Goal: Transaction & Acquisition: Purchase product/service

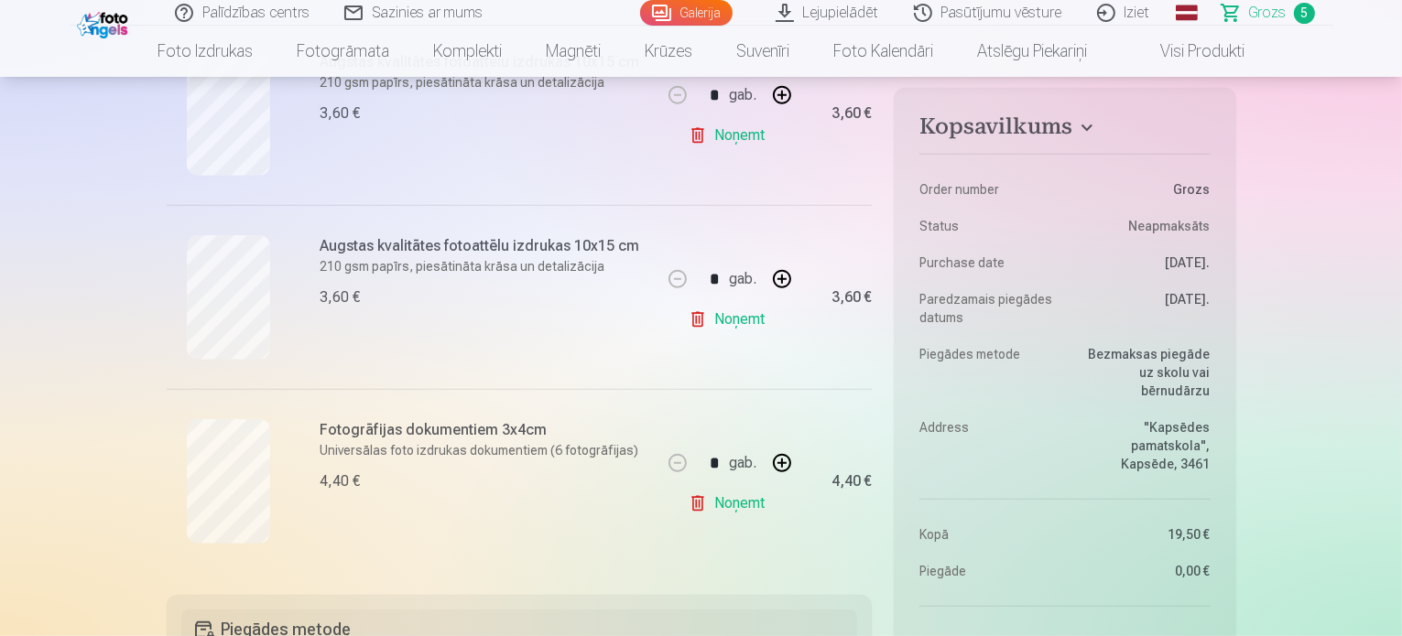
scroll to position [818, 0]
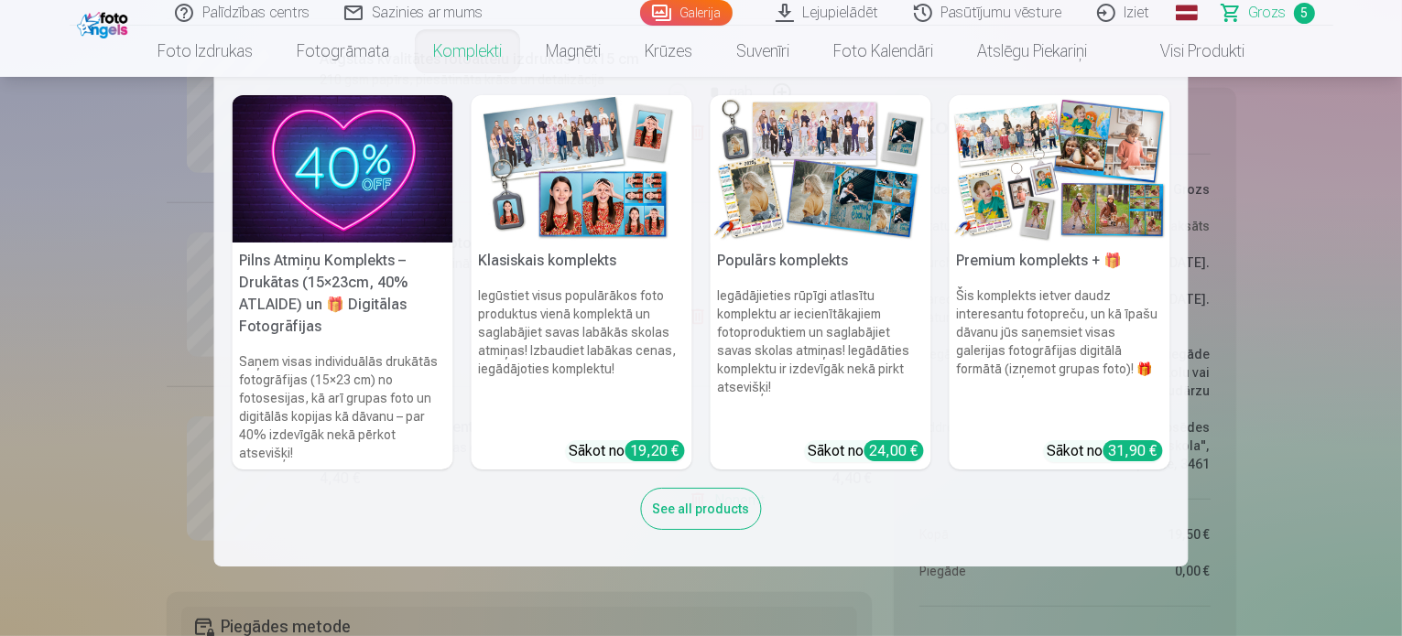
click at [26, 243] on nav "Pilns Atmiņu Komplekts – Drukātas (15×23cm, 40% ATLAIDE) un 🎁 Digitālas Fotogrā…" at bounding box center [701, 322] width 1402 height 490
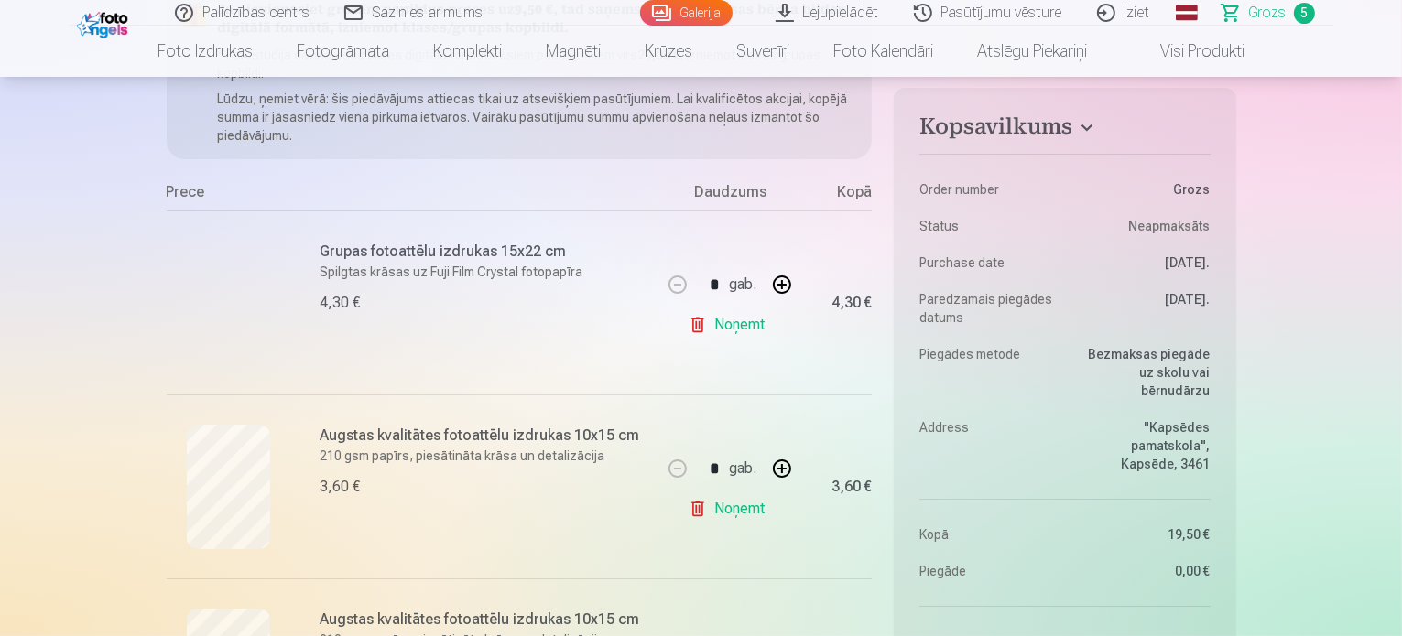
scroll to position [300, 0]
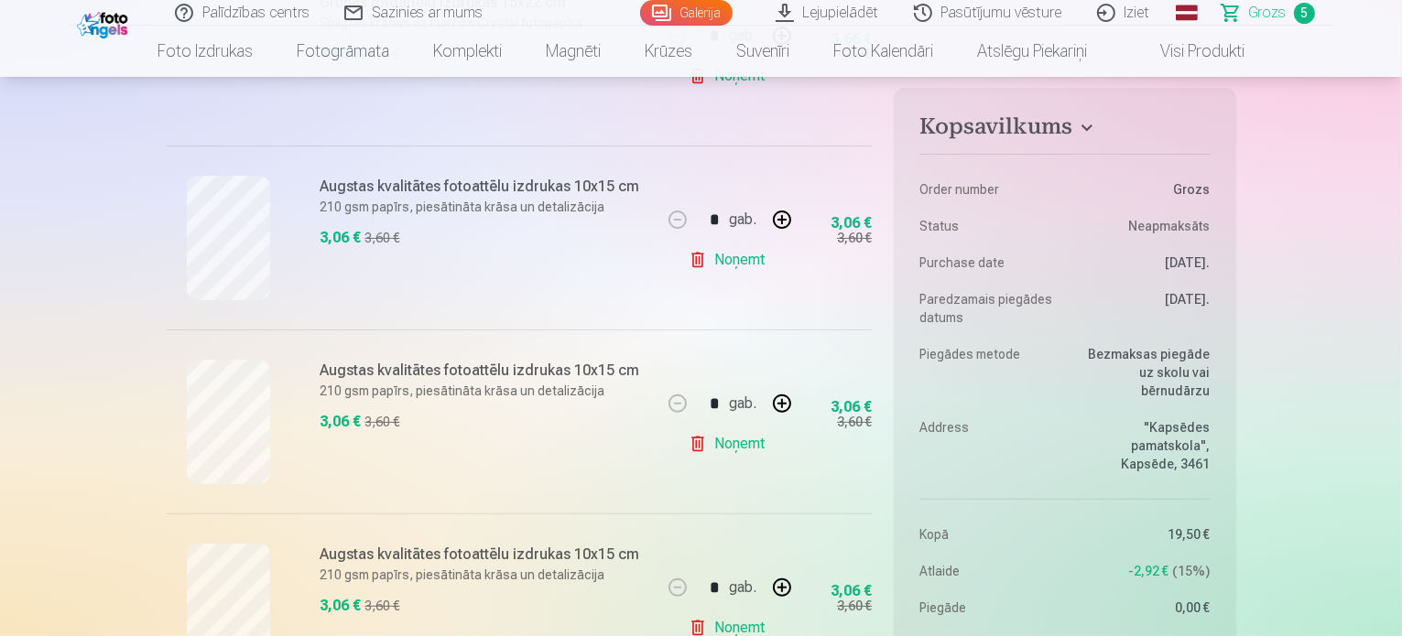
scroll to position [481, 0]
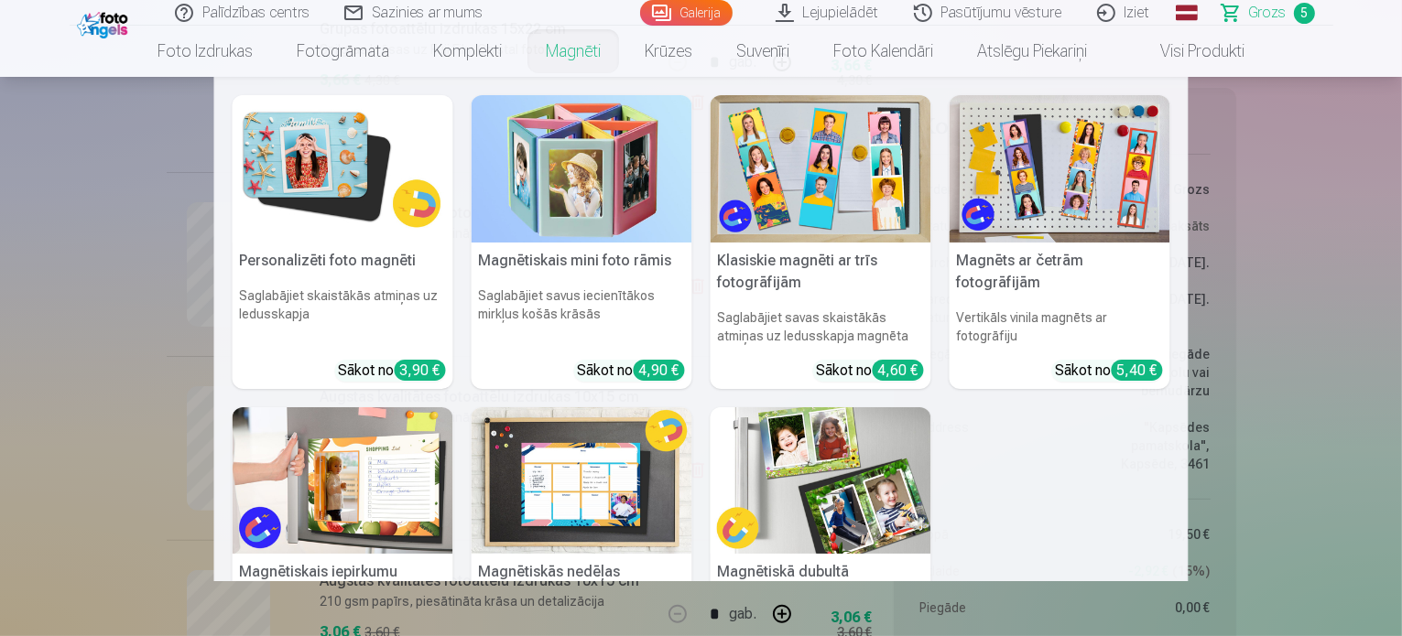
click at [584, 55] on link "Magnēti" at bounding box center [573, 51] width 99 height 51
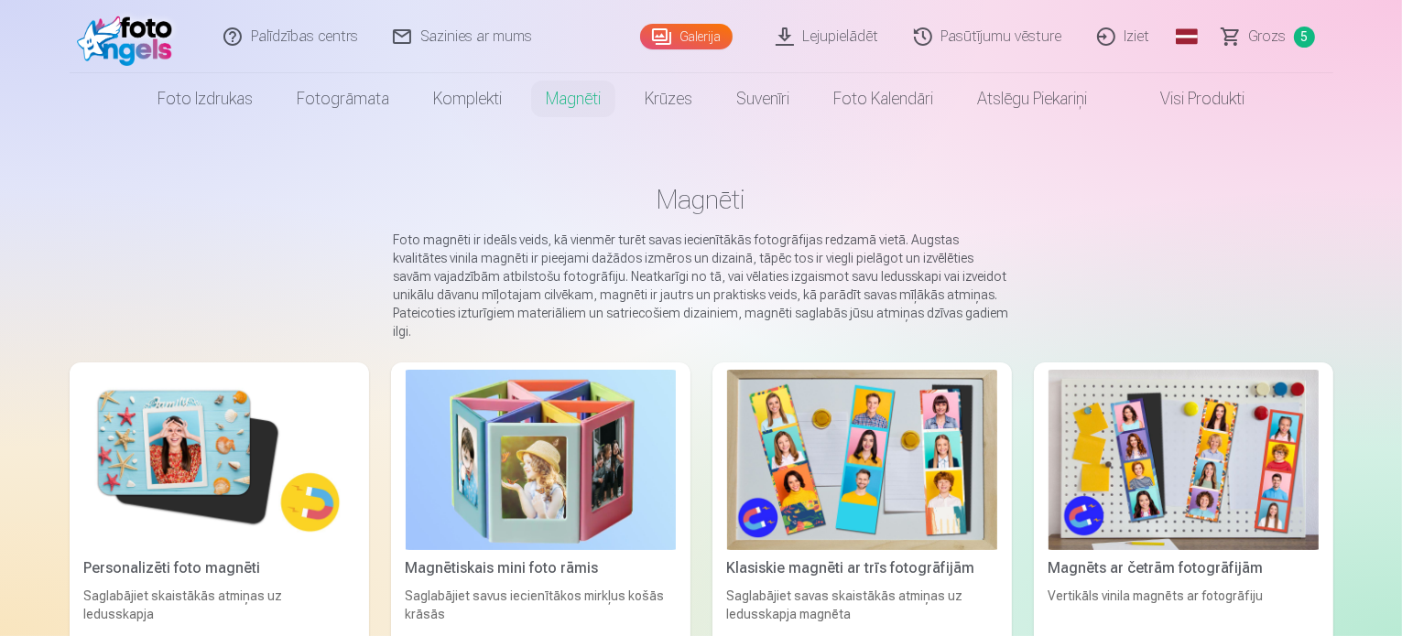
click at [584, 55] on div "Palīdzības centrs Sazinies ar mums Galerija Lejupielādēt Pasūtījumu vēsture Izi…" at bounding box center [701, 36] width 1263 height 73
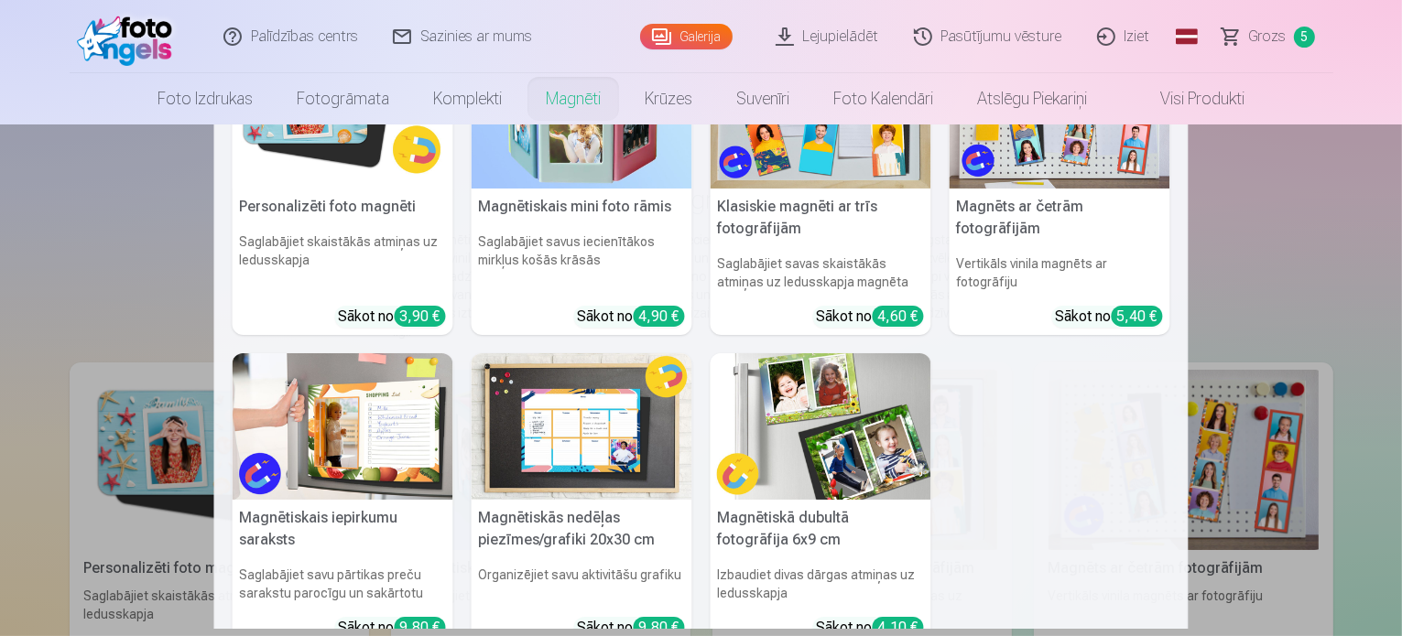
scroll to position [88, 0]
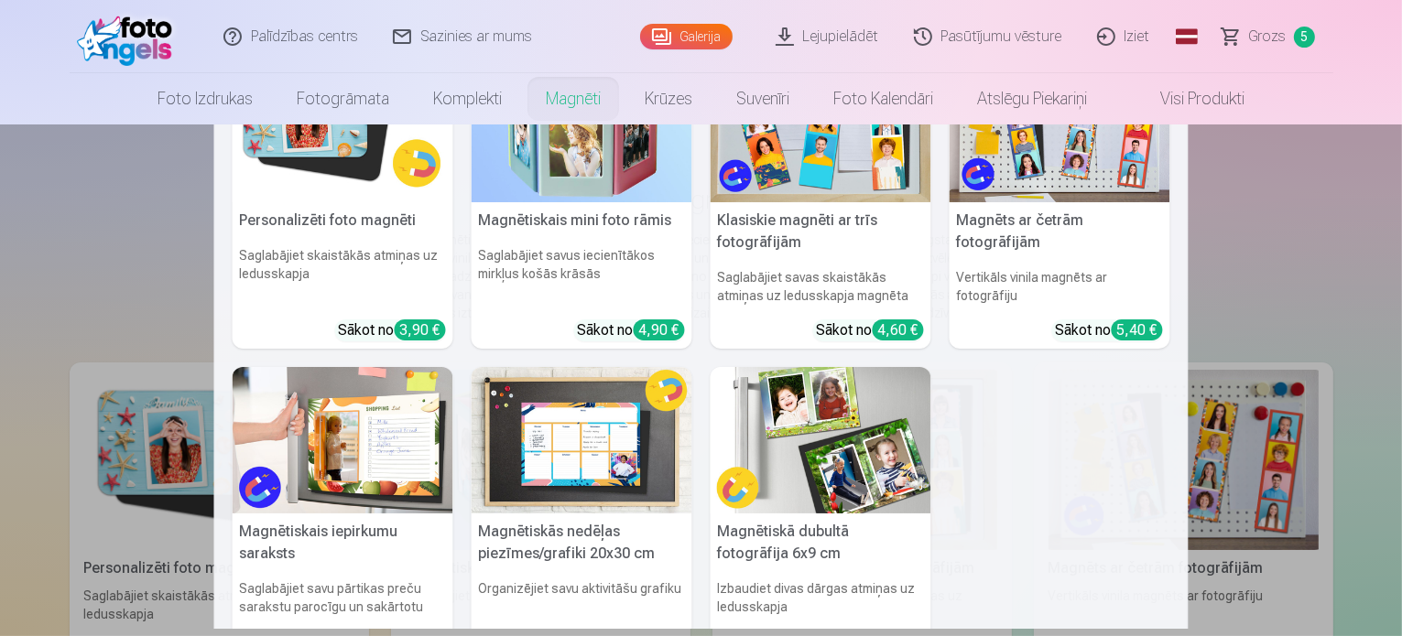
click at [242, 277] on h6 "Saglabājiet skaistākās atmiņas uz ledusskapja" at bounding box center [343, 275] width 221 height 73
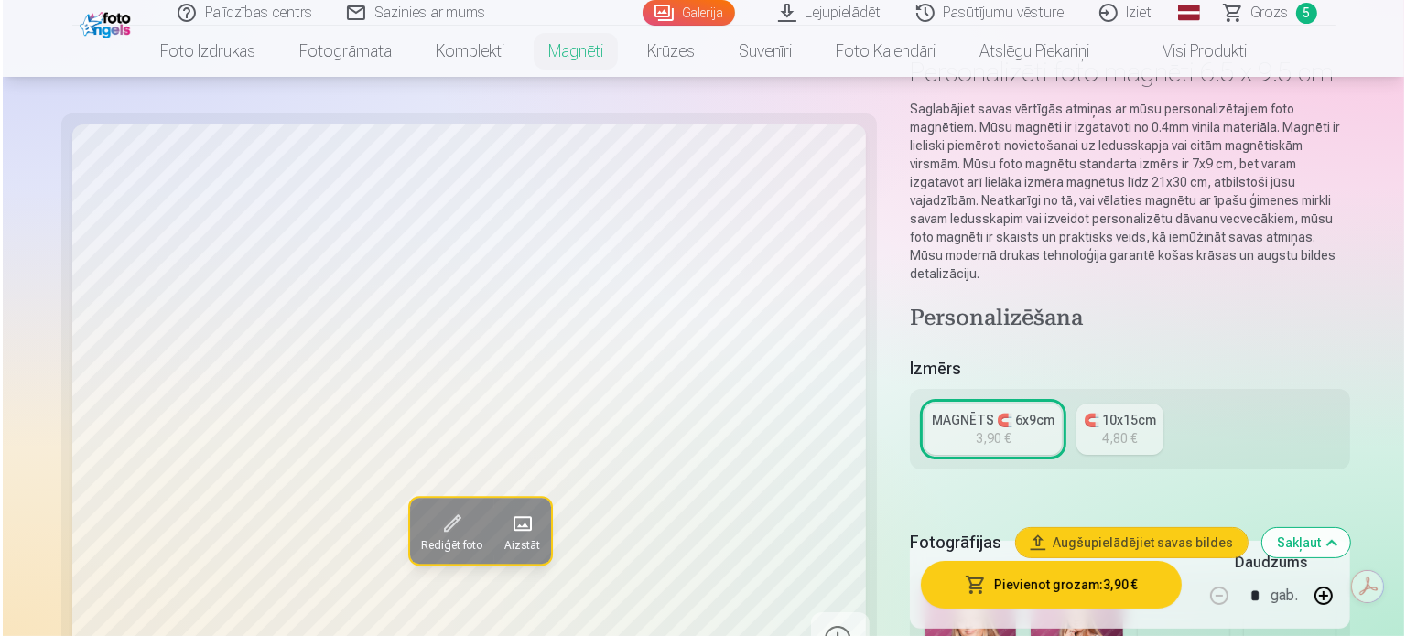
scroll to position [122, 0]
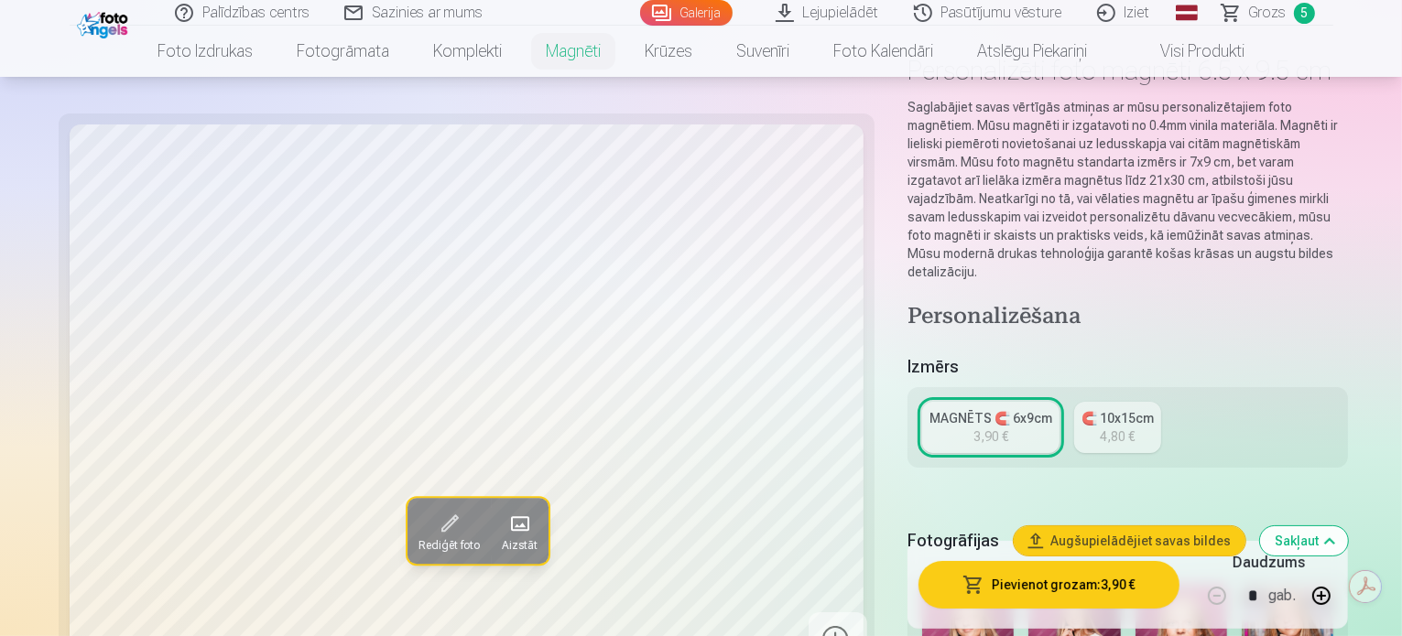
click at [1123, 579] on button "Pievienot grozam : 3,90 €" at bounding box center [1048, 585] width 261 height 48
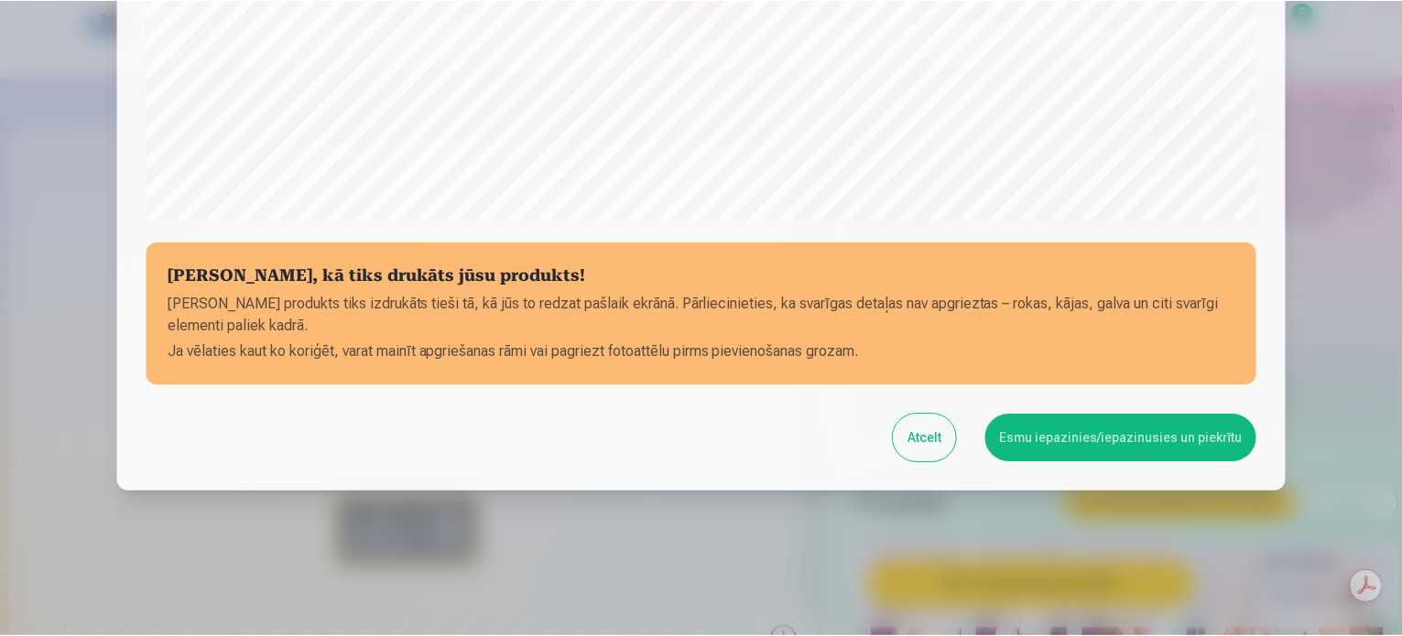
scroll to position [681, 0]
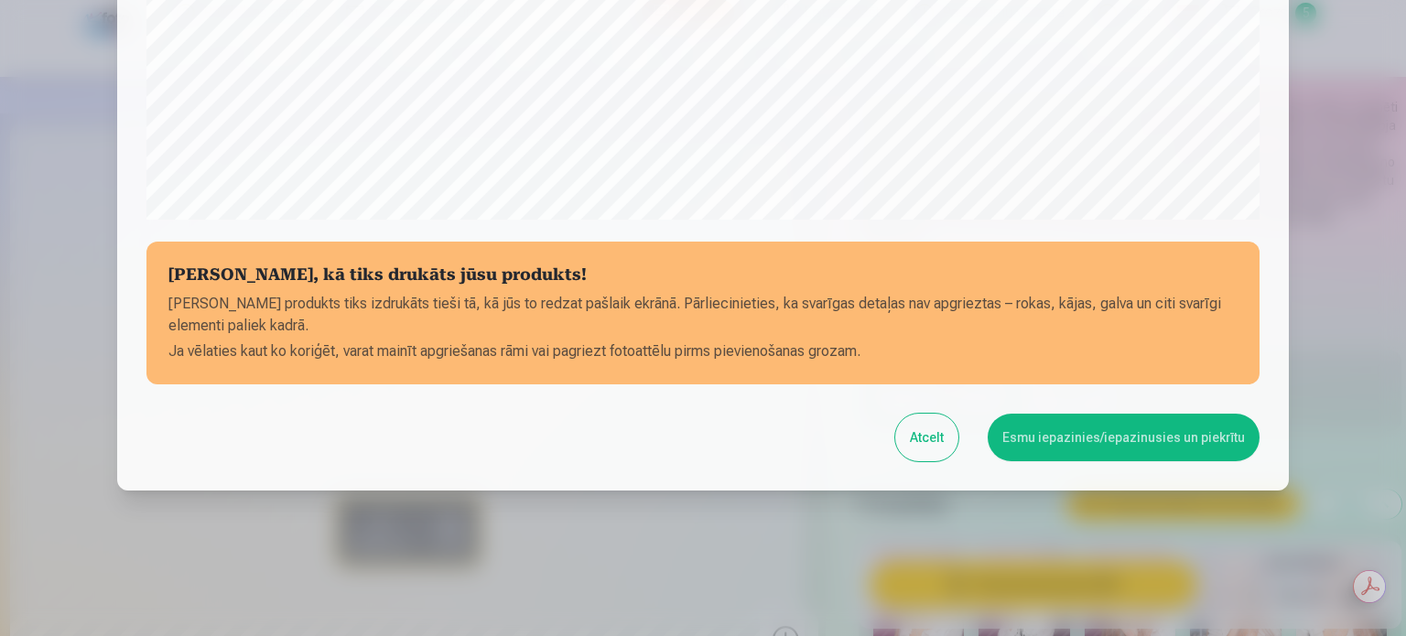
click at [1117, 450] on button "Esmu iepazinies/iepazinusies un piekrītu" at bounding box center [1124, 438] width 272 height 48
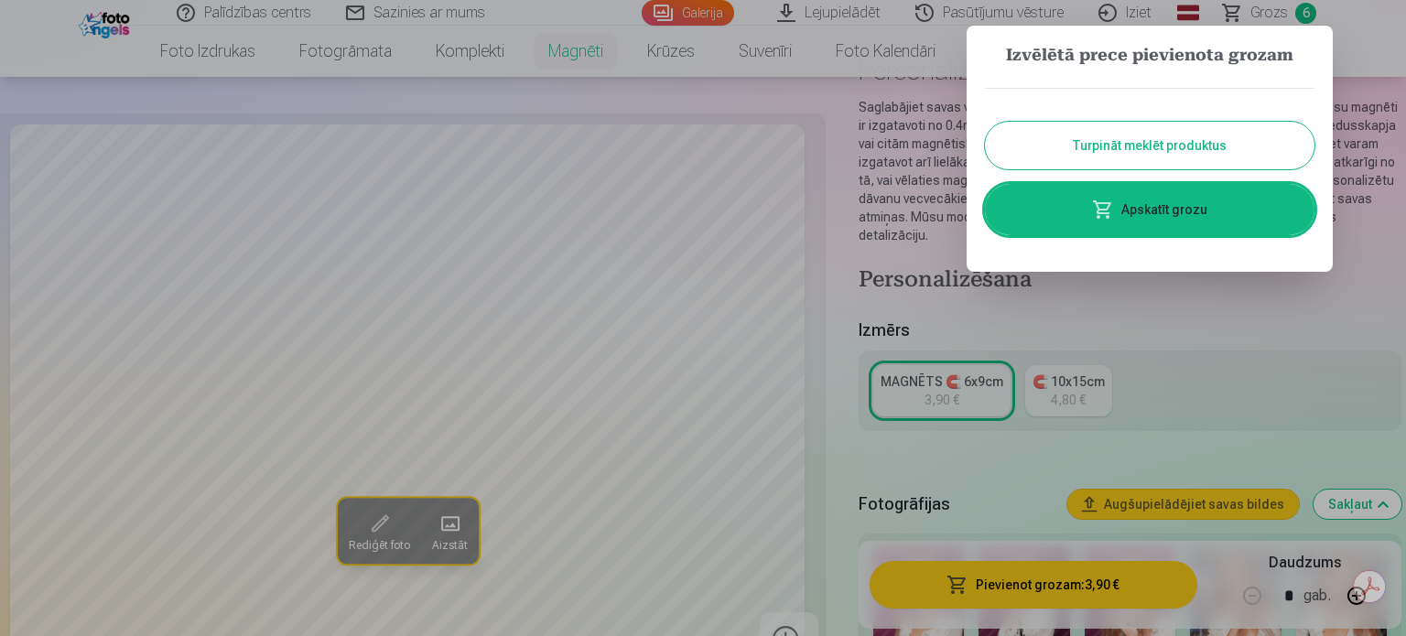
click at [792, 60] on div at bounding box center [703, 318] width 1406 height 636
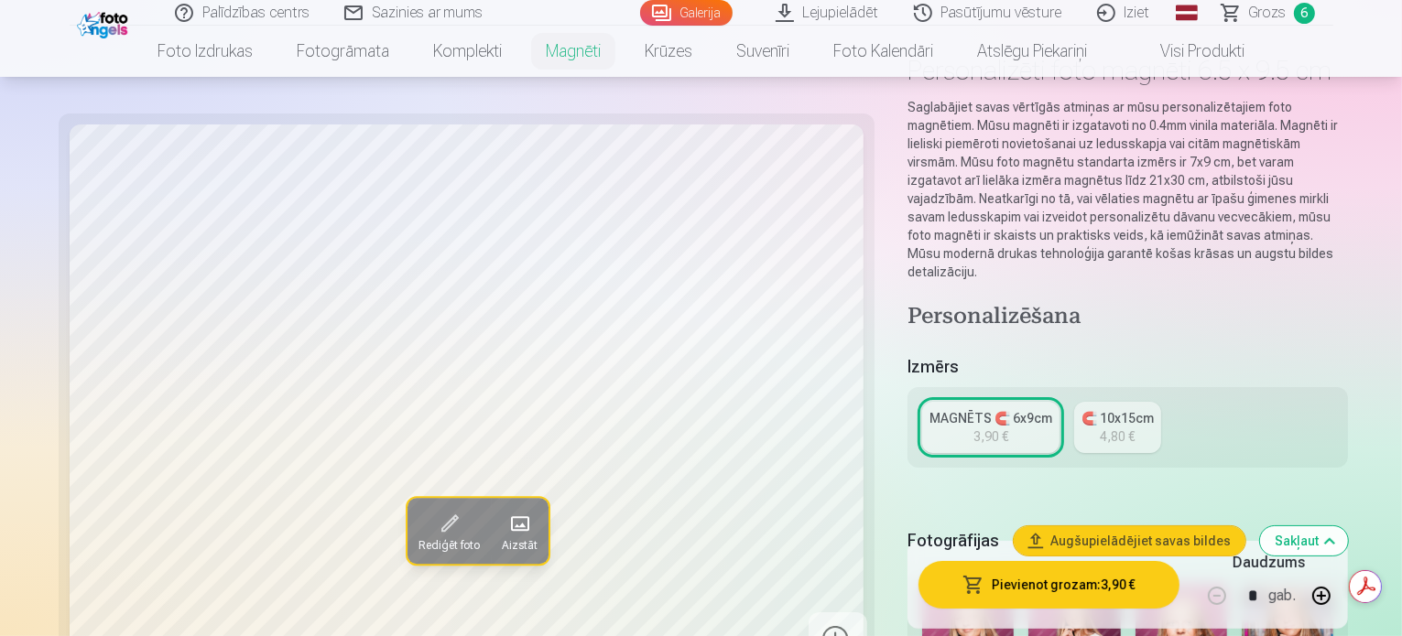
click at [1272, 12] on span "Grozs" at bounding box center [1268, 13] width 38 height 22
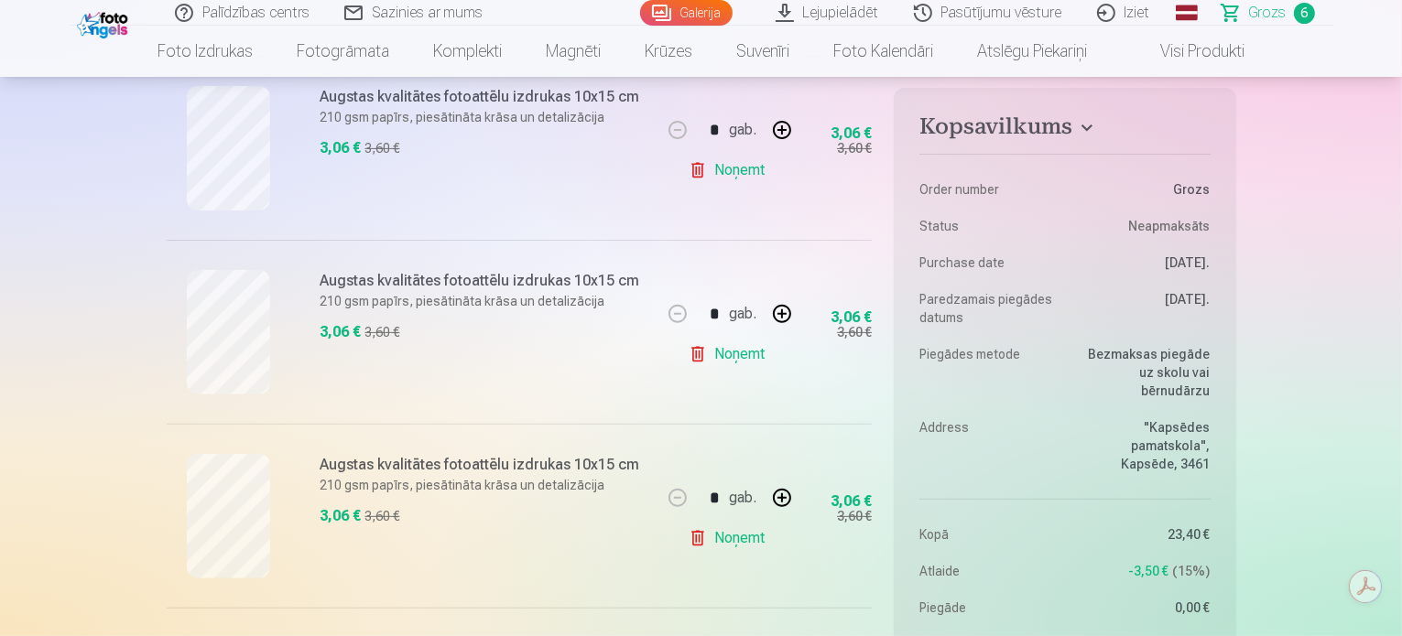
scroll to position [582, 0]
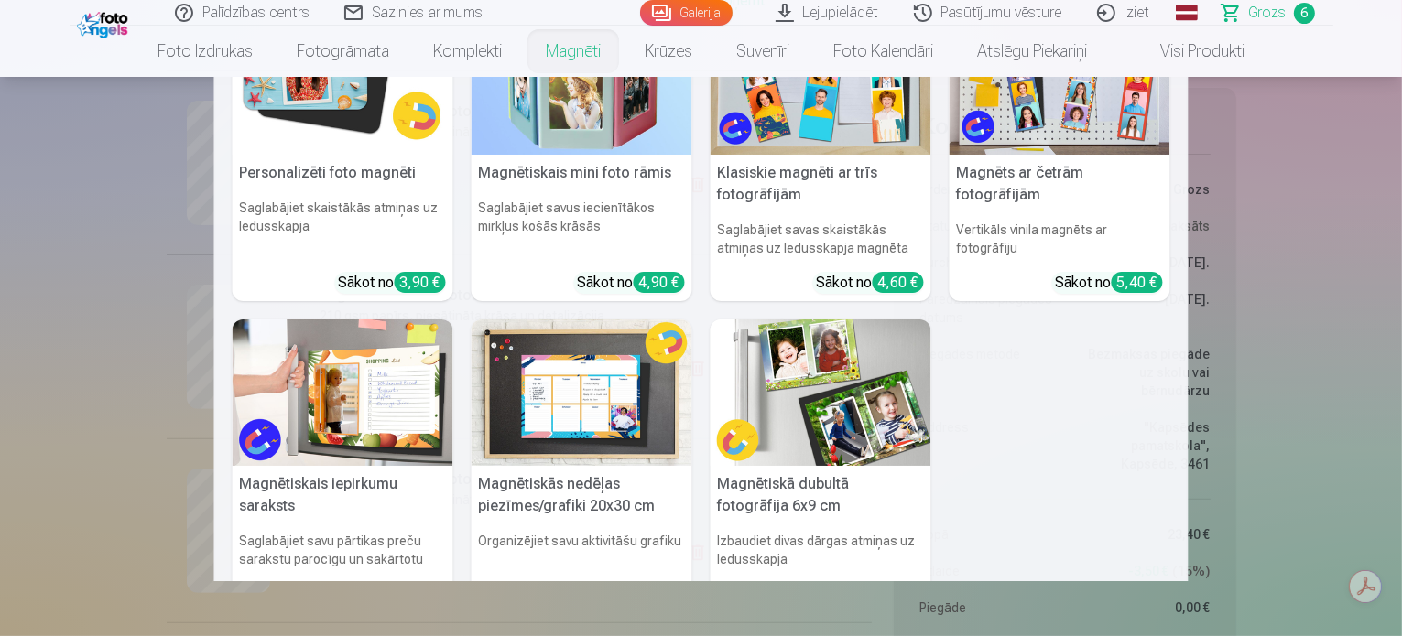
click at [551, 42] on link "Magnēti" at bounding box center [573, 51] width 99 height 51
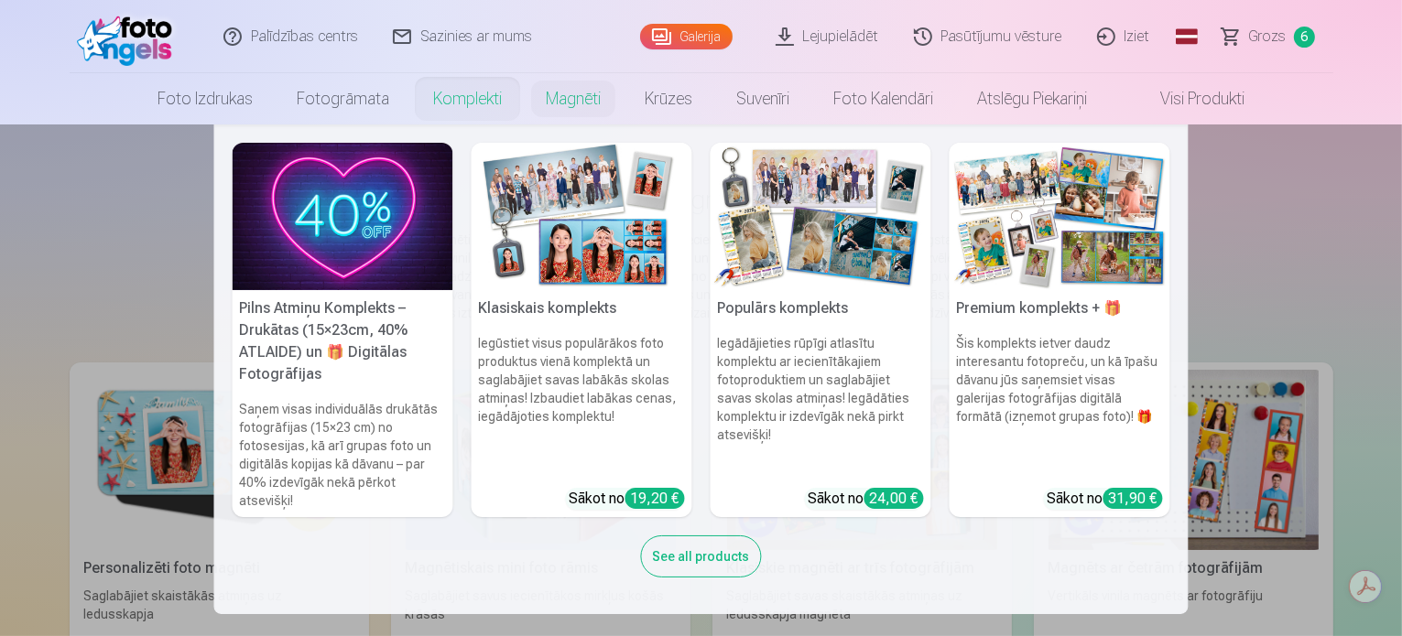
click at [44, 428] on nav "Pilns Atmiņu Komplekts – Drukātas (15×23cm, 40% ATLAIDE) un 🎁 Digitālas Fotogrā…" at bounding box center [701, 369] width 1402 height 490
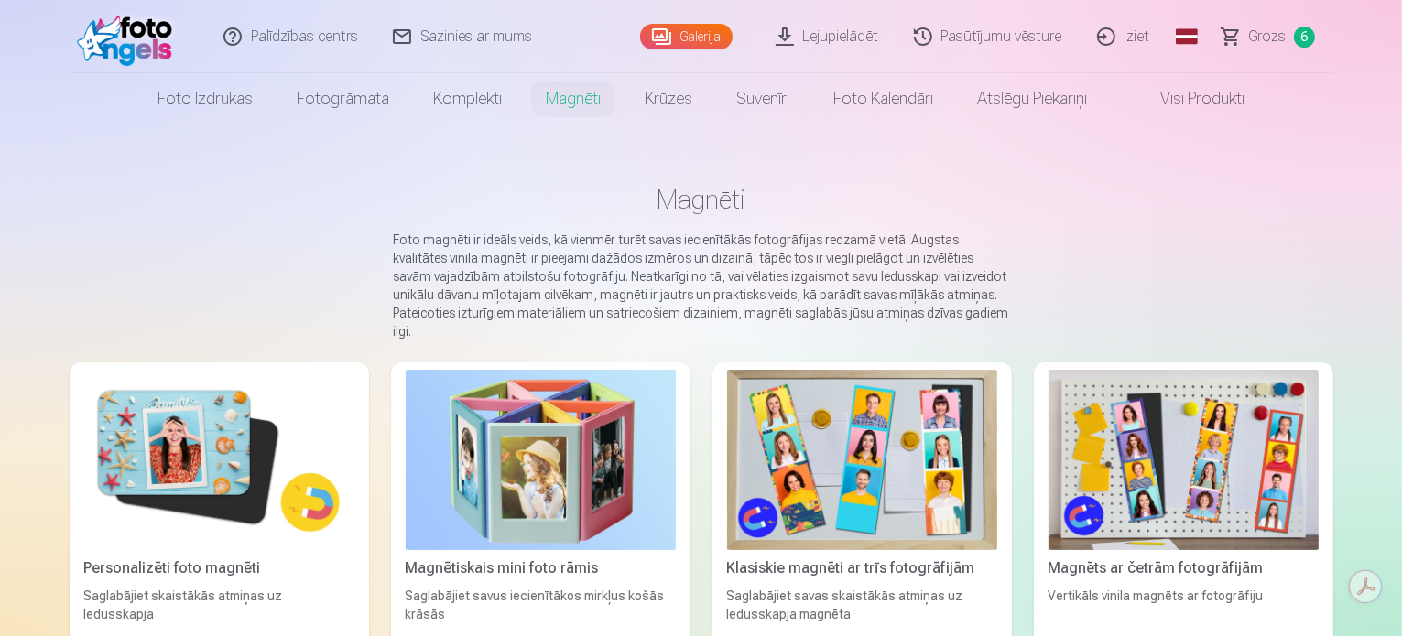
click at [244, 380] on img at bounding box center [219, 460] width 270 height 180
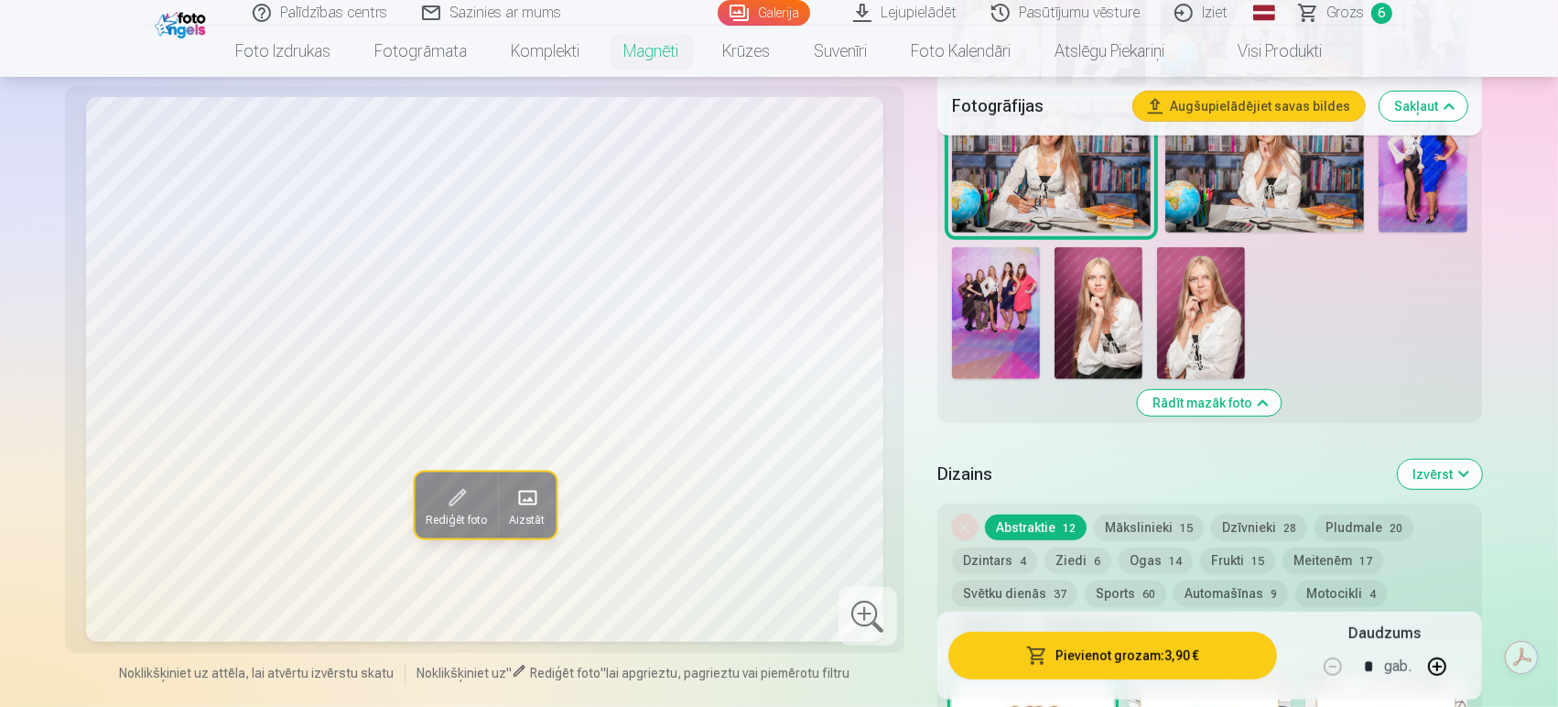
scroll to position [855, 0]
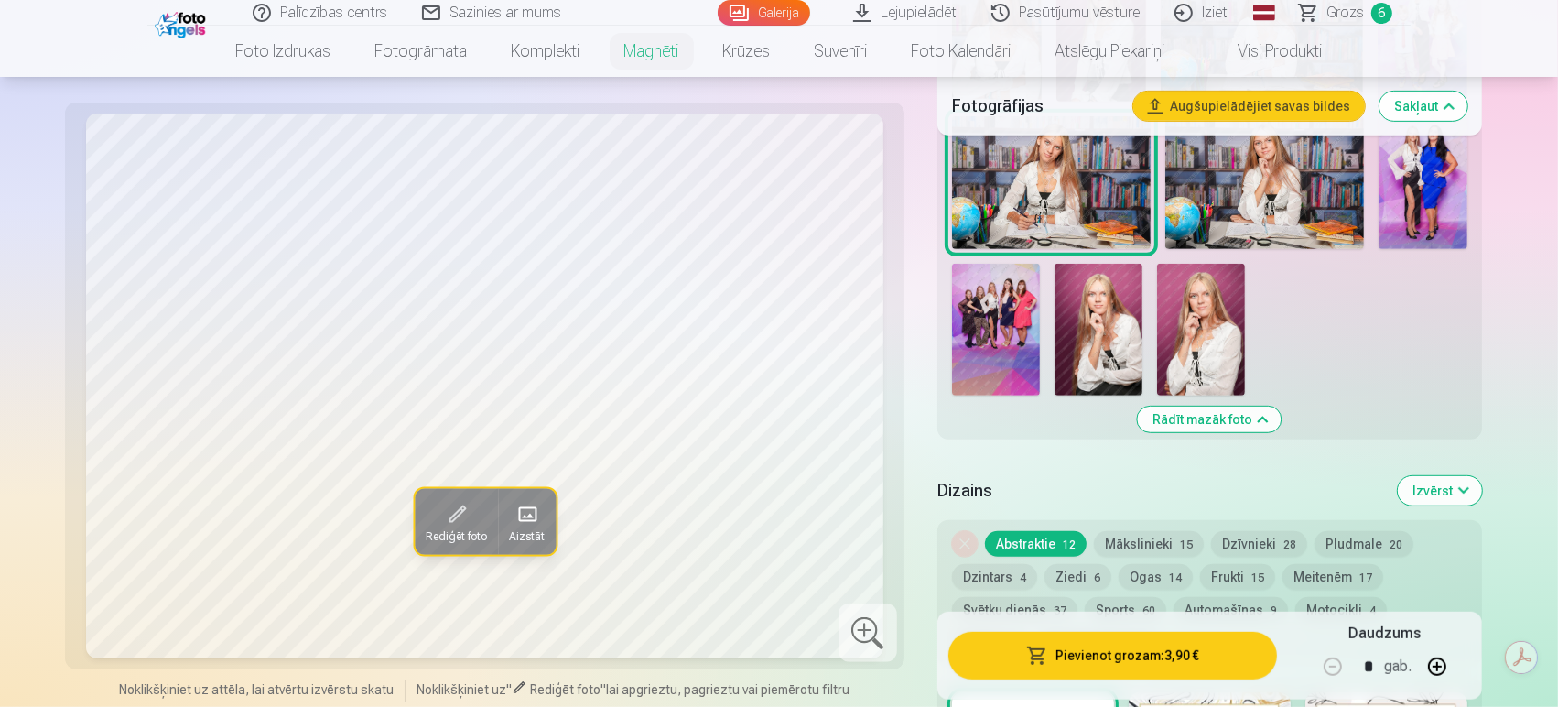
click at [1146, 531] on button "Mākslinieki 15" at bounding box center [1149, 544] width 110 height 26
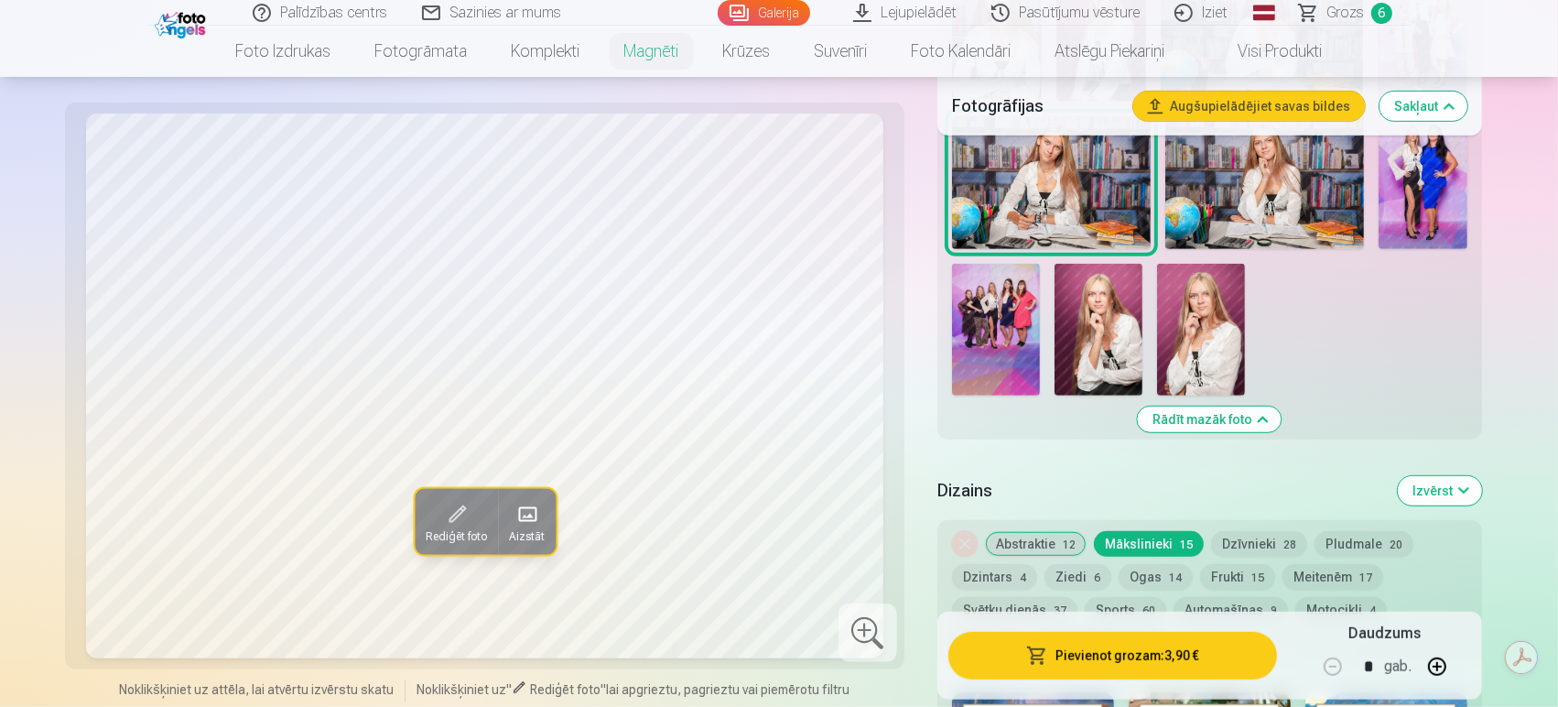
click at [1238, 531] on button "Dzīvnieki 28" at bounding box center [1259, 544] width 96 height 26
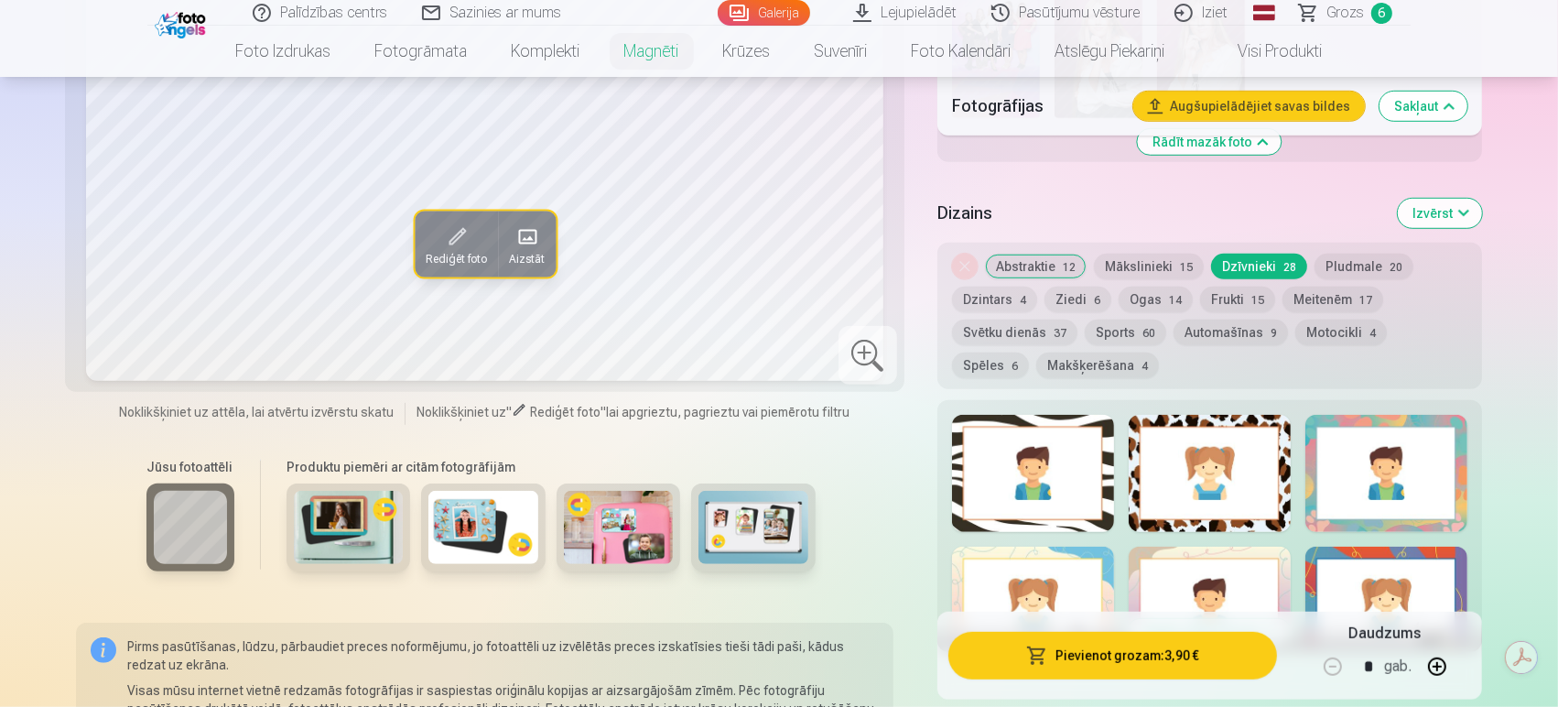
scroll to position [1122, 0]
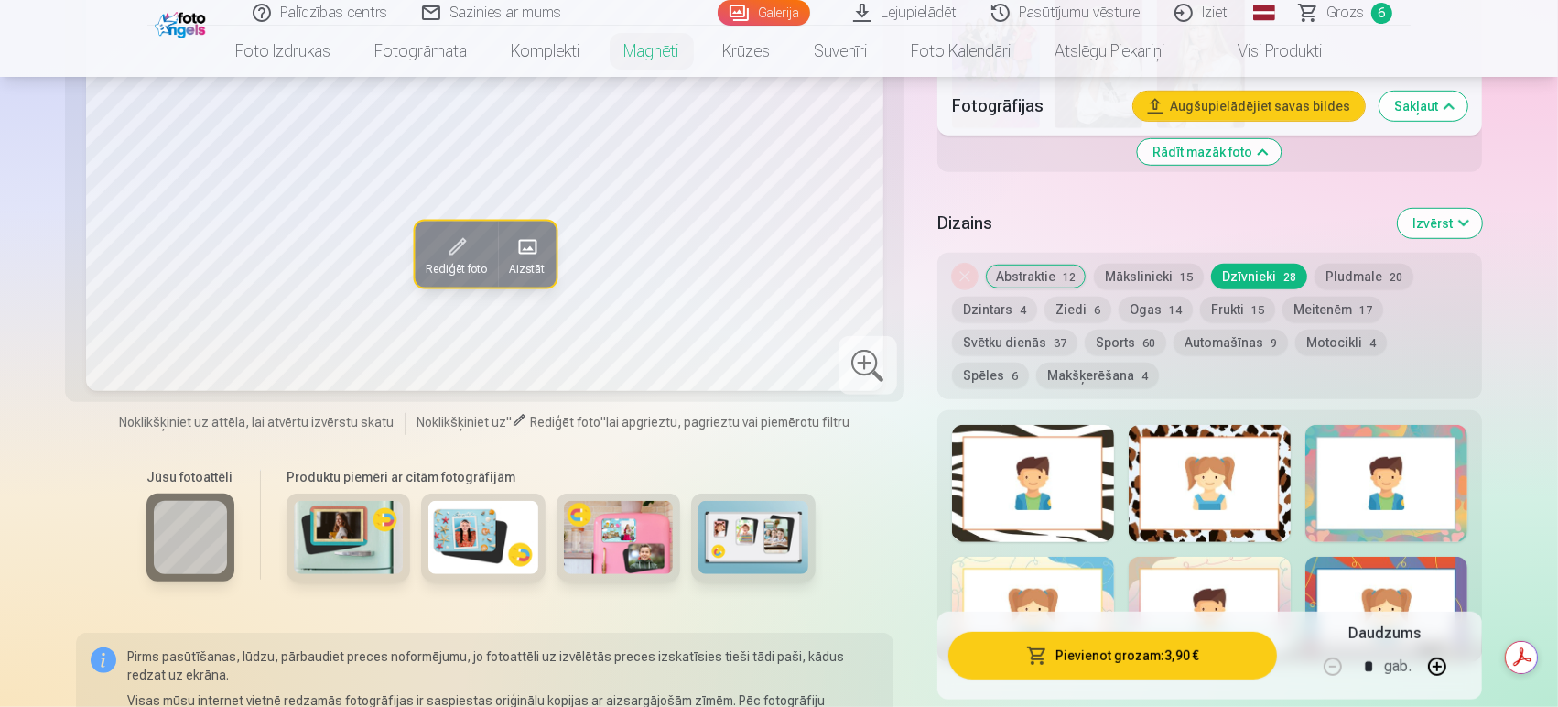
click at [1338, 264] on button "Pludmale 20" at bounding box center [1364, 277] width 99 height 26
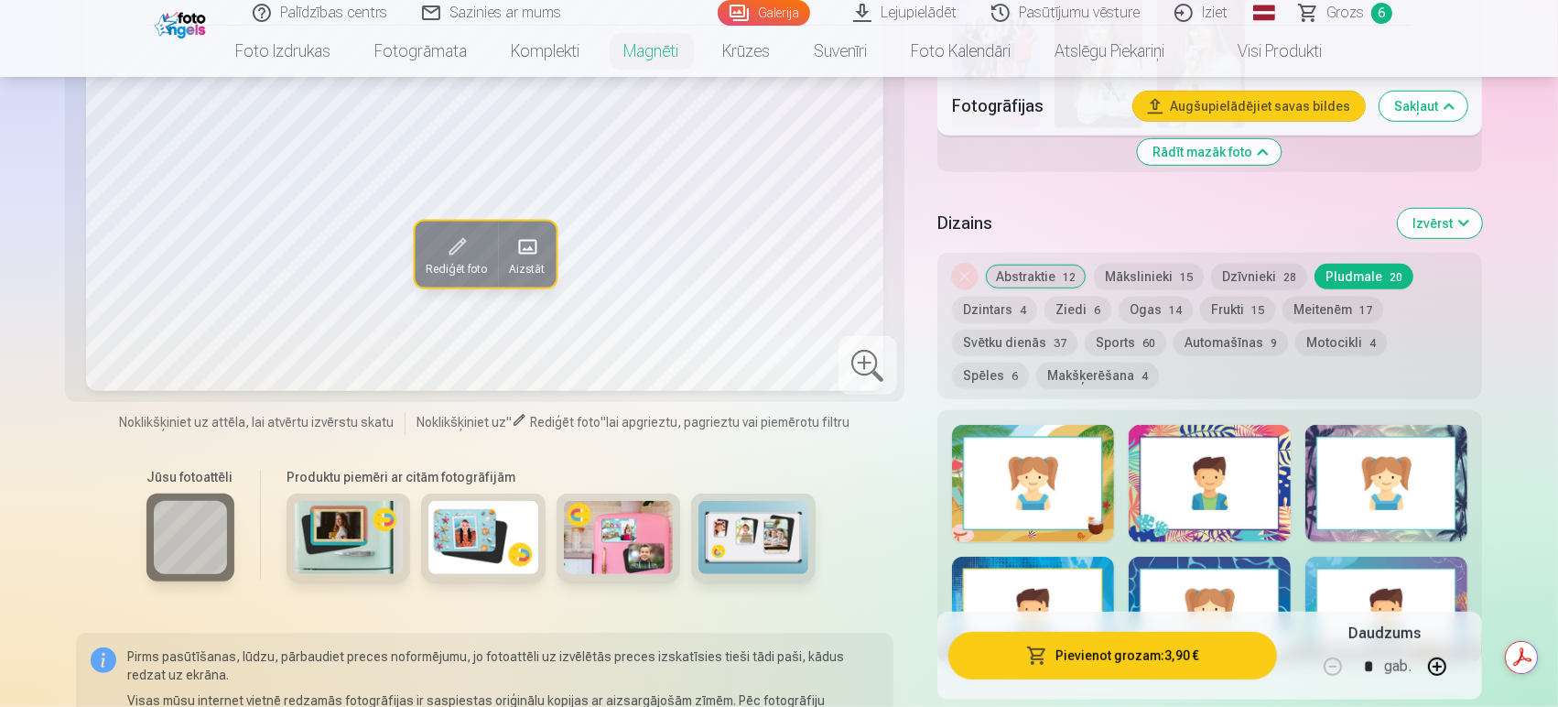
click at [1327, 297] on button "Meitenēm 17" at bounding box center [1333, 310] width 101 height 26
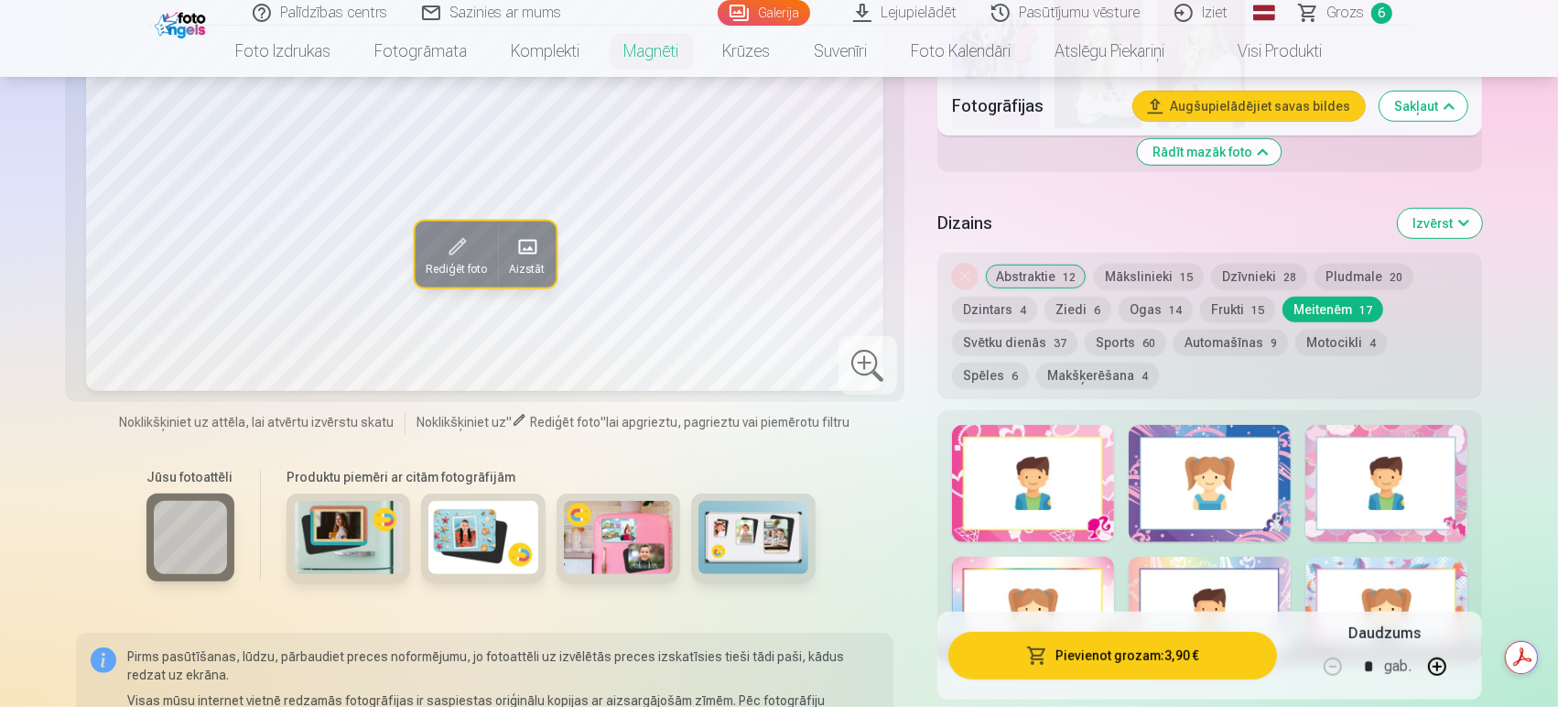
click at [1232, 297] on button "Frukti 15" at bounding box center [1237, 310] width 75 height 26
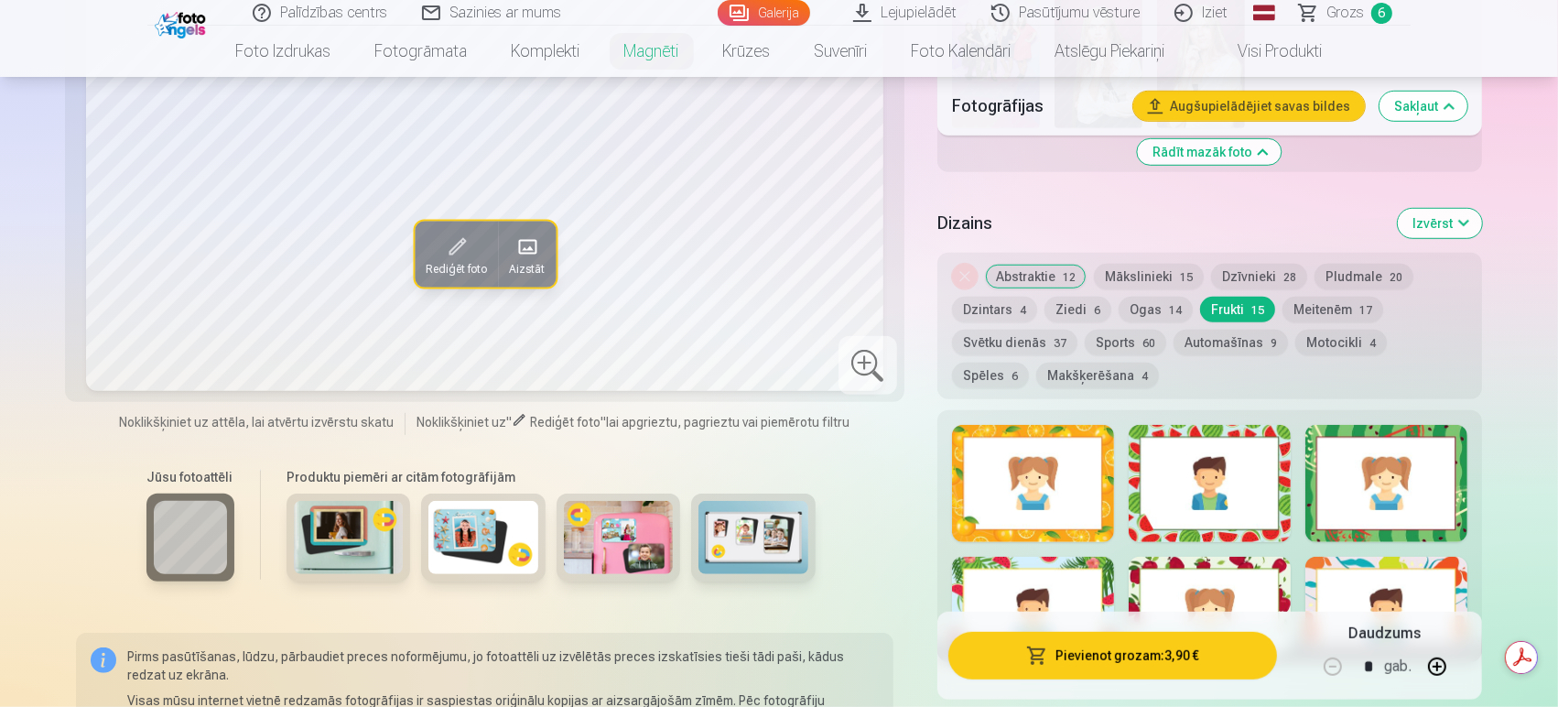
click at [1150, 297] on button "Ogas 14" at bounding box center [1156, 310] width 74 height 26
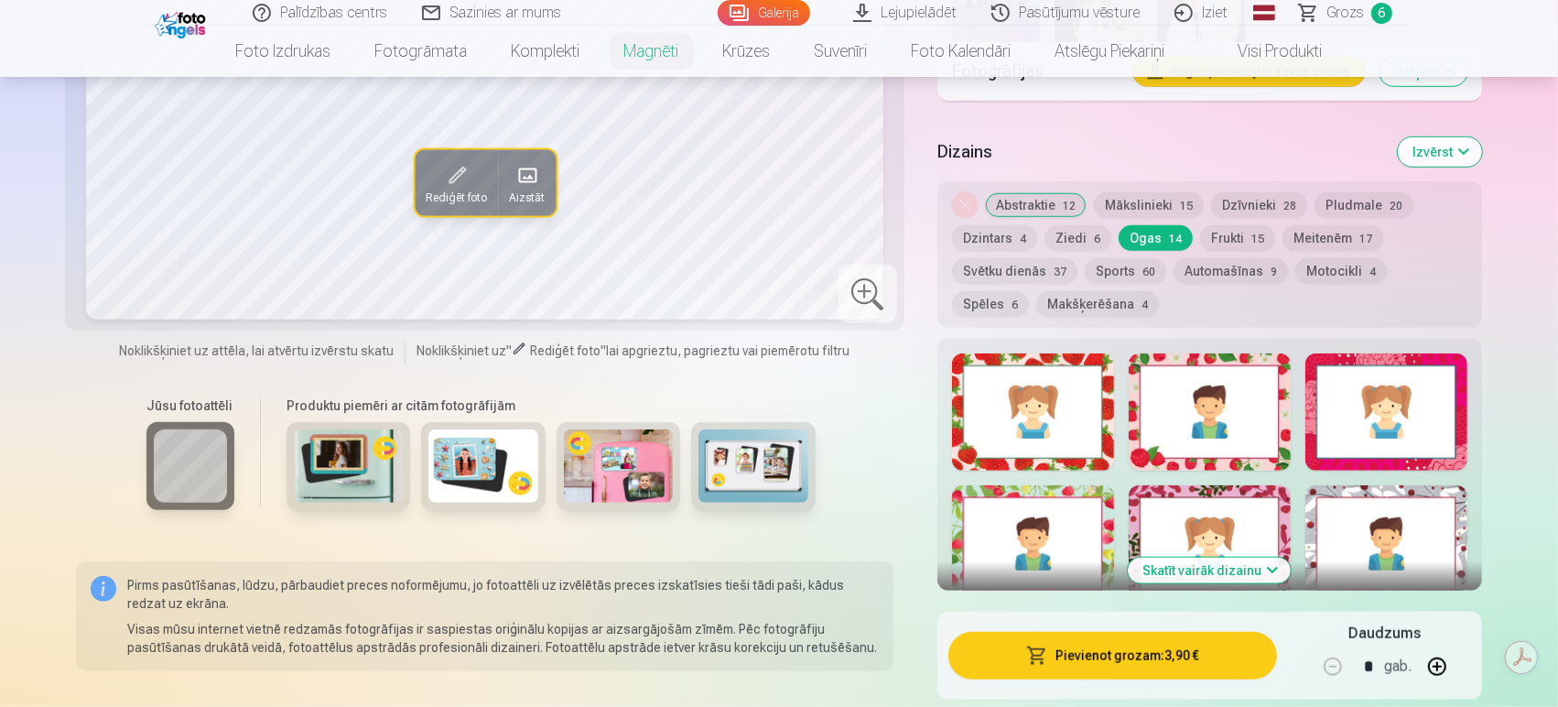
scroll to position [1201, 0]
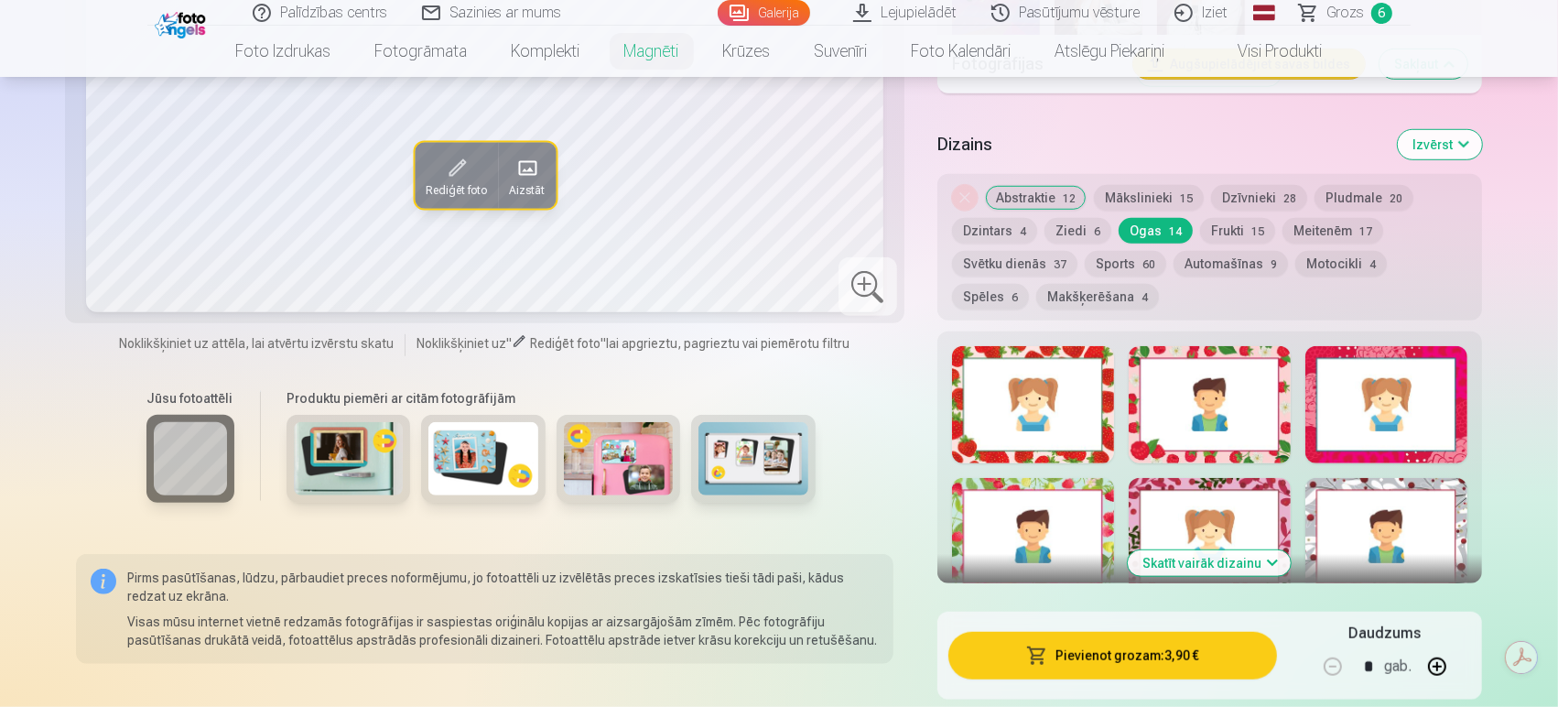
click at [1036, 284] on button "Makšķerēšana 4" at bounding box center [1097, 297] width 123 height 26
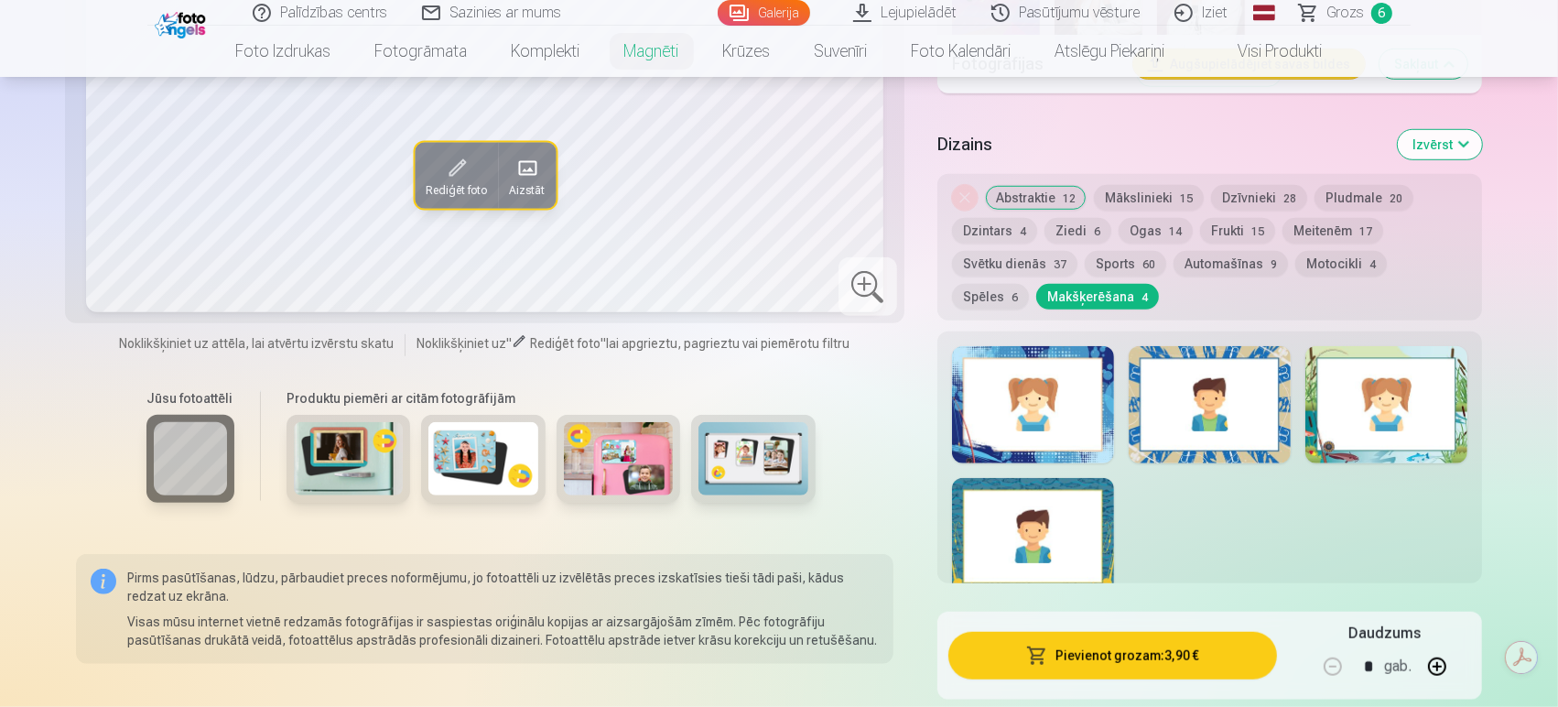
click at [1125, 251] on button "Sports 60" at bounding box center [1125, 264] width 81 height 26
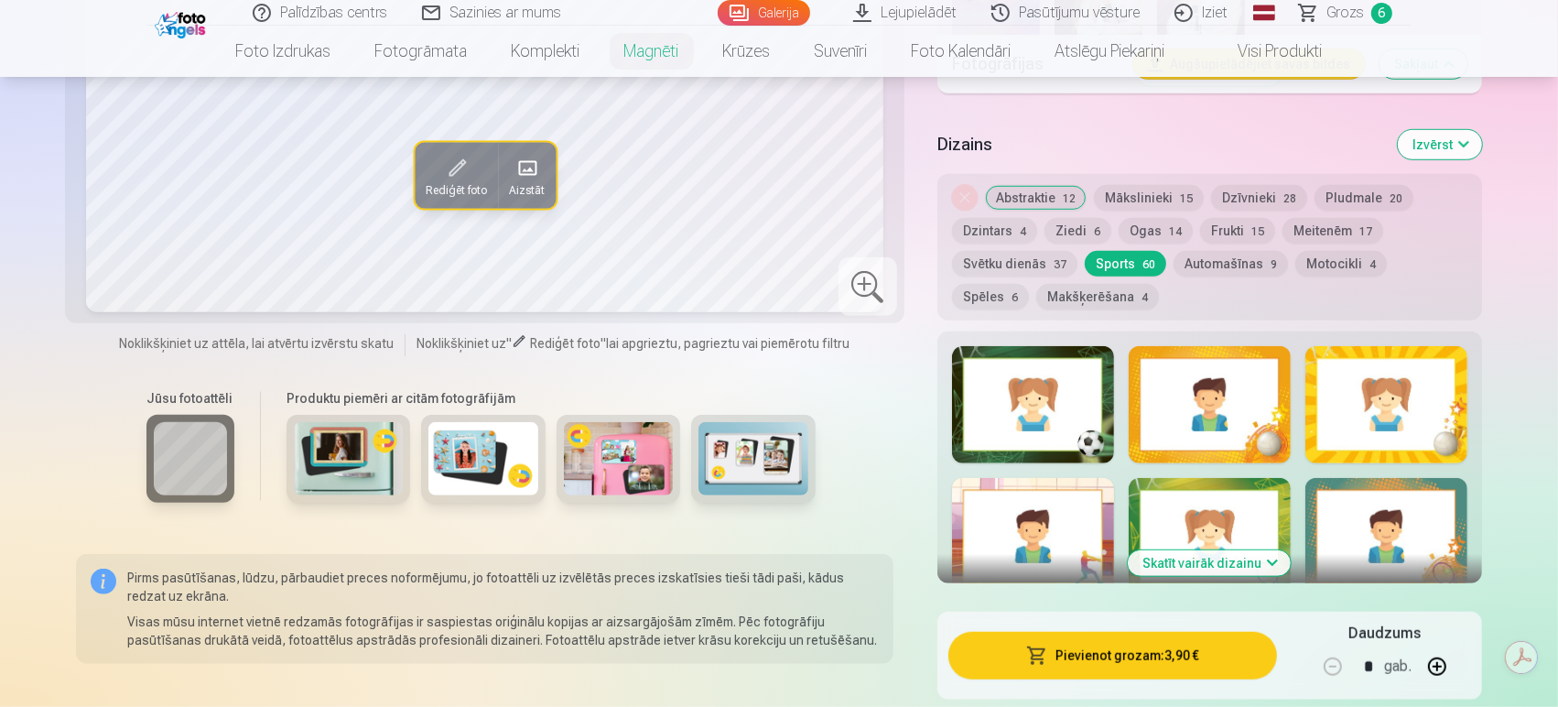
click at [1194, 251] on button "Automašīnas 9" at bounding box center [1231, 264] width 114 height 26
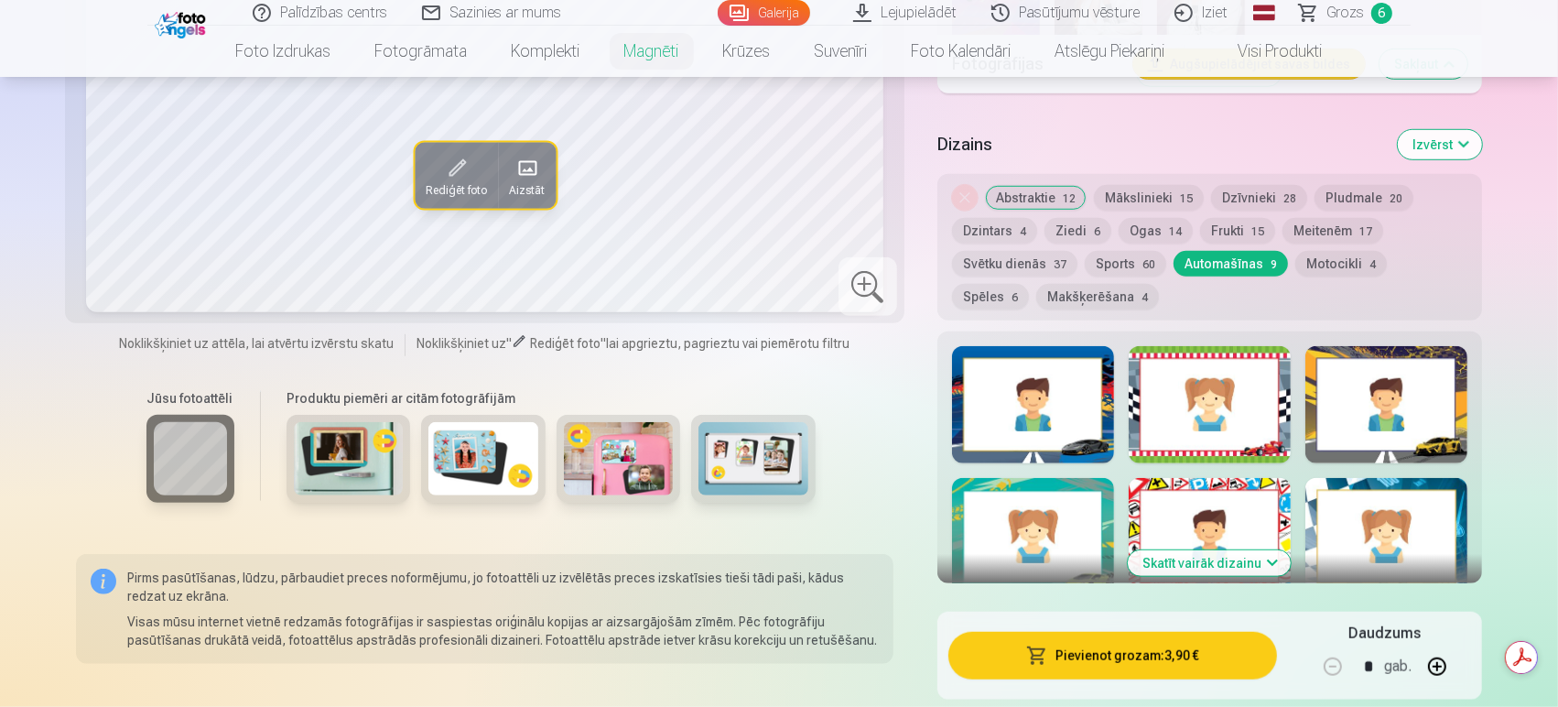
click at [1295, 251] on button "Motocikli 4" at bounding box center [1341, 264] width 92 height 26
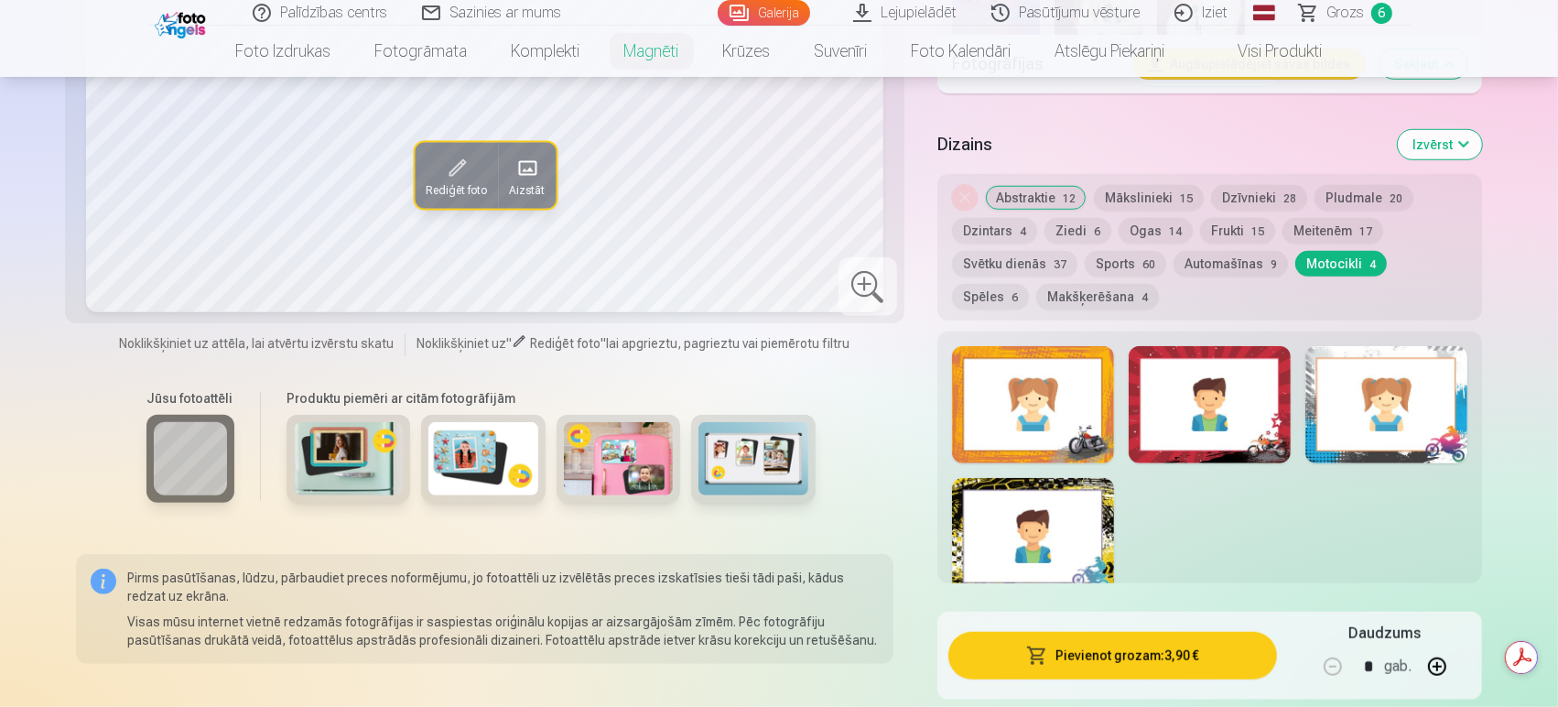
click at [1029, 284] on button "Spēles 6" at bounding box center [990, 297] width 77 height 26
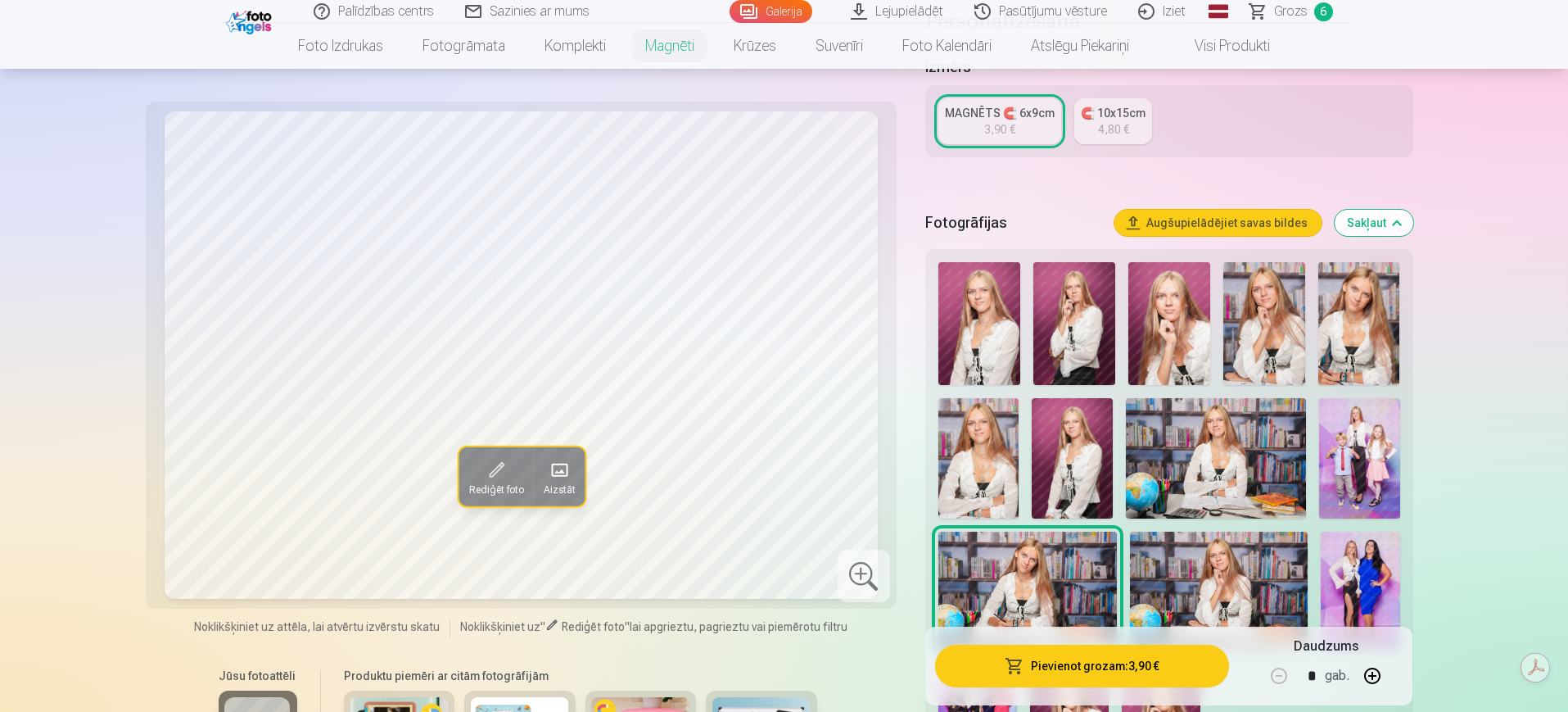
scroll to position [51, 0]
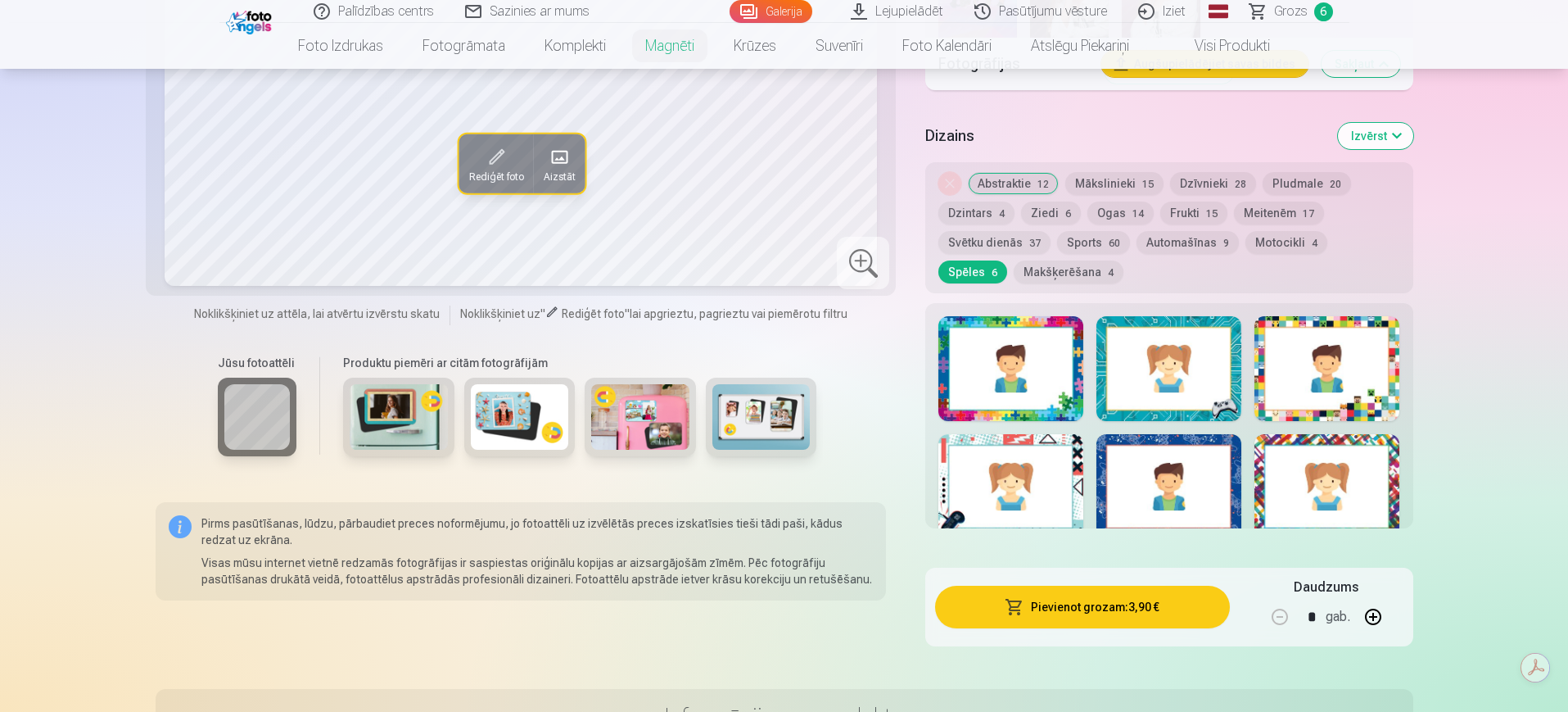
scroll to position [1069, 0]
click at [1253, 4] on span "Grozs" at bounding box center [1291, 12] width 34 height 20
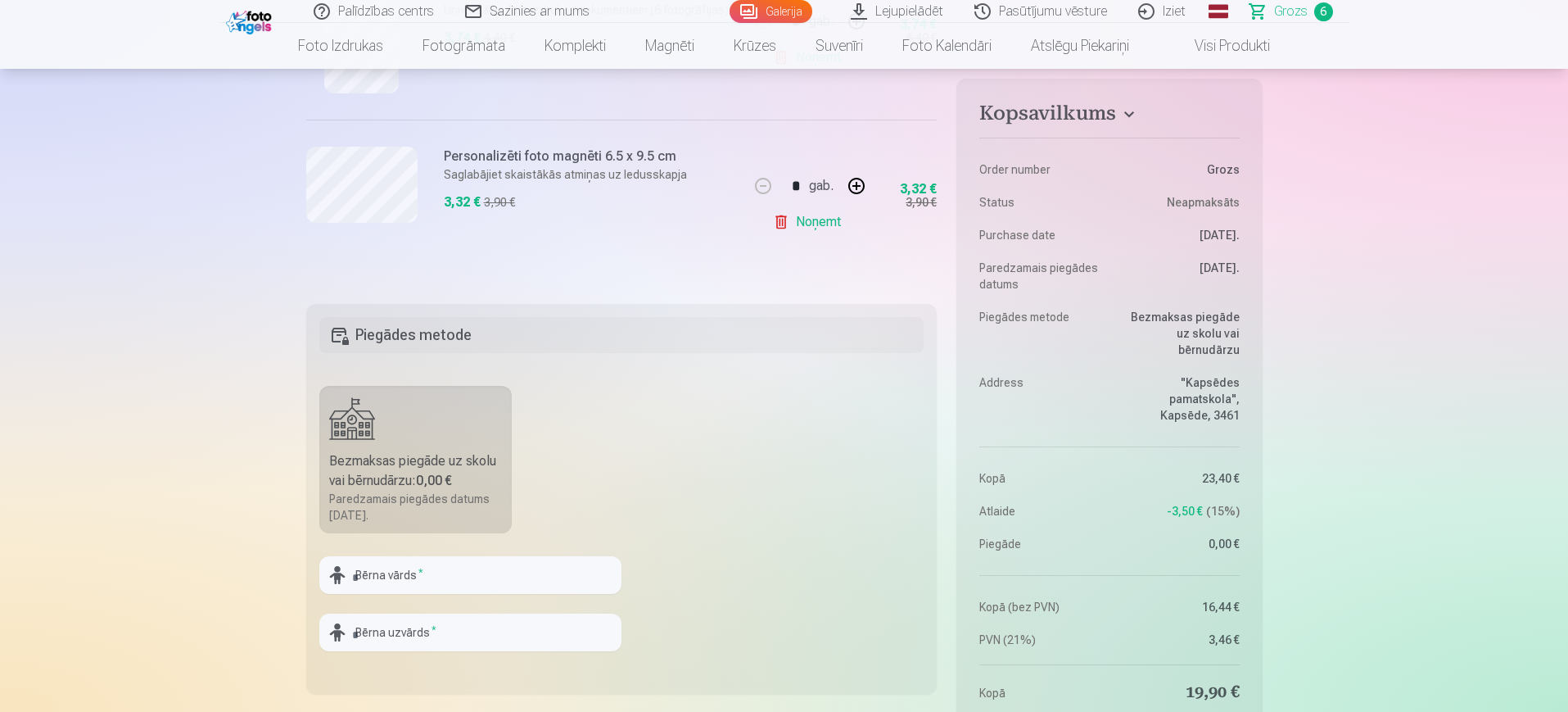
scroll to position [1191, 0]
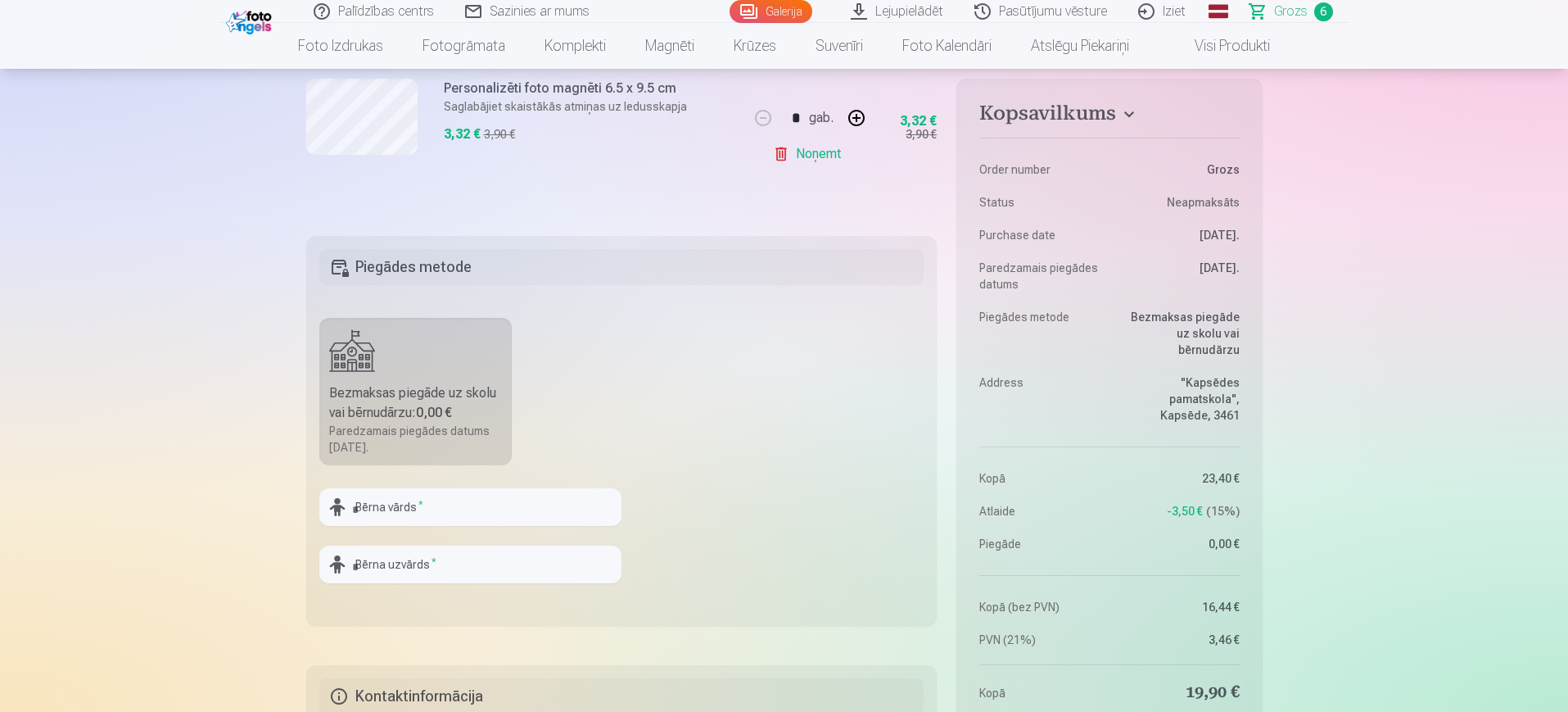
click at [1032, 17] on link "Pasūtījumu vēsture" at bounding box center [1041, 12] width 164 height 23
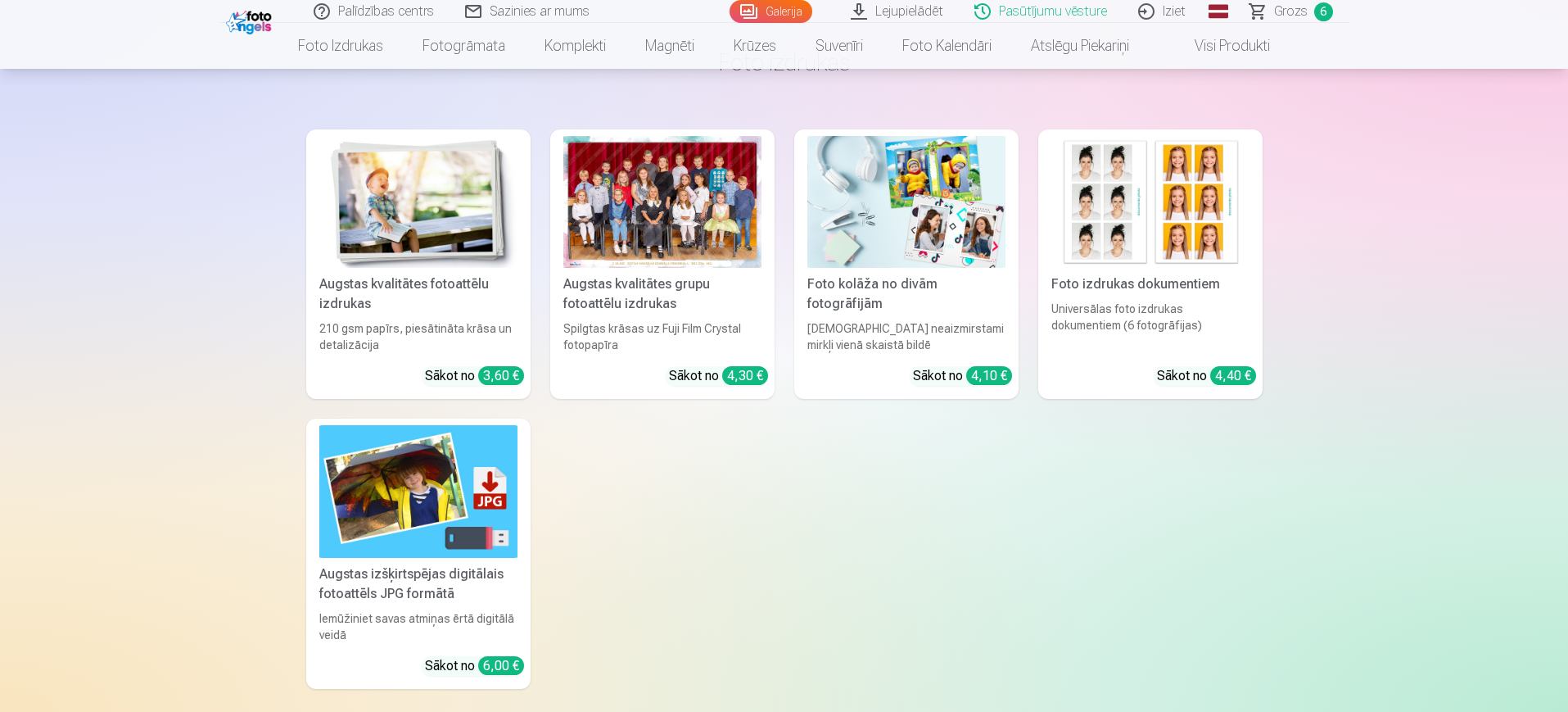
scroll to position [423, 0]
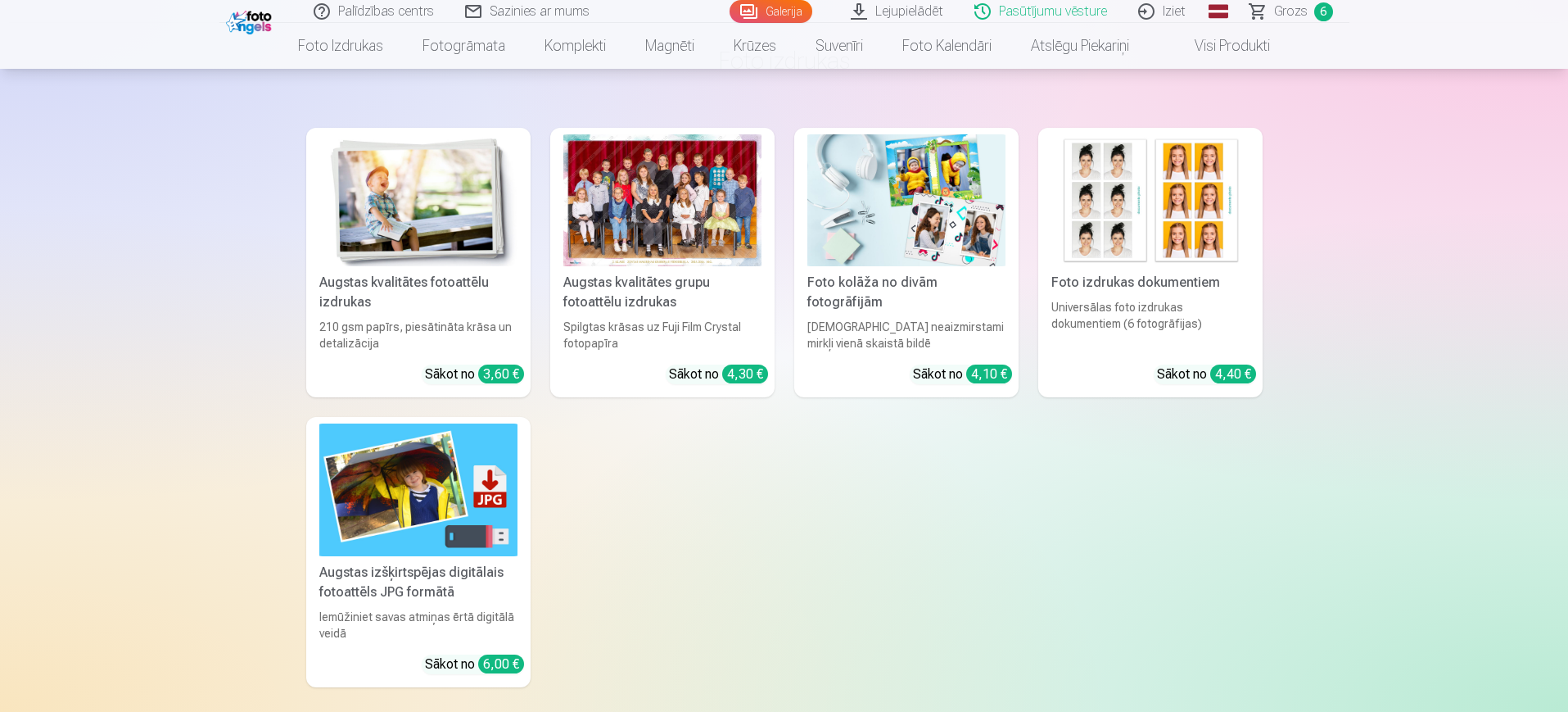
click at [679, 263] on div at bounding box center [663, 199] width 199 height 131
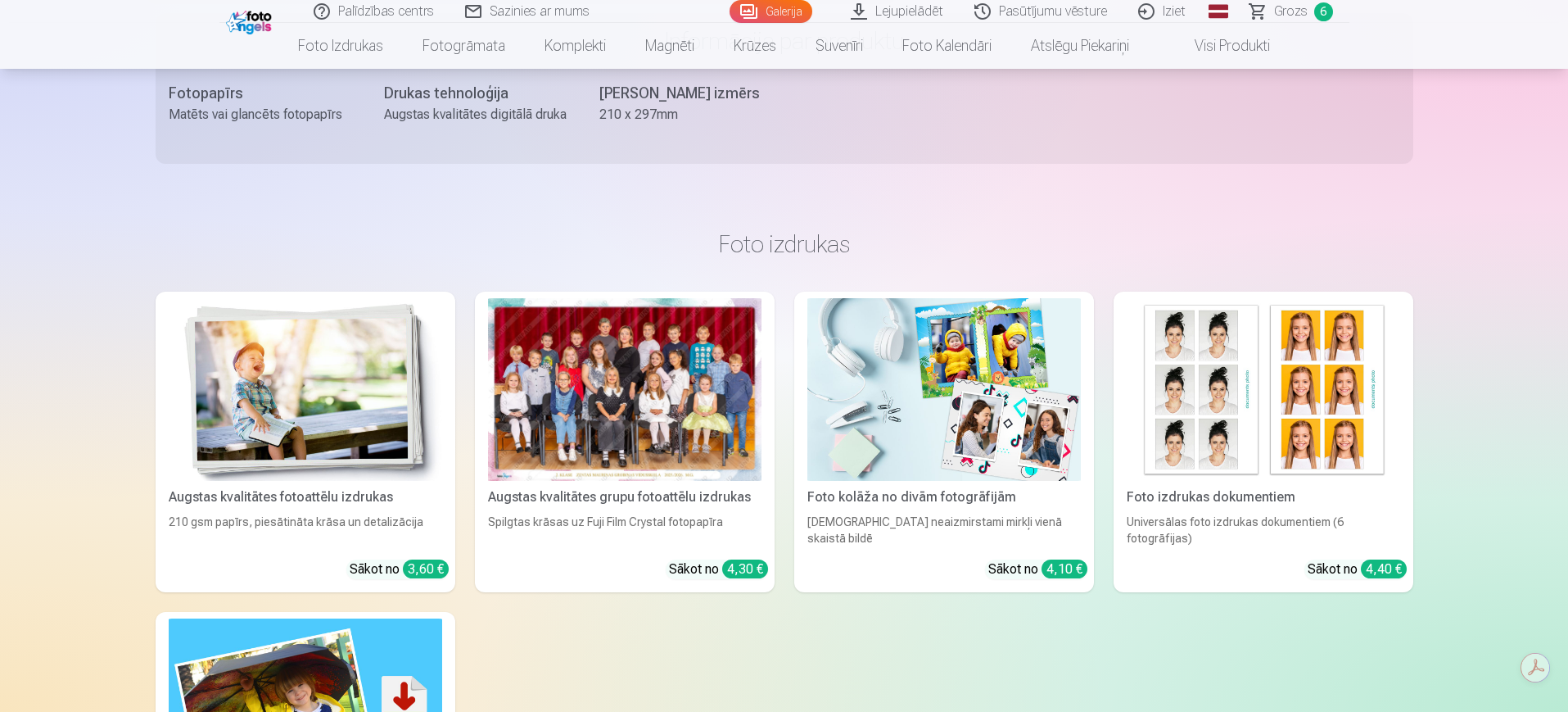
scroll to position [1460, 0]
click at [1118, 404] on div "Augstas kvalitātes fotoattēlu izdrukas 210 gsm papīrs, piesātināta krāsa un det…" at bounding box center [784, 602] width 1258 height 623
click at [656, 409] on div at bounding box center [625, 388] width 274 height 182
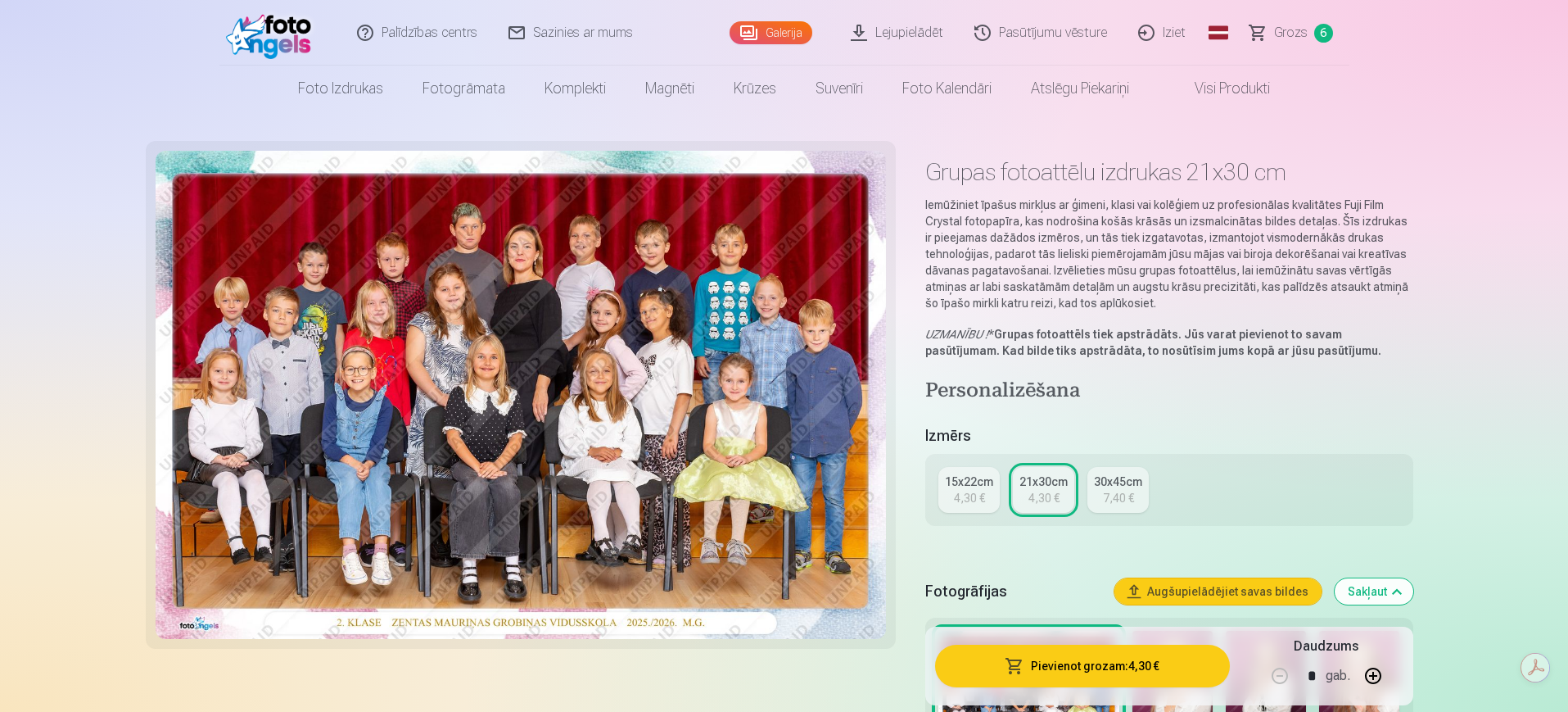
click at [970, 490] on div "4,30 €" at bounding box center [969, 497] width 31 height 16
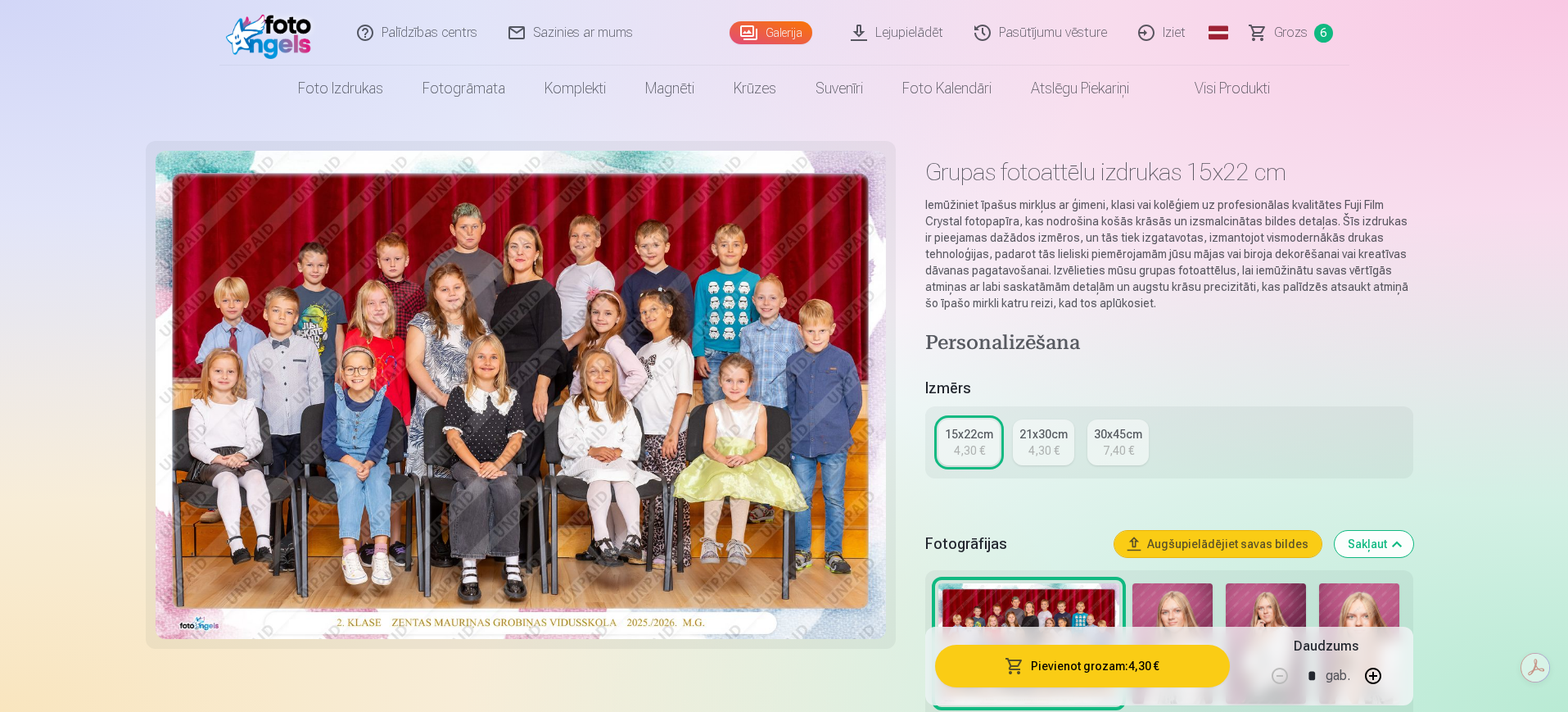
click at [1160, 568] on button "Pievienot grozam : 4,30 €" at bounding box center [1081, 665] width 294 height 43
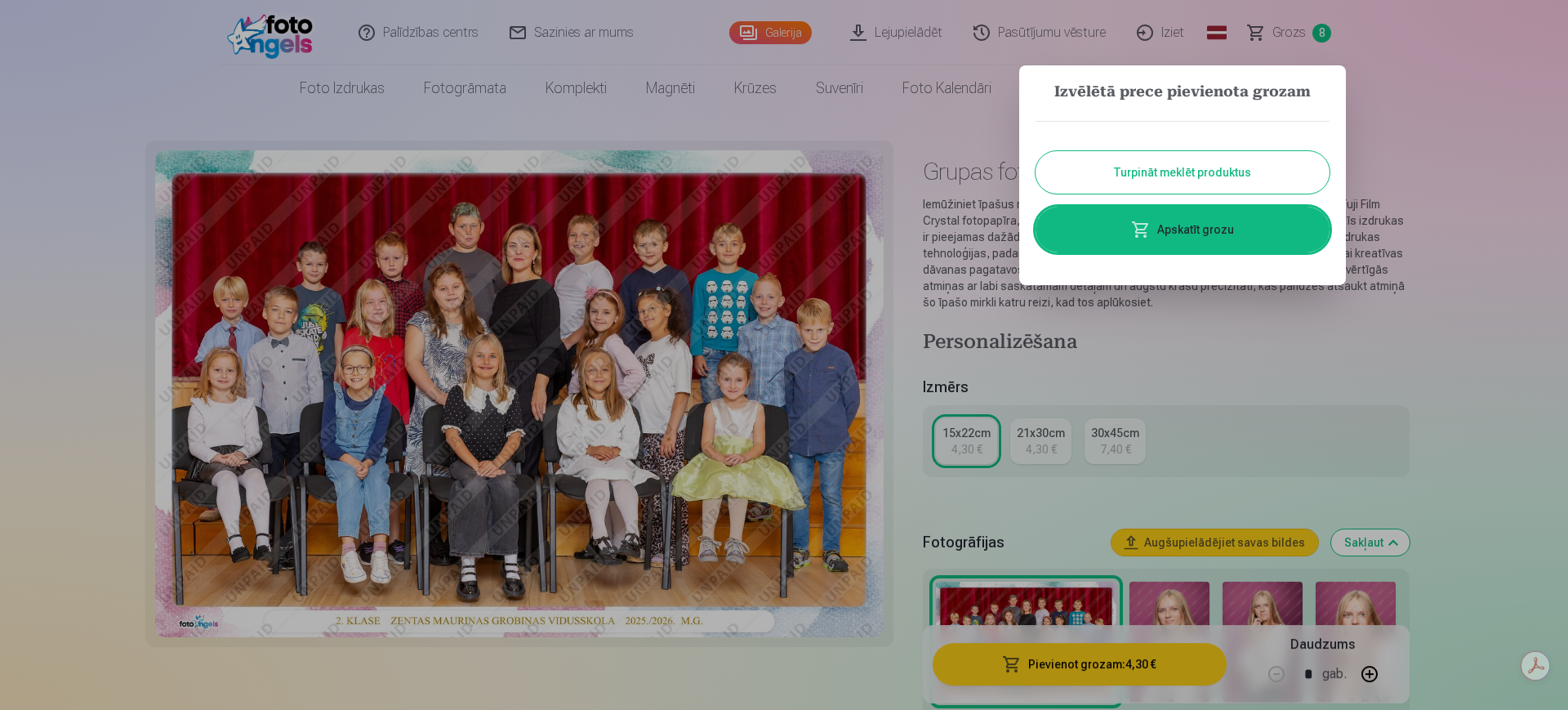
click at [1235, 218] on link "Apskatīt grozu" at bounding box center [1183, 229] width 294 height 45
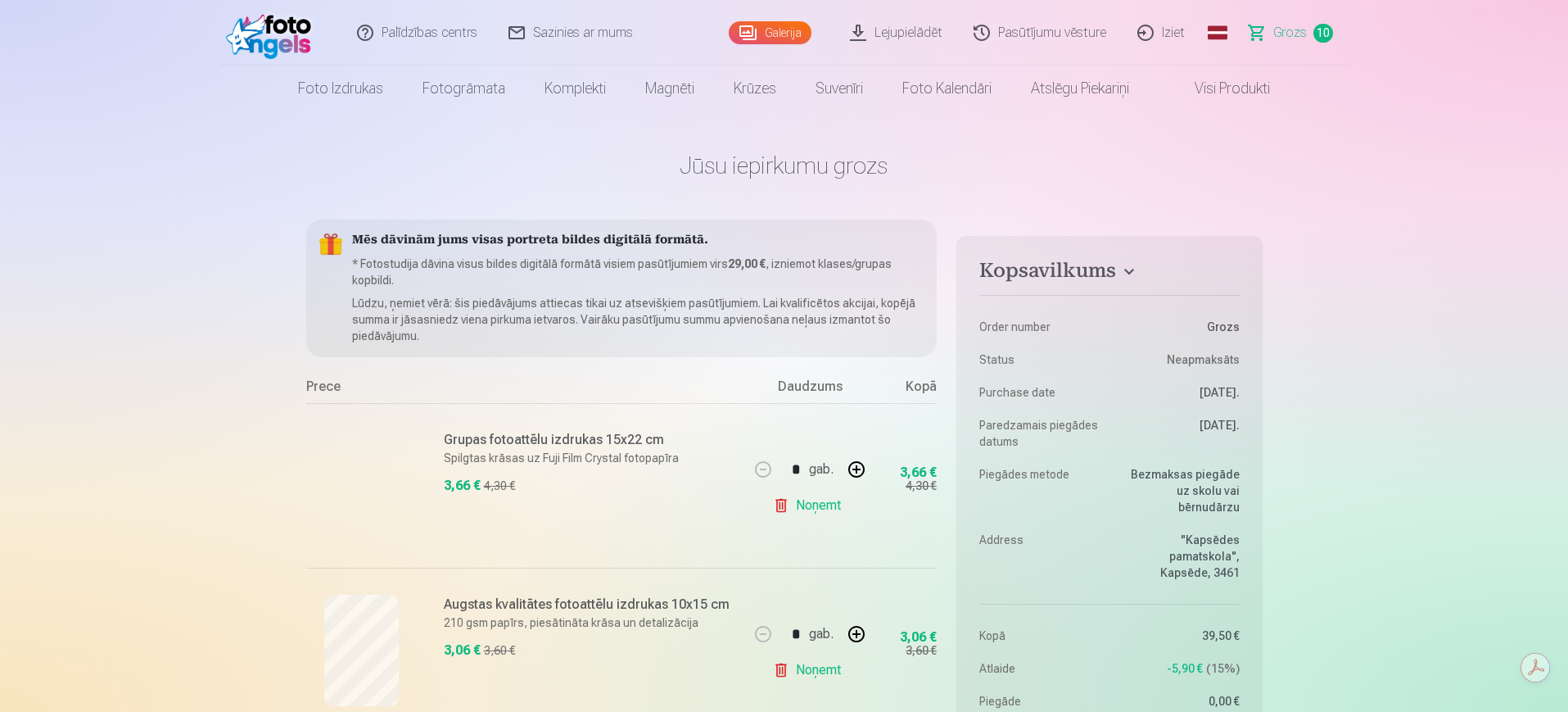
click at [771, 31] on link "Galerija" at bounding box center [770, 33] width 82 height 23
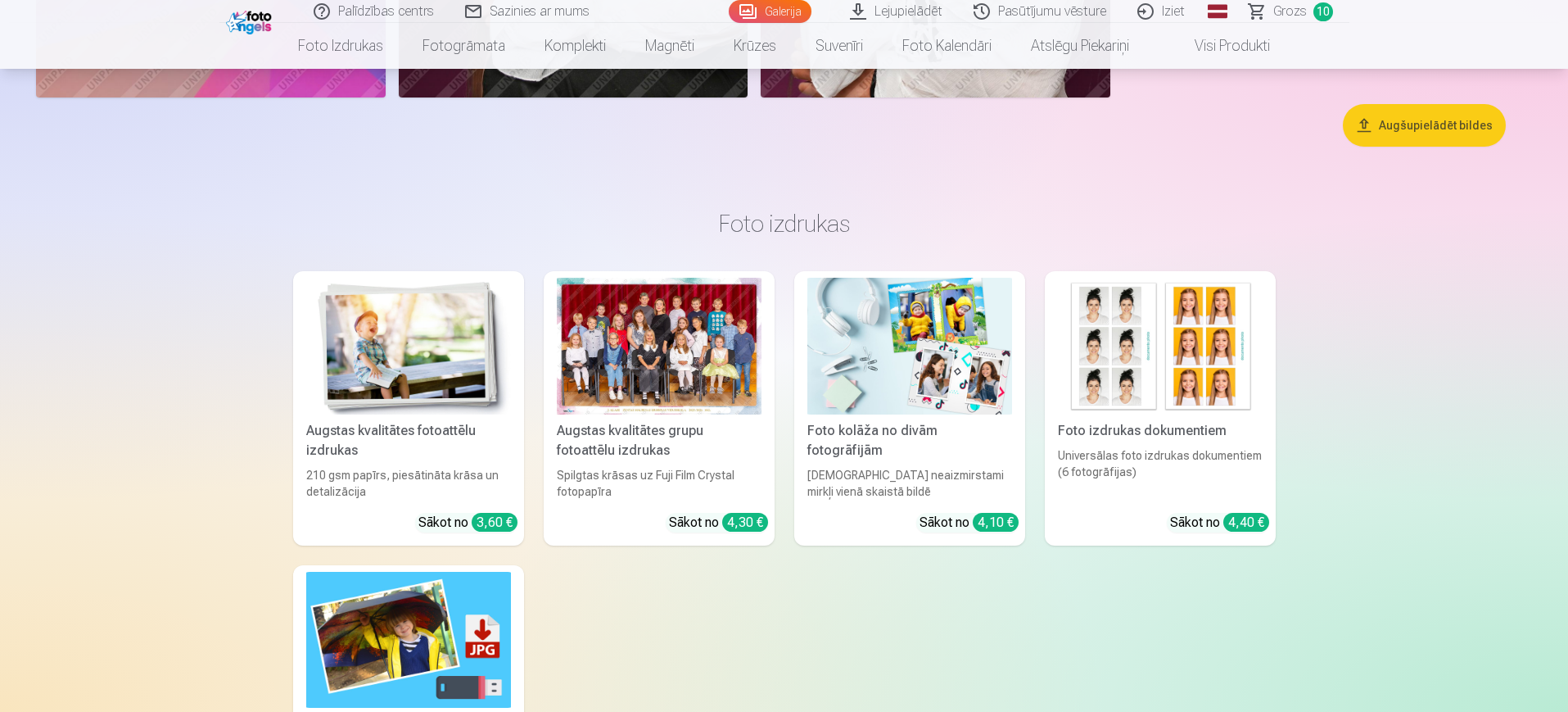
scroll to position [5573, 0]
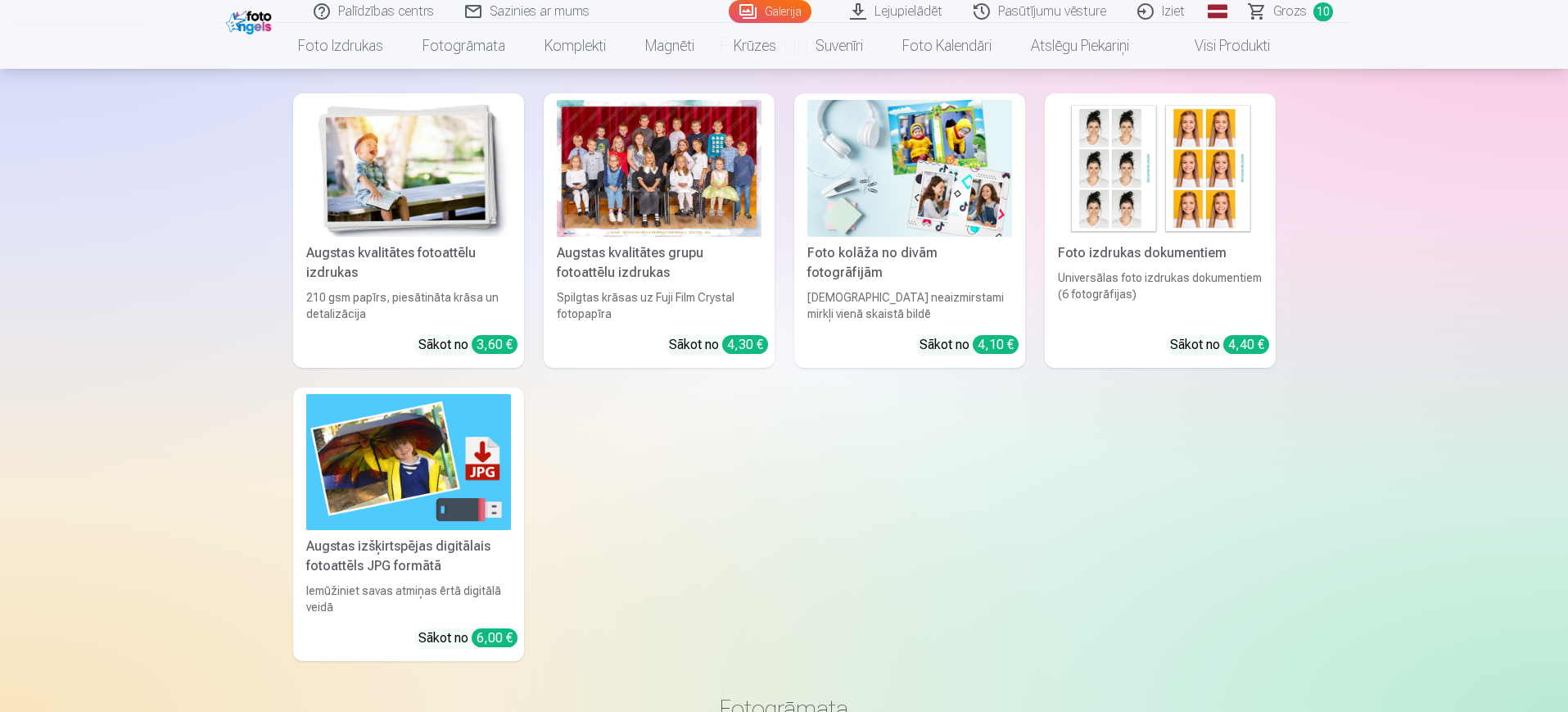
click at [383, 229] on img at bounding box center [408, 168] width 205 height 137
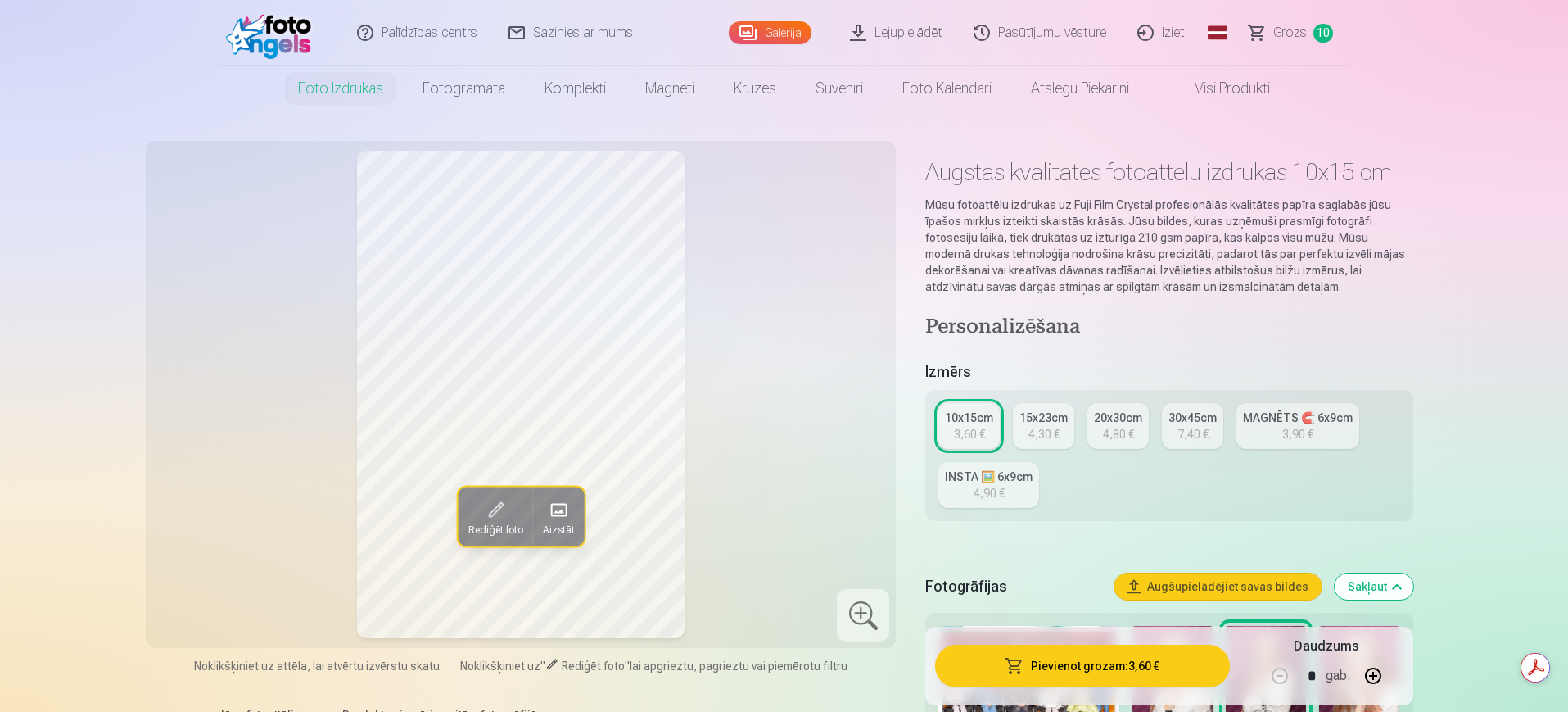
click at [1046, 432] on div "4,30 €" at bounding box center [1044, 434] width 31 height 16
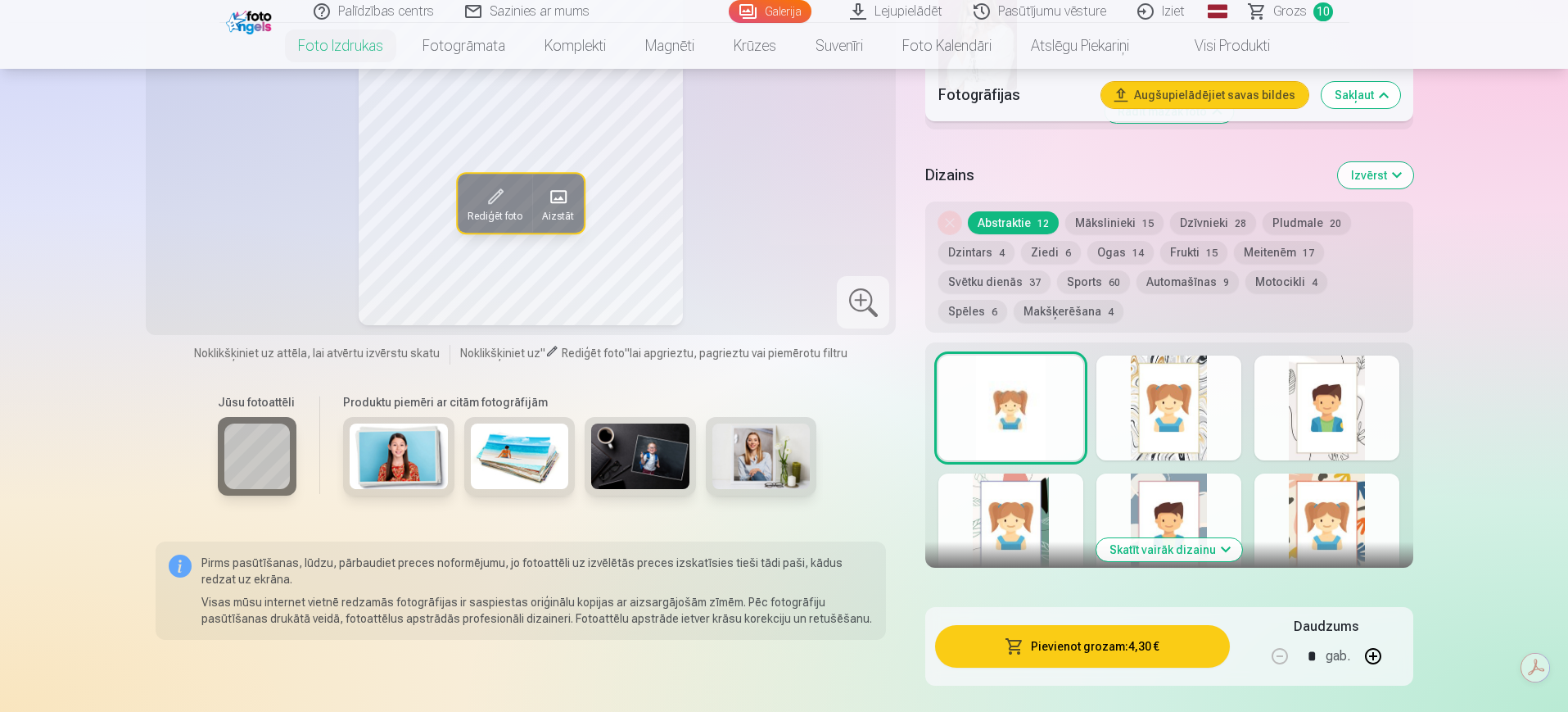
scroll to position [1234, 0]
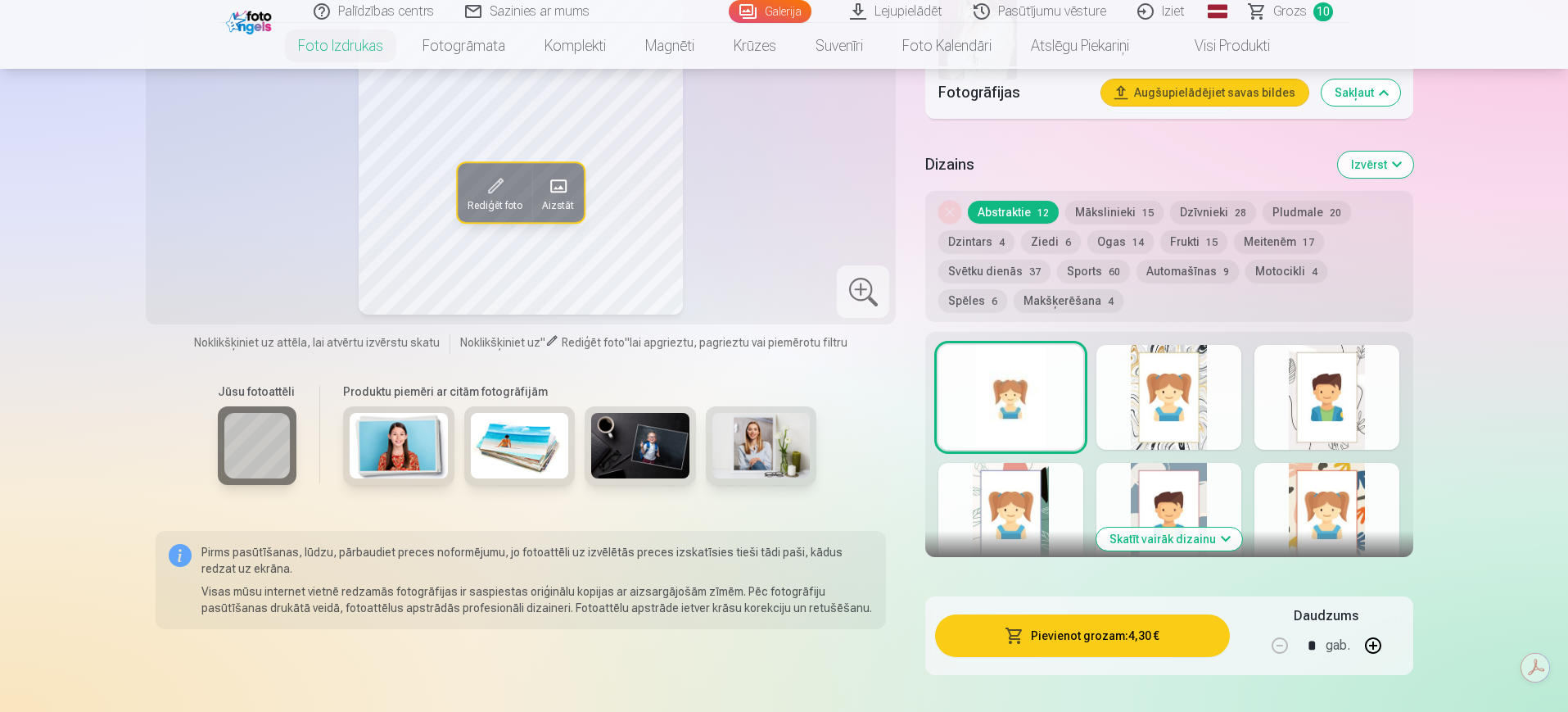
click at [661, 457] on img at bounding box center [640, 445] width 98 height 65
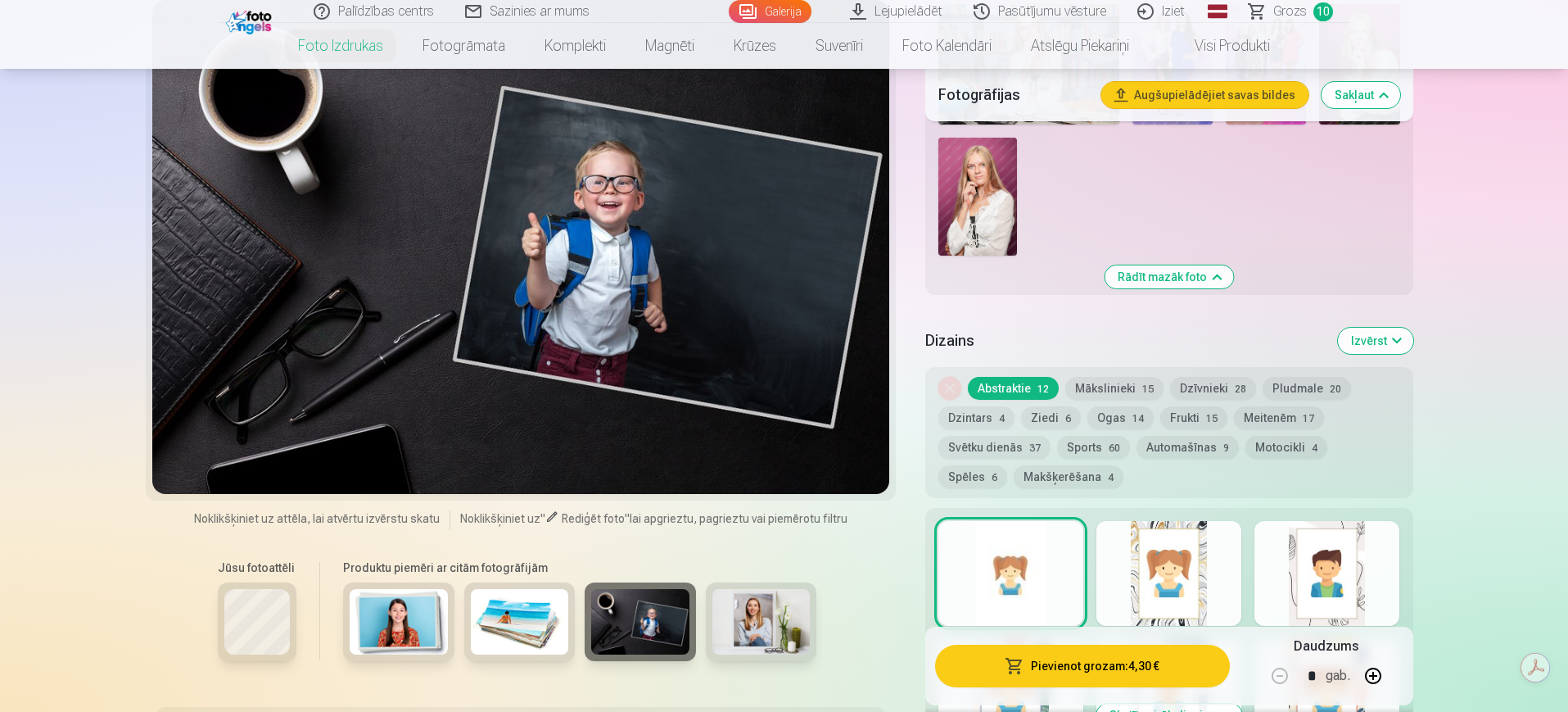
scroll to position [1060, 0]
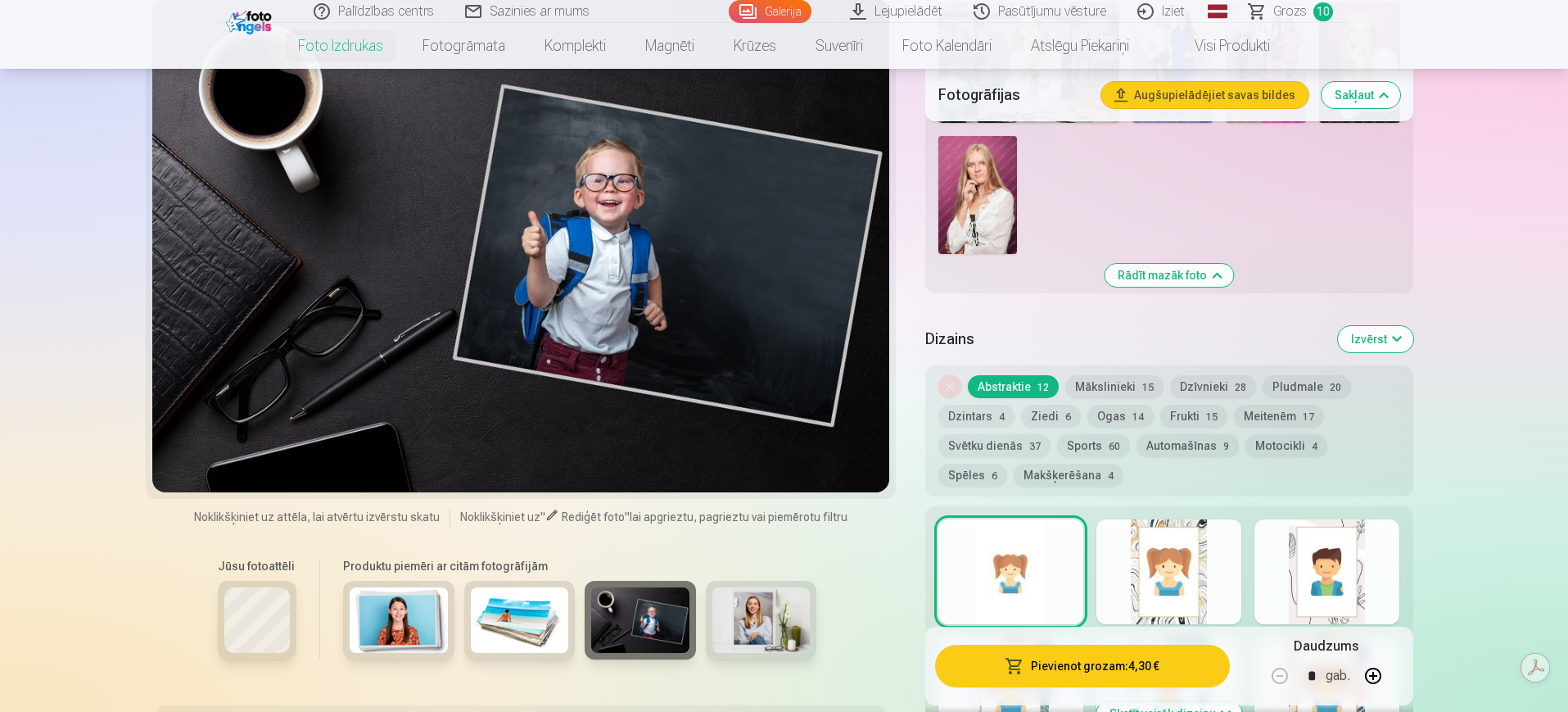
click at [792, 568] on img at bounding box center [761, 619] width 98 height 65
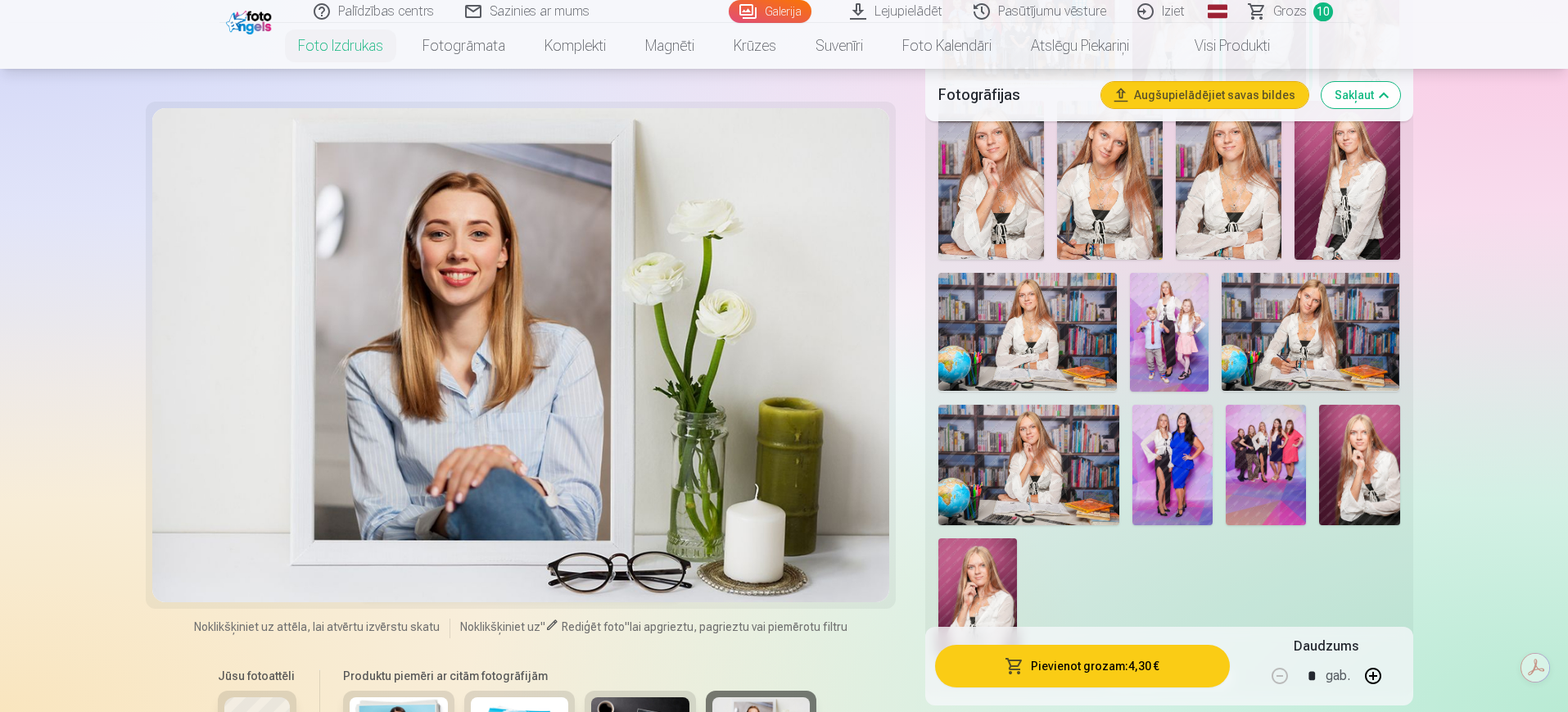
scroll to position [457, 0]
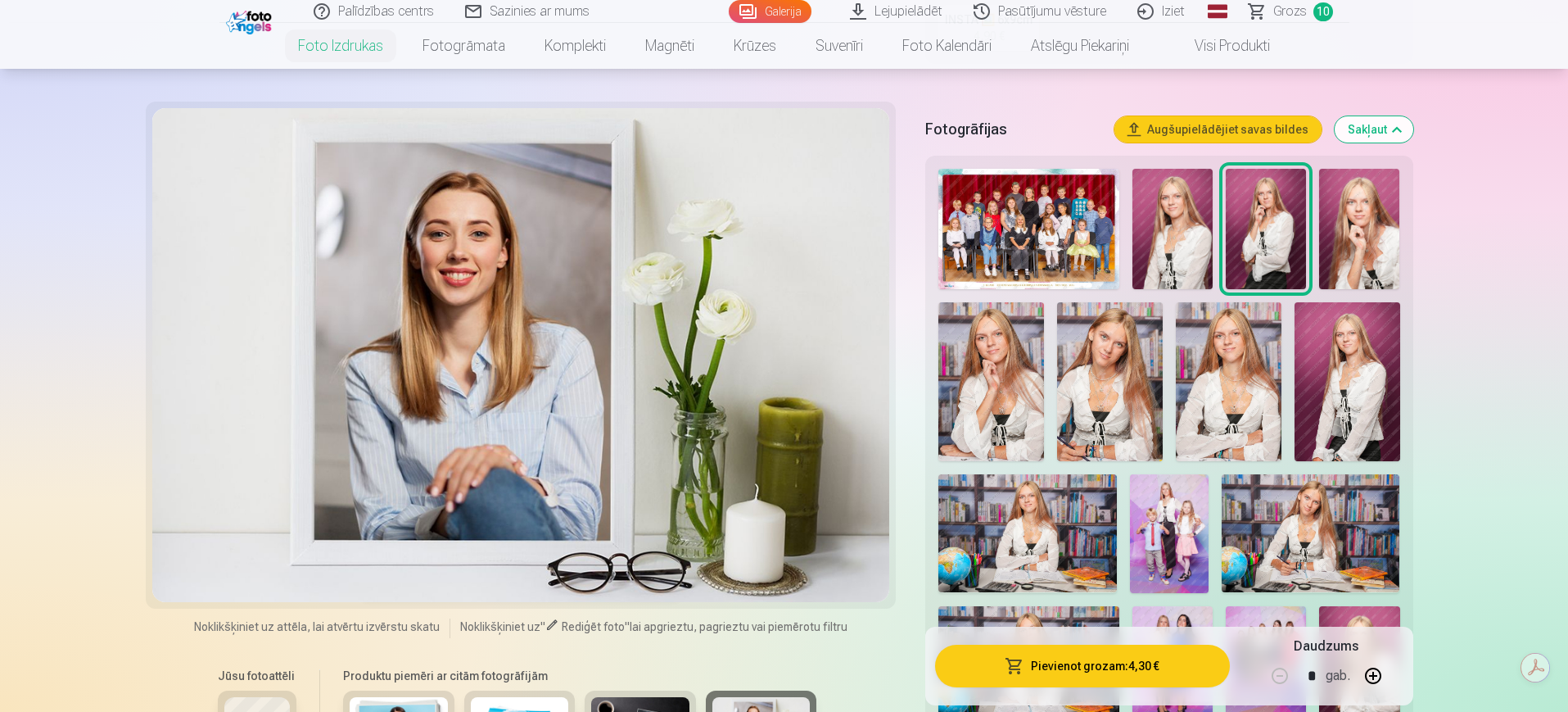
click at [1022, 334] on img at bounding box center [991, 381] width 106 height 158
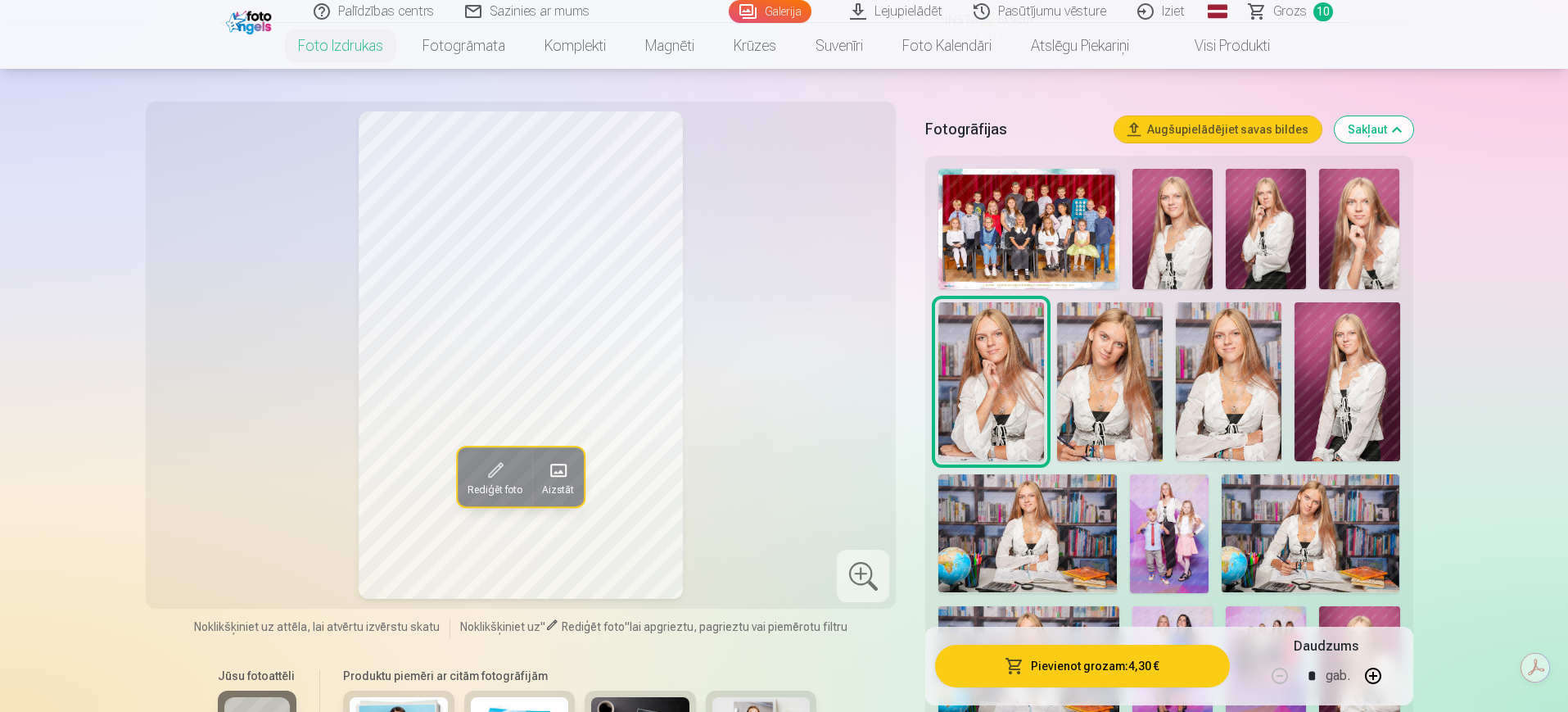
click at [1166, 326] on div at bounding box center [1169, 513] width 474 height 702
click at [1138, 334] on img at bounding box center [1110, 381] width 106 height 158
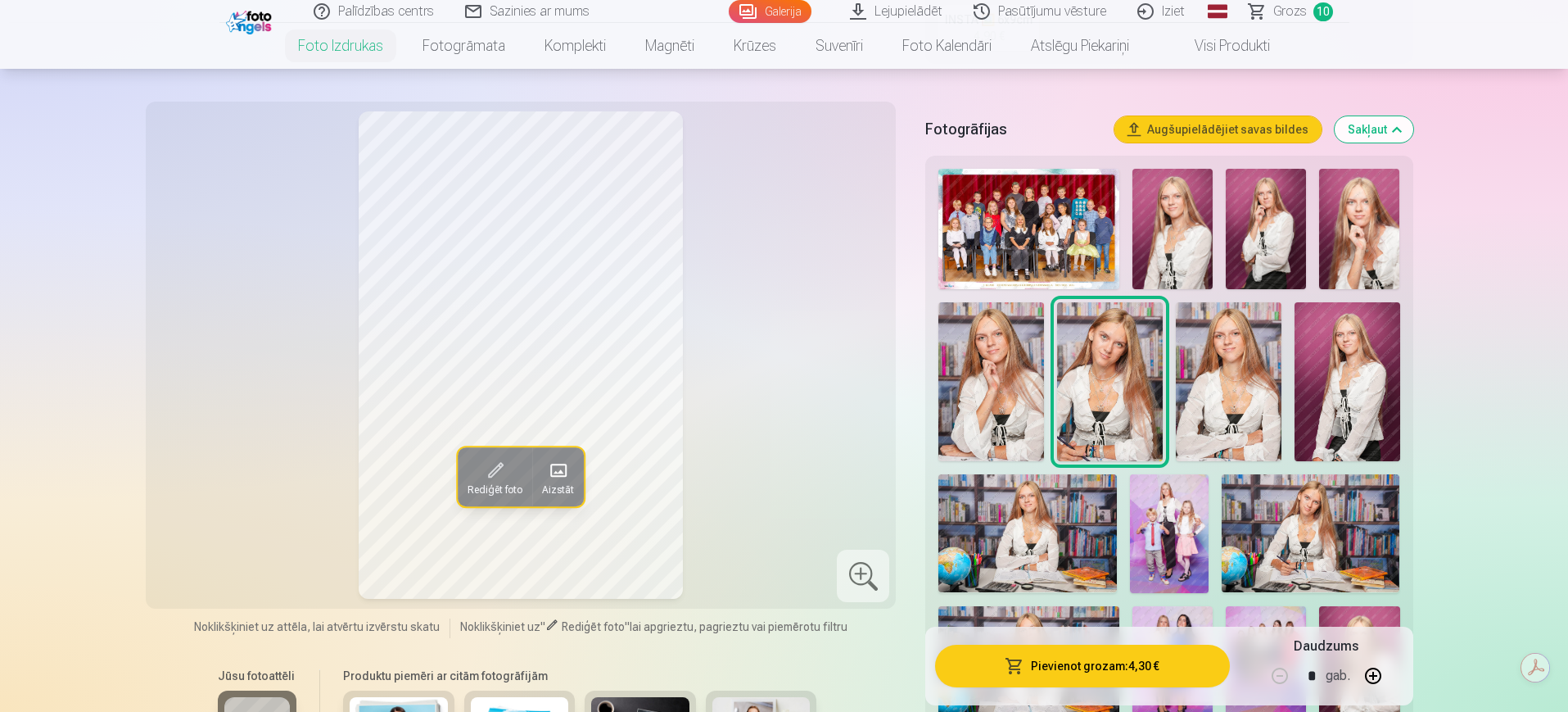
click at [1182, 349] on img at bounding box center [1229, 381] width 106 height 158
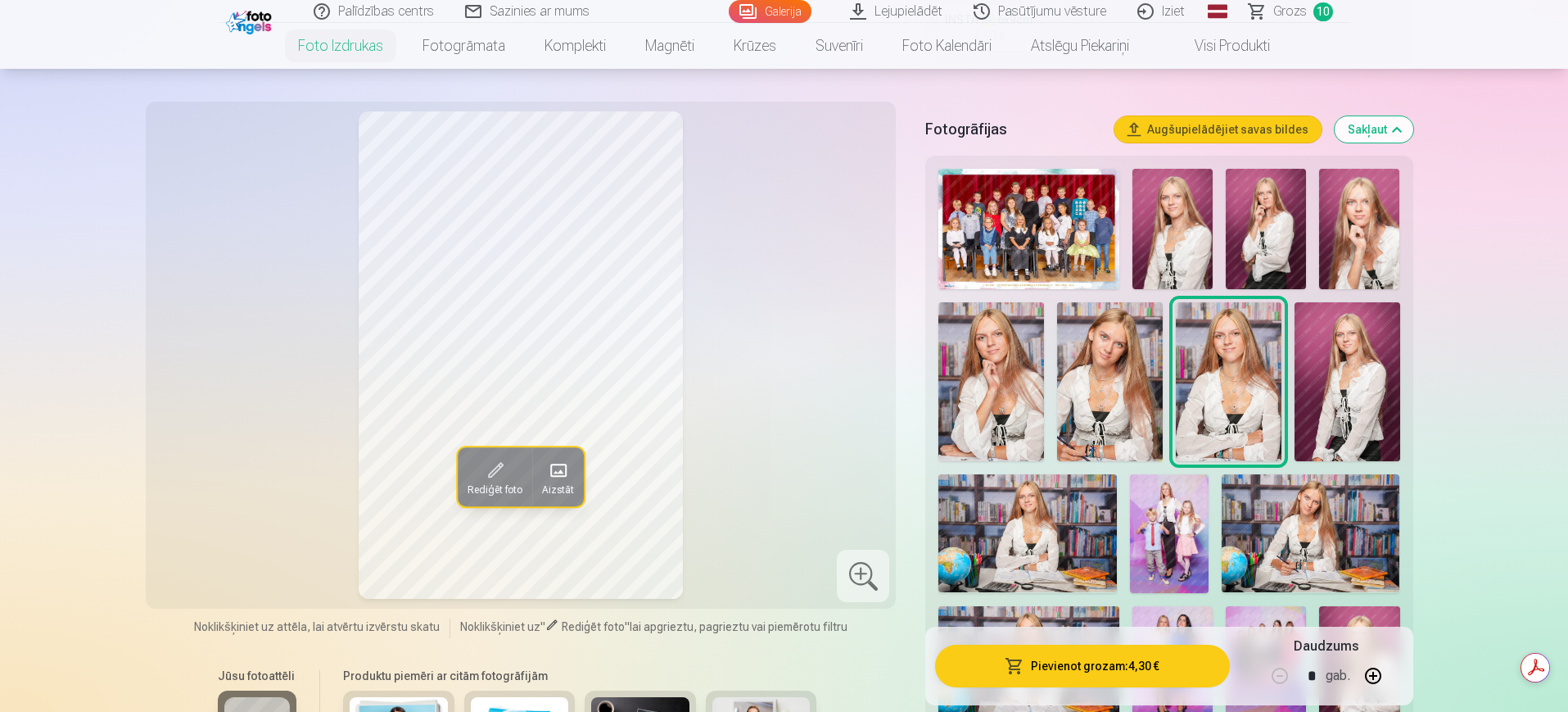
click at [1253, 369] on img at bounding box center [1347, 381] width 106 height 158
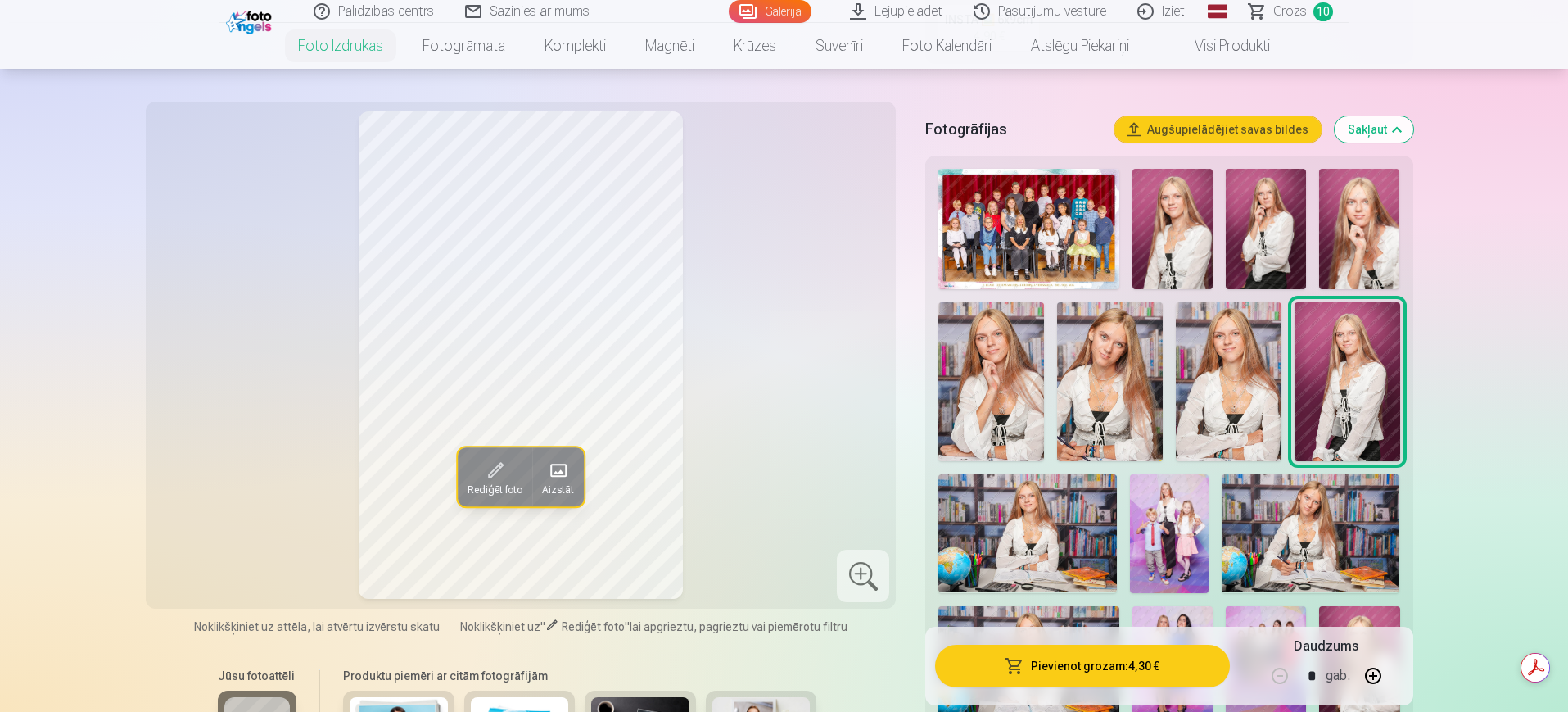
click at [1253, 253] on img at bounding box center [1360, 229] width 81 height 121
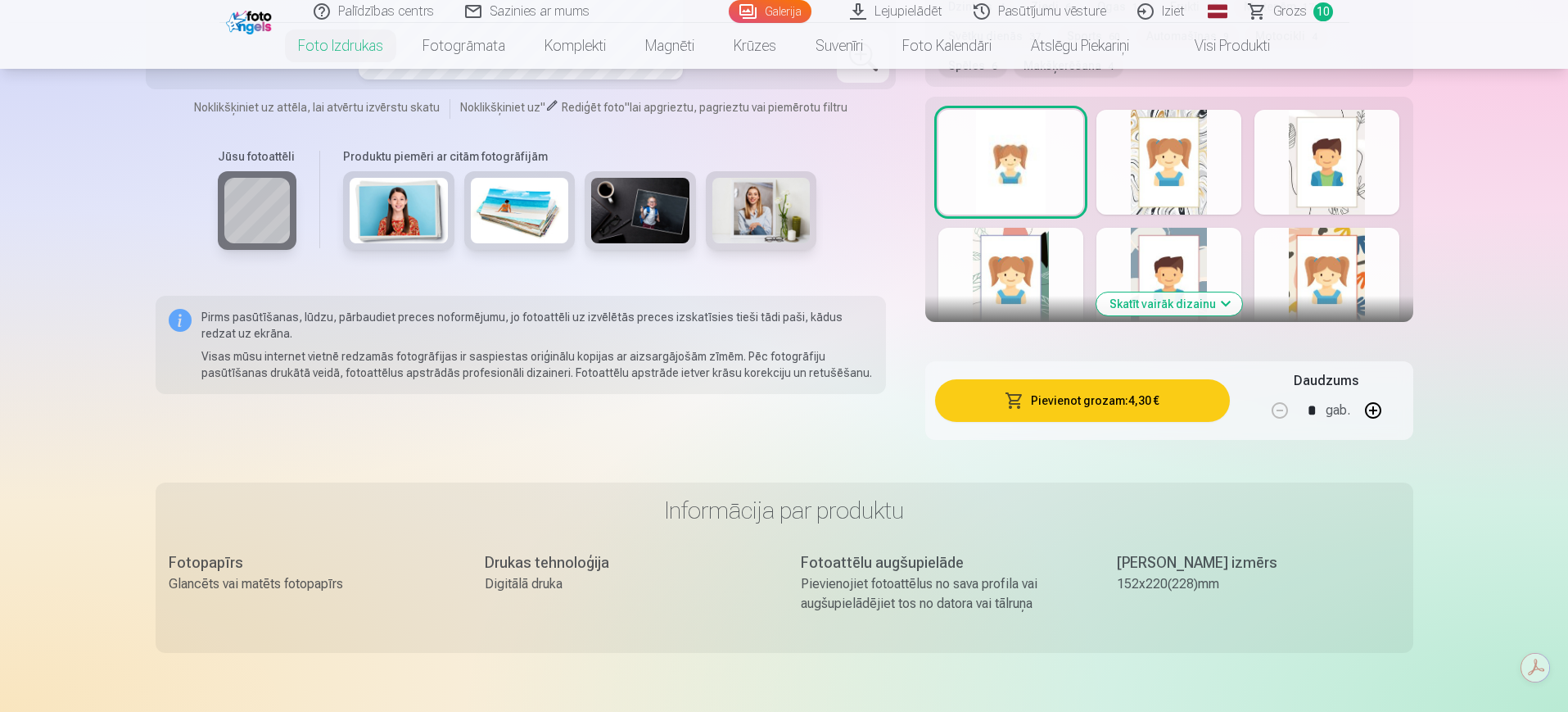
scroll to position [1494, 0]
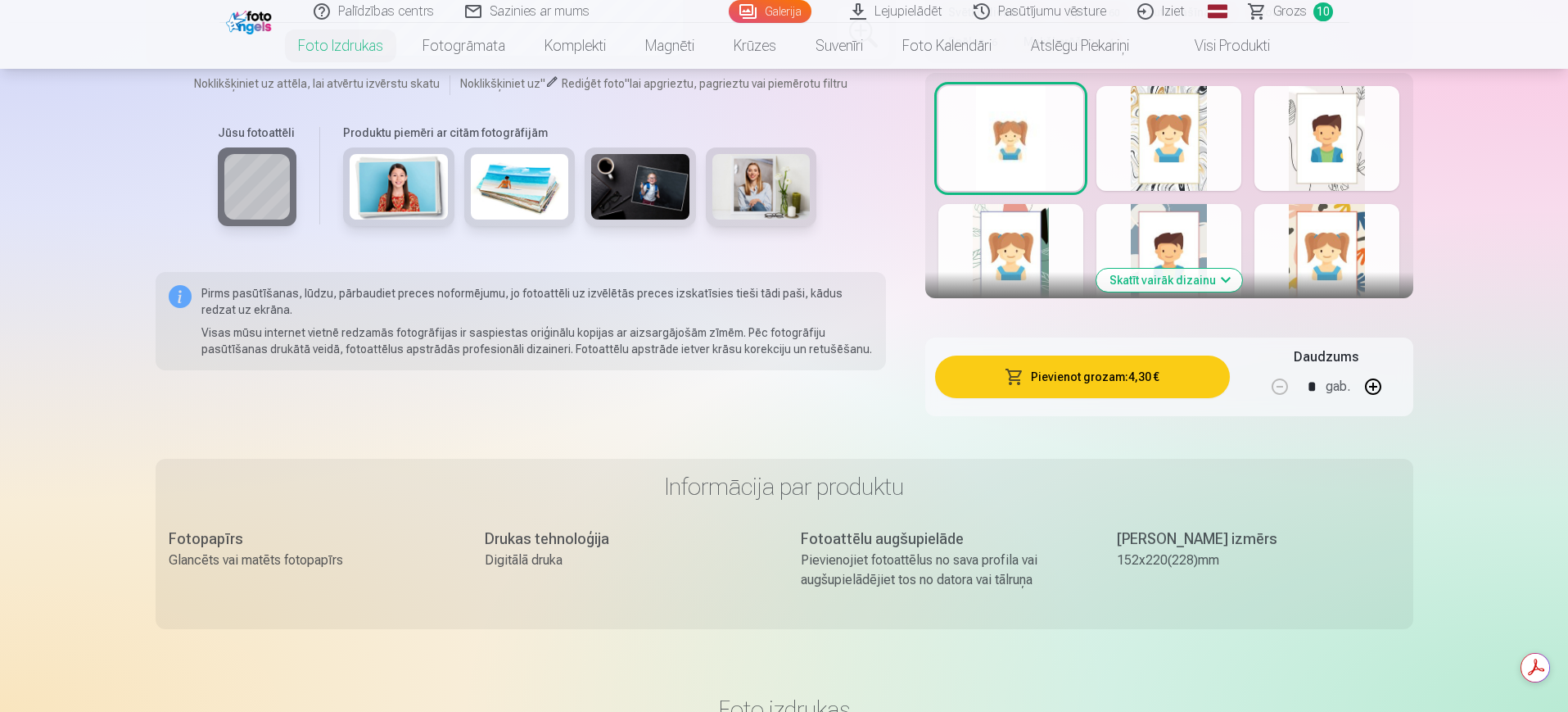
click at [1253, 17] on span "Grozs" at bounding box center [1290, 12] width 34 height 20
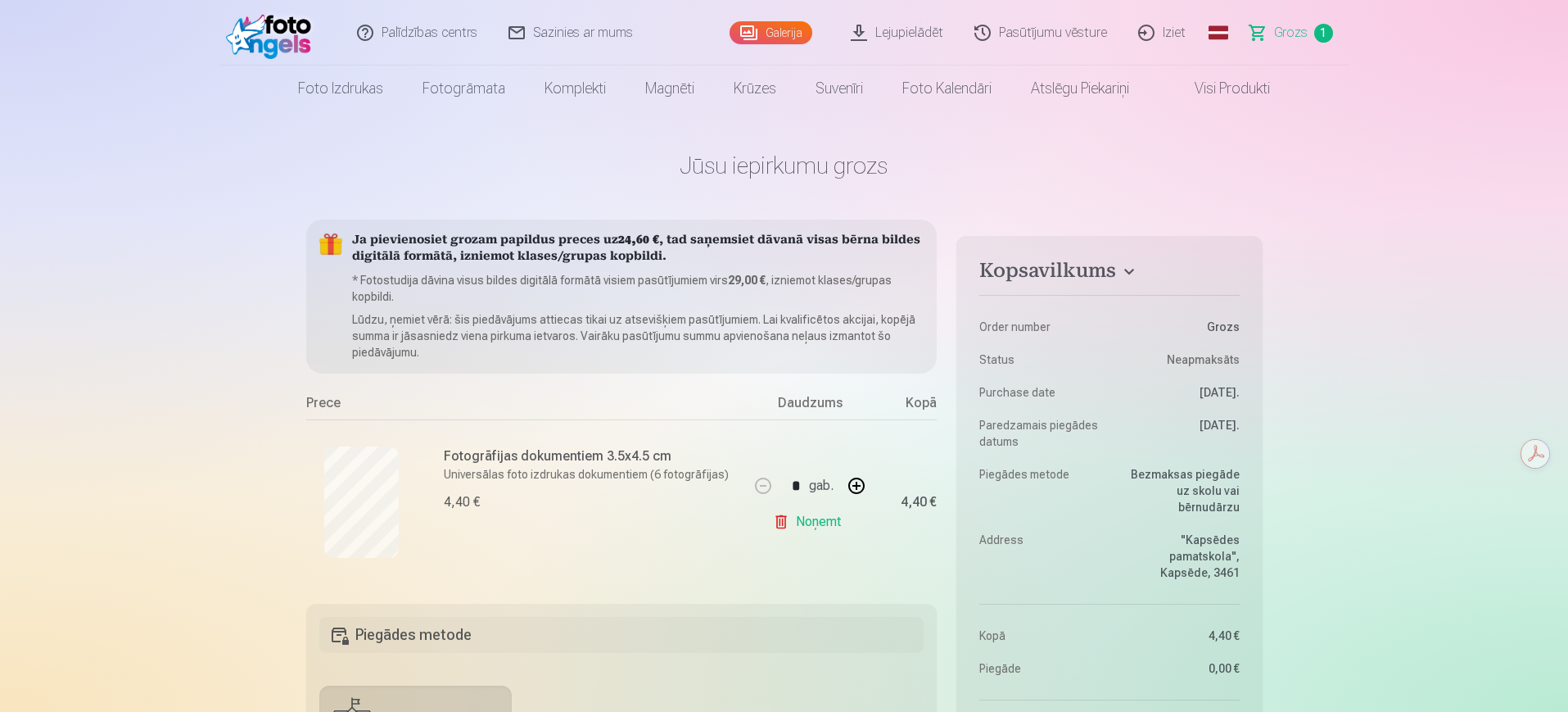
click at [778, 36] on link "Galerija" at bounding box center [771, 33] width 82 height 23
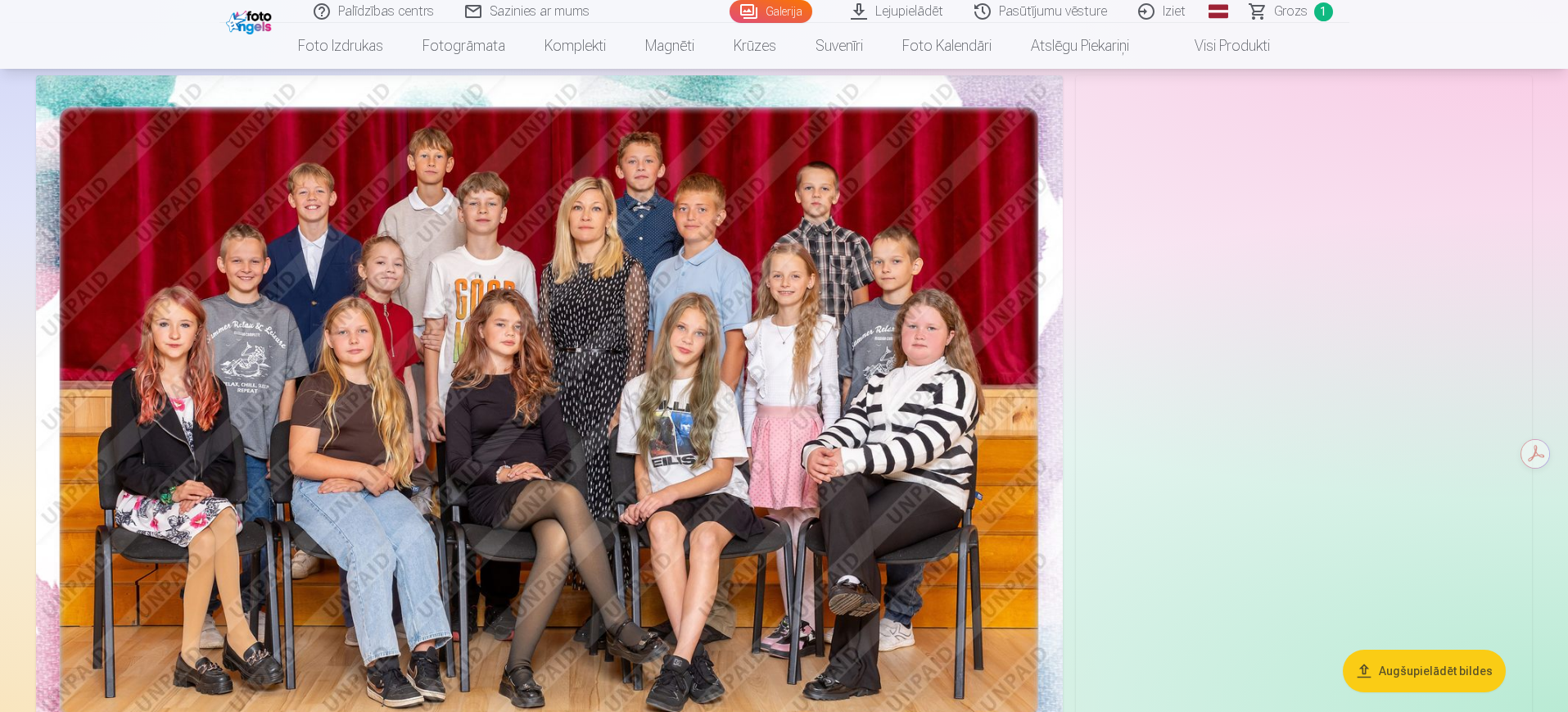
scroll to position [106, 0]
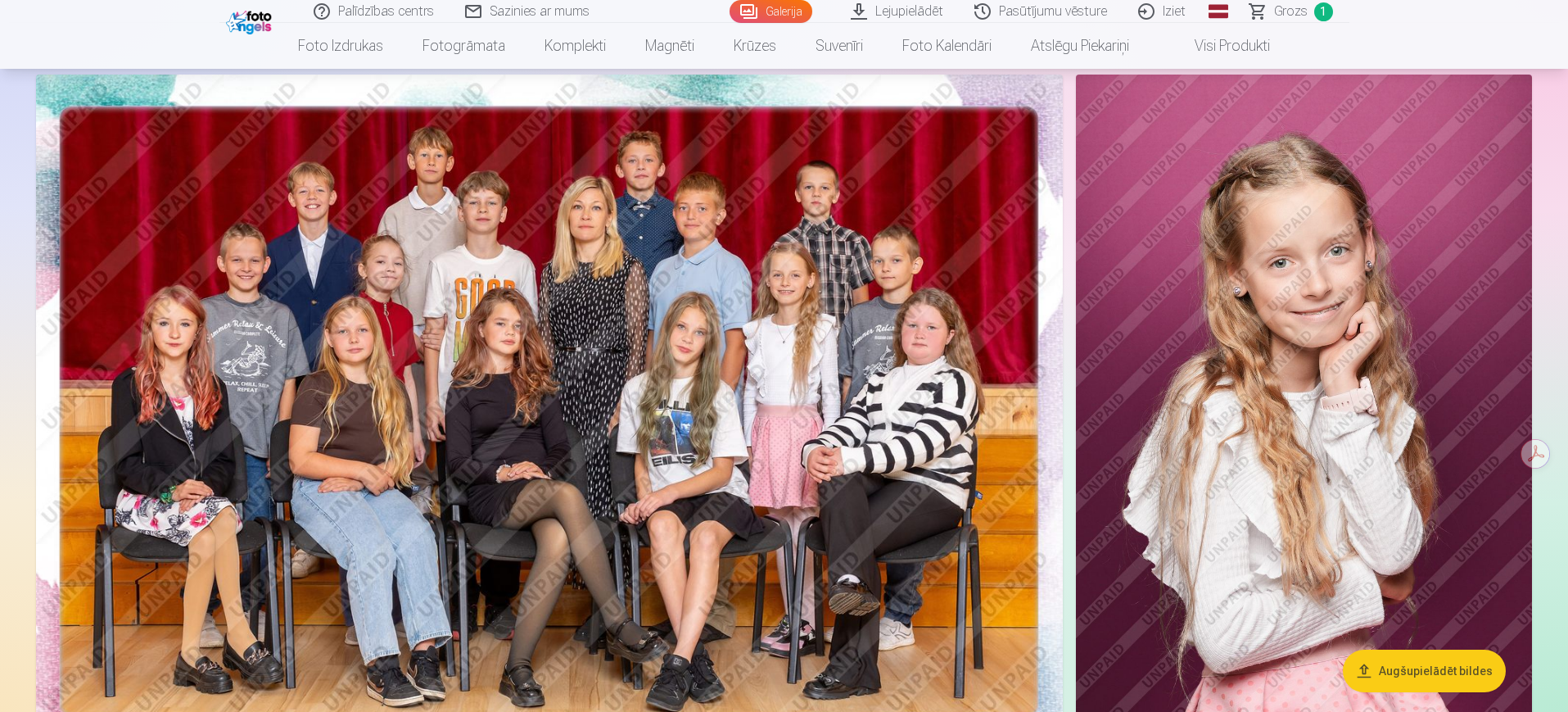
click at [863, 264] on img at bounding box center [549, 416] width 1027 height 684
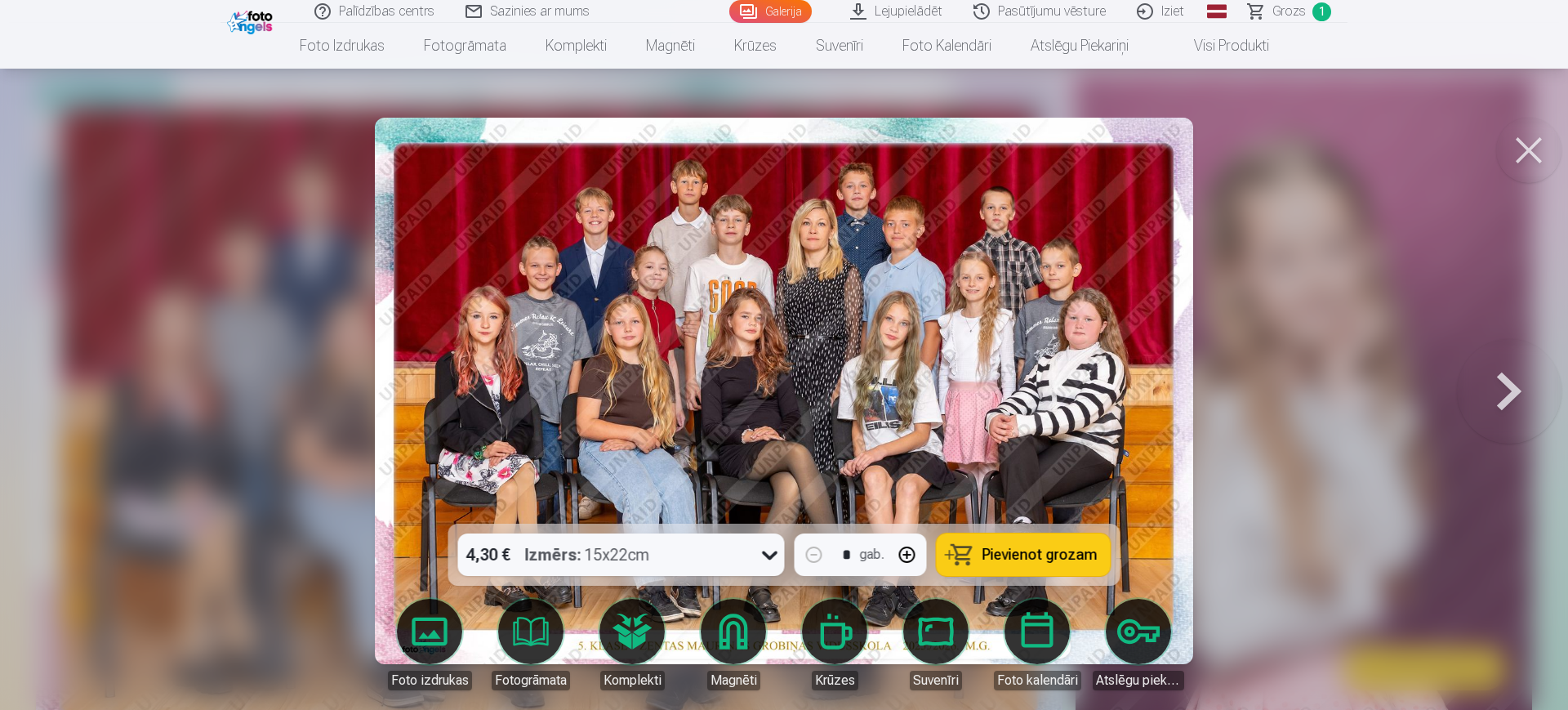
click at [1027, 547] on span "Pievienot grozam" at bounding box center [1039, 554] width 115 height 14
click at [1250, 136] on button at bounding box center [1528, 150] width 65 height 65
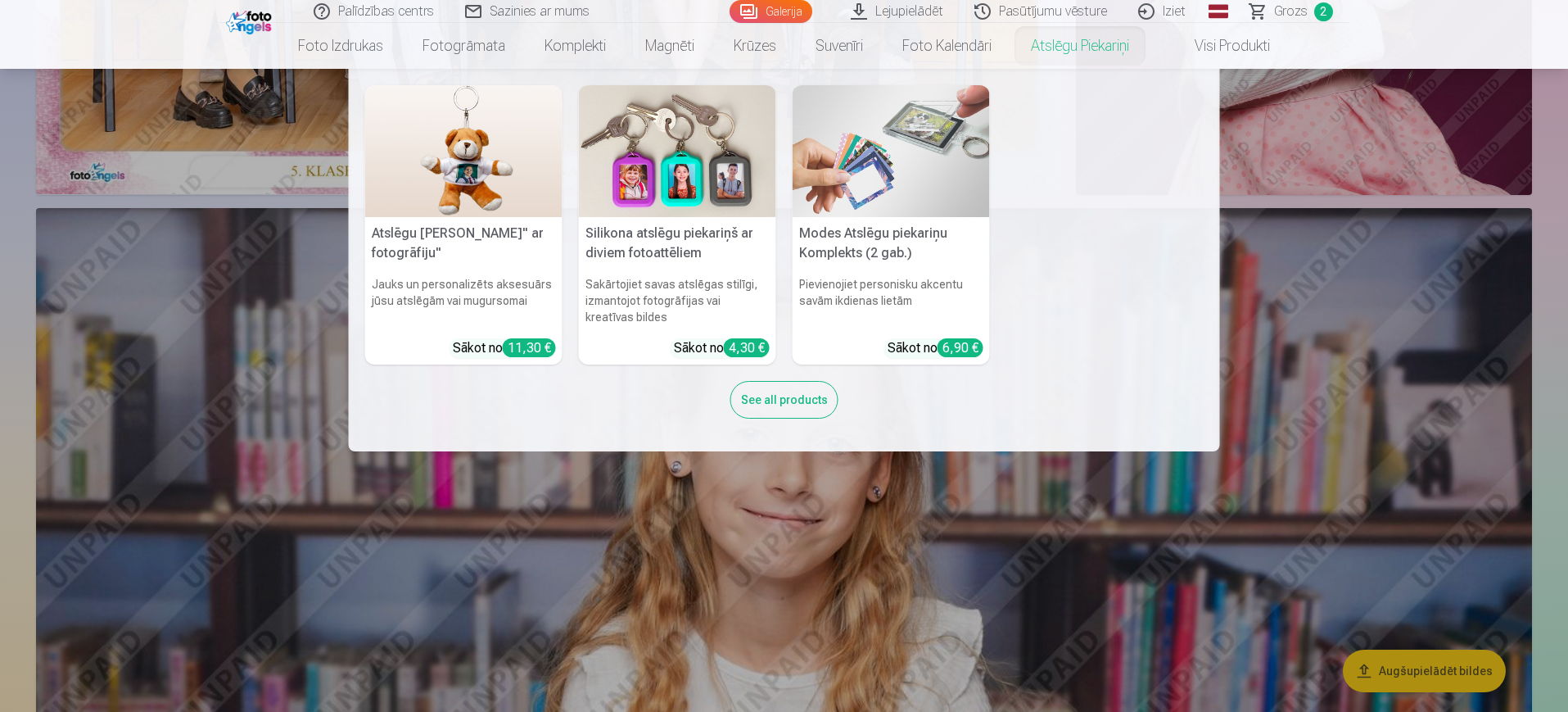
scroll to position [699, 0]
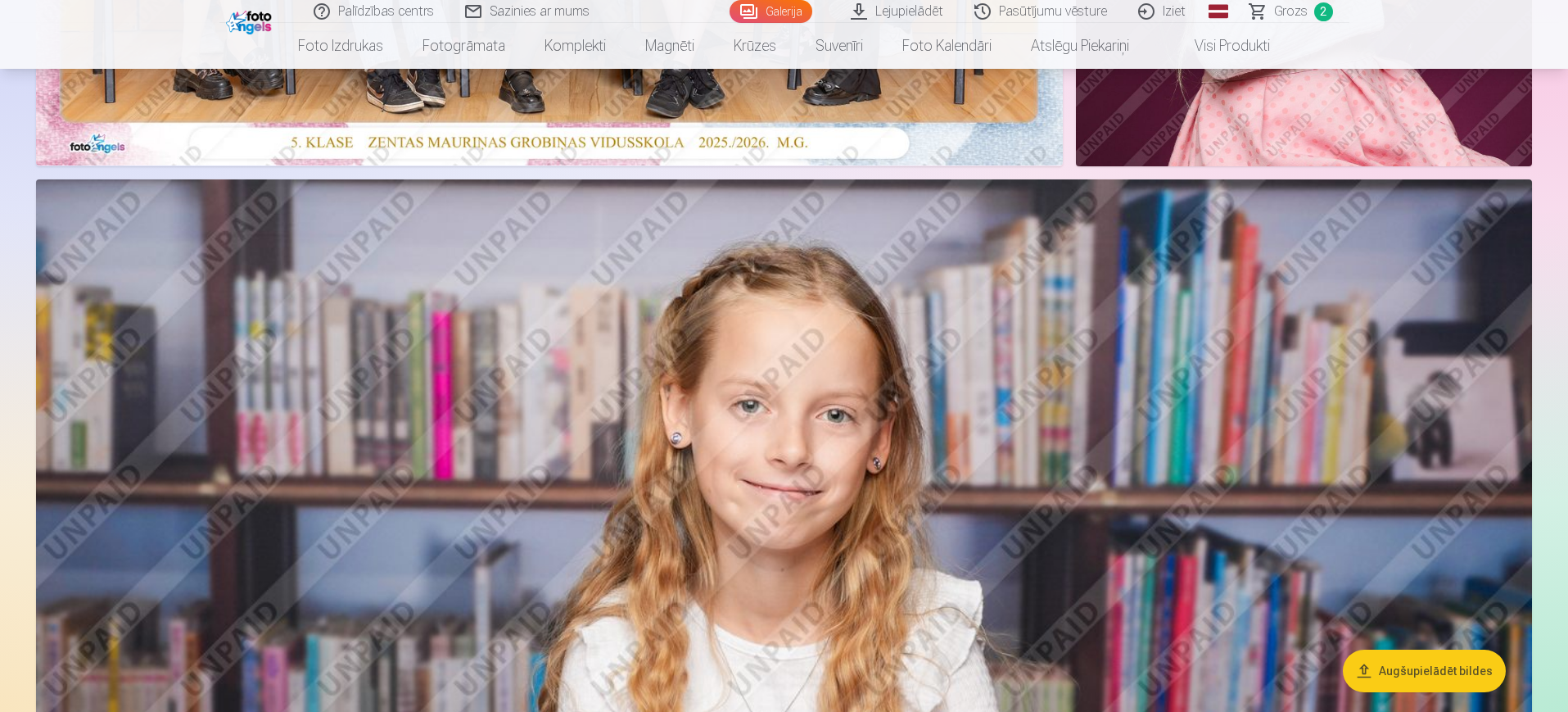
click at [1244, 504] on img at bounding box center [784, 677] width 1496 height 997
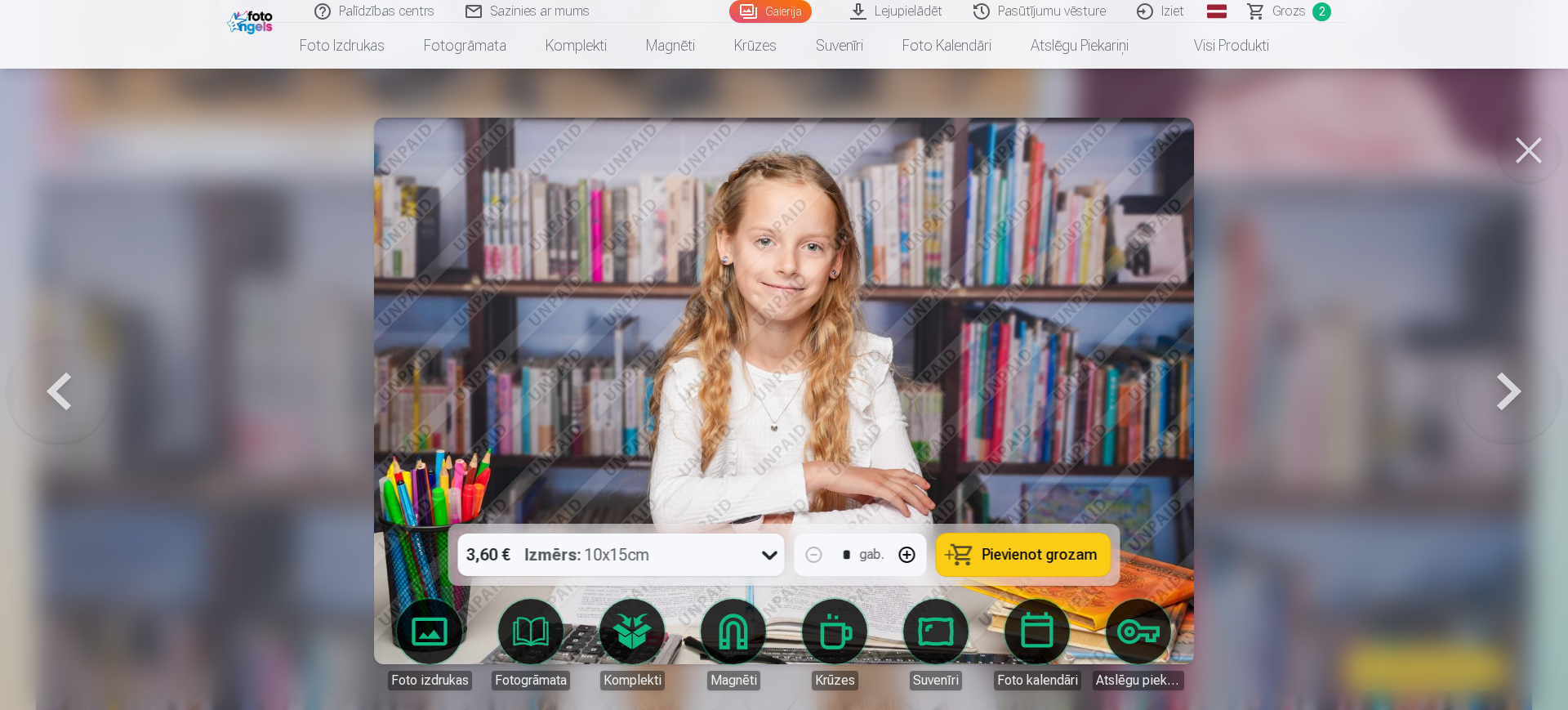
click at [1250, 144] on button at bounding box center [1528, 150] width 65 height 65
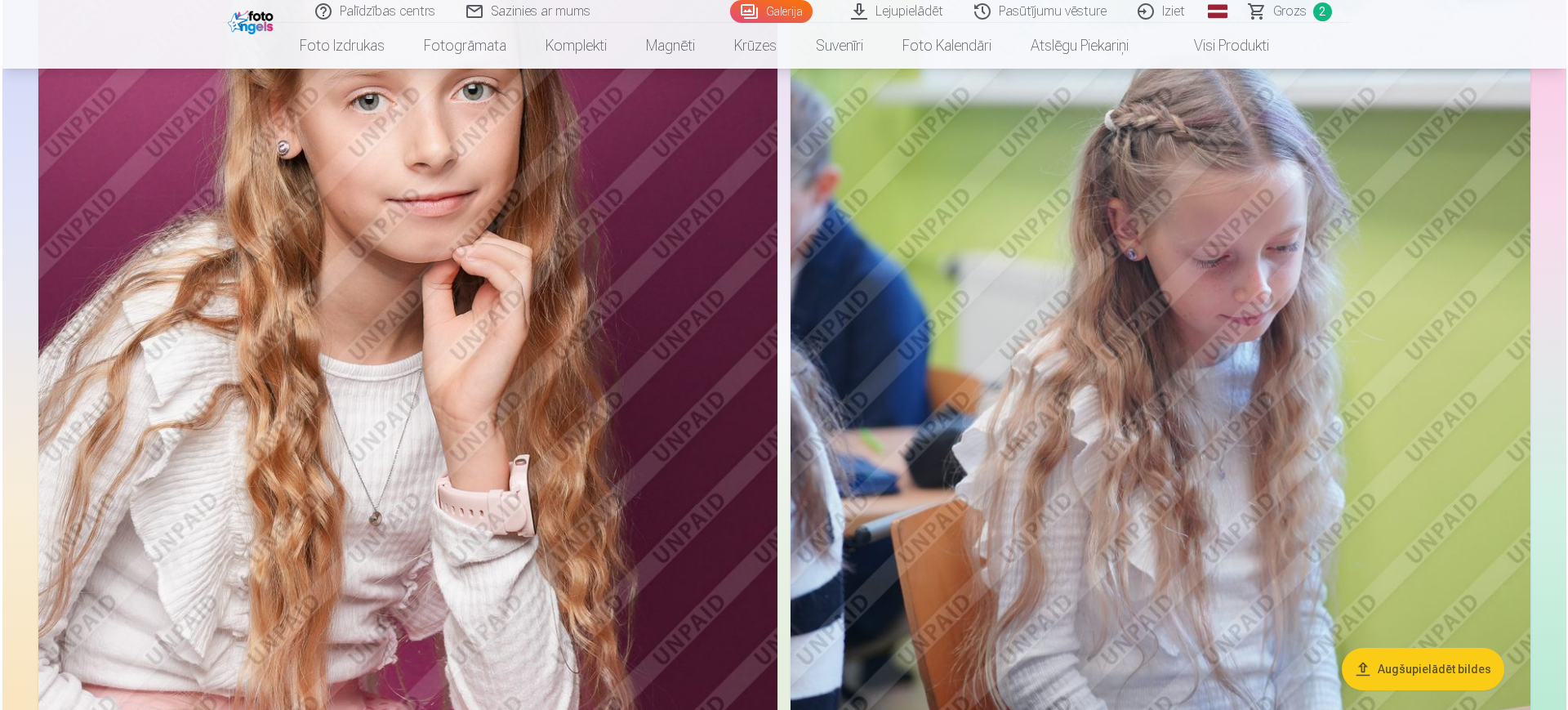
scroll to position [4197, 0]
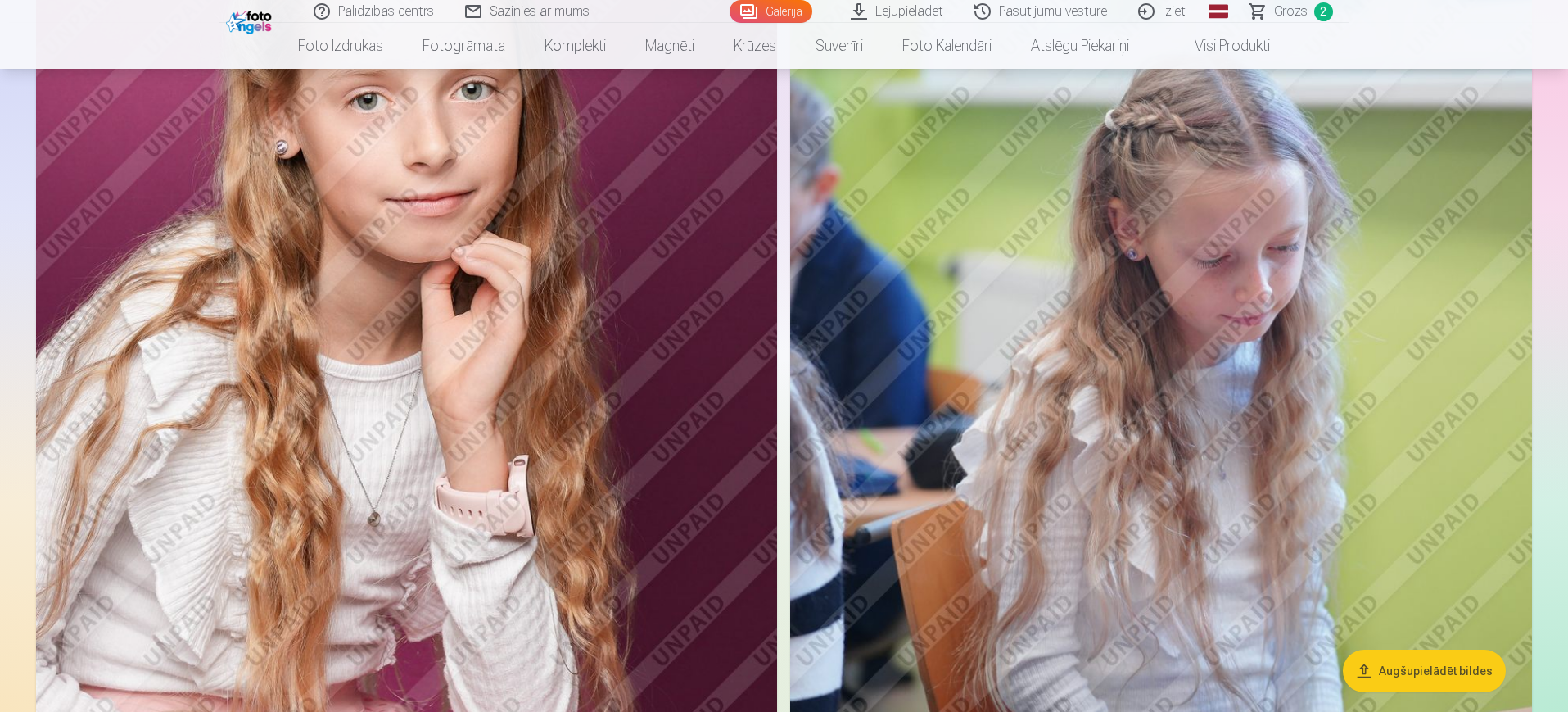
drag, startPoint x: 368, startPoint y: 265, endPoint x: 157, endPoint y: 385, distance: 242.7
click at [157, 385] on img at bounding box center [406, 329] width 741 height 1113
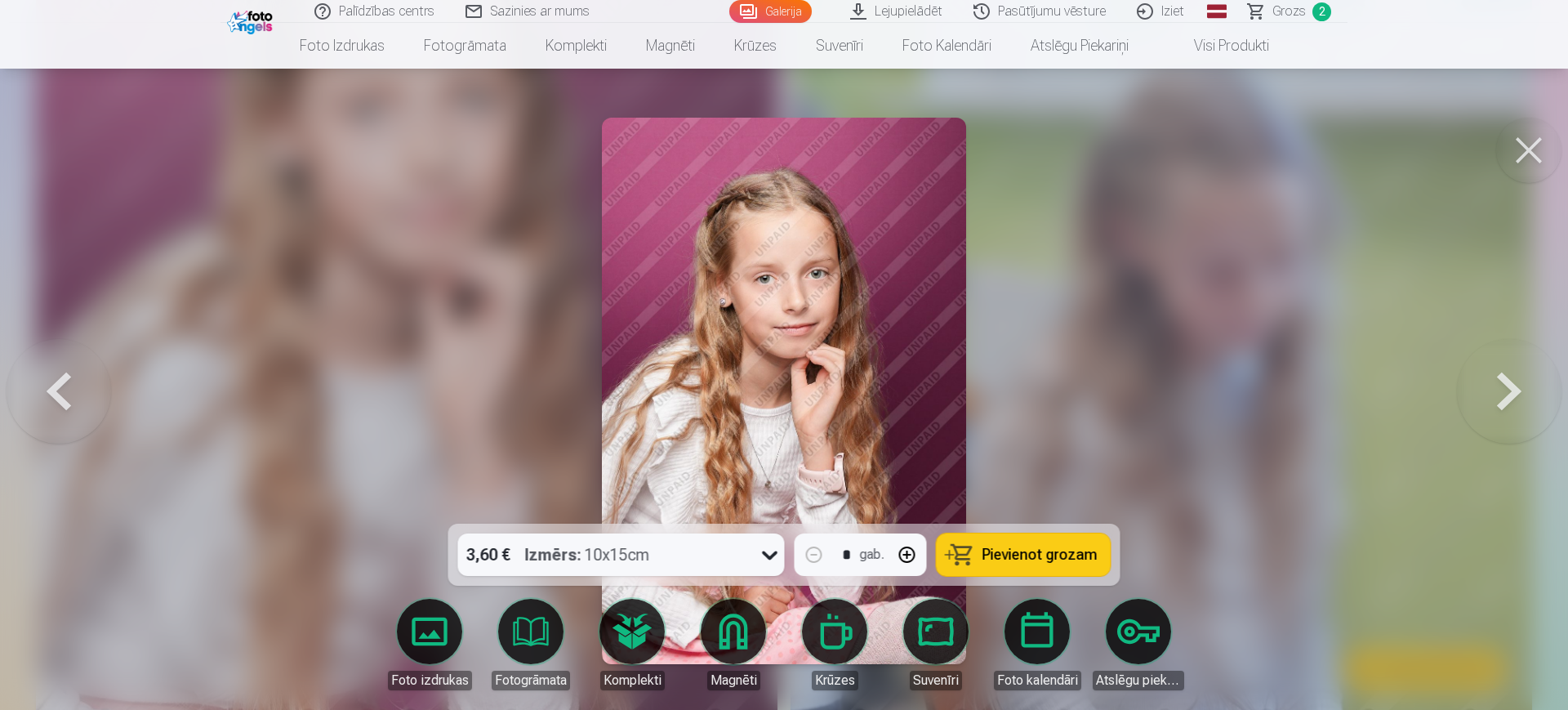
click at [1019, 566] on button "Pievienot grozam" at bounding box center [1023, 555] width 174 height 43
click at [1250, 169] on button at bounding box center [1528, 150] width 65 height 65
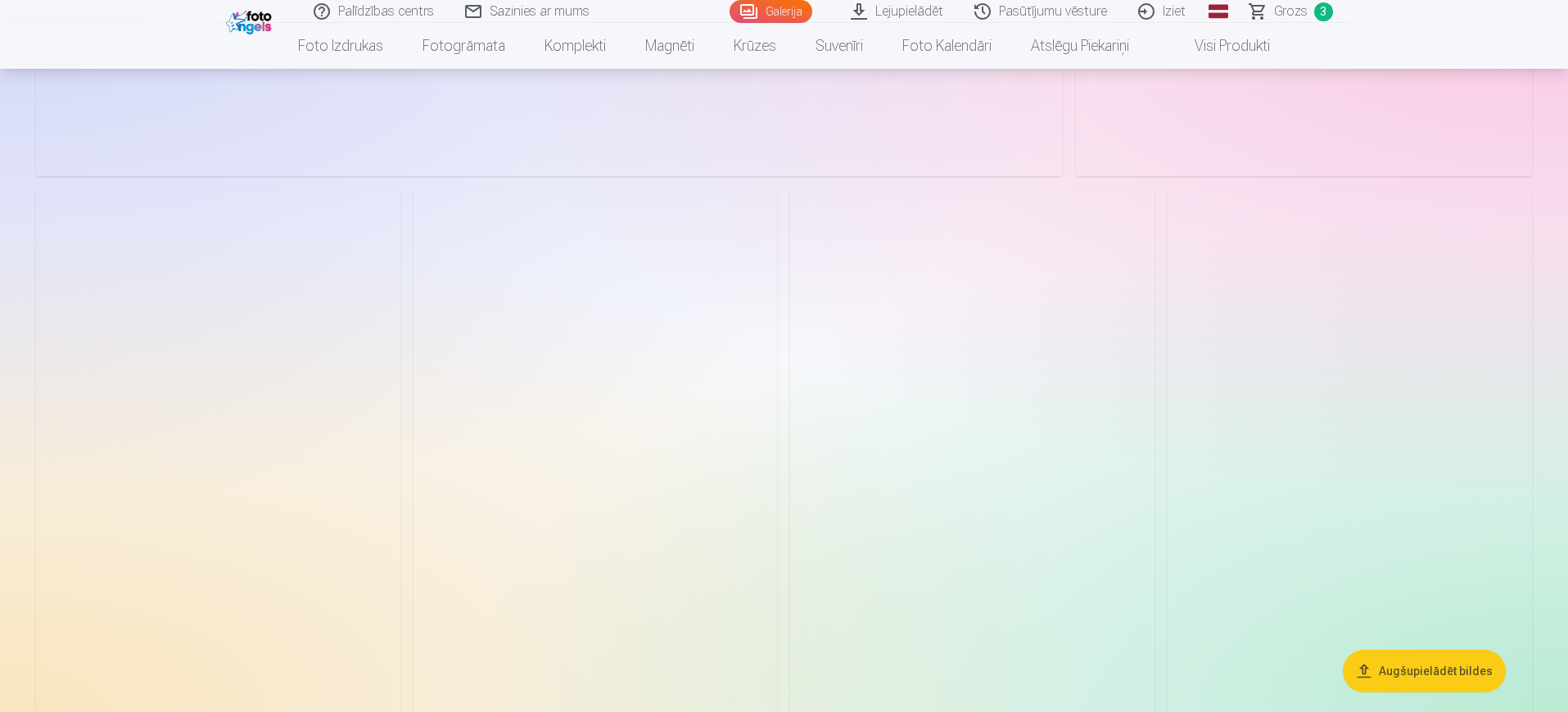
scroll to position [7327, 0]
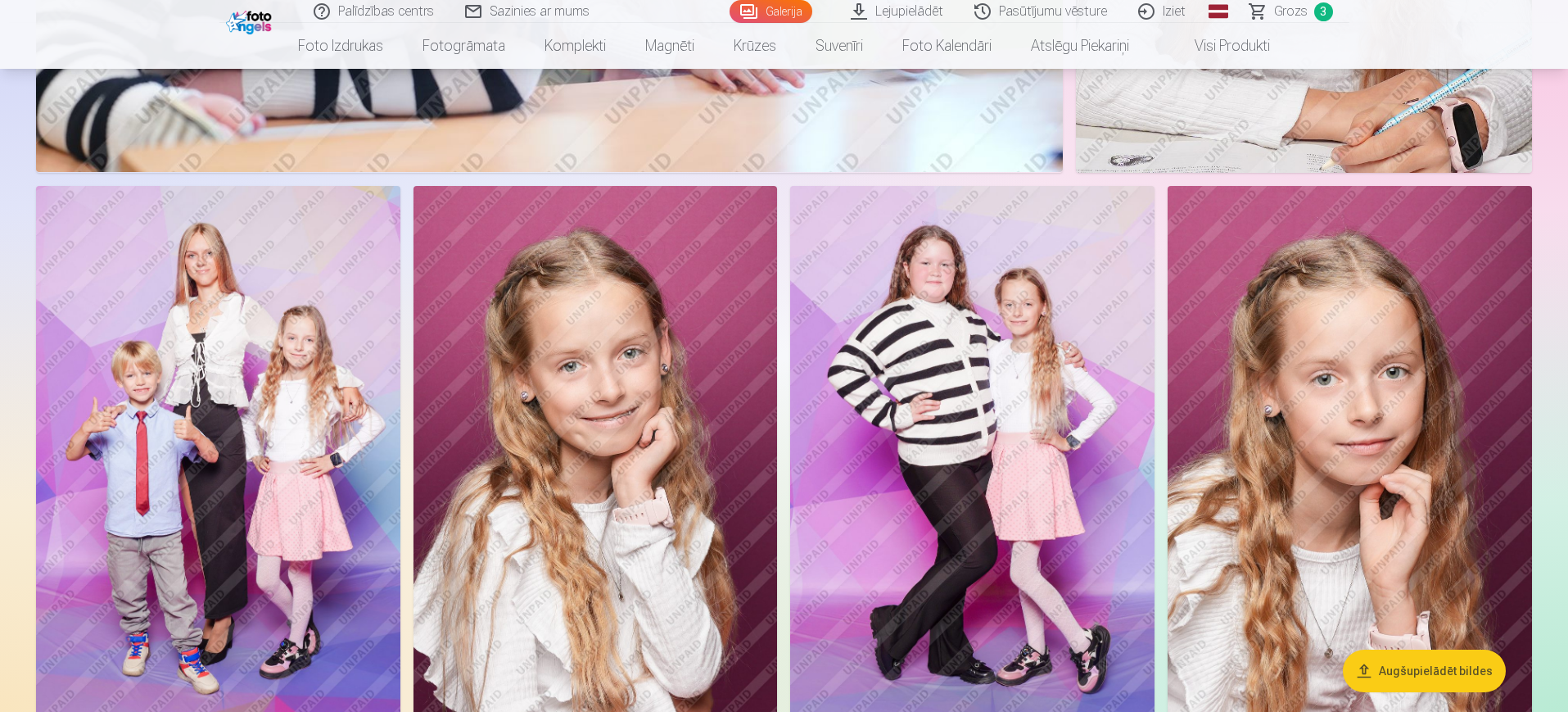
click at [218, 345] on img at bounding box center [217, 460] width 364 height 547
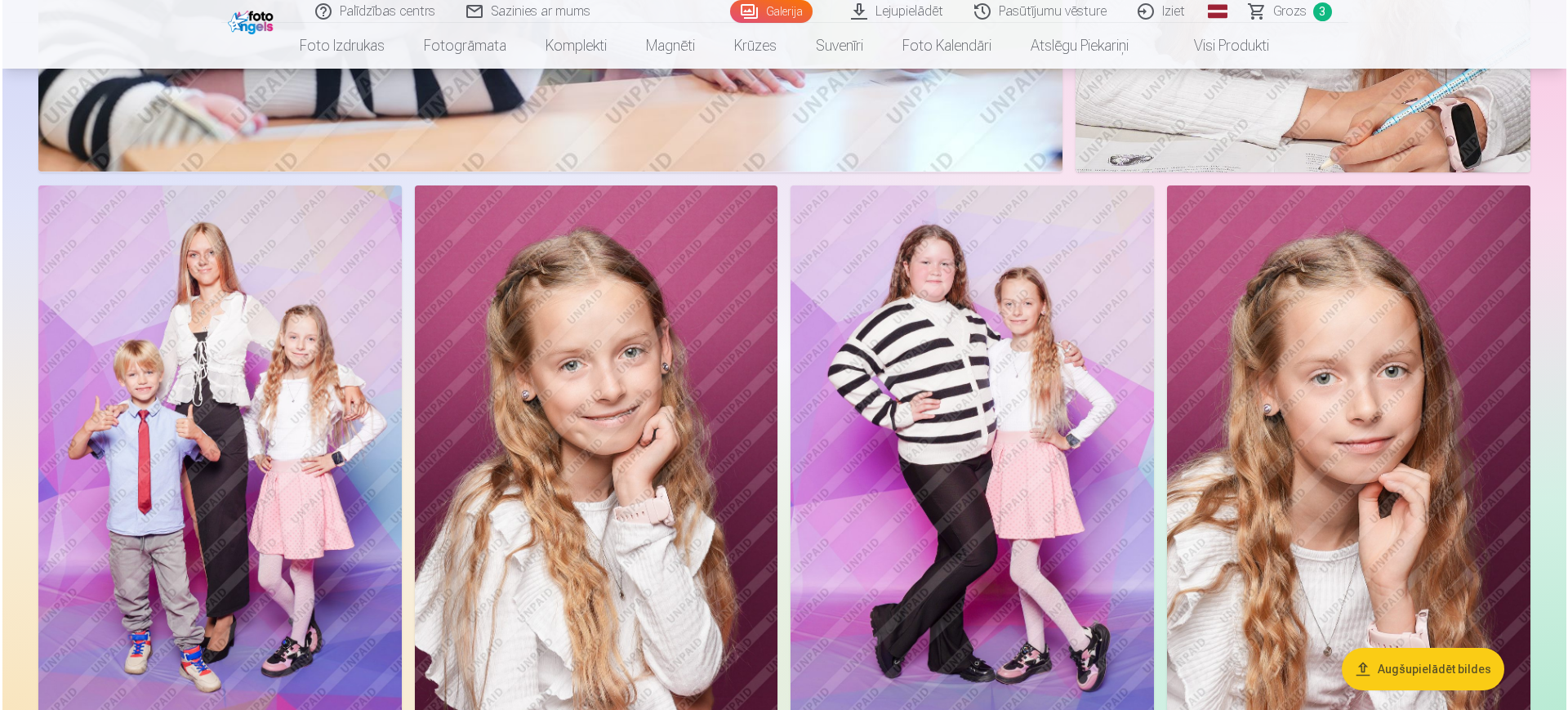
scroll to position [7324, 0]
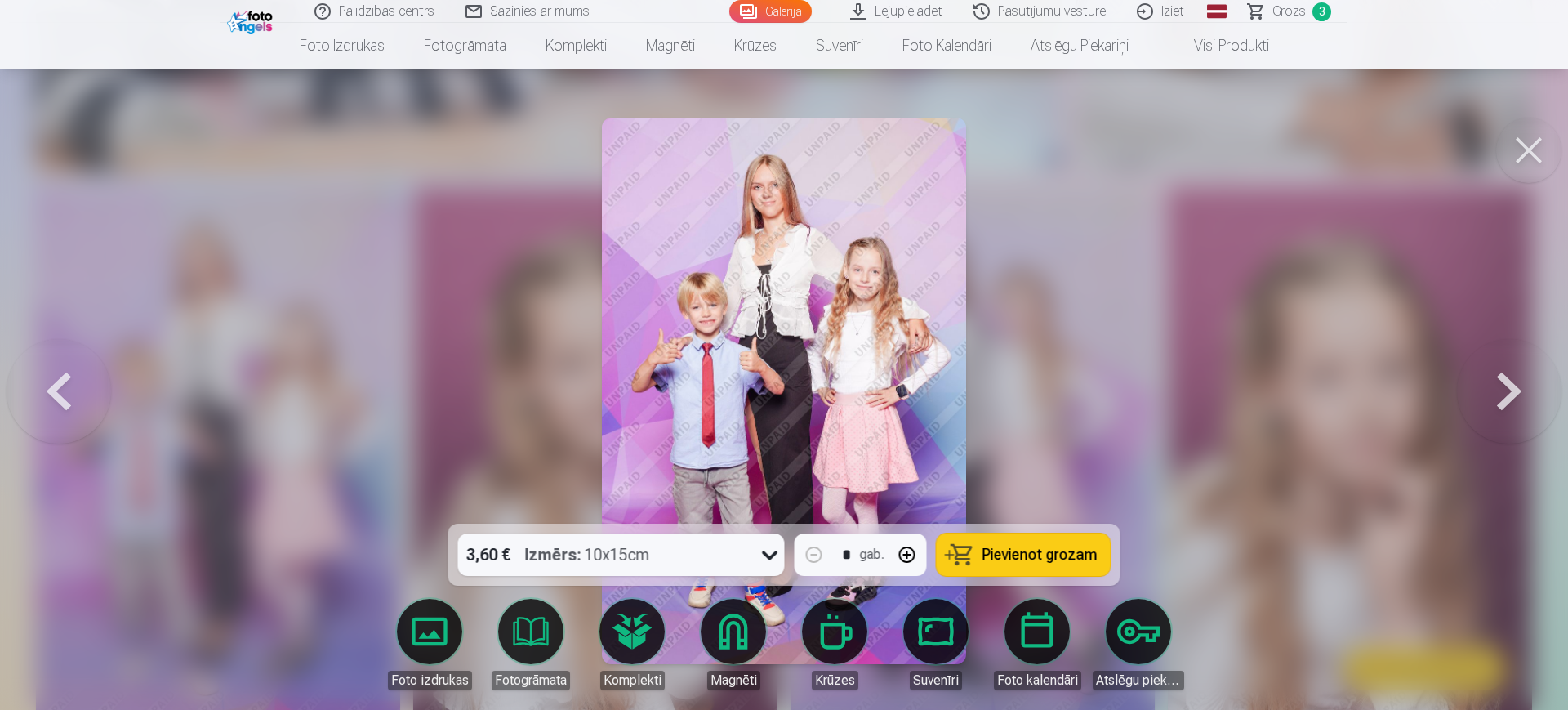
click at [1060, 565] on button "Pievienot grozam" at bounding box center [1023, 555] width 174 height 43
click at [1250, 152] on button at bounding box center [1528, 150] width 65 height 65
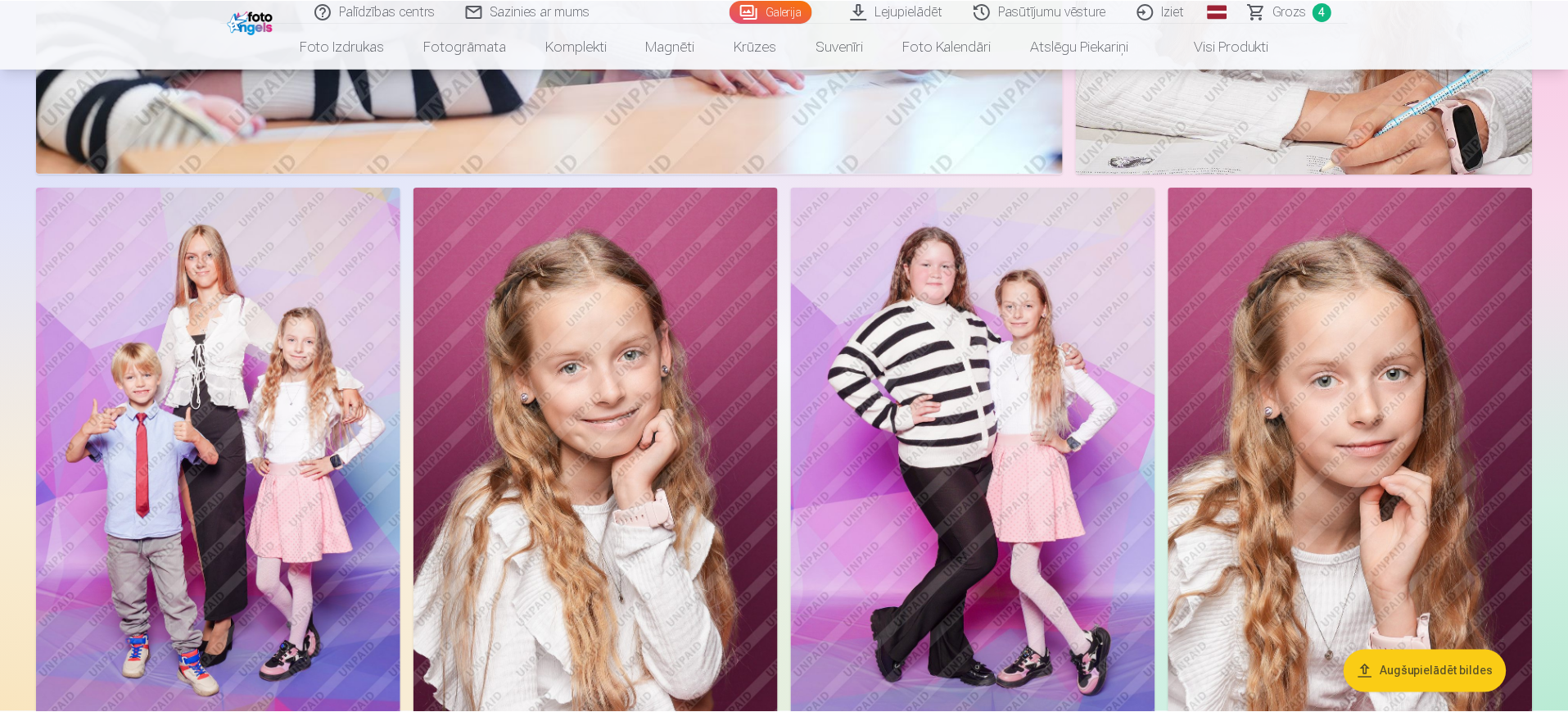
scroll to position [7327, 0]
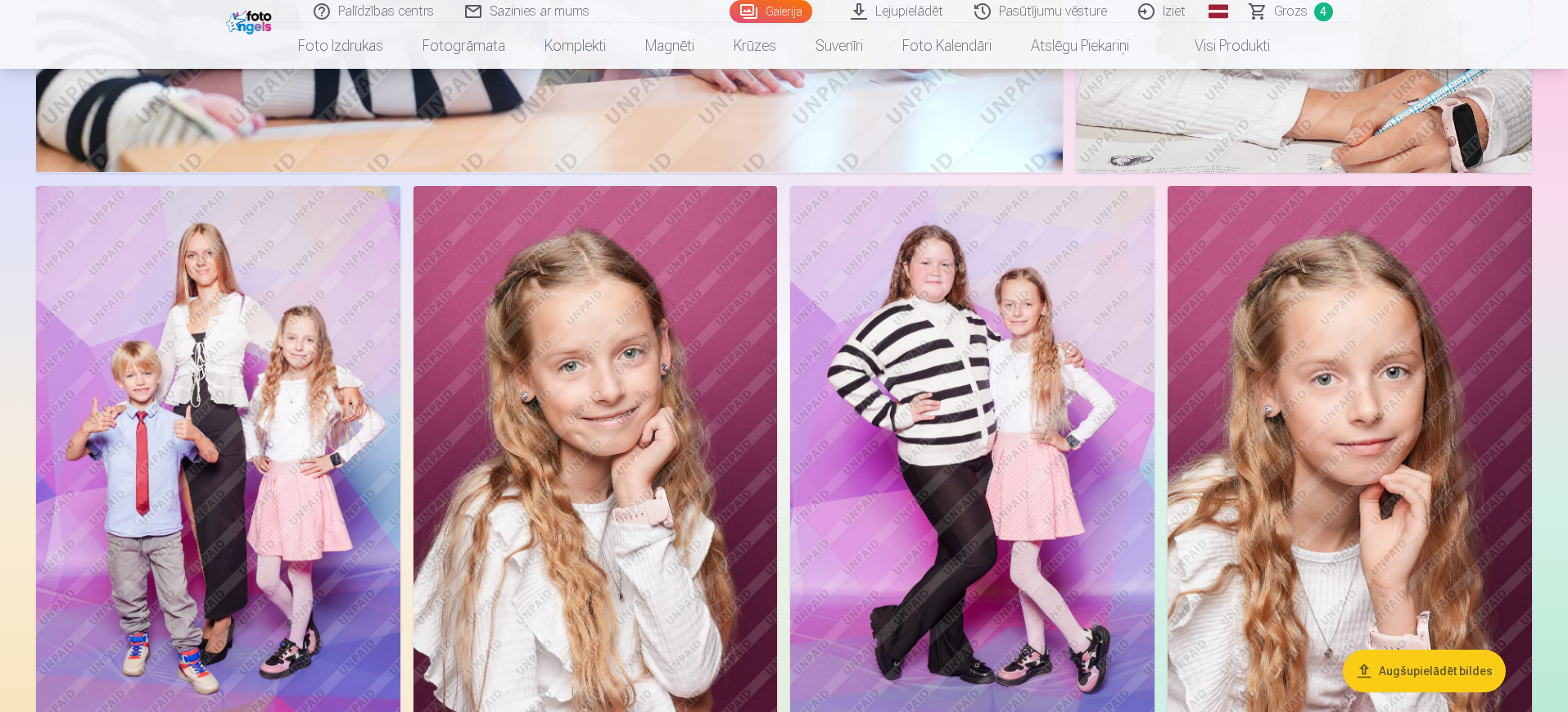
click at [271, 371] on img at bounding box center [217, 460] width 364 height 547
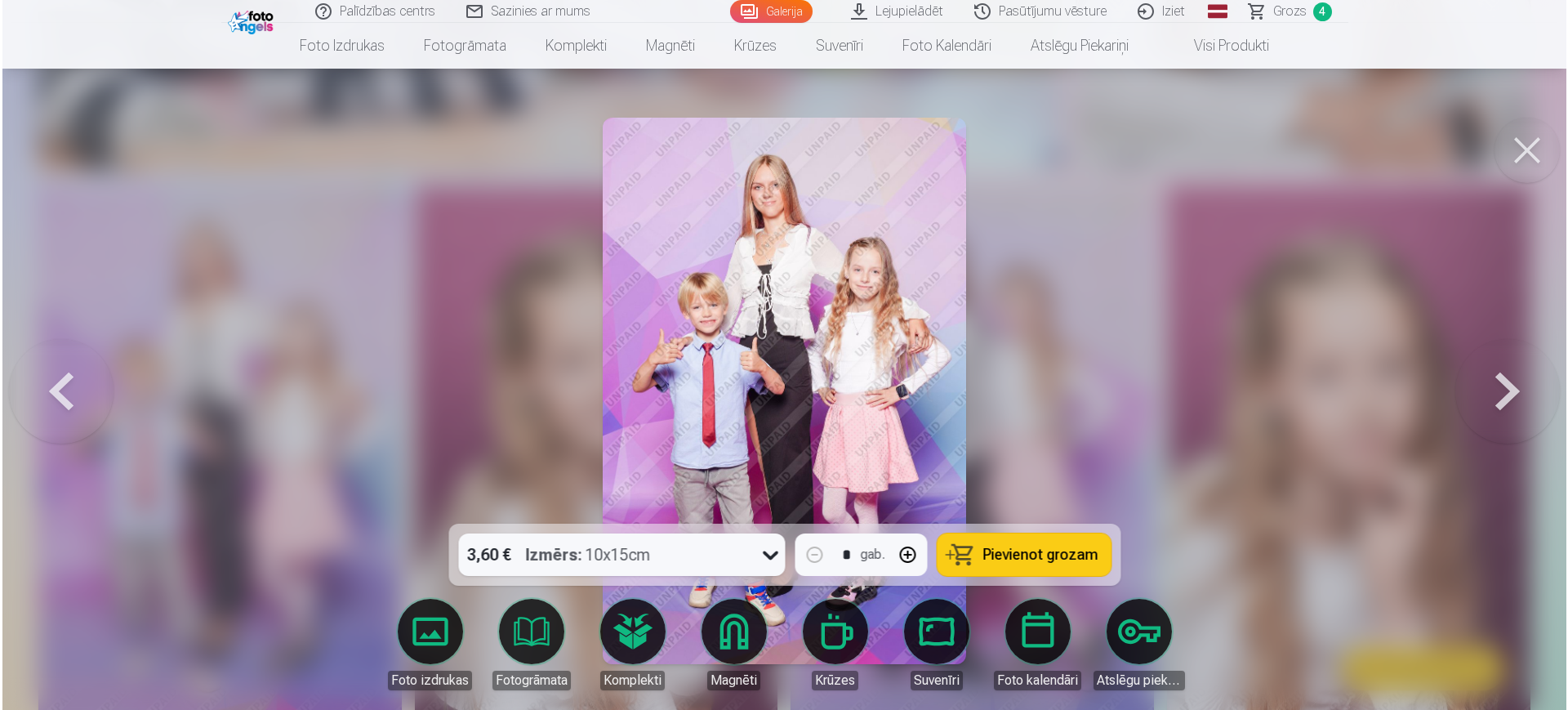
scroll to position [7324, 0]
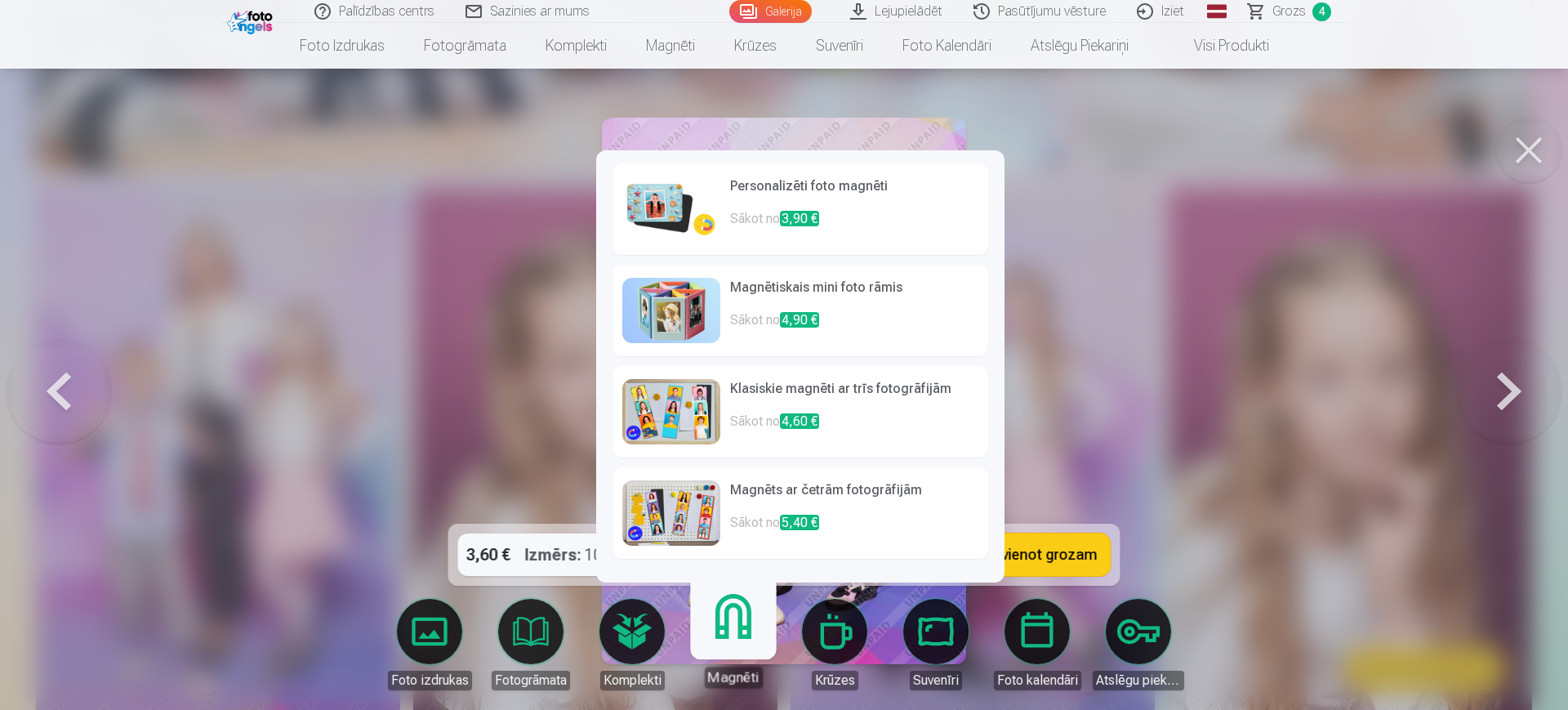
click at [736, 566] on link "Magnēti" at bounding box center [732, 637] width 101 height 101
click at [836, 188] on h6 "Personalizēti foto magnēti" at bounding box center [854, 193] width 248 height 33
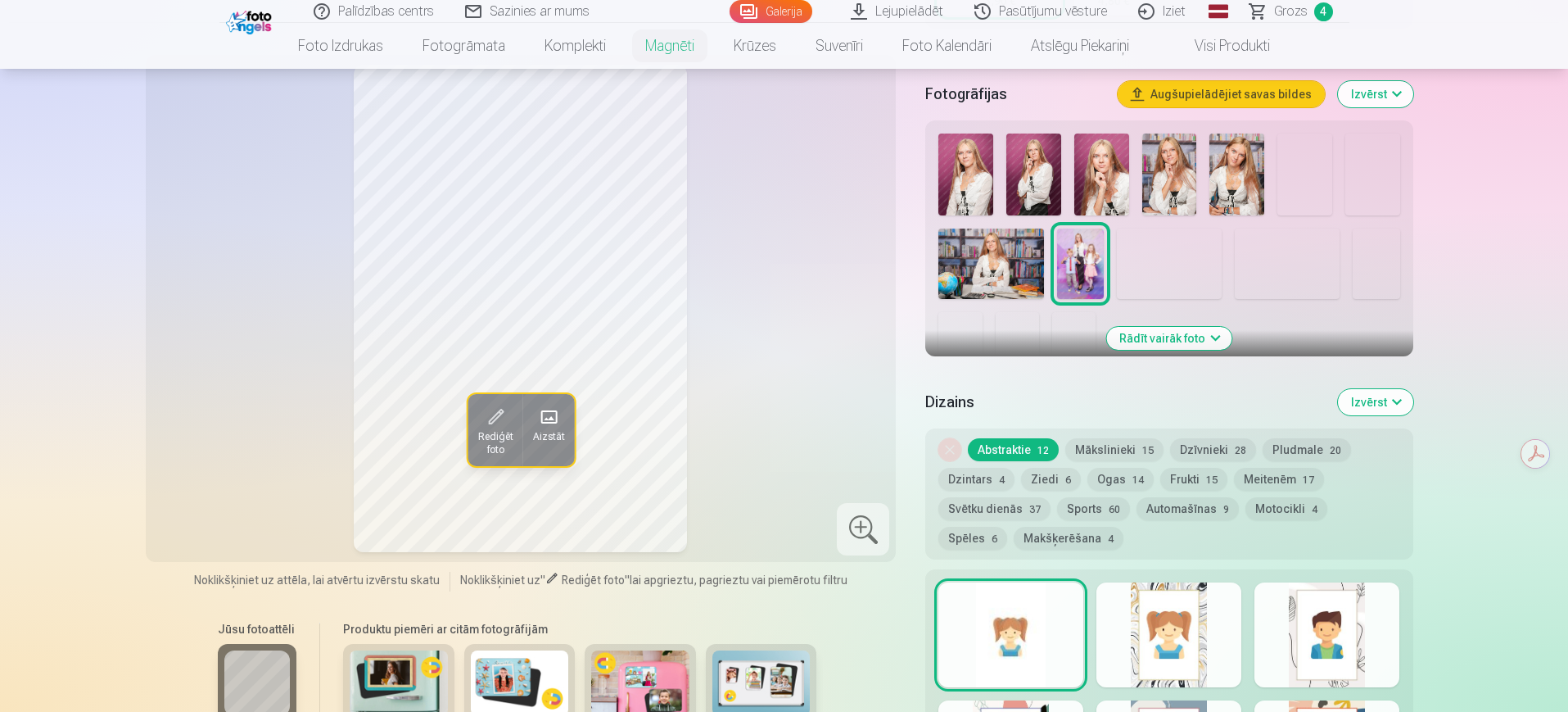
scroll to position [468, 0]
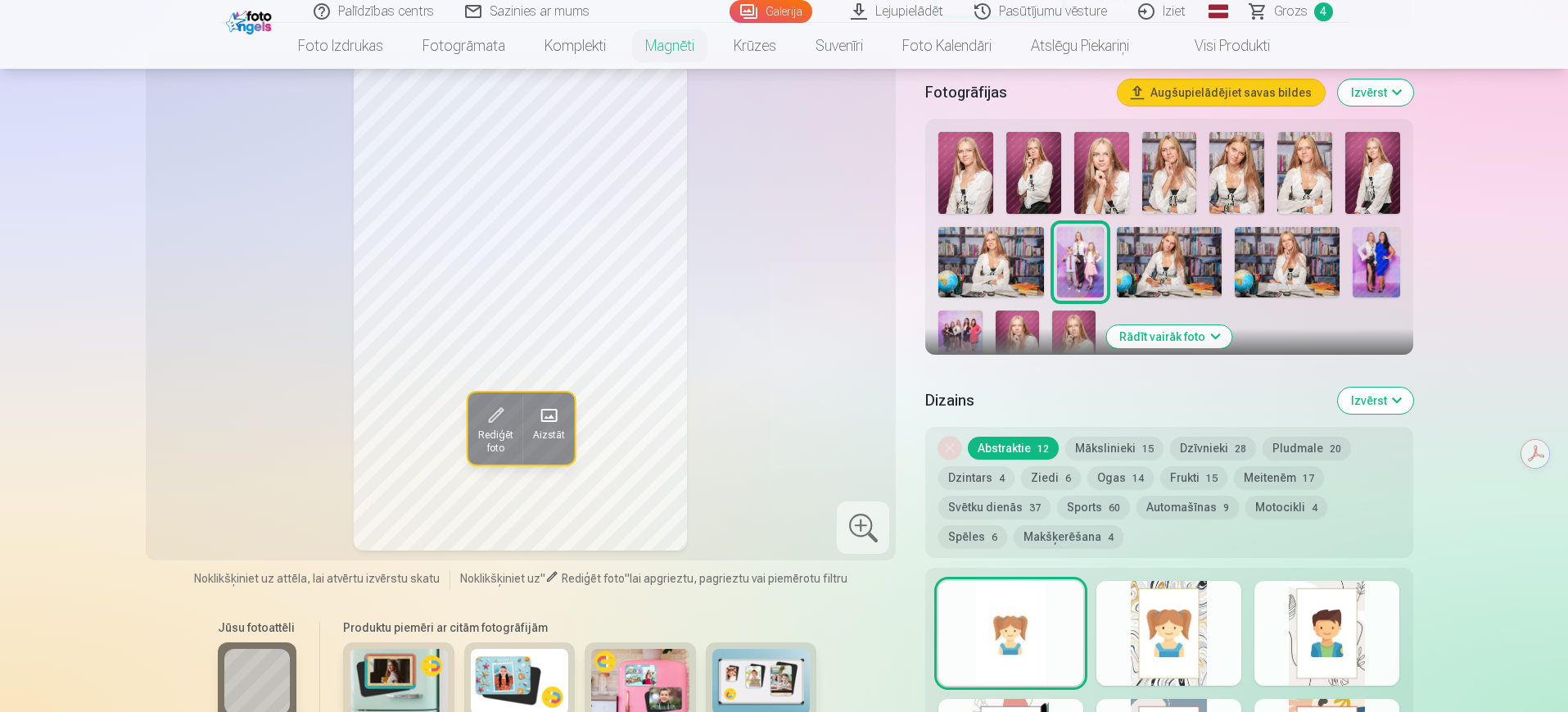
click at [1182, 568] on div at bounding box center [1169, 632] width 145 height 105
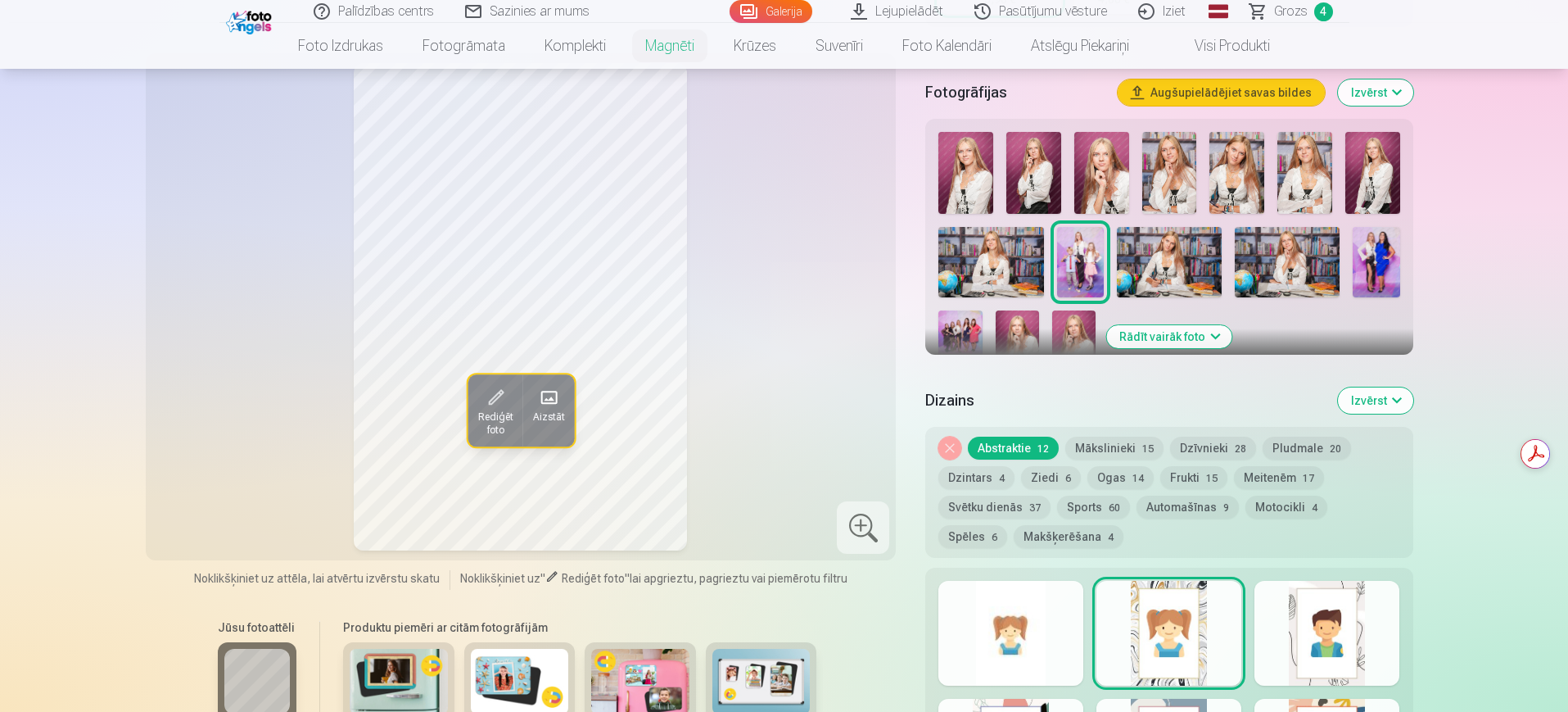
click at [1253, 568] on div at bounding box center [1326, 632] width 145 height 105
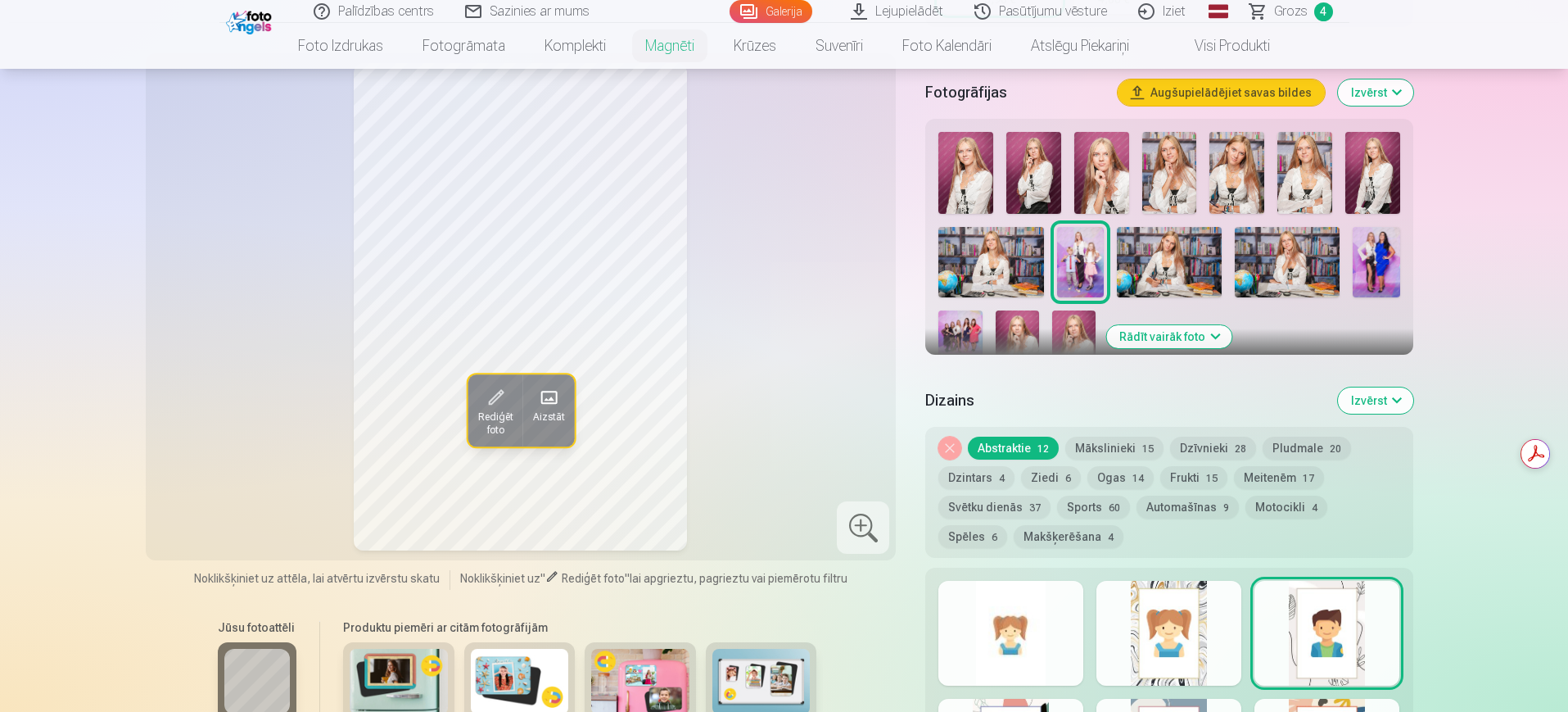
click at [1030, 568] on div at bounding box center [1011, 632] width 145 height 105
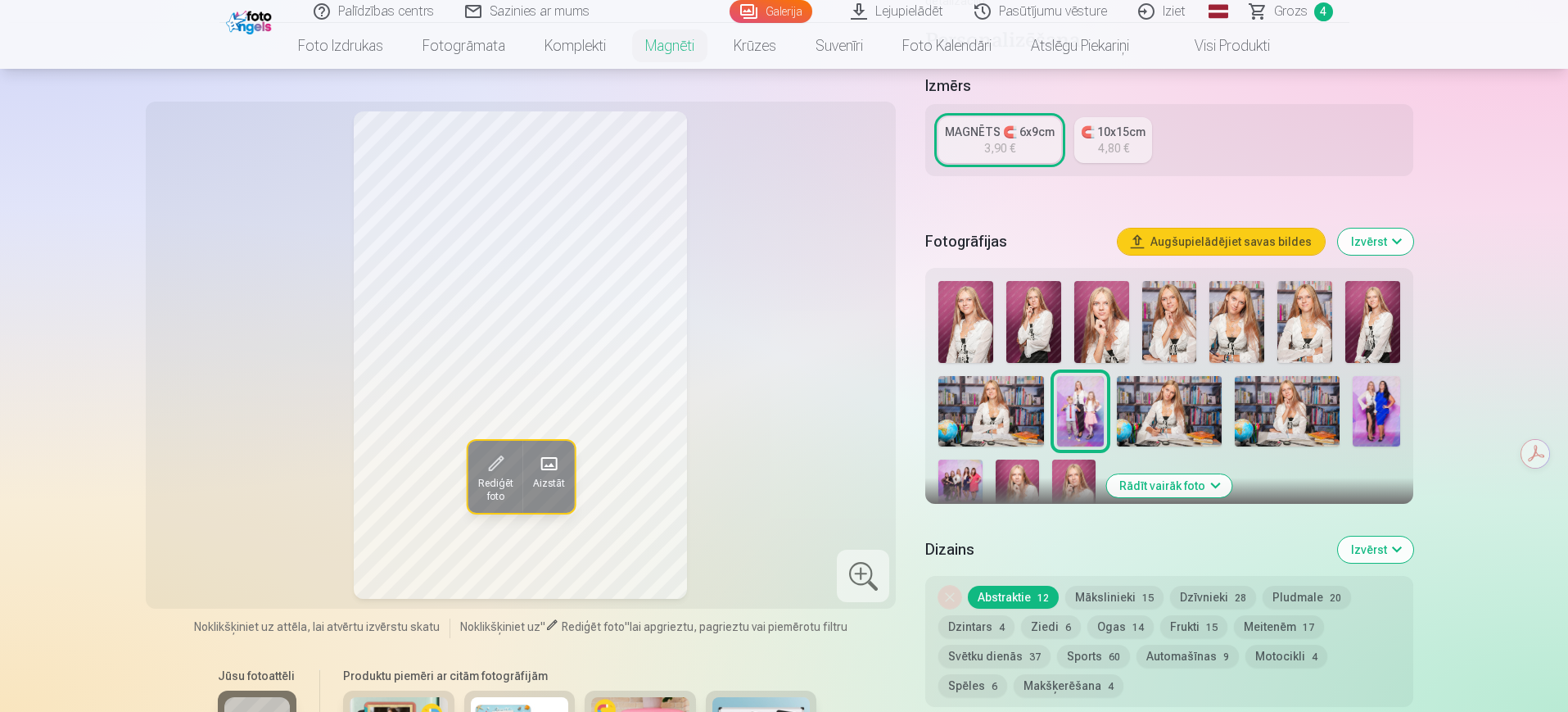
scroll to position [321, 0]
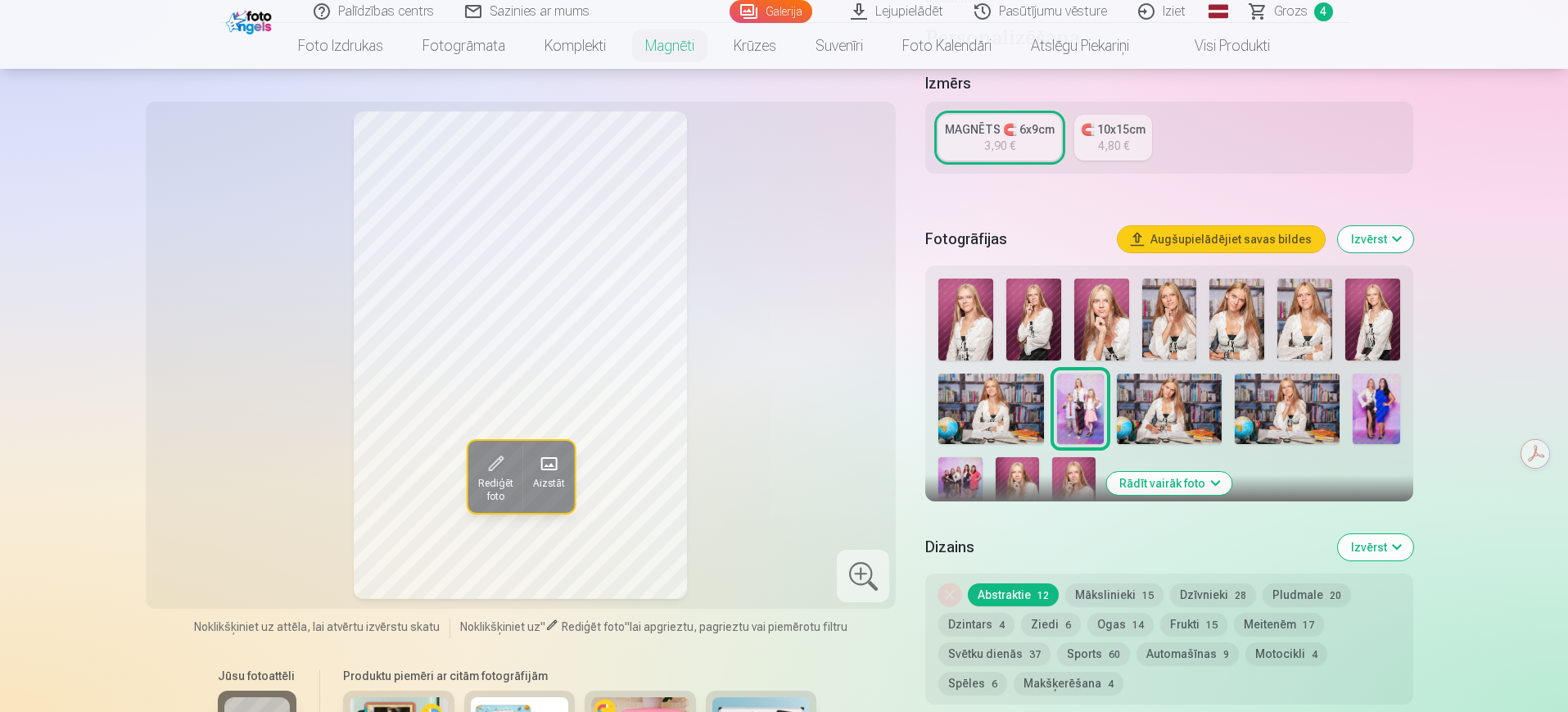
click at [729, 453] on div "Rediģēt foto Aizstāt" at bounding box center [521, 354] width 731 height 487
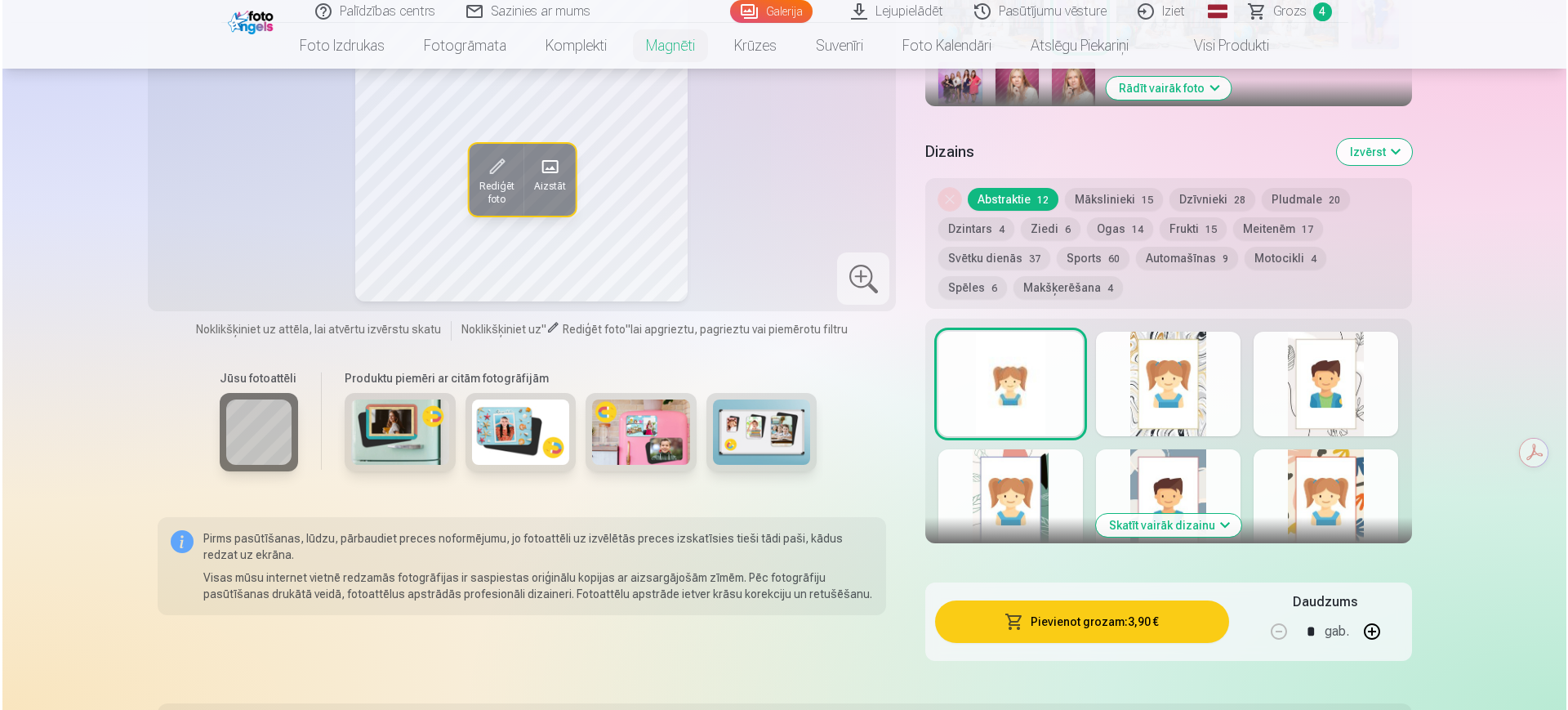
scroll to position [718, 0]
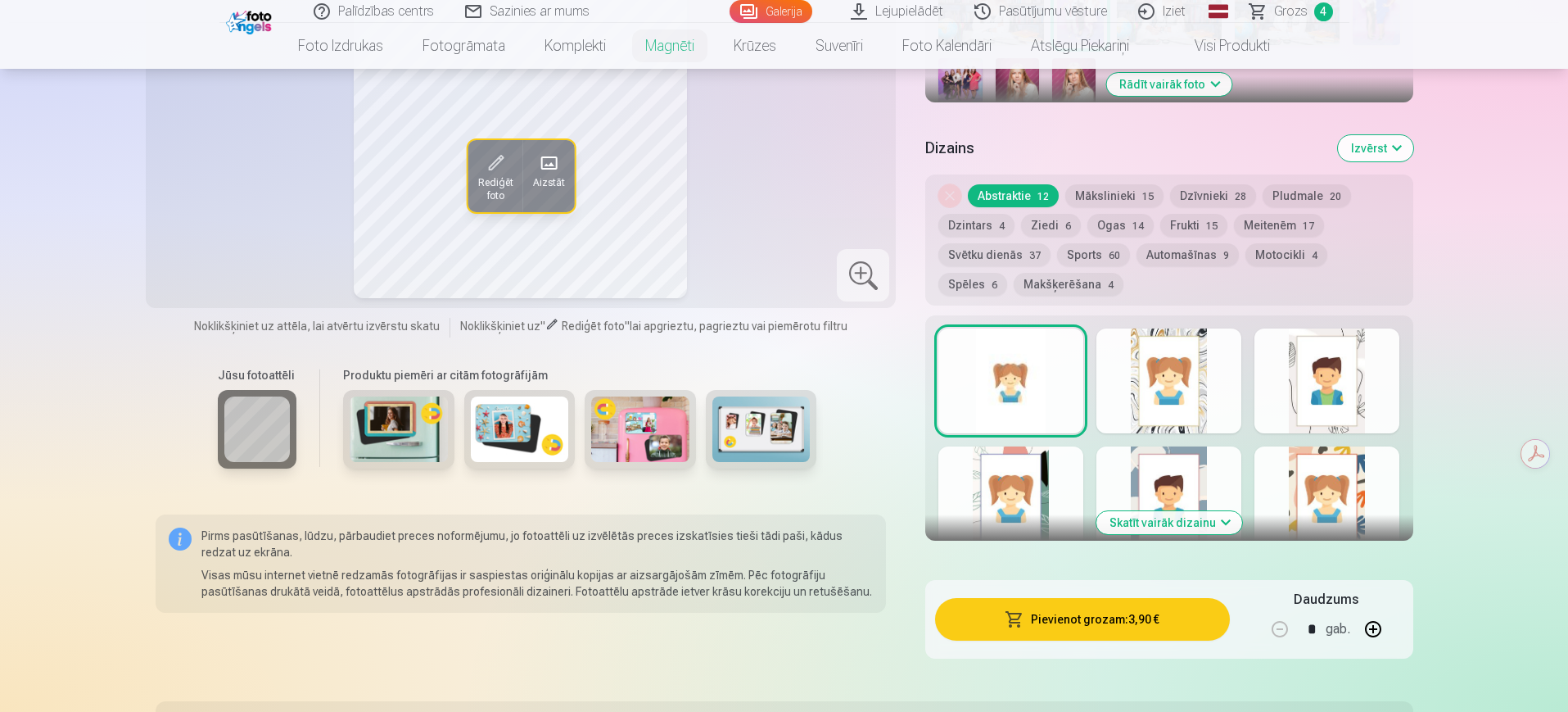
click at [1043, 568] on button "Pievienot grozam : 3,90 €" at bounding box center [1081, 619] width 294 height 43
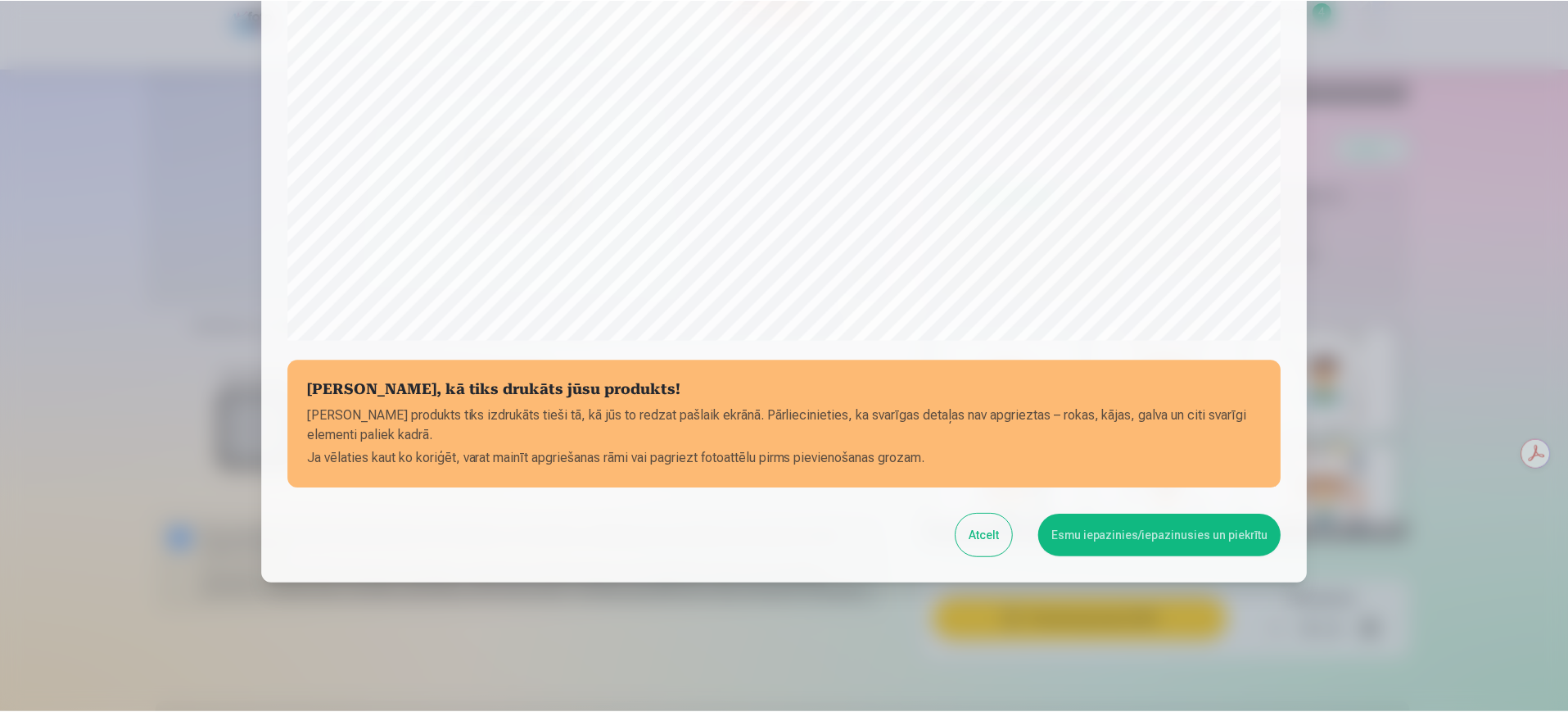
scroll to position [468, 0]
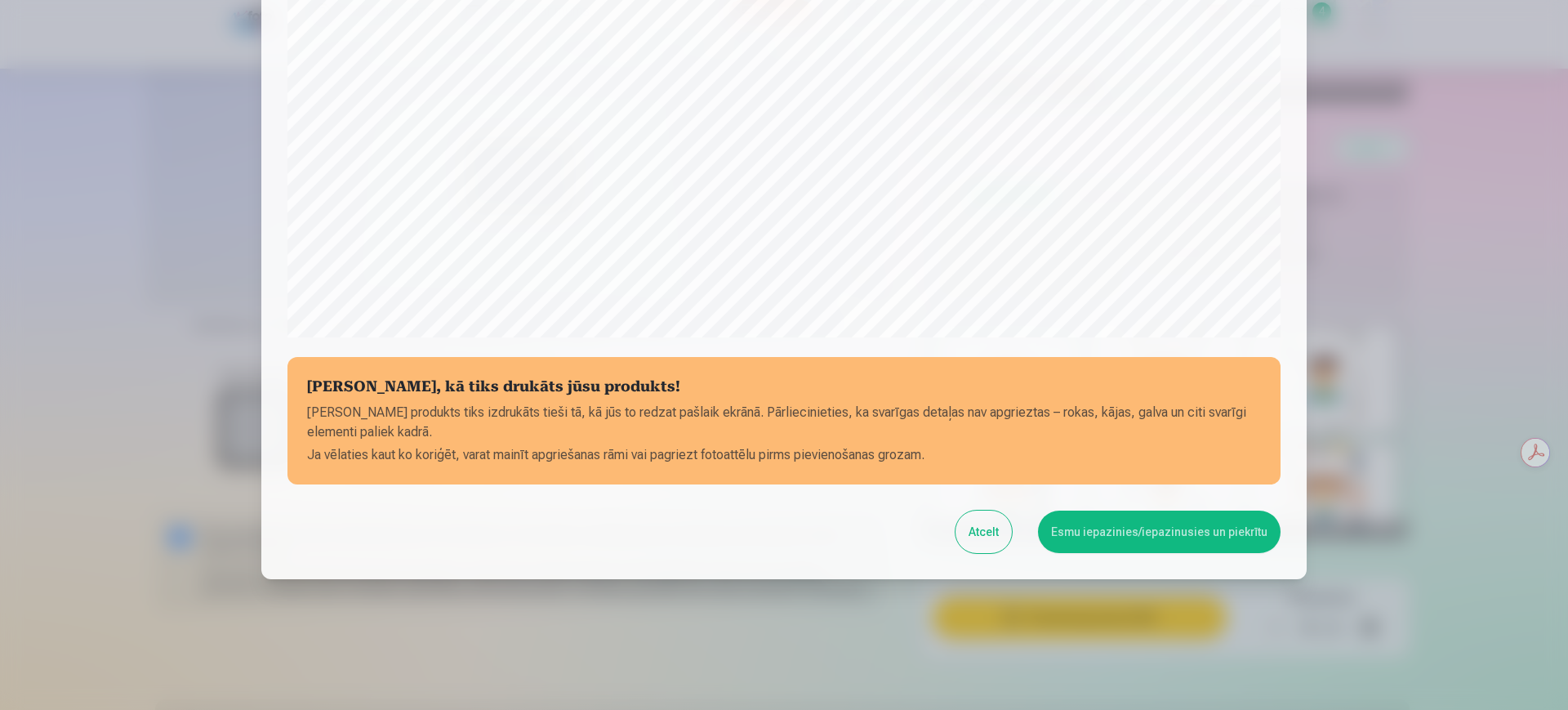
click at [1106, 523] on button "Esmu iepazinies/iepazinusies un piekrītu" at bounding box center [1159, 532] width 243 height 43
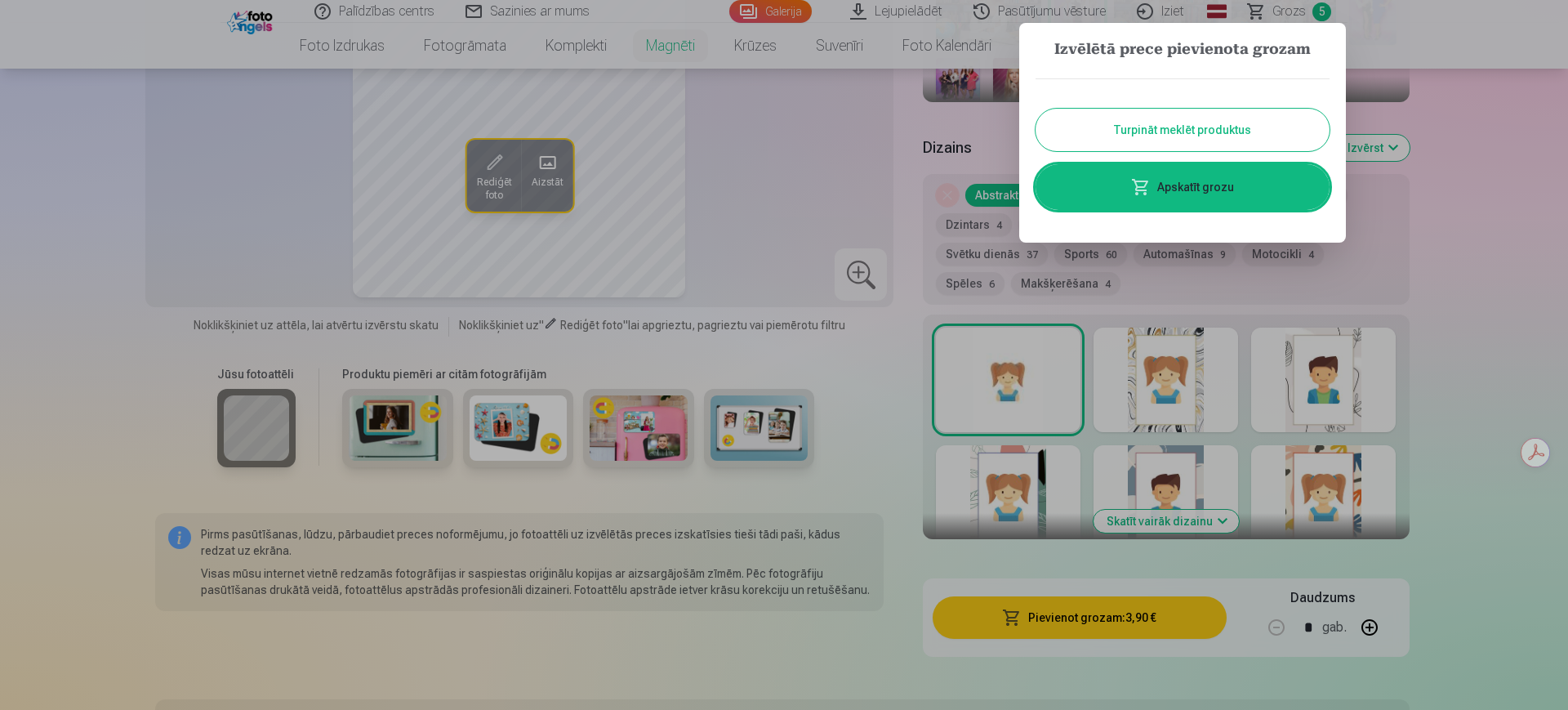
click at [838, 202] on div at bounding box center [784, 355] width 1568 height 710
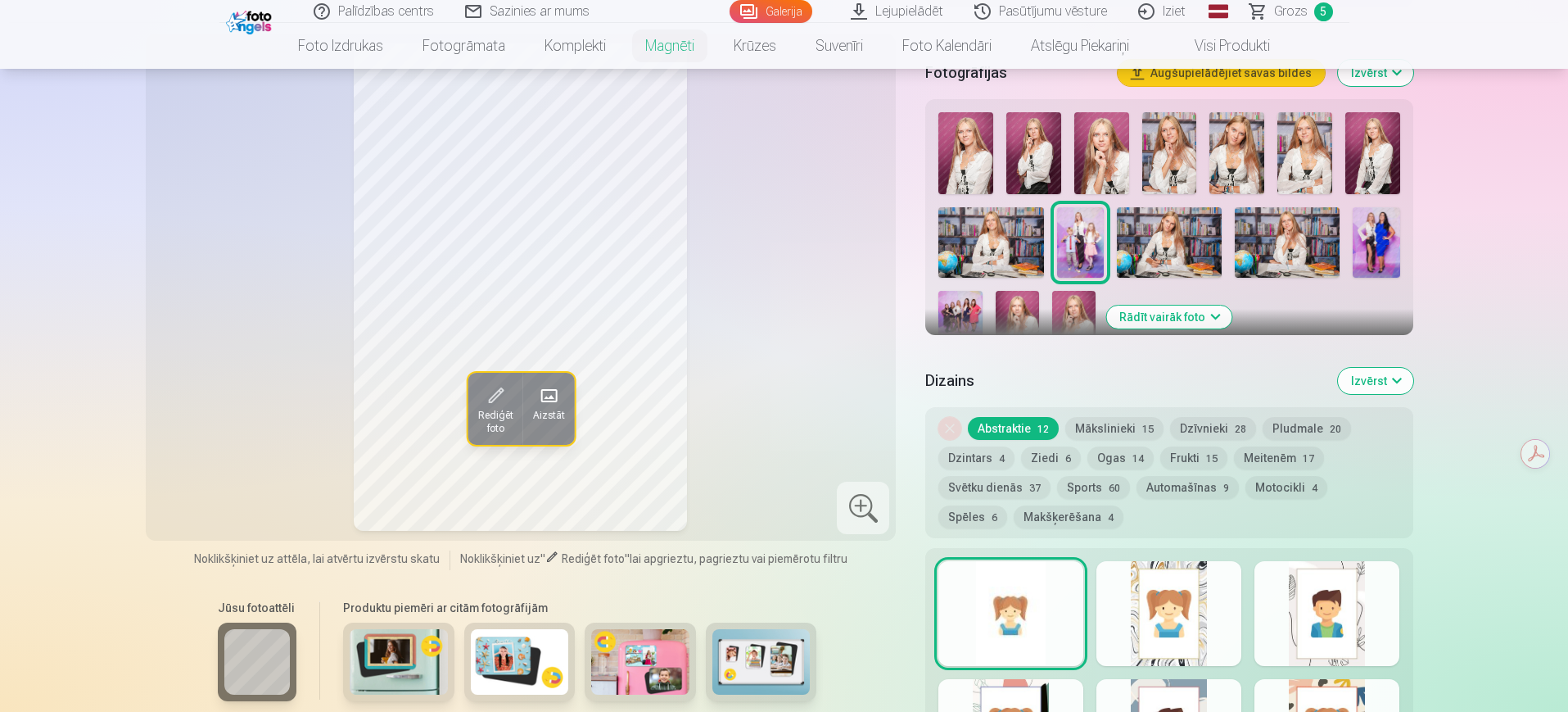
scroll to position [0, 0]
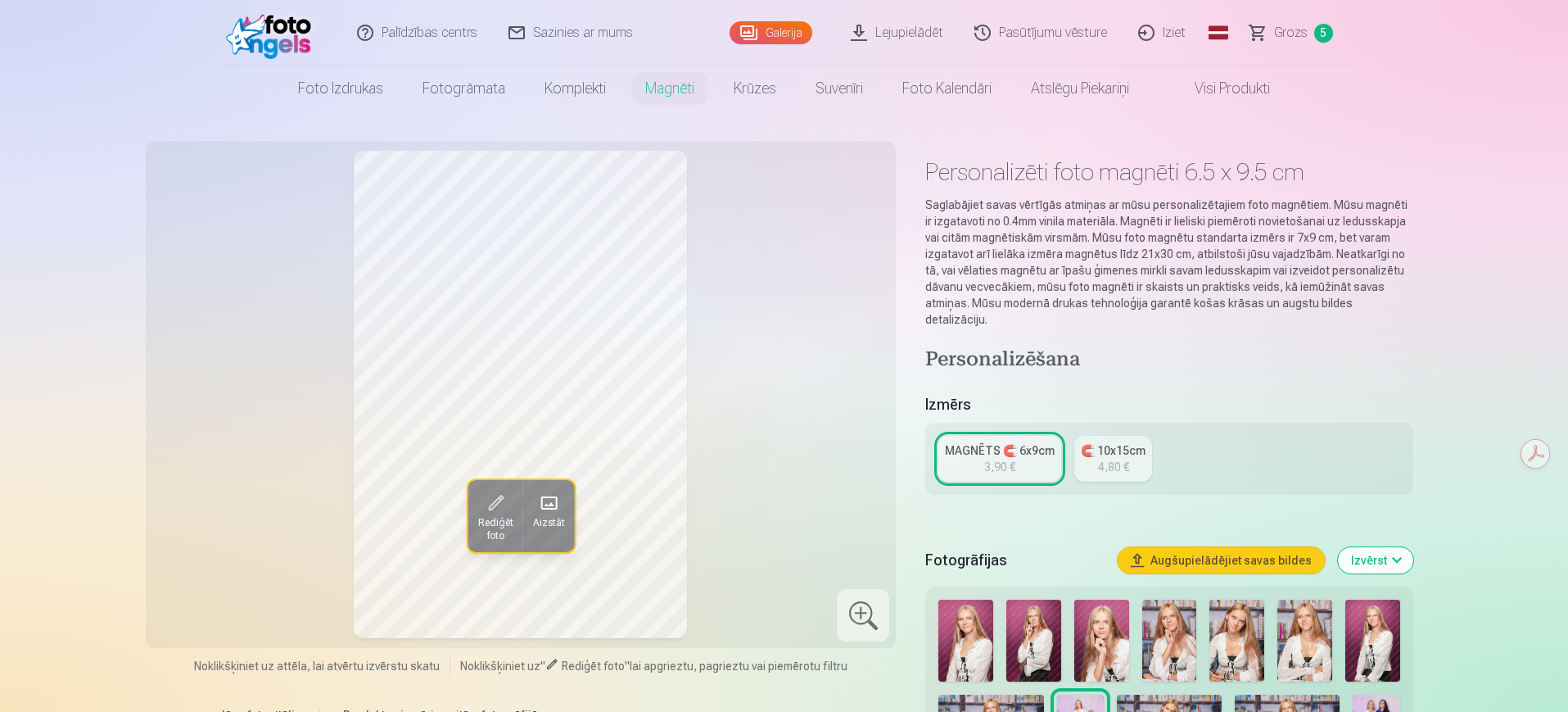
click at [750, 26] on link "Galerija" at bounding box center [771, 33] width 82 height 23
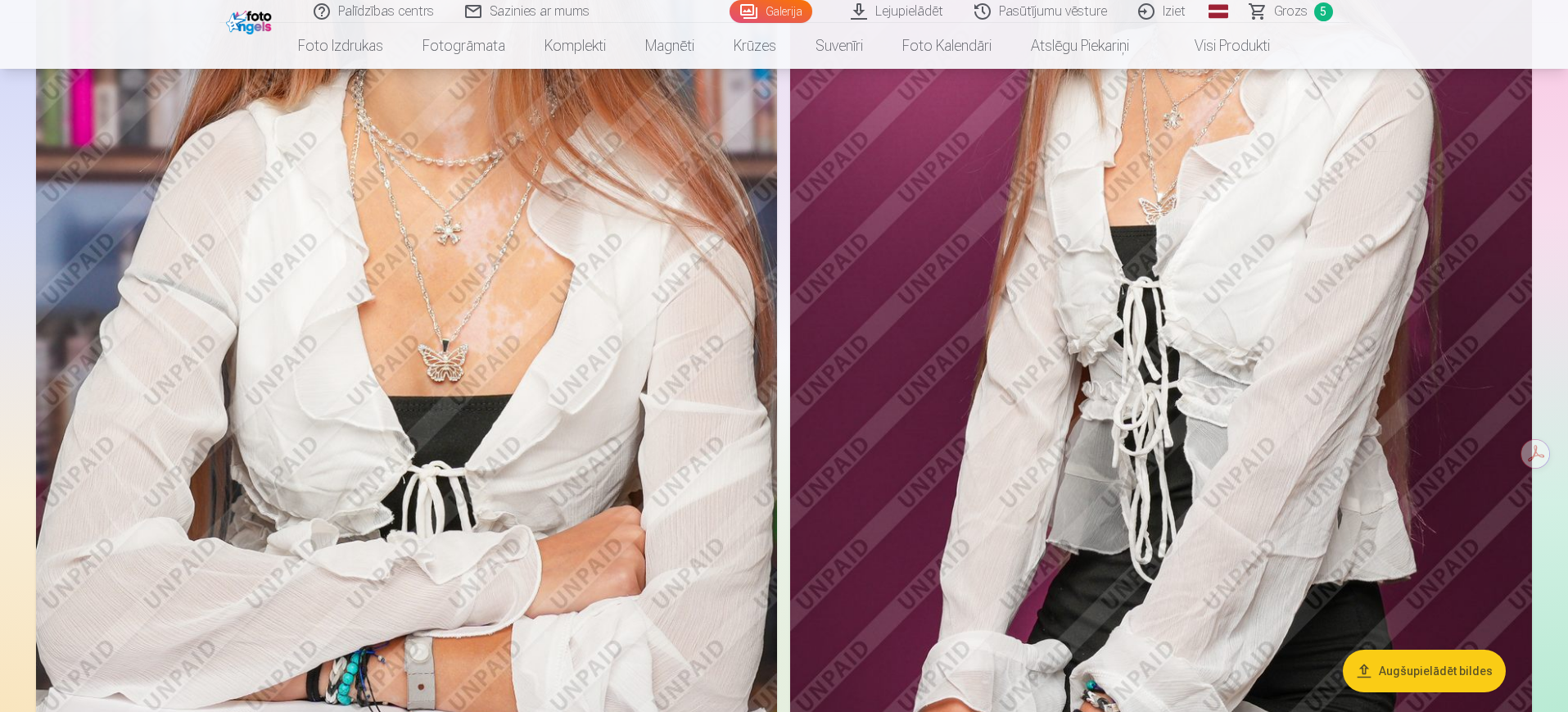
scroll to position [1823, 0]
click at [1253, 22] on header "Palīdzības centrs Sazinies ar mums Galerija Lejupielādēt Pasūtījumu vēsture Izi…" at bounding box center [784, 34] width 1568 height 69
click at [1253, 7] on link "Grozs 5" at bounding box center [1292, 12] width 114 height 23
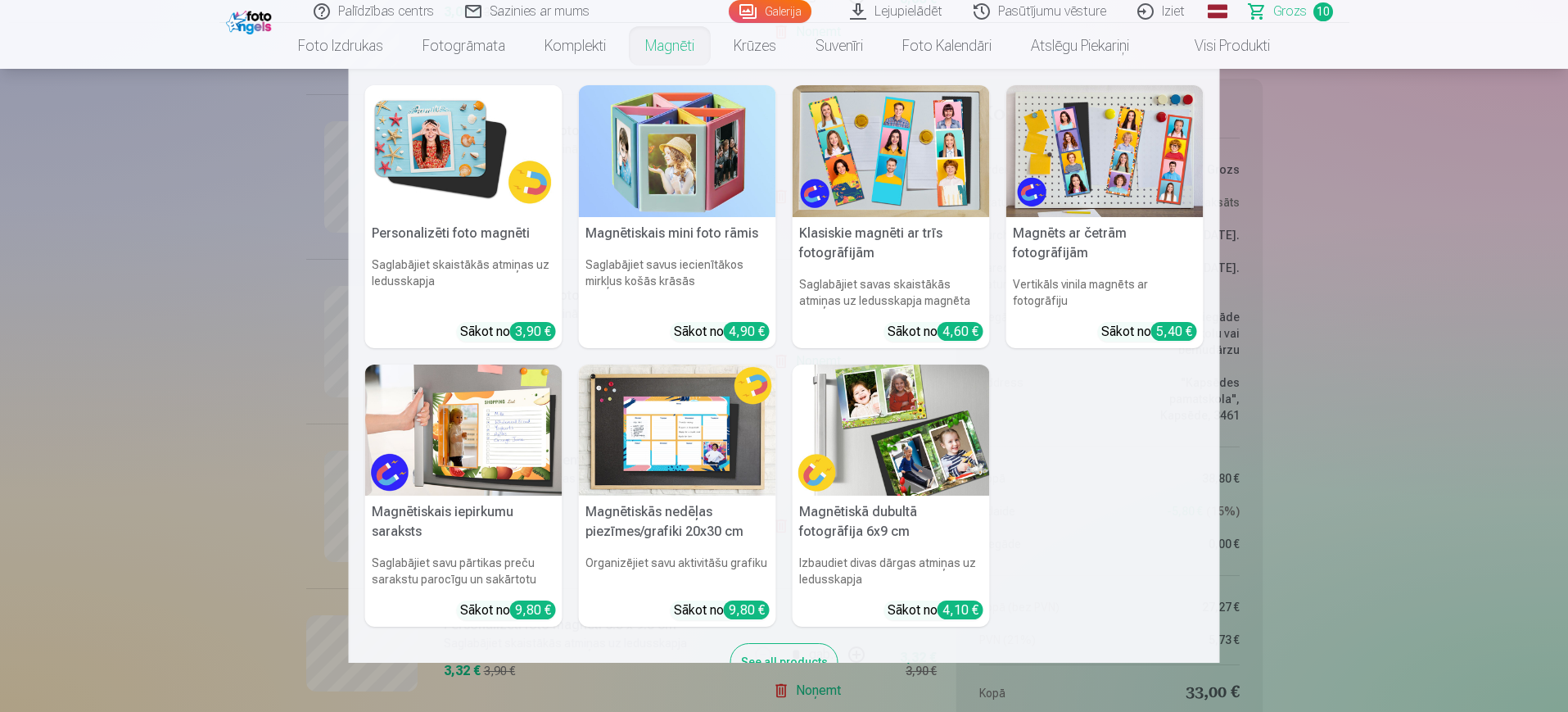
scroll to position [51, 0]
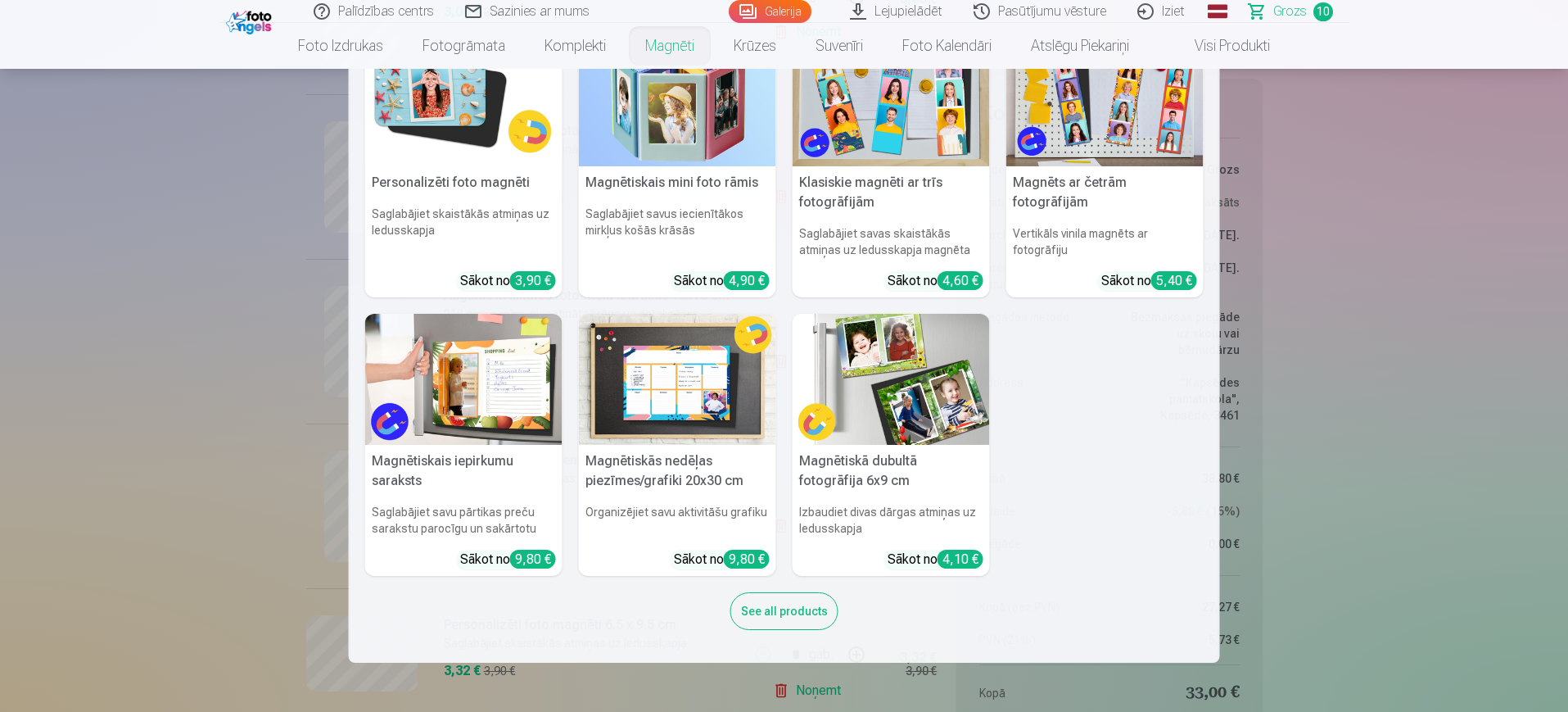
click at [167, 340] on nav "Personalizēti foto magnēti Saglabājiet skaistākās atmiņas uz ledusskapja Sākot …" at bounding box center [784, 366] width 1568 height 594
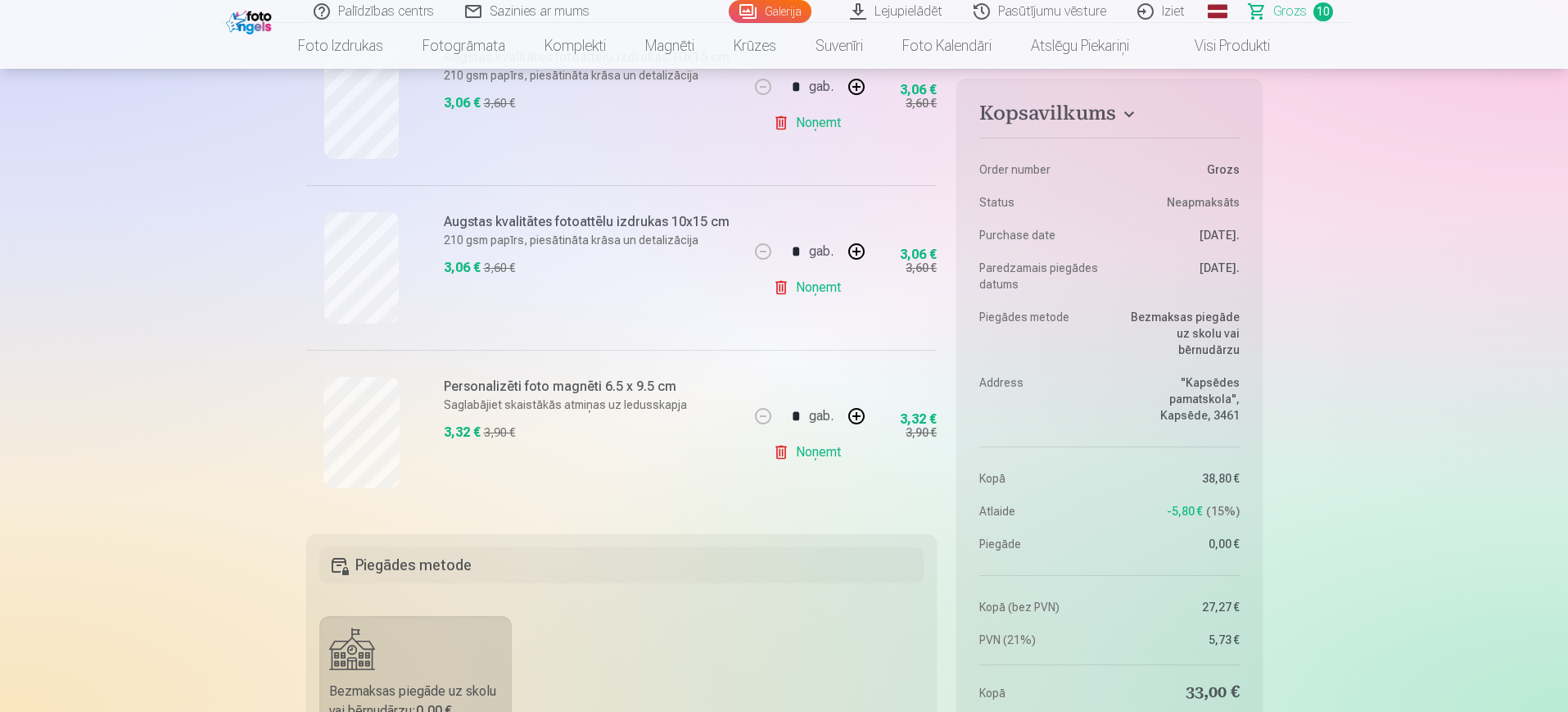
scroll to position [1538, 0]
click at [808, 290] on link "Noņemt" at bounding box center [809, 284] width 74 height 33
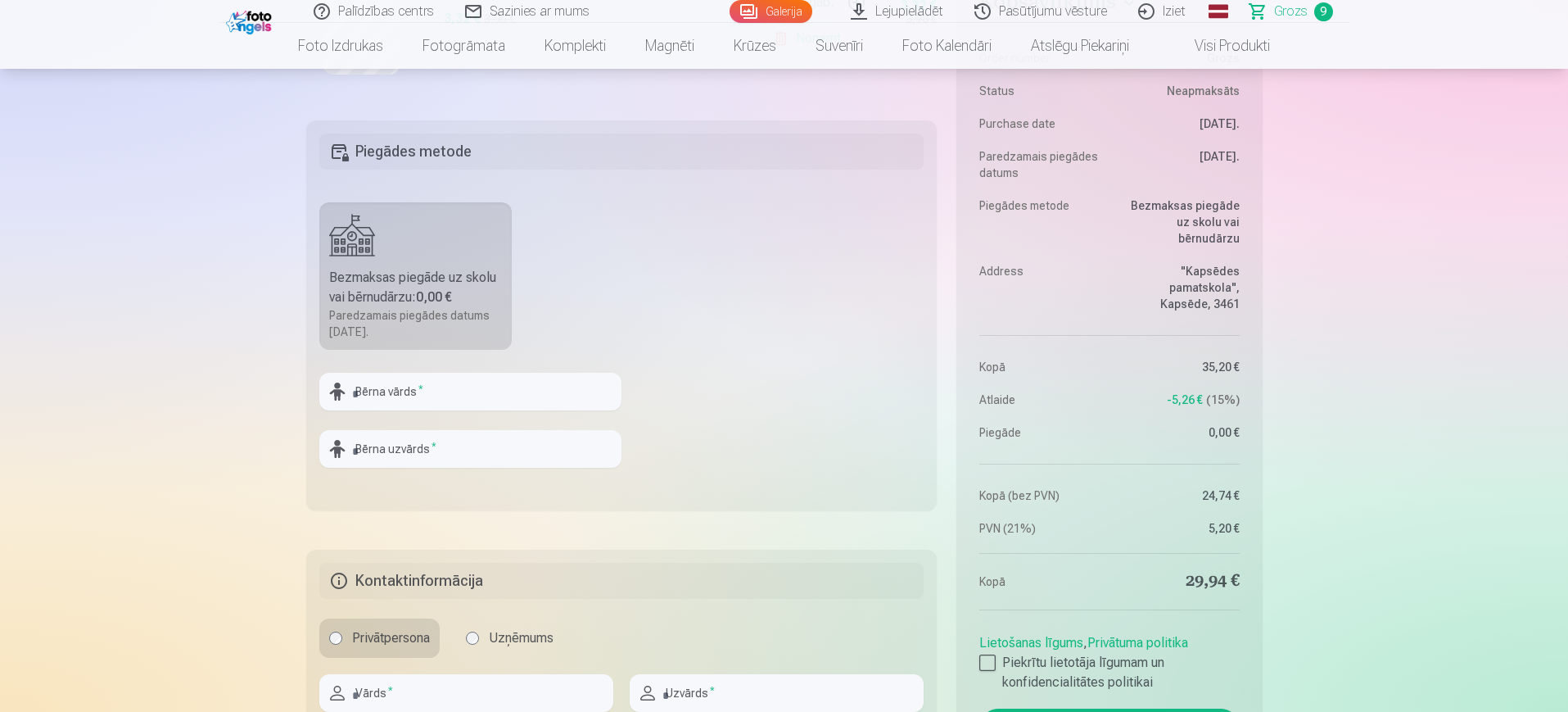
scroll to position [1801, 0]
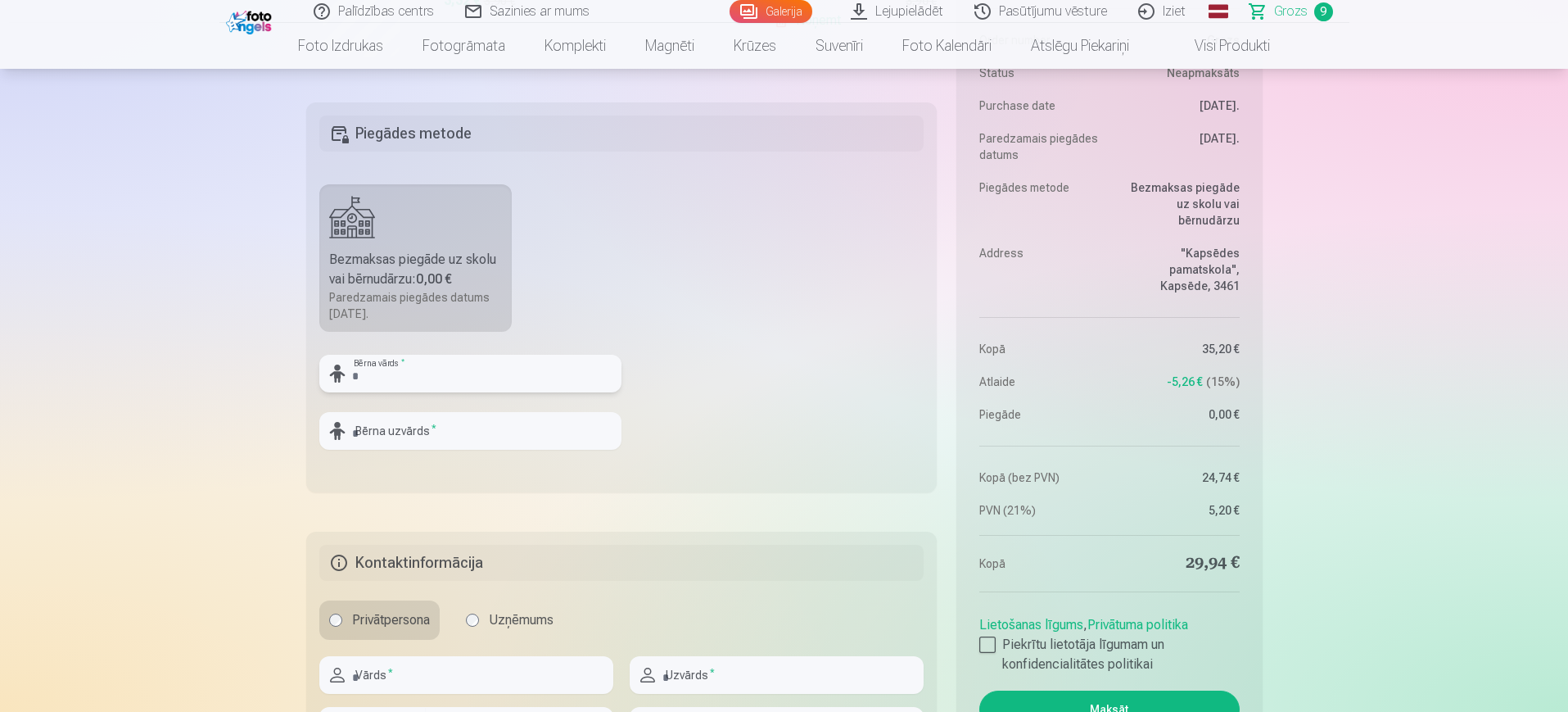
click at [556, 382] on input "text" at bounding box center [470, 373] width 302 height 38
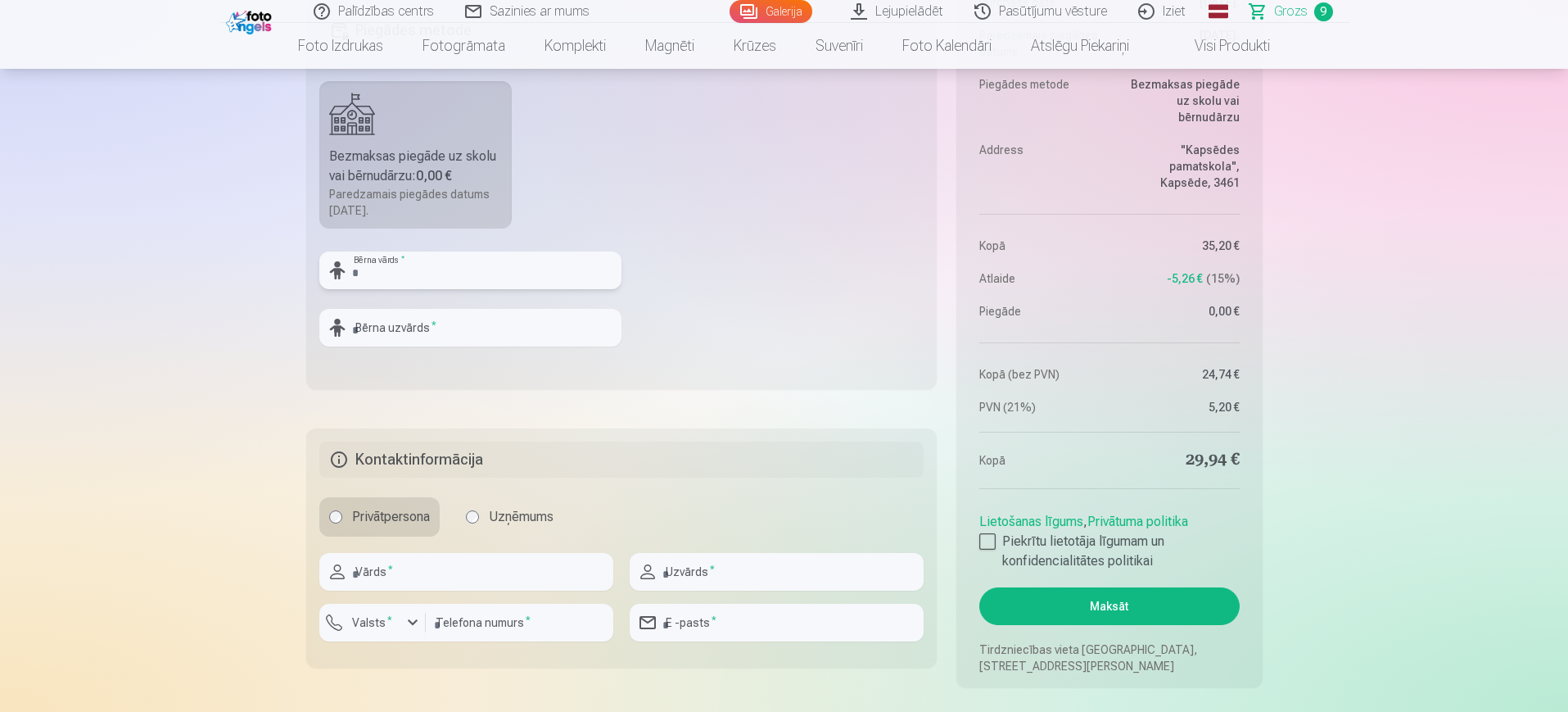
scroll to position [1903, 0]
type input "*****"
click at [445, 337] on input "text" at bounding box center [470, 328] width 302 height 38
click at [470, 317] on input "*****" at bounding box center [470, 328] width 302 height 38
type input "*****"
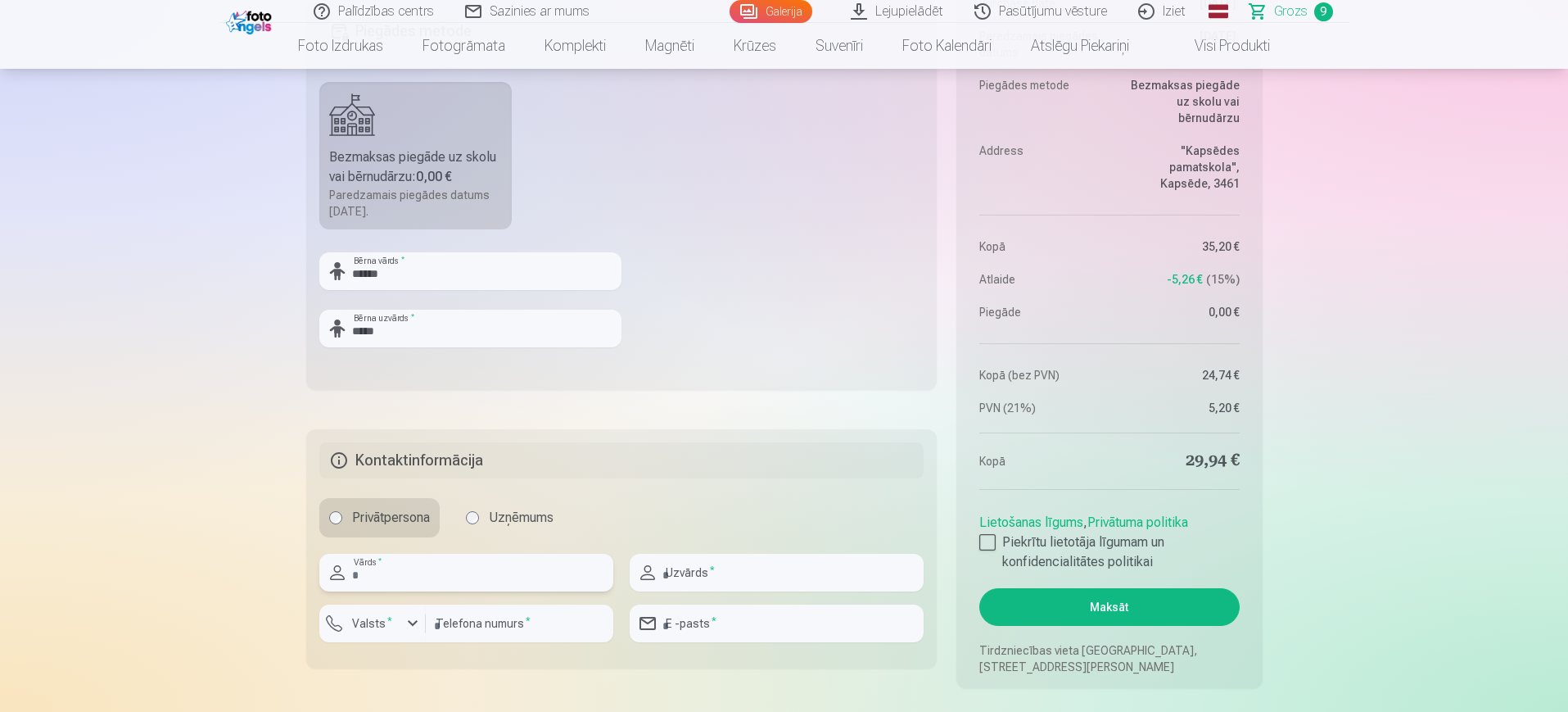
click at [475, 568] on input "text" at bounding box center [466, 572] width 294 height 38
type input "*****"
type input "********"
type input "**********"
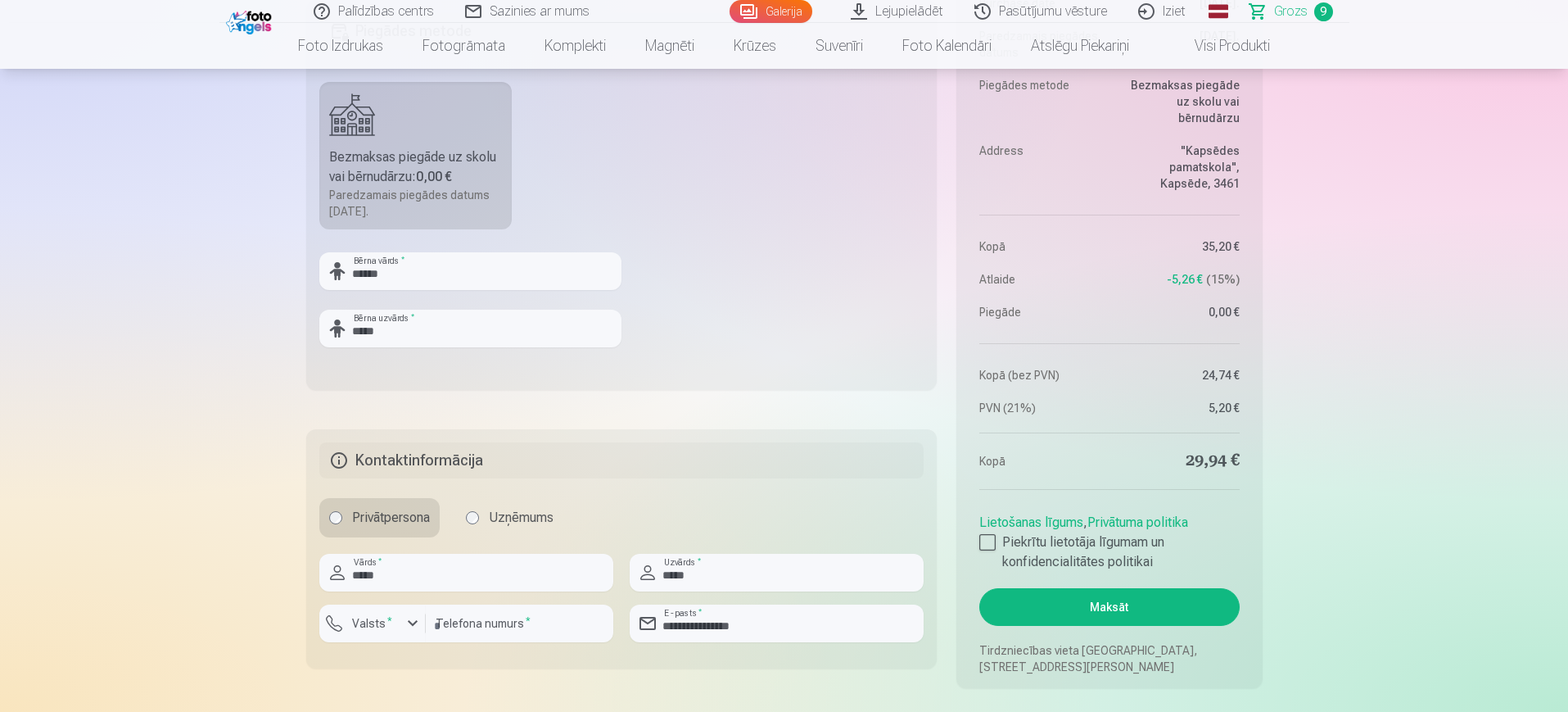
click at [769, 494] on fieldset "**********" at bounding box center [622, 548] width 631 height 239
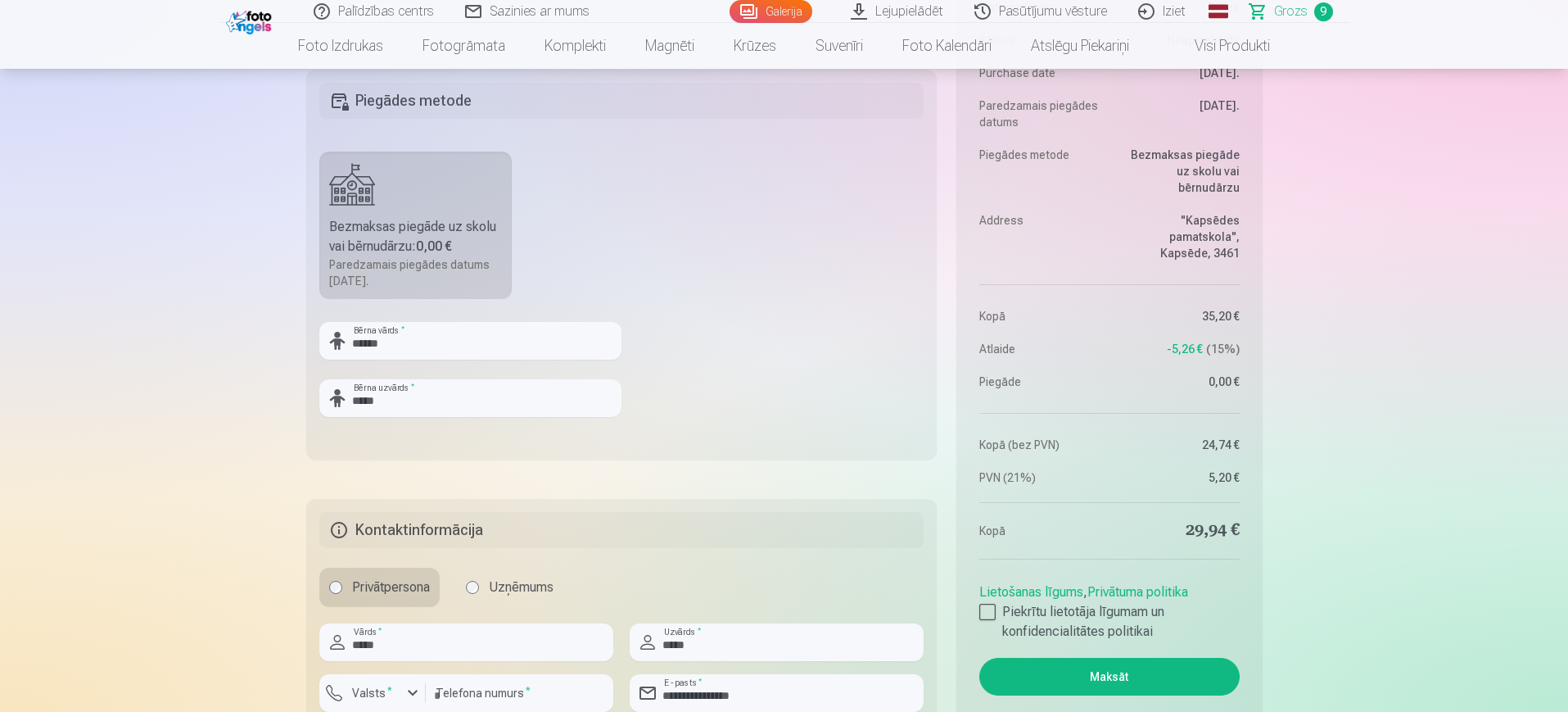
scroll to position [2214, 0]
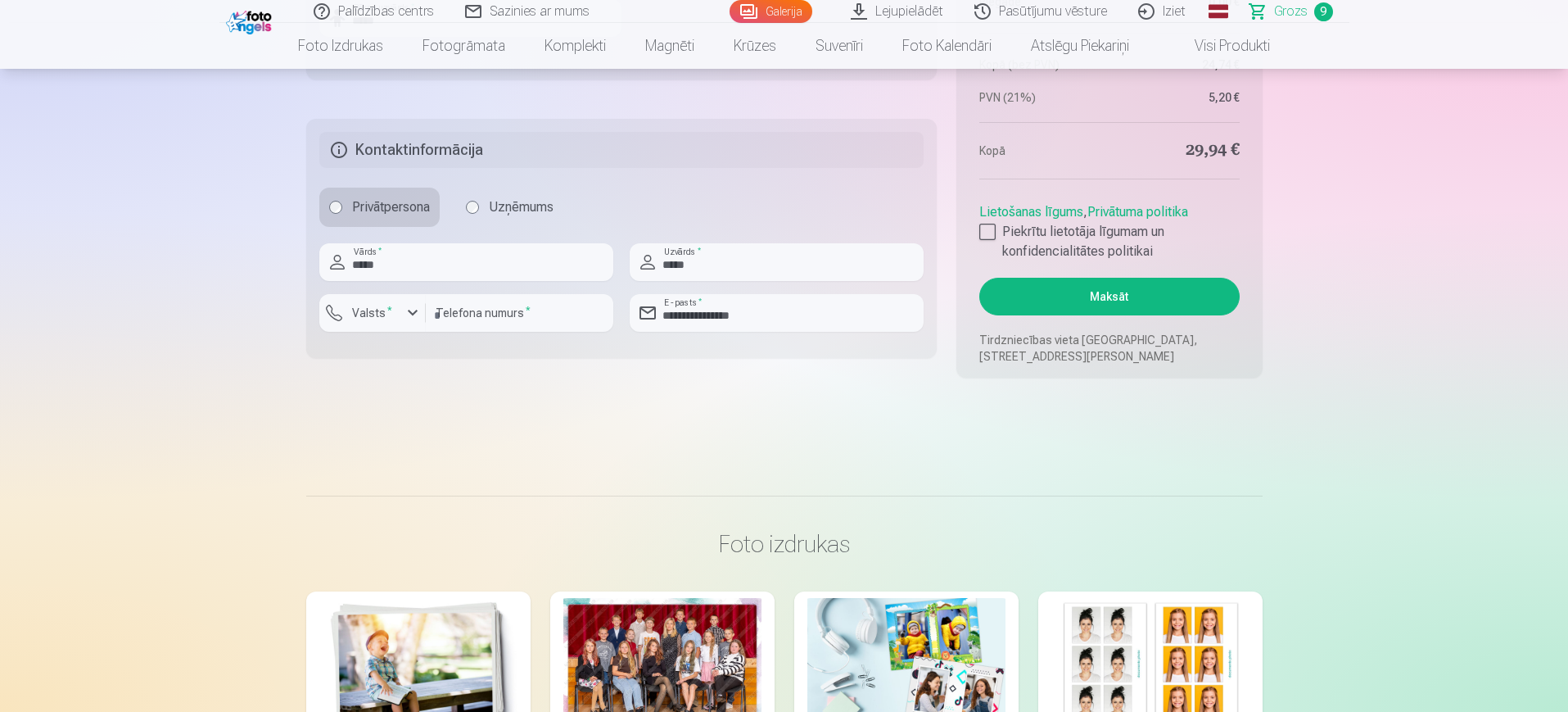
click at [1064, 305] on button "Maksāt" at bounding box center [1109, 296] width 259 height 38
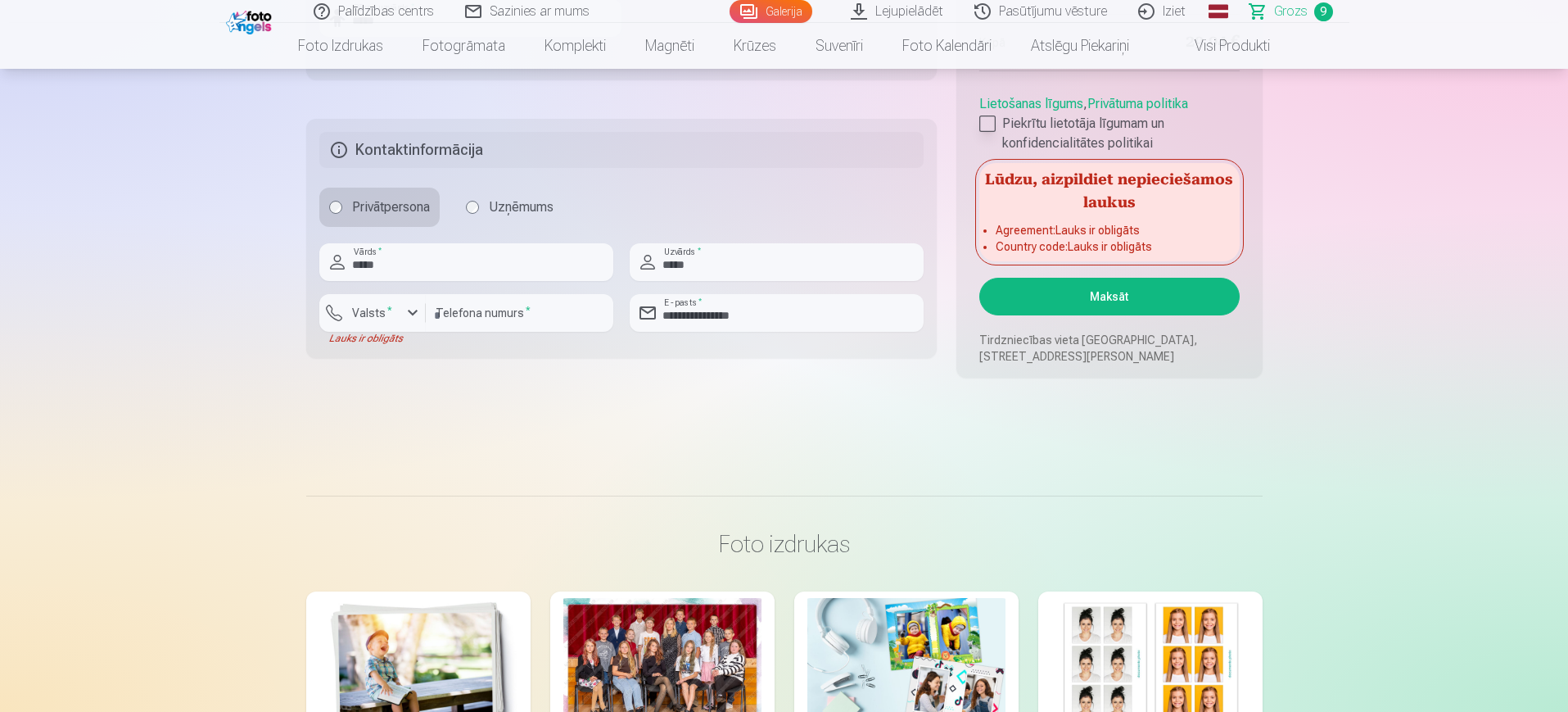
click at [989, 121] on div at bounding box center [987, 123] width 16 height 16
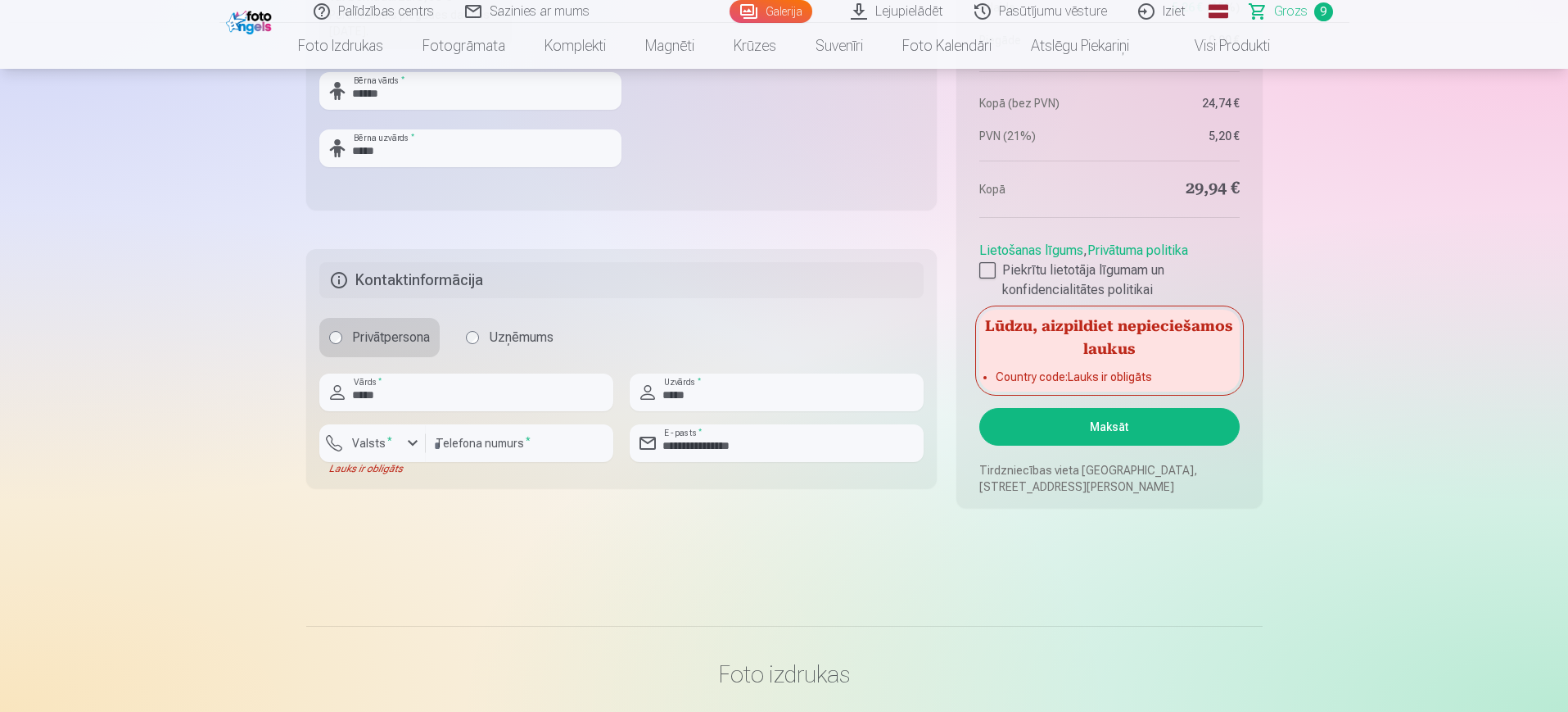
scroll to position [2088, 0]
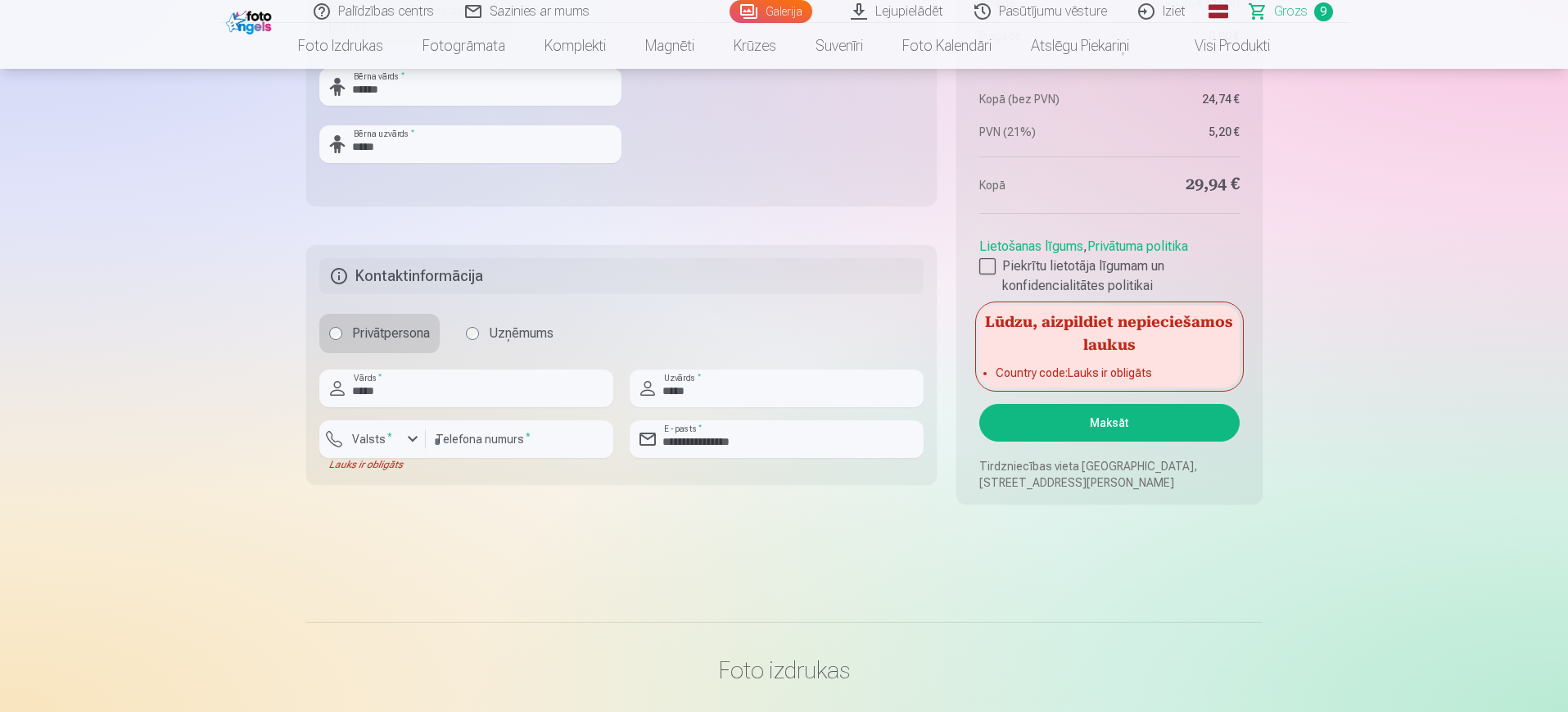
click at [379, 337] on label "Privātpersona" at bounding box center [379, 334] width 121 height 39
click at [411, 433] on div "button" at bounding box center [412, 439] width 20 height 20
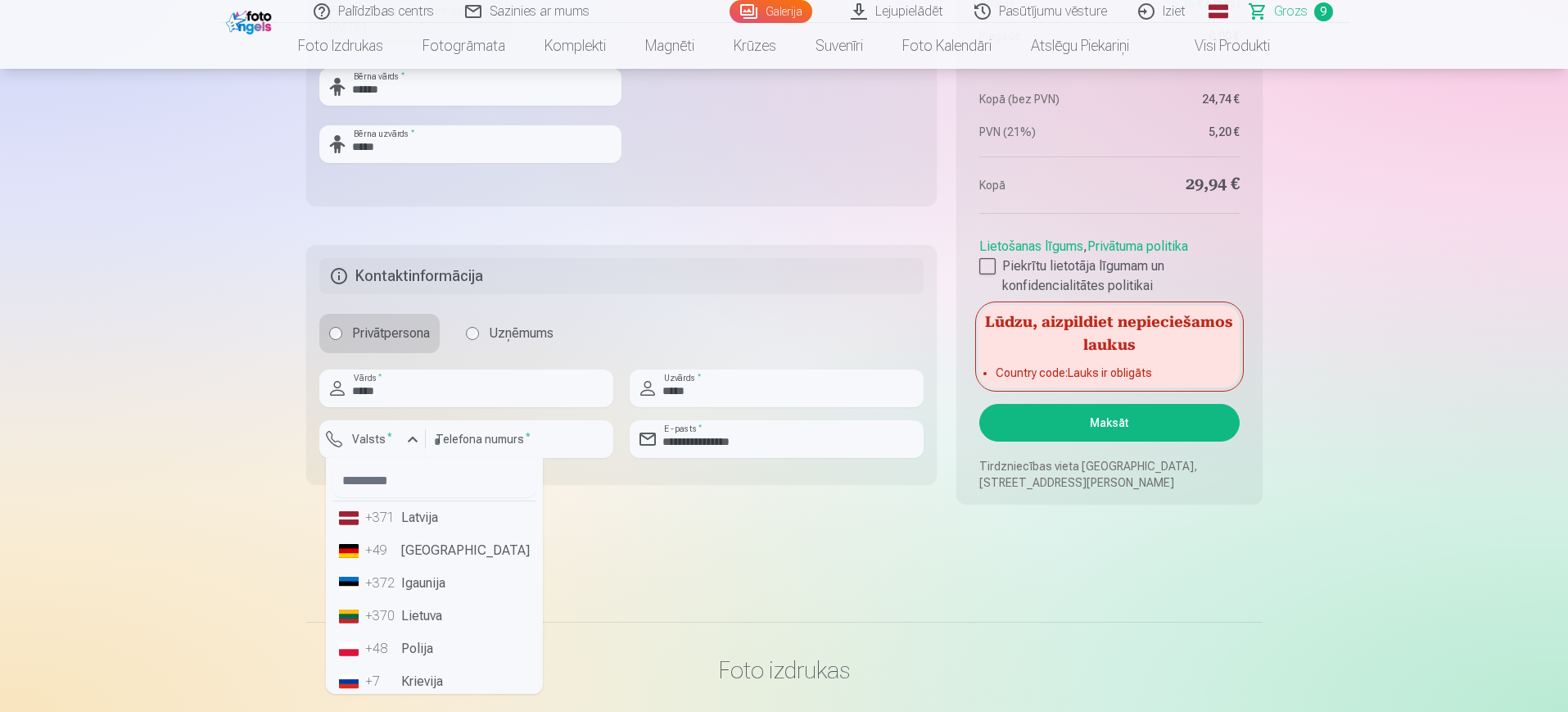
click at [406, 522] on li "+371 Latvija" at bounding box center [435, 517] width 204 height 33
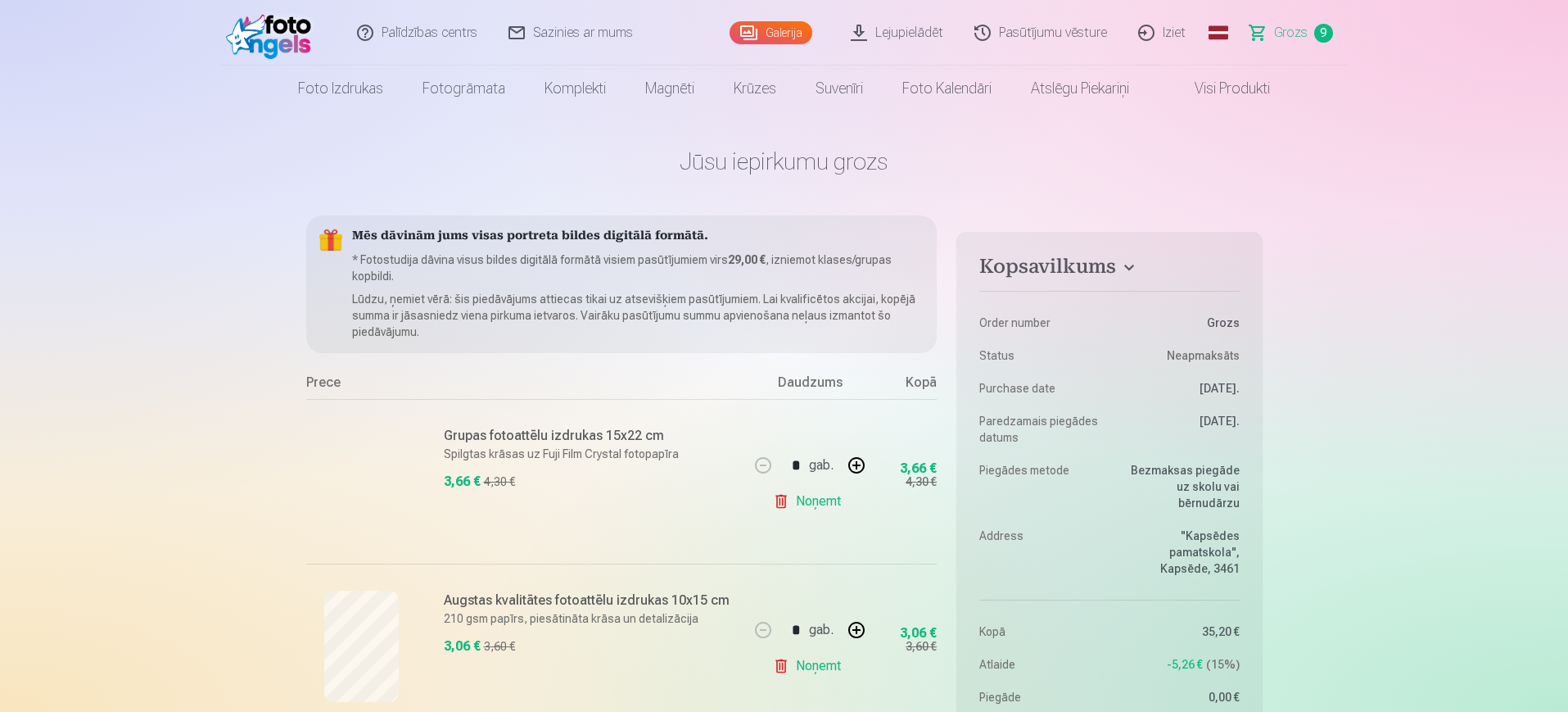
scroll to position [0, 0]
click at [786, 32] on link "Galerija" at bounding box center [771, 33] width 82 height 23
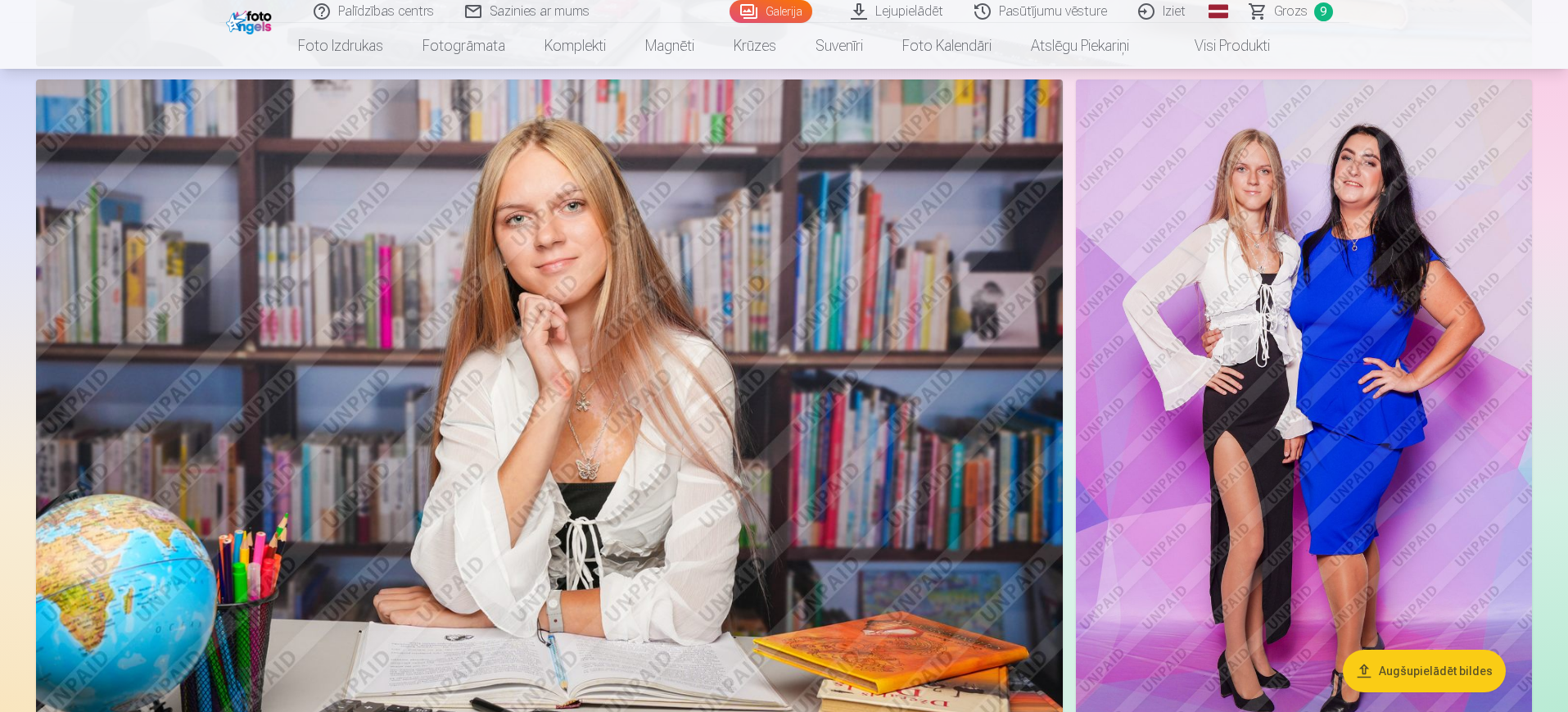
scroll to position [3903, 0]
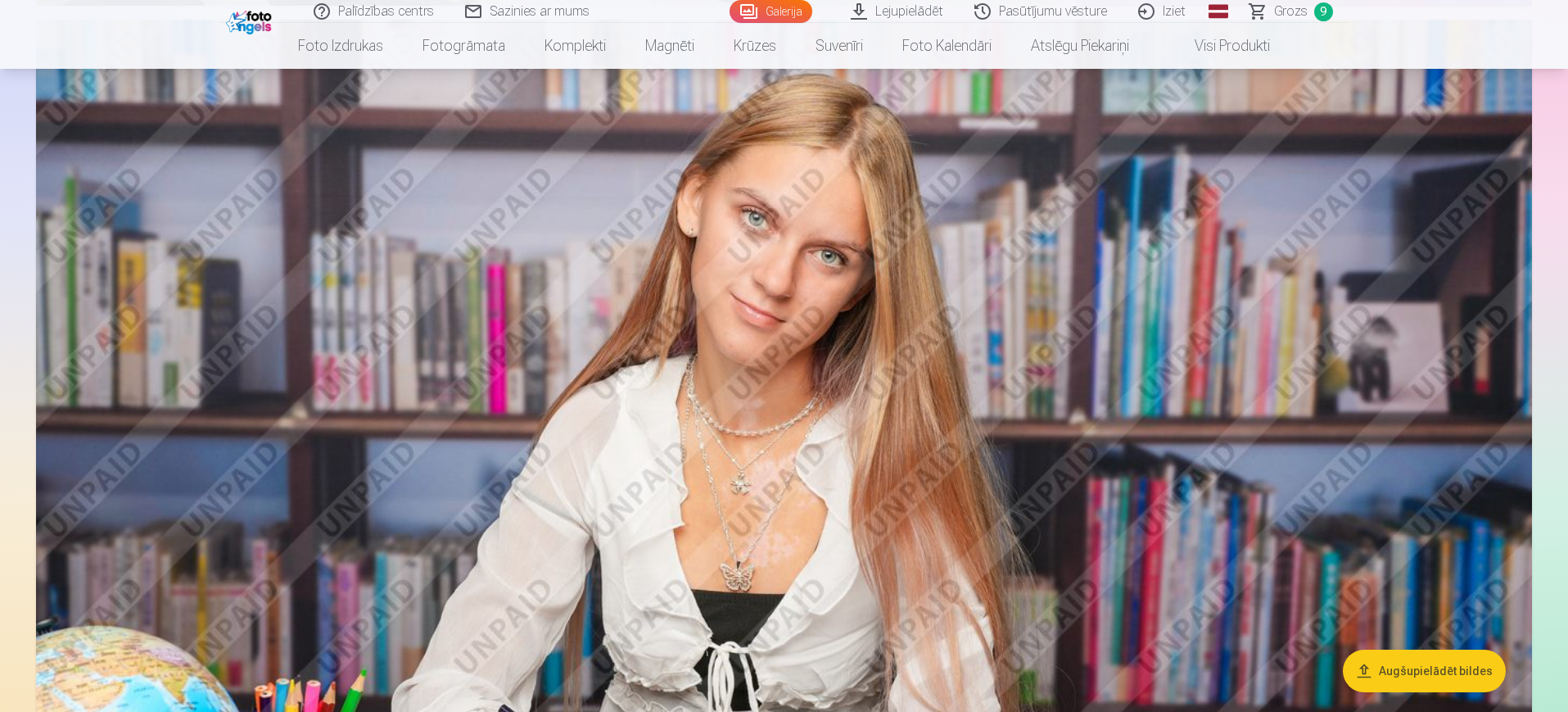
scroll to position [3238, 0]
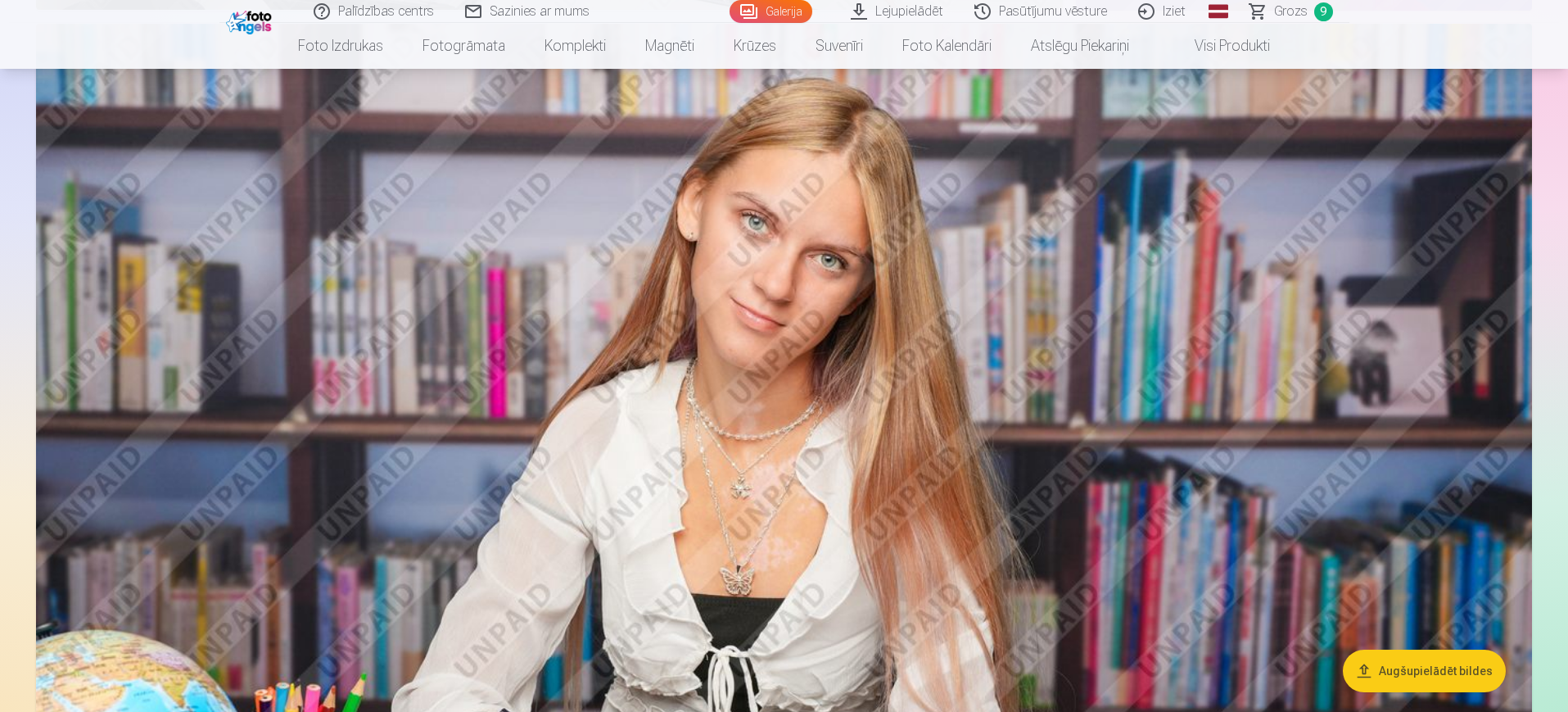
click at [1253, 15] on span "Grozs" at bounding box center [1291, 12] width 34 height 20
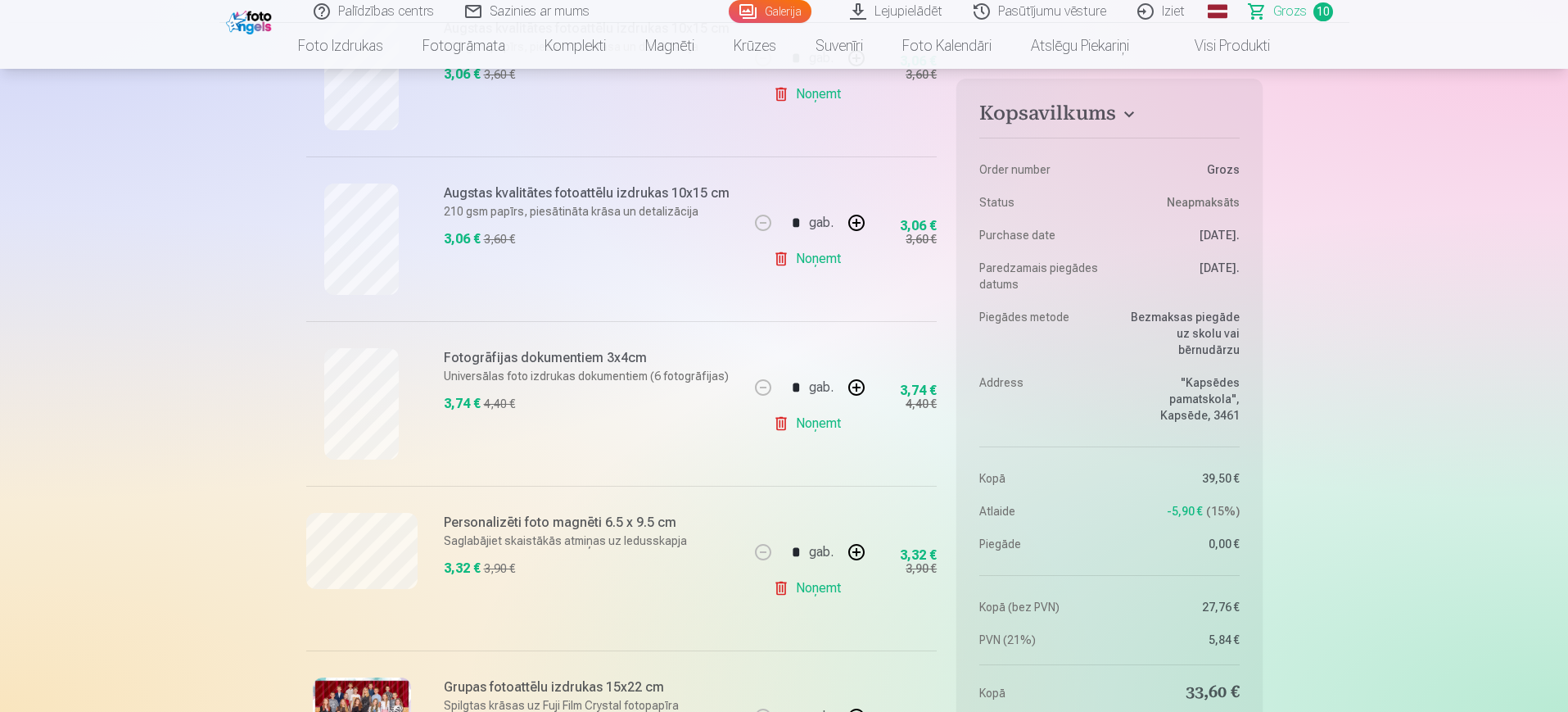
scroll to position [795, 0]
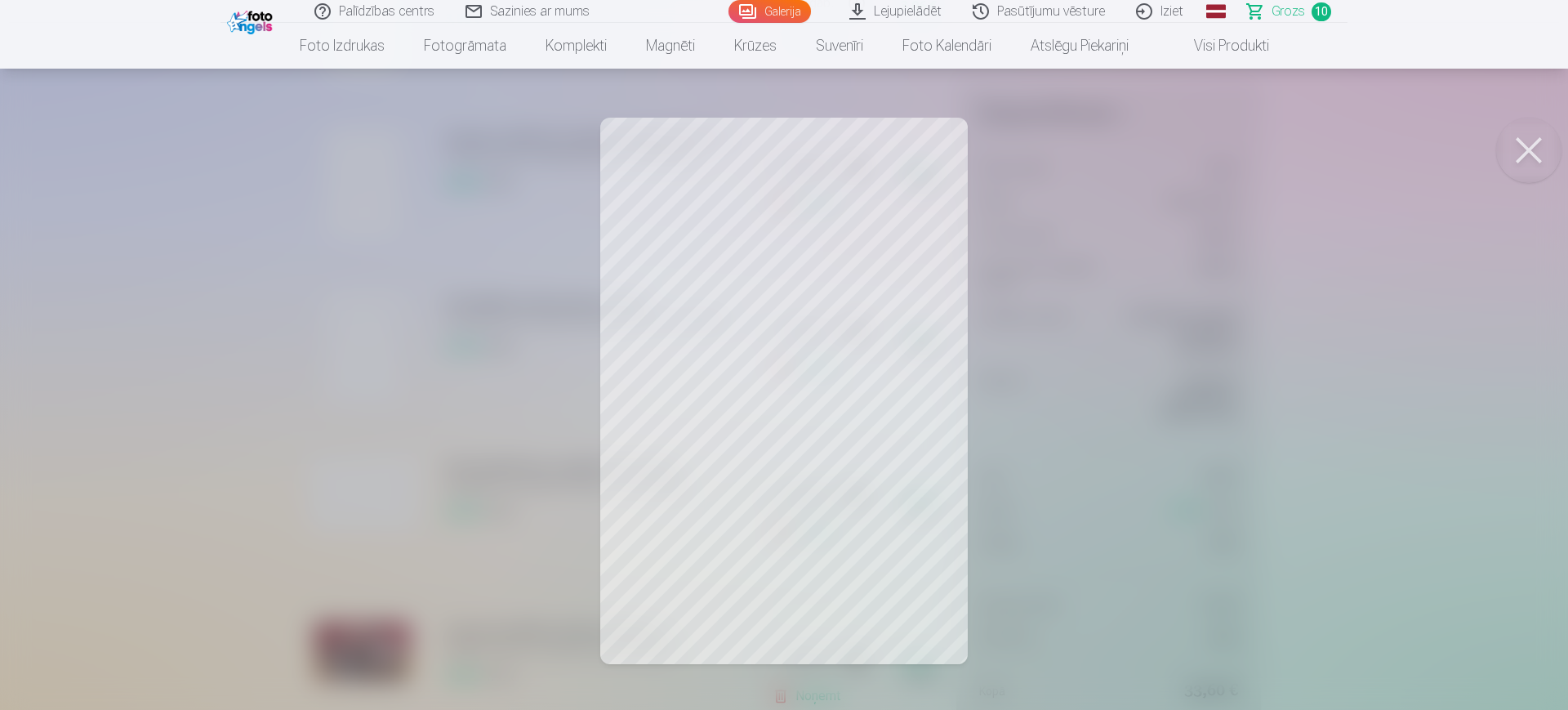
click at [1040, 324] on div at bounding box center [784, 355] width 1568 height 710
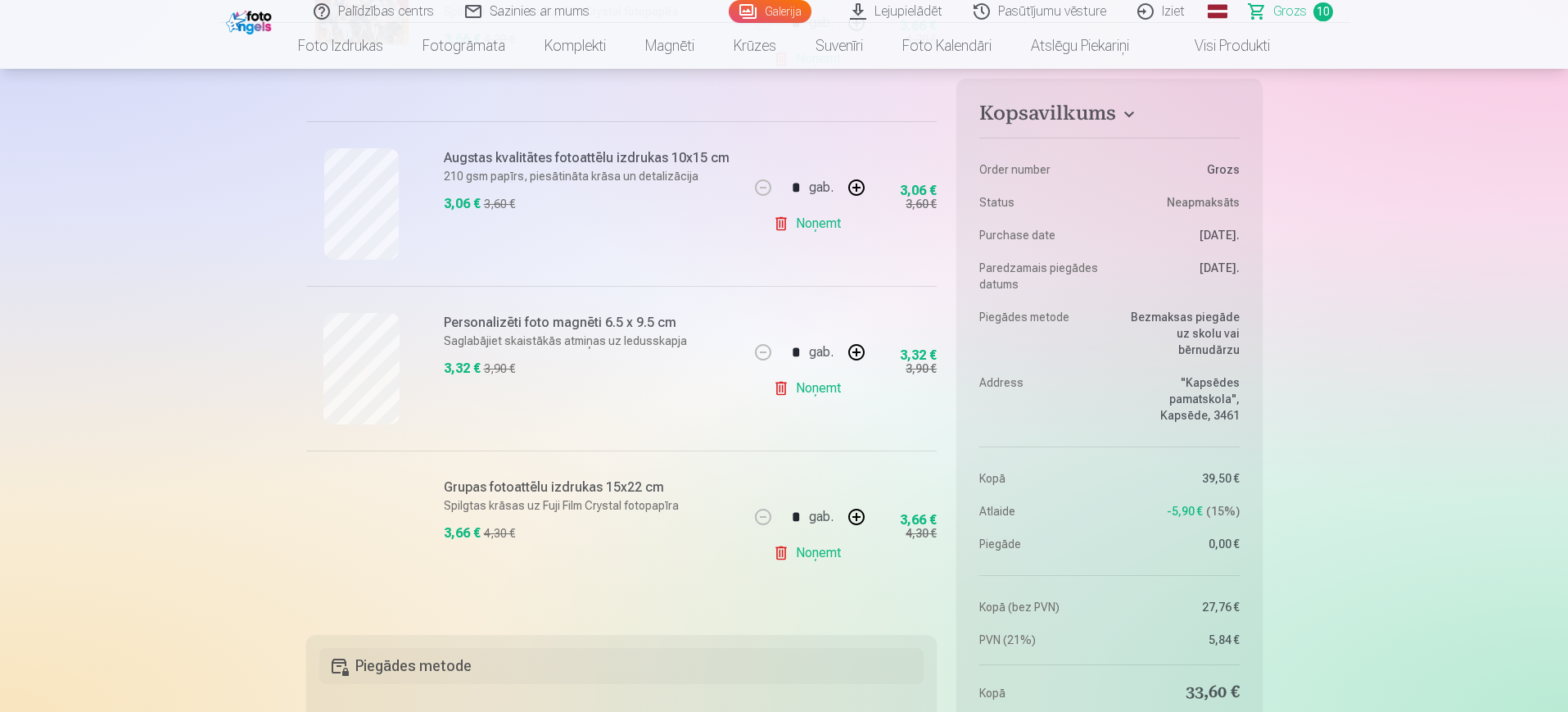
scroll to position [1380, 0]
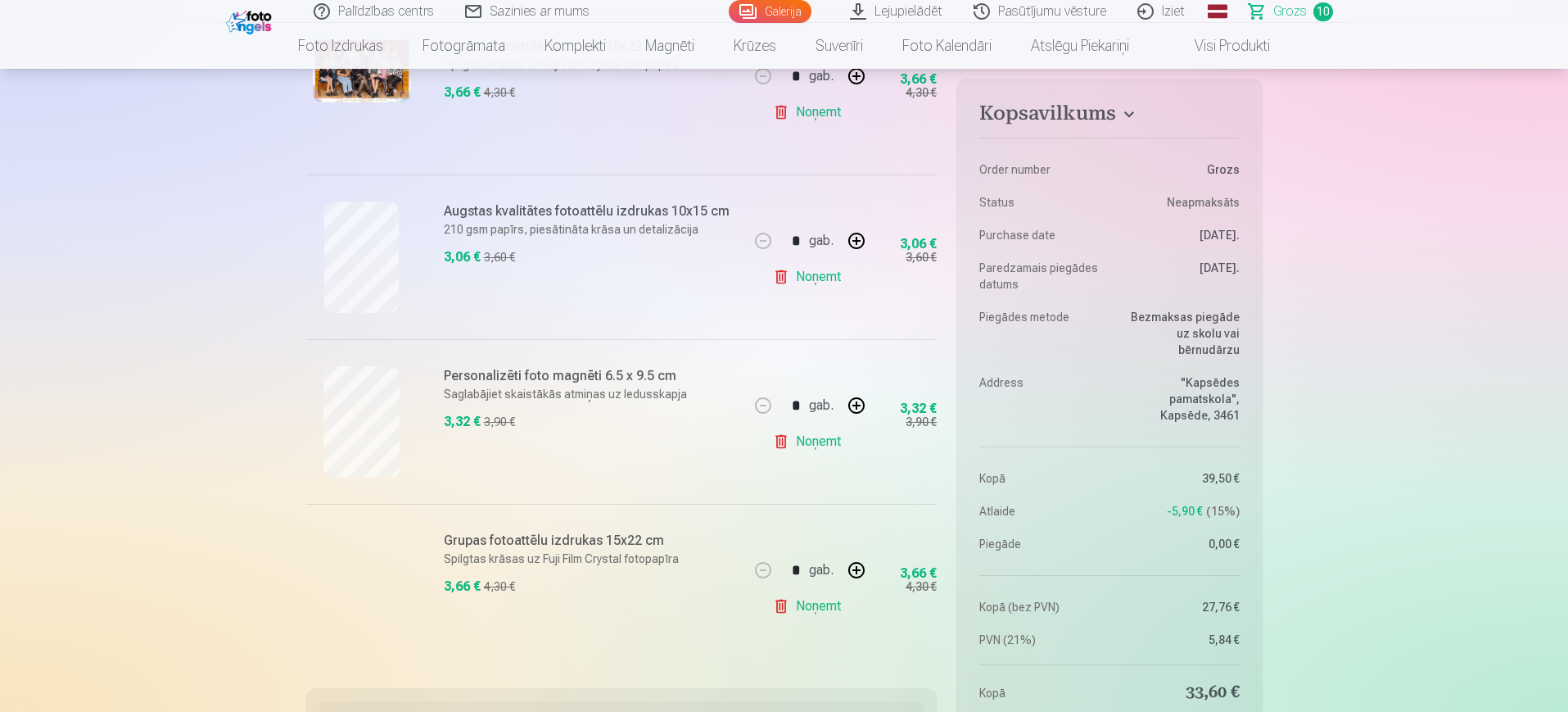
click at [817, 568] on link "Noņemt" at bounding box center [809, 606] width 74 height 33
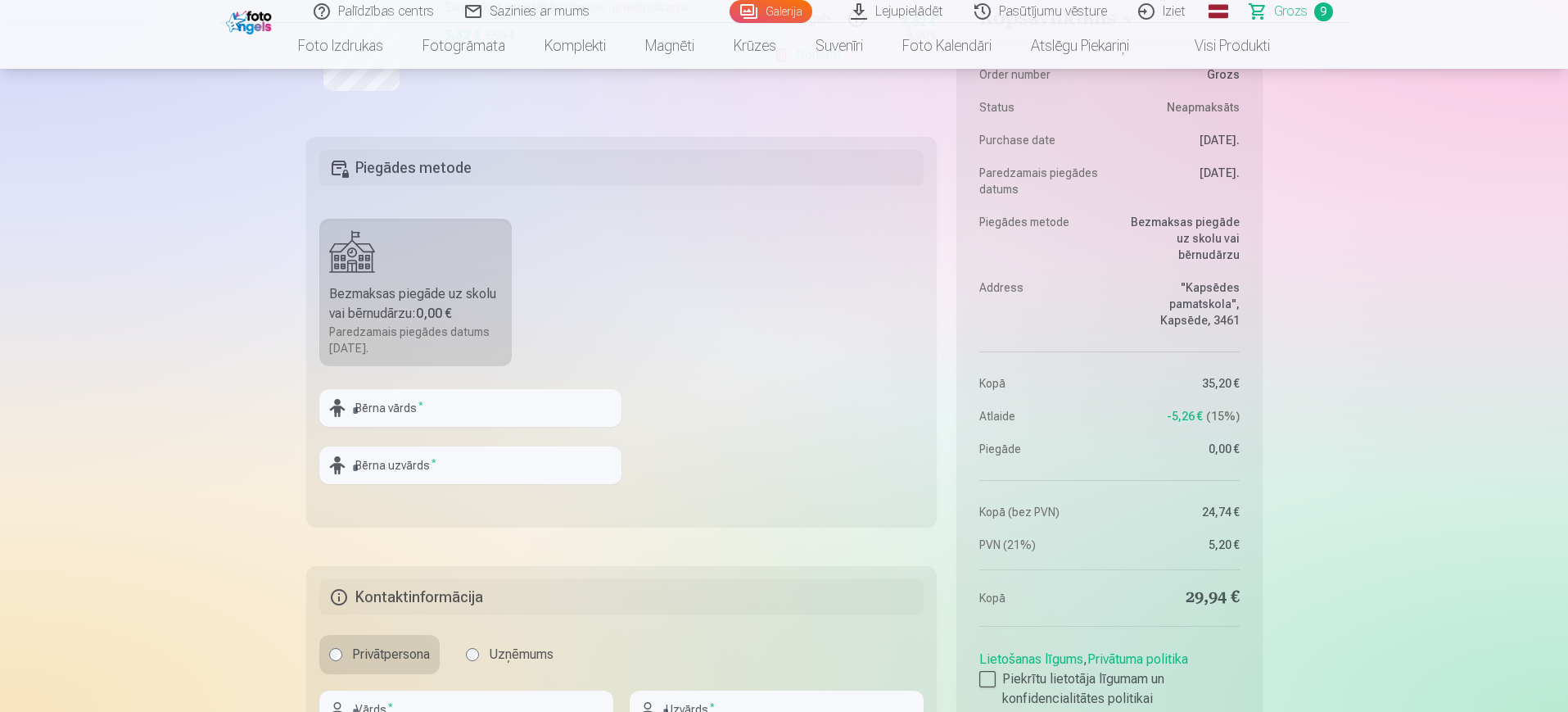
scroll to position [1822, 0]
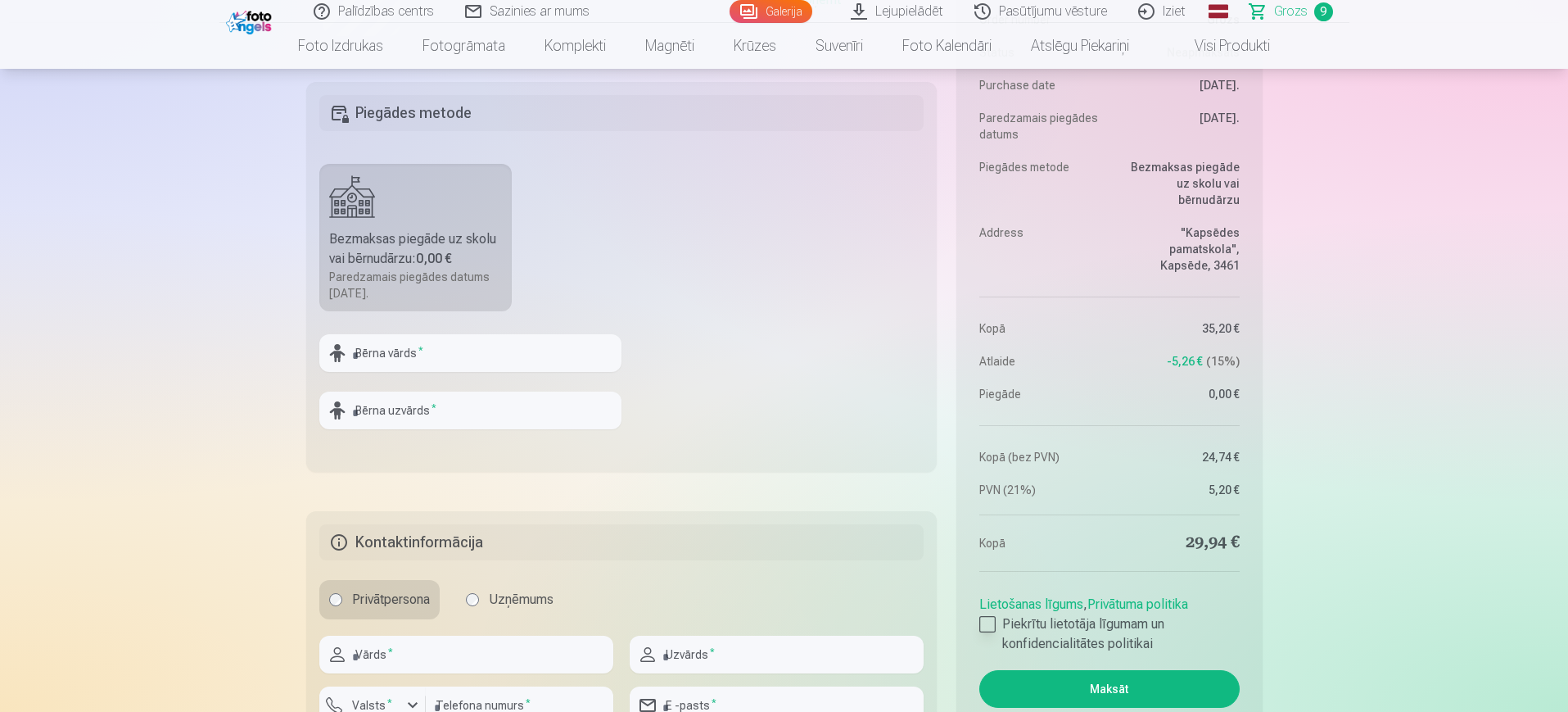
click at [999, 568] on label "Piekrītu lietotāja līgumam un konfidencialitātes politikai" at bounding box center [1109, 634] width 259 height 39
click at [1131, 568] on button "Maksāt" at bounding box center [1109, 689] width 259 height 38
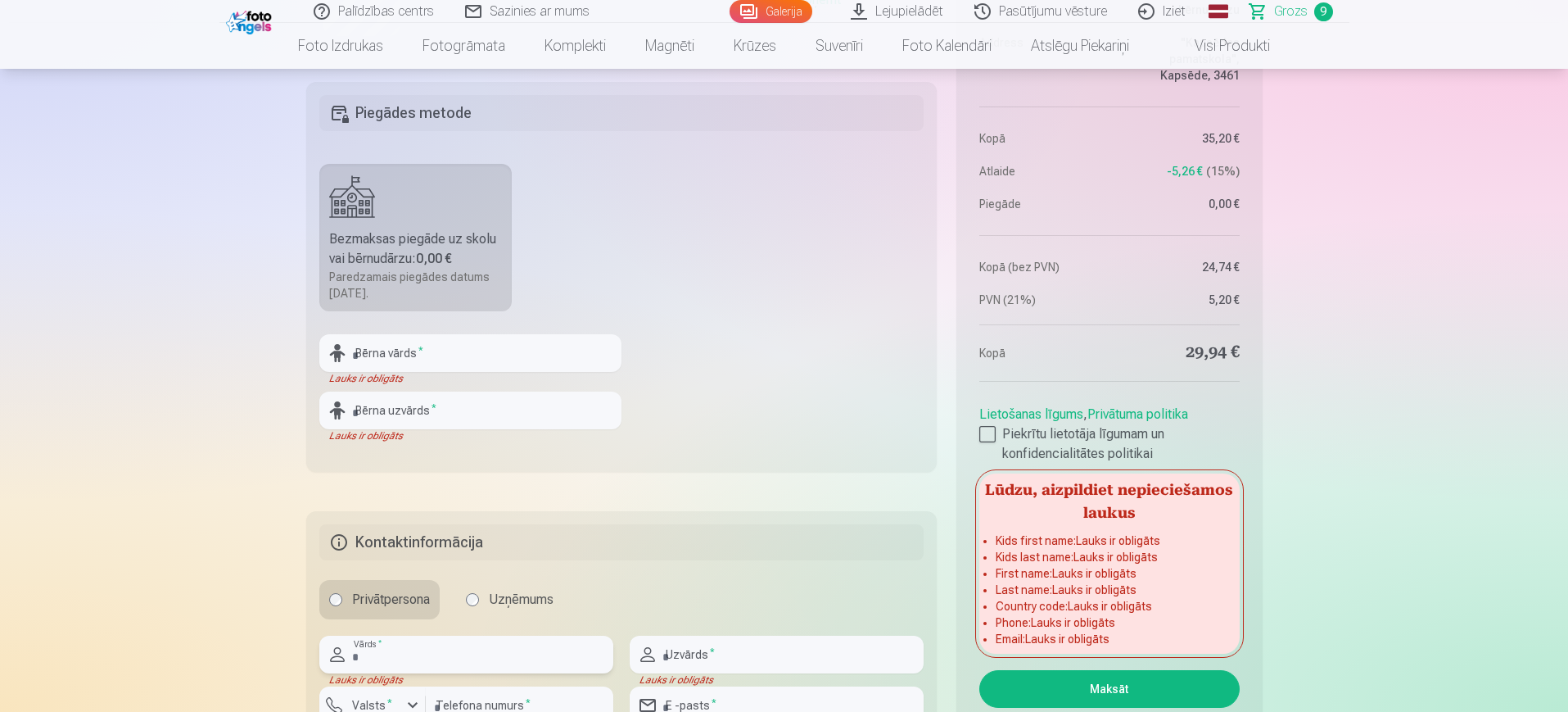
type input "*****"
type input "********"
type input "**********"
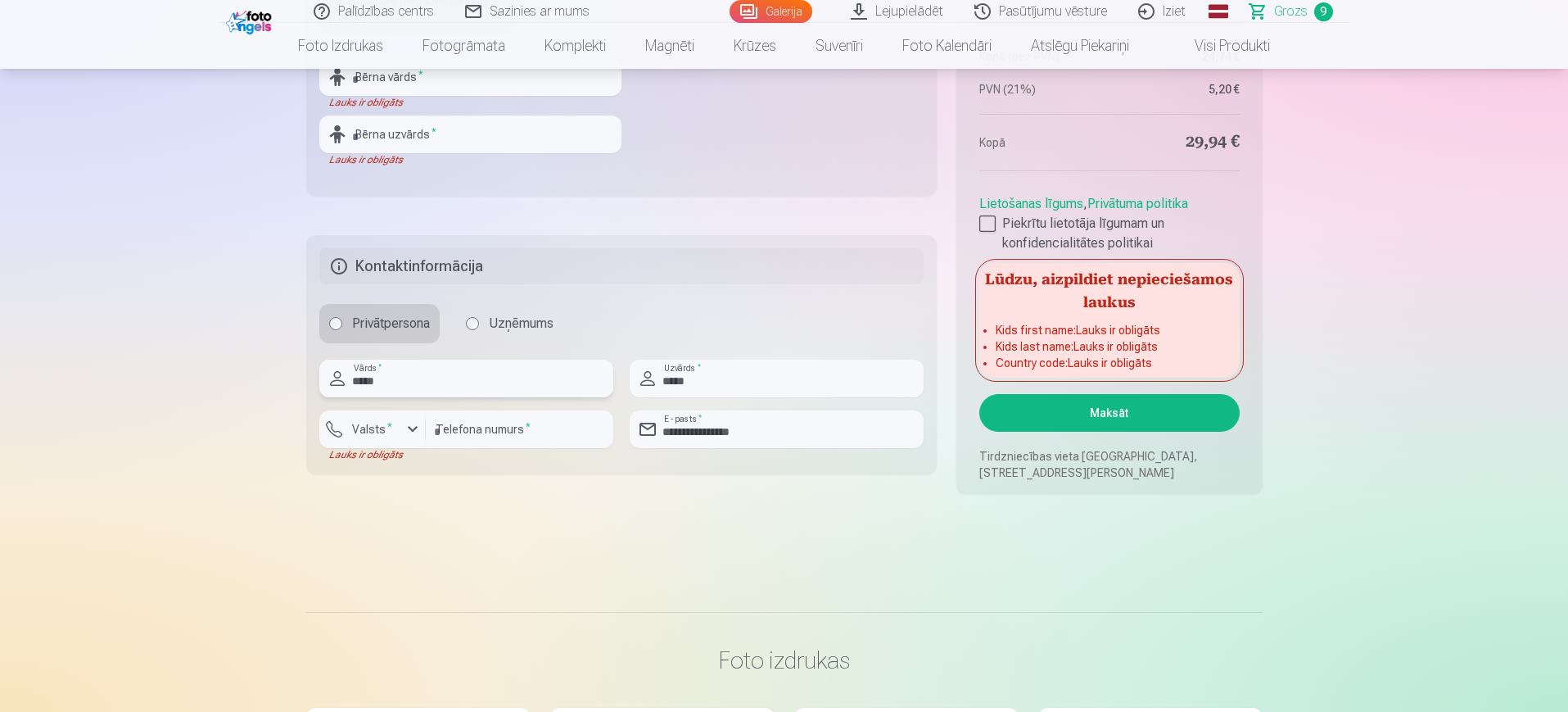
scroll to position [2106, 0]
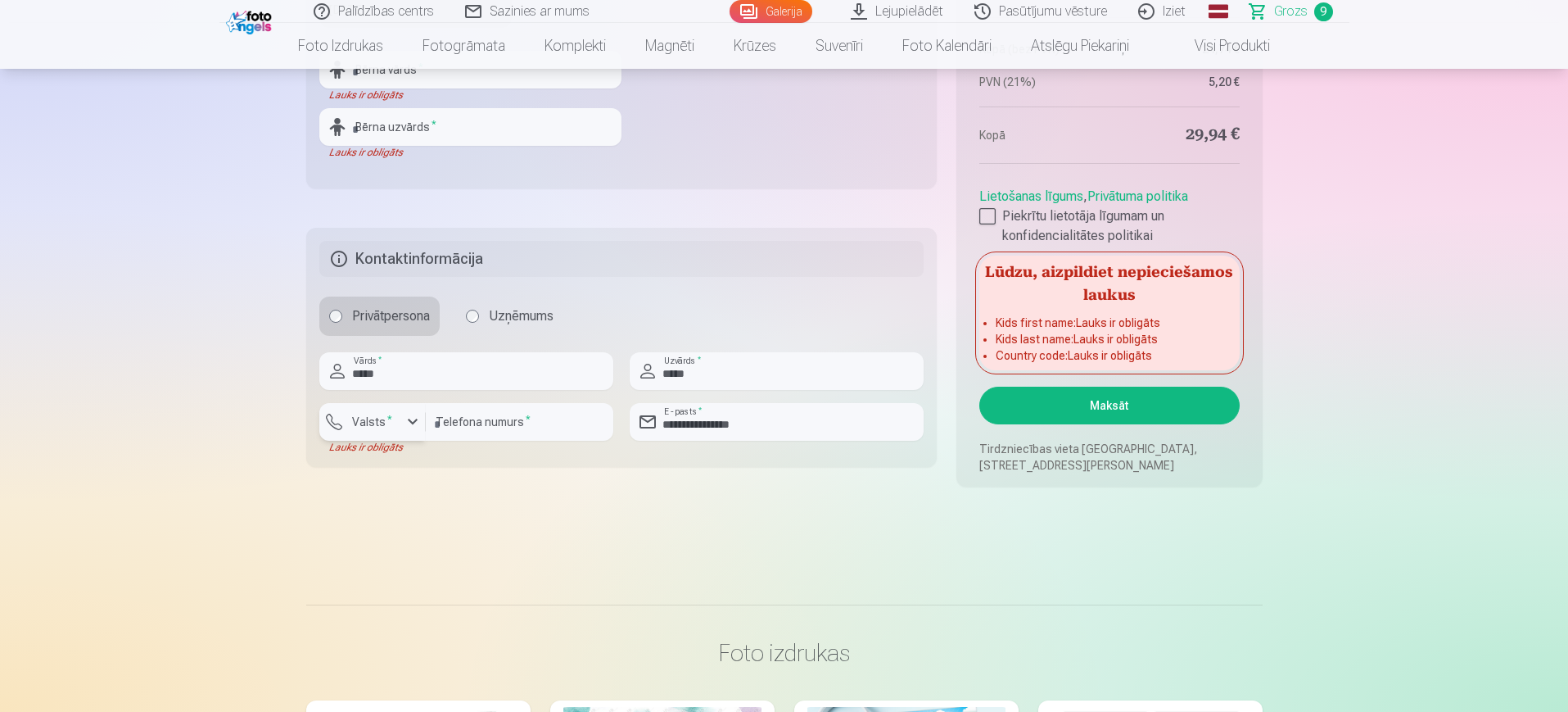
click at [412, 421] on div "button" at bounding box center [412, 421] width 20 height 20
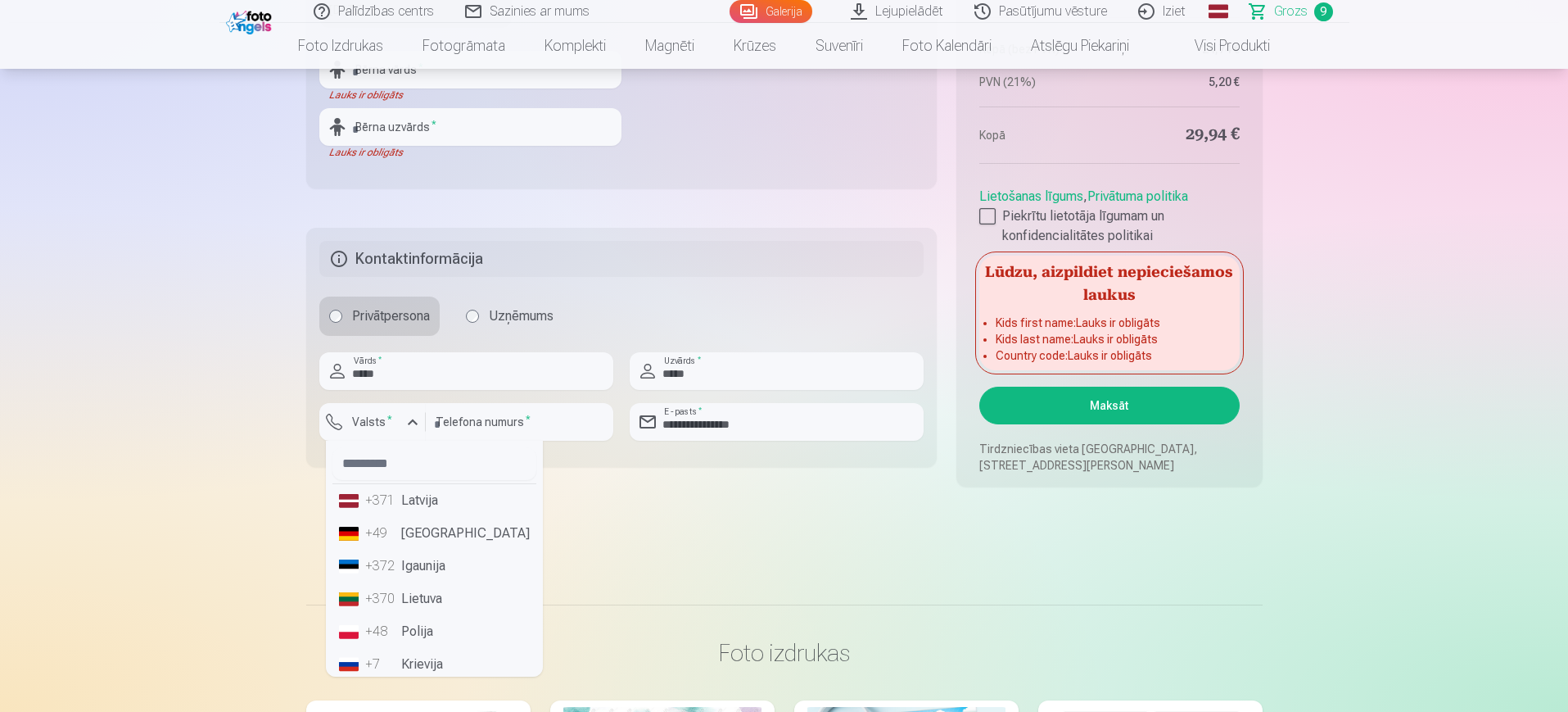
click at [413, 498] on li "+371 Latvija" at bounding box center [435, 500] width 204 height 33
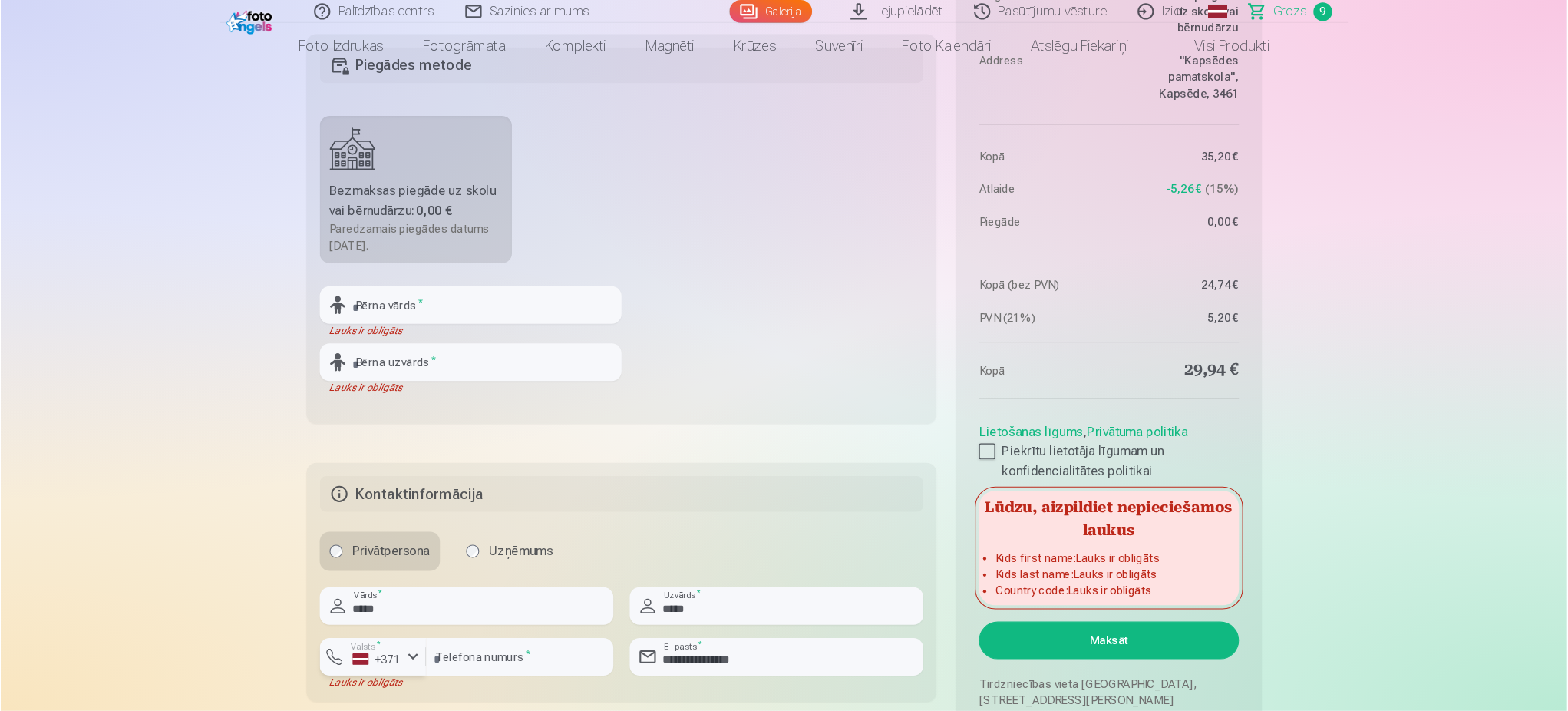
scroll to position [3, 0]
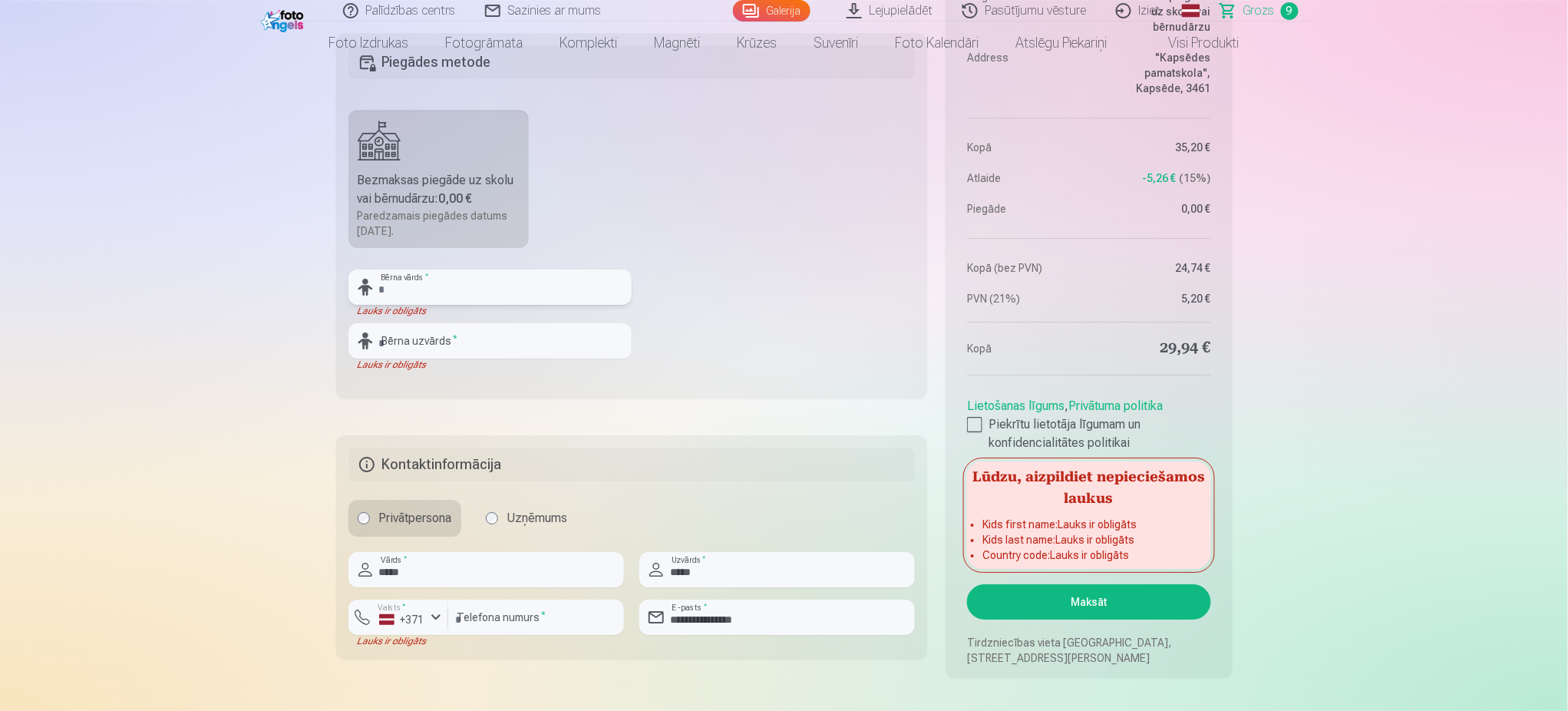
click at [553, 282] on input "text" at bounding box center [491, 287] width 283 height 35
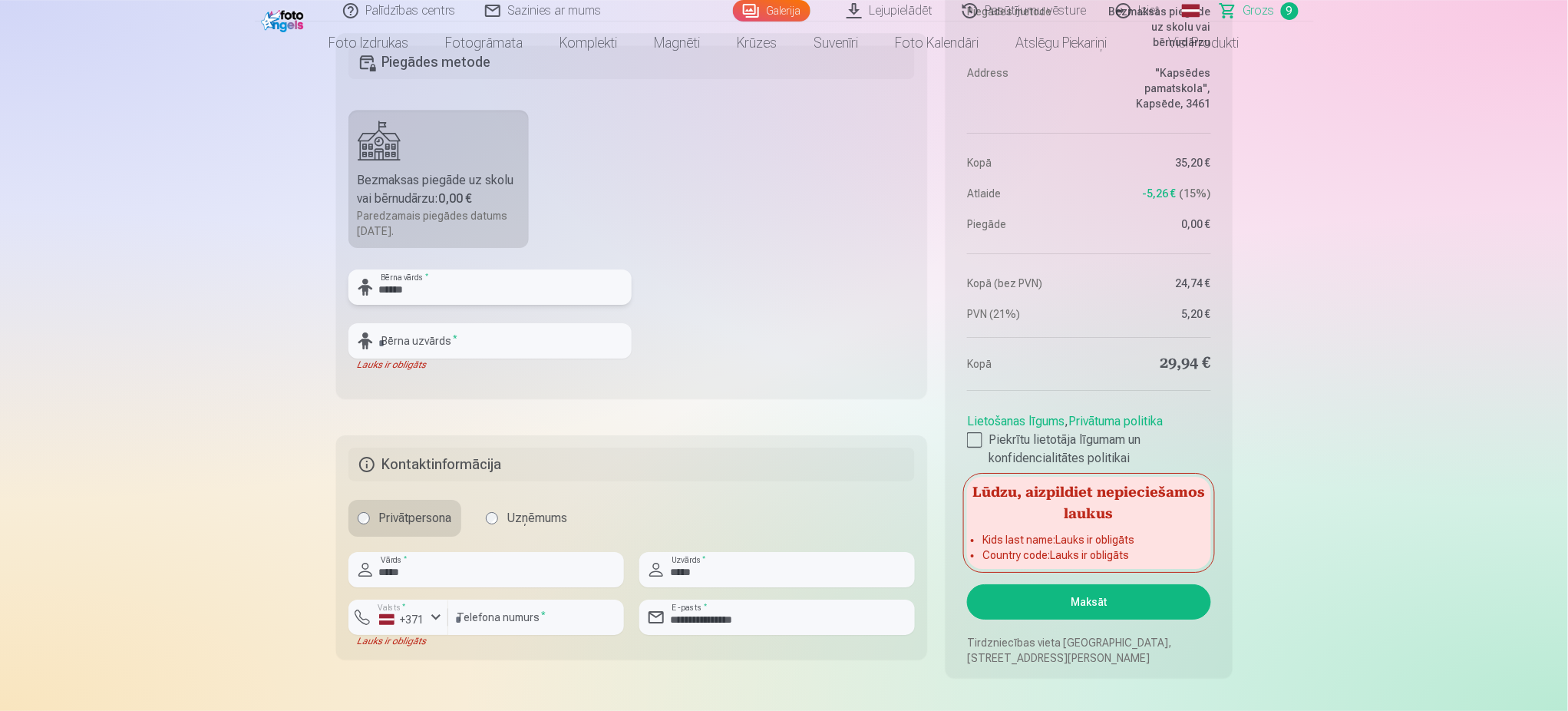
type input "*****"
click at [511, 344] on input "text" at bounding box center [491, 340] width 283 height 35
type input "*"
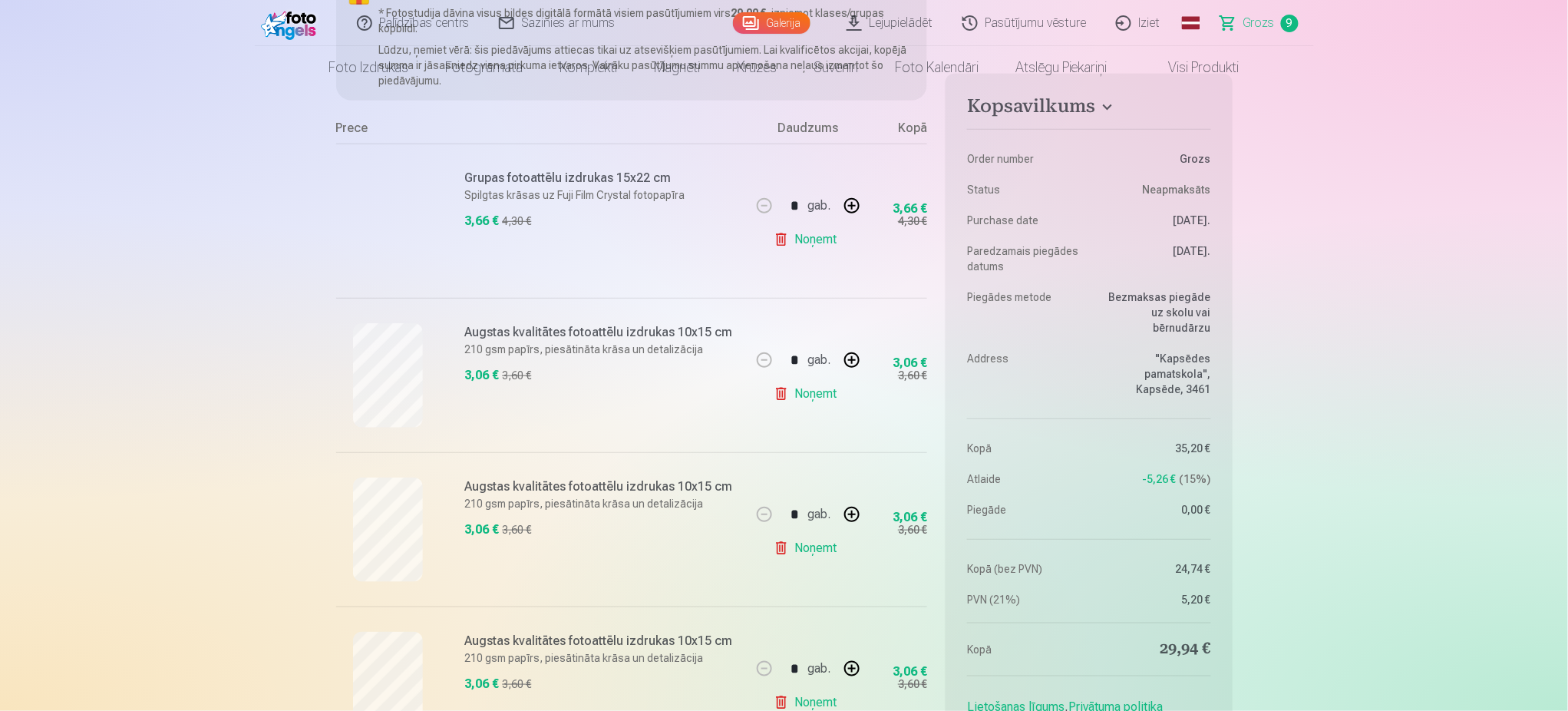
scroll to position [0, 0]
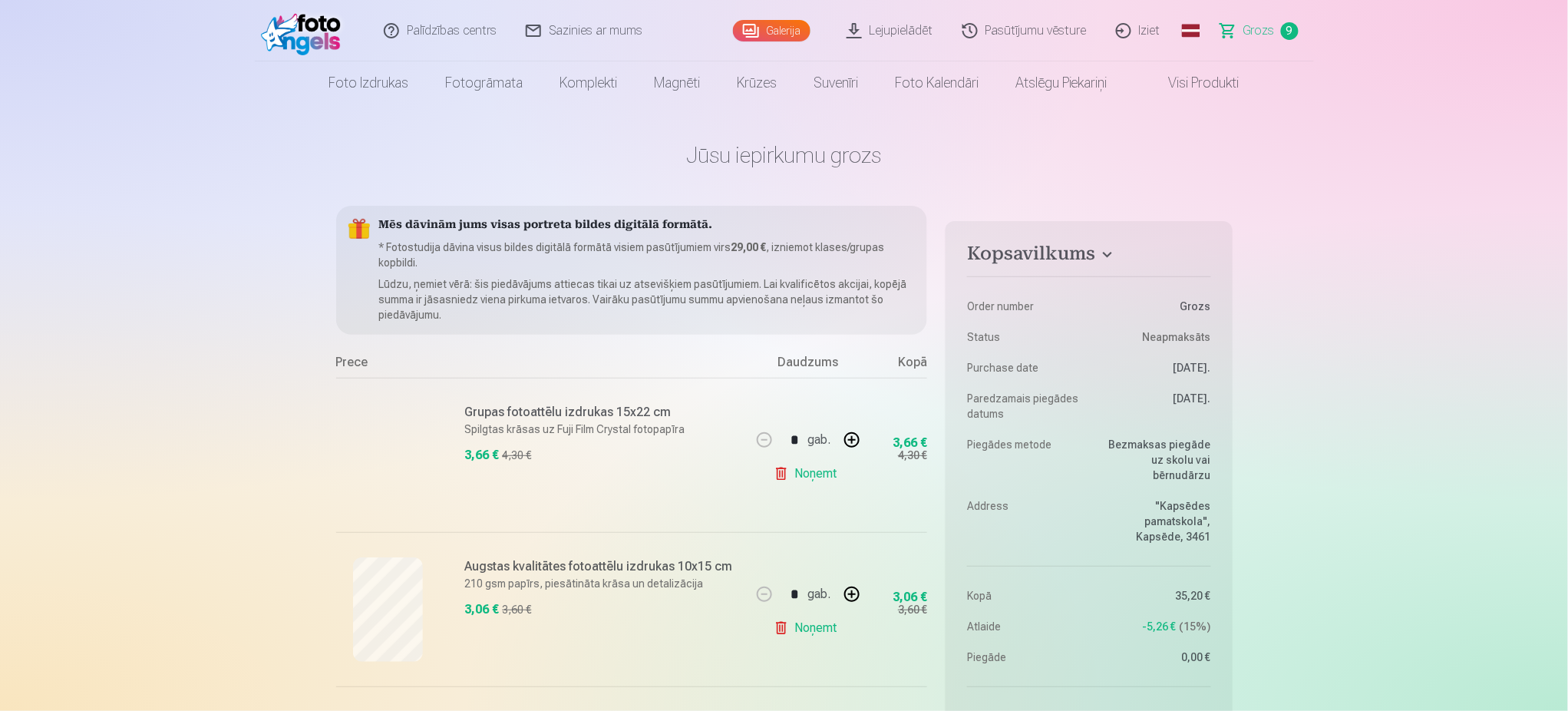
type input "*****"
click at [780, 24] on link "Galerija" at bounding box center [771, 31] width 77 height 22
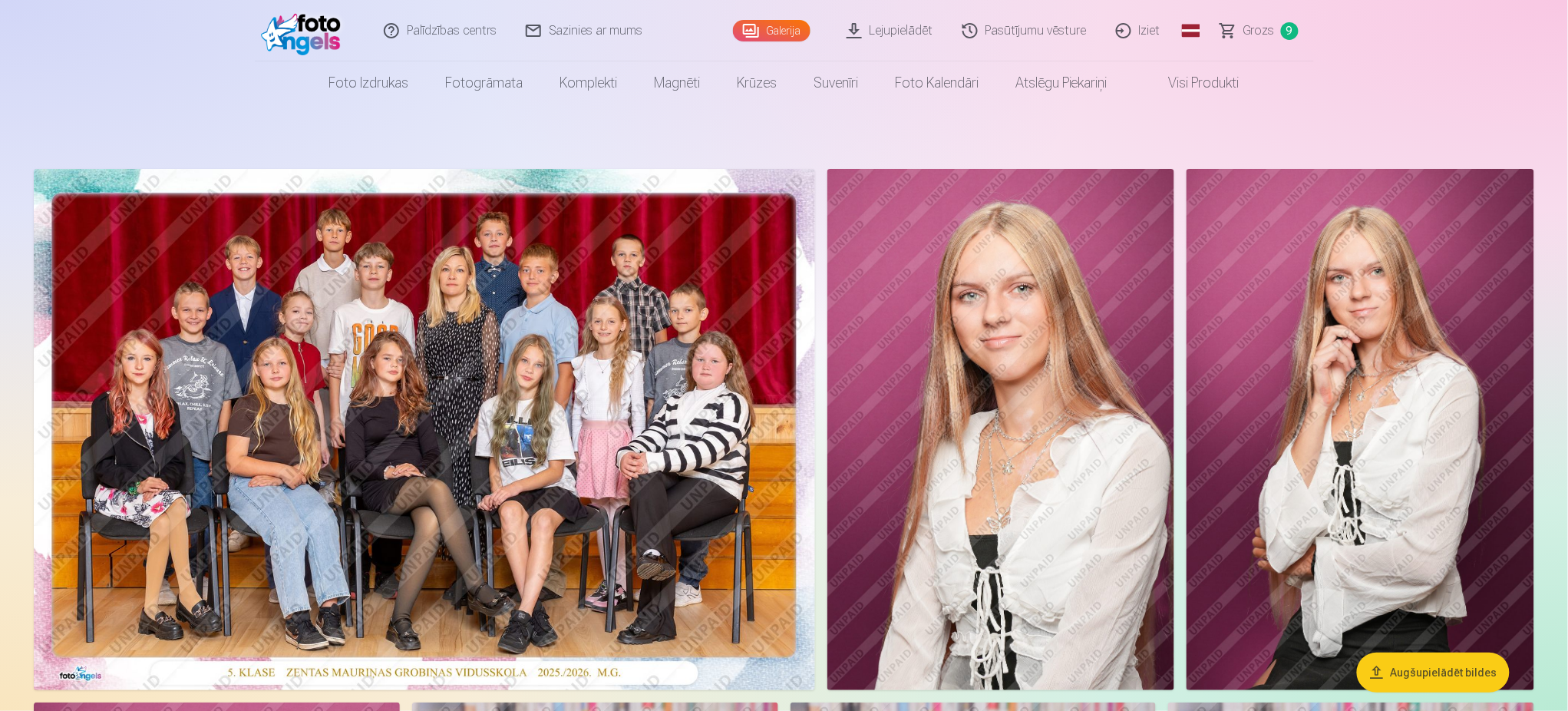
click at [1175, 29] on link "Grozs 9" at bounding box center [1260, 30] width 107 height 61
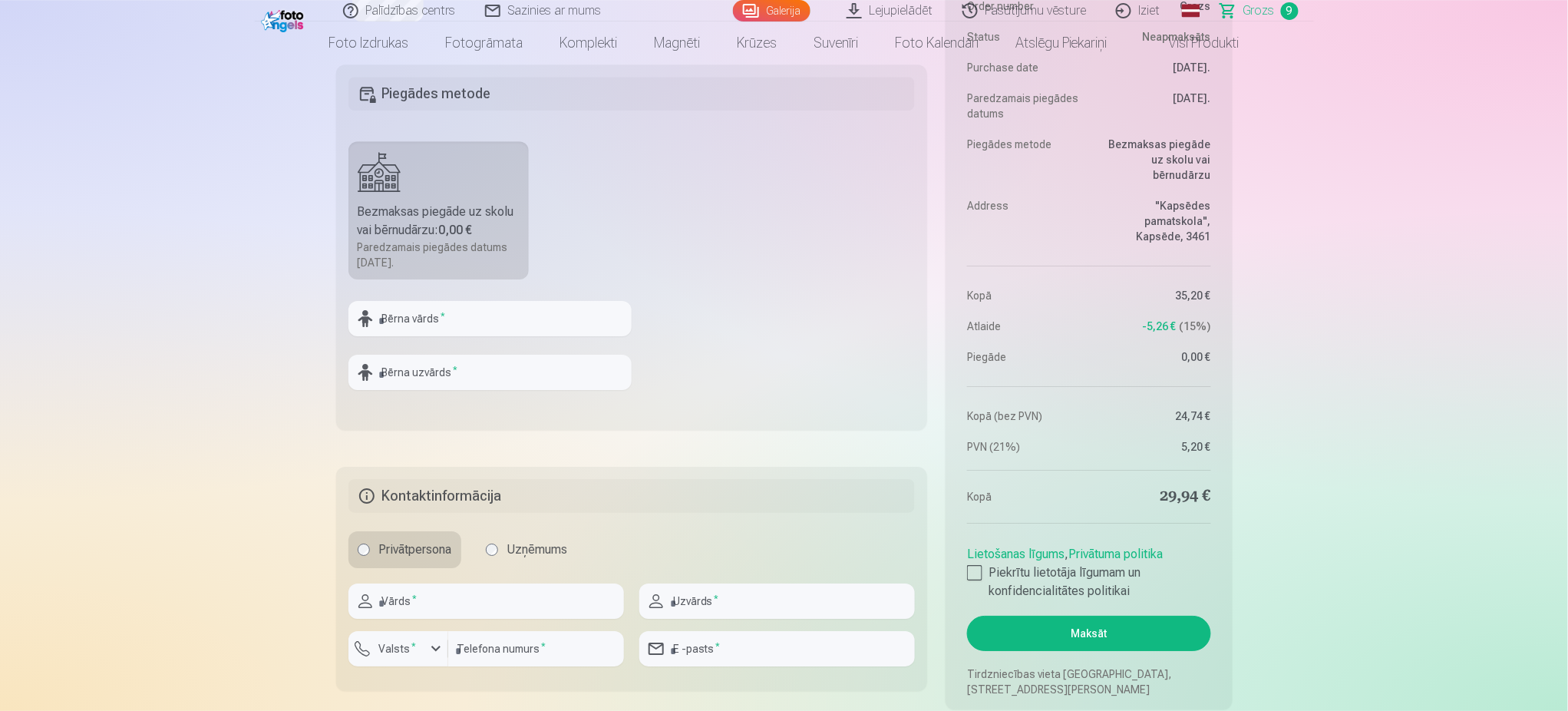
scroll to position [1720, 0]
drag, startPoint x: 527, startPoint y: 336, endPoint x: 520, endPoint y: 324, distance: 13.9
click at [520, 324] on div "Bērna vārds *" at bounding box center [491, 324] width 283 height 48
click at [520, 324] on input "text" at bounding box center [491, 318] width 283 height 35
type input "*****"
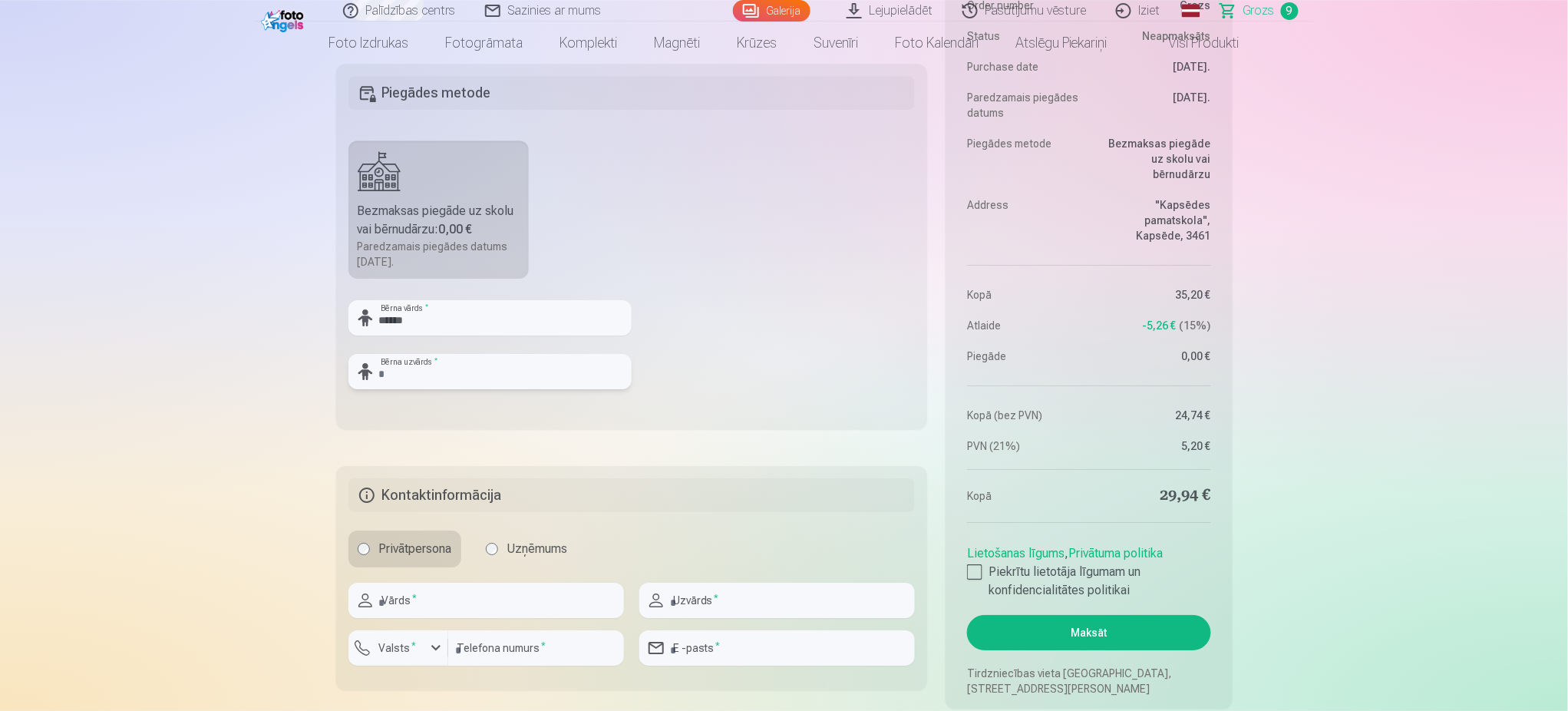
click at [479, 378] on input "text" at bounding box center [491, 371] width 283 height 35
type input "*****"
click at [475, 532] on input "text" at bounding box center [486, 600] width 276 height 35
type input "*****"
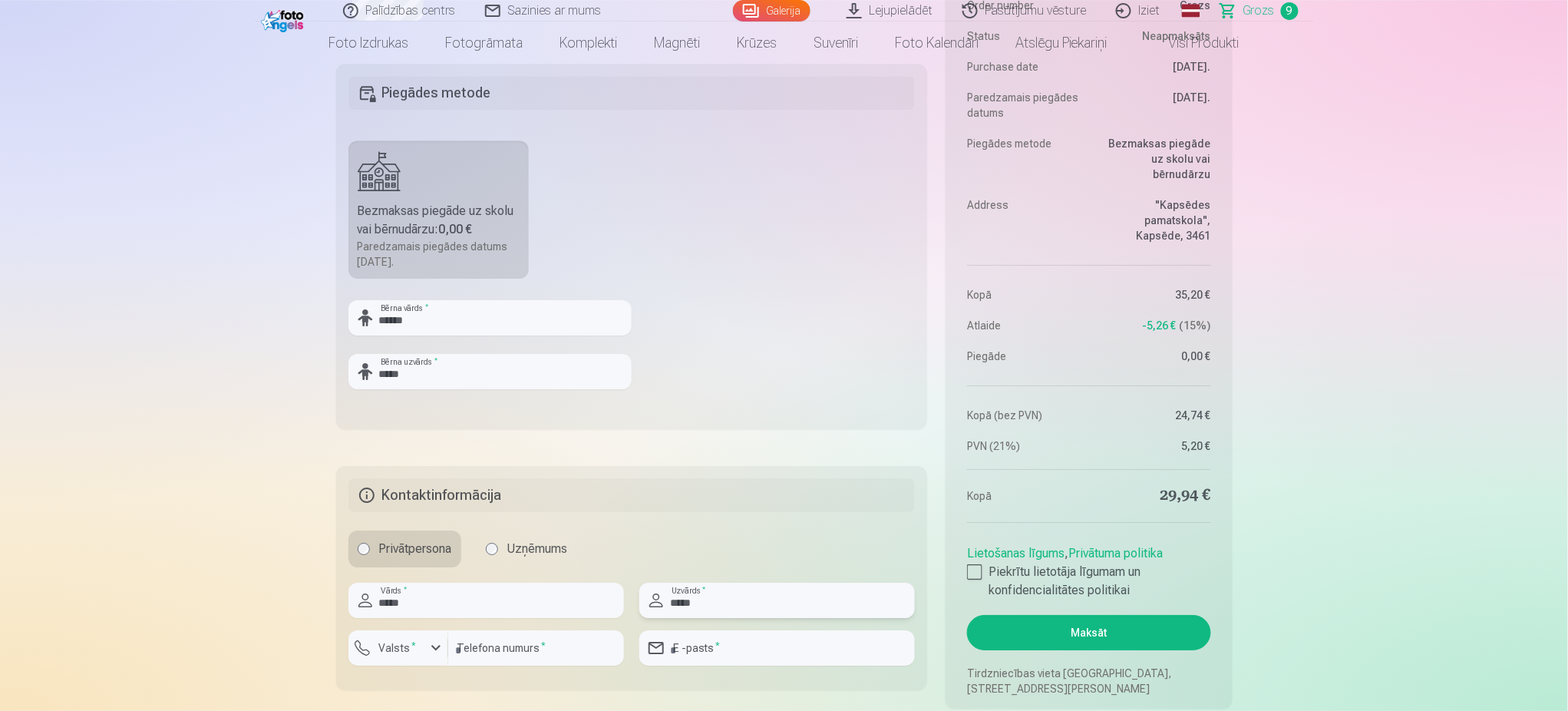
type input "********"
type input "**********"
click at [428, 532] on div "button" at bounding box center [436, 648] width 18 height 18
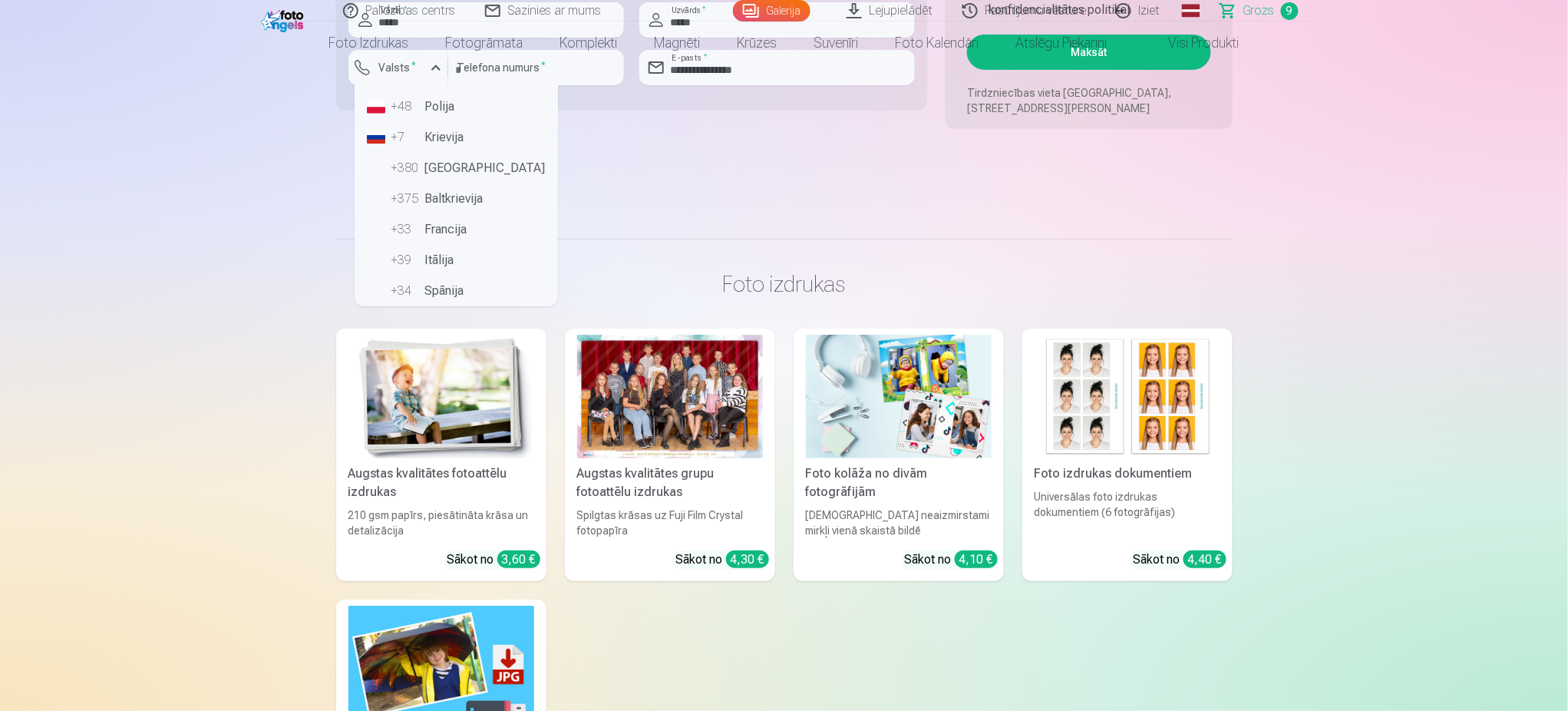
scroll to position [0, 0]
click at [469, 153] on li "+371 Latvija" at bounding box center [456, 141] width 191 height 31
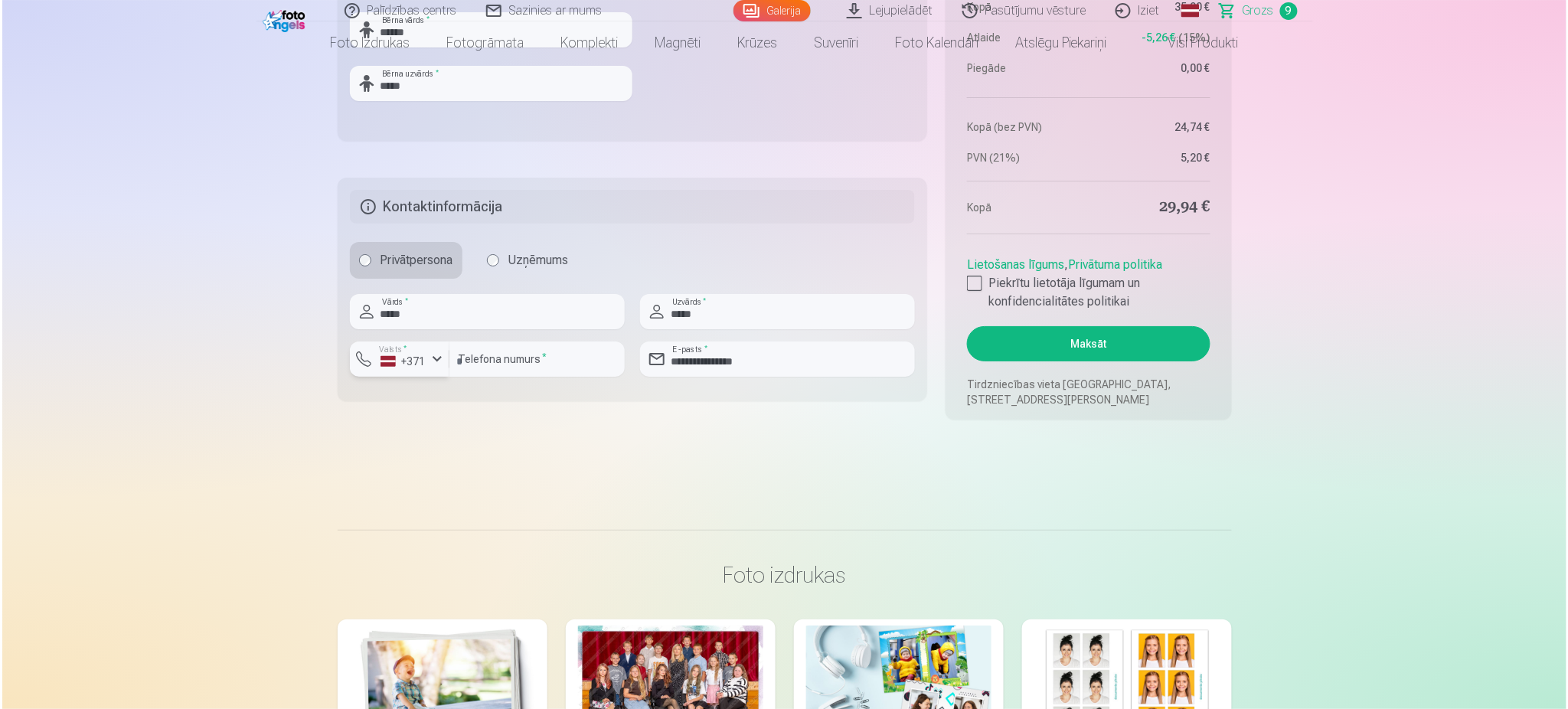
scroll to position [1839, 0]
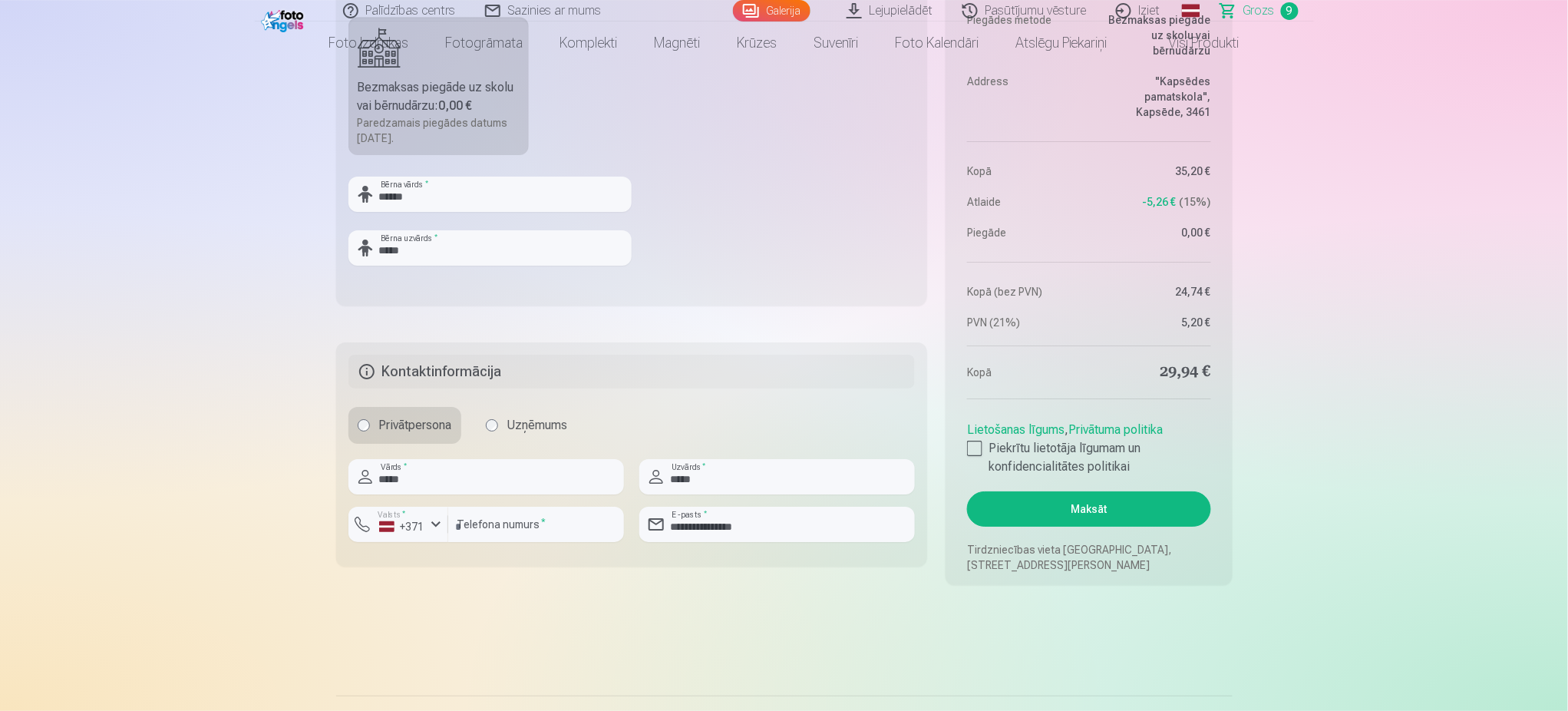
click at [1150, 503] on button "Maksāt" at bounding box center [1088, 509] width 243 height 35
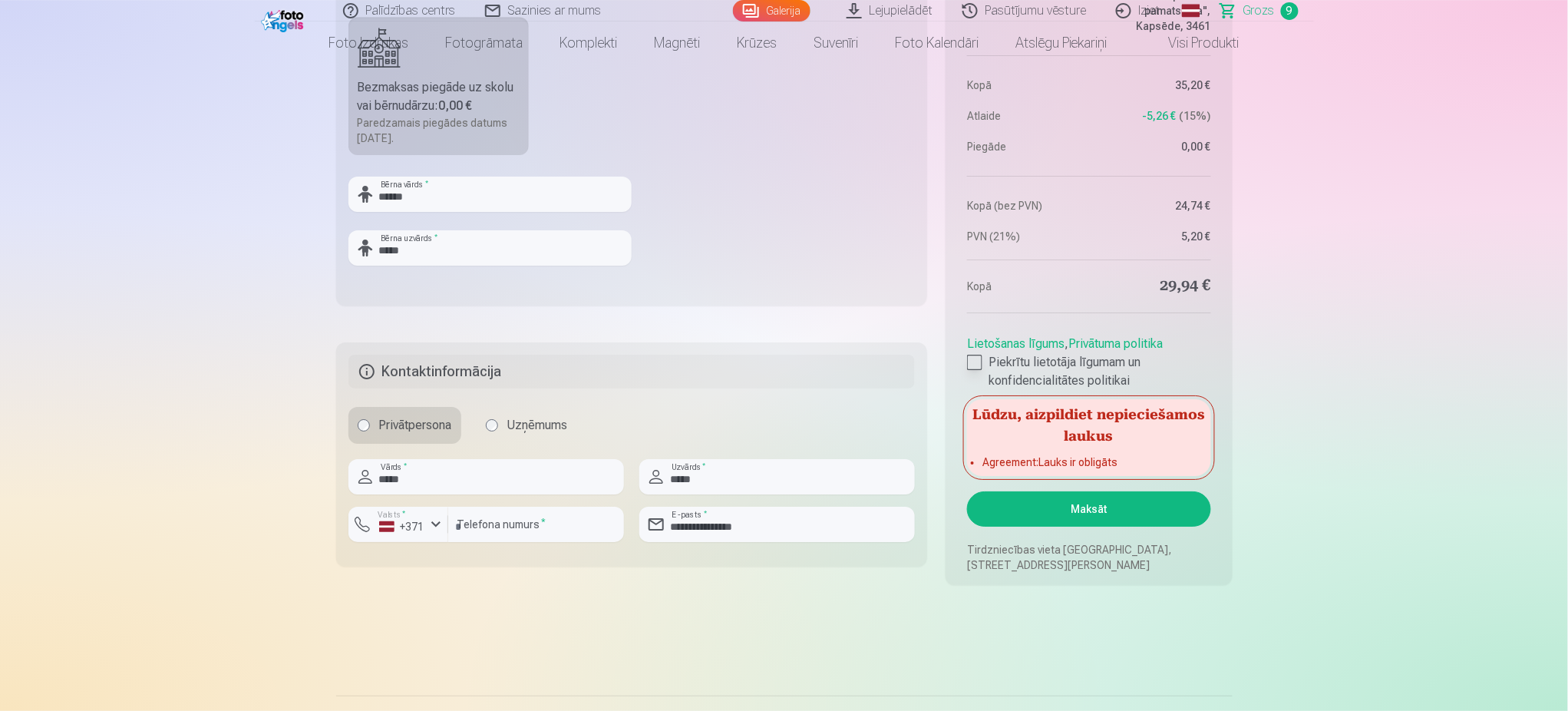
click at [979, 357] on div at bounding box center [974, 362] width 15 height 15
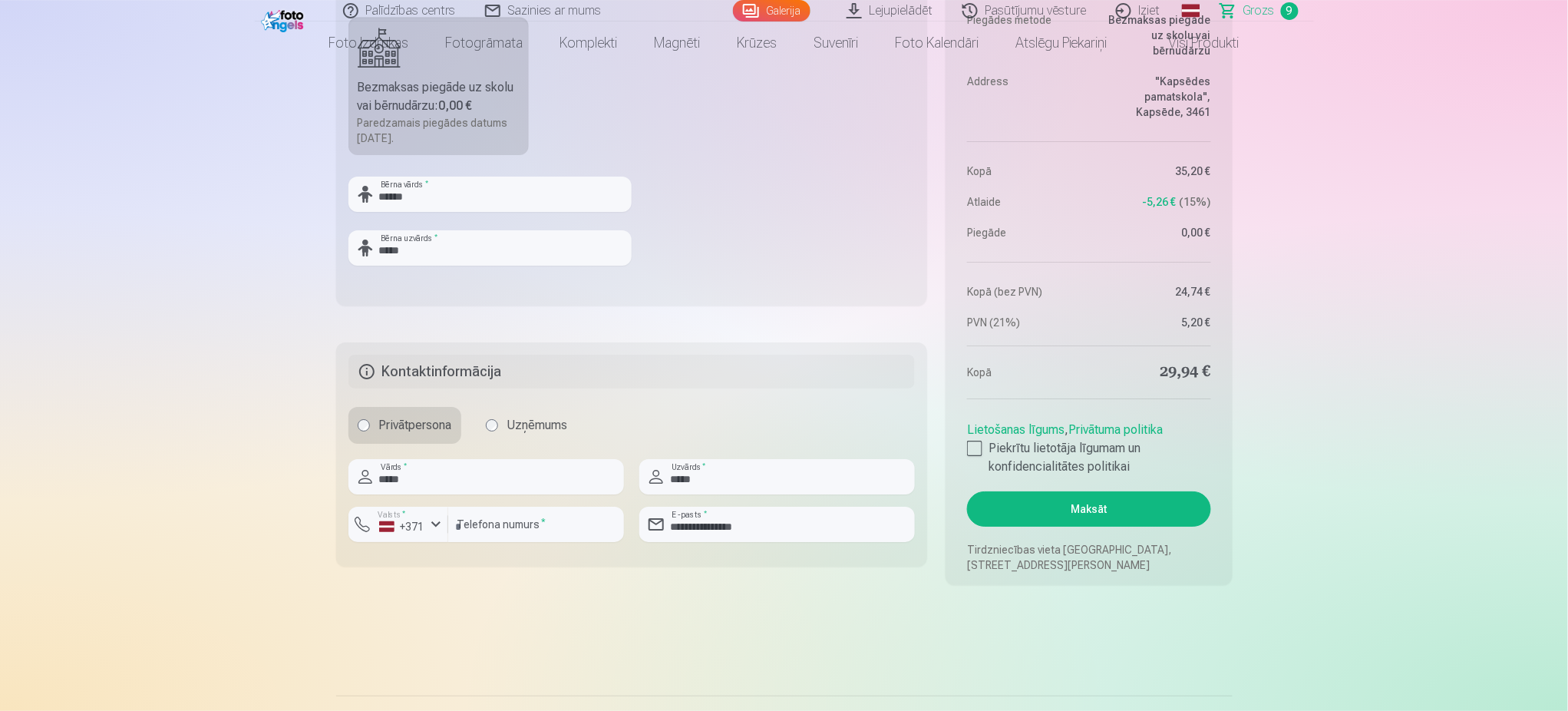
click at [1094, 508] on button "Maksāt" at bounding box center [1088, 509] width 243 height 35
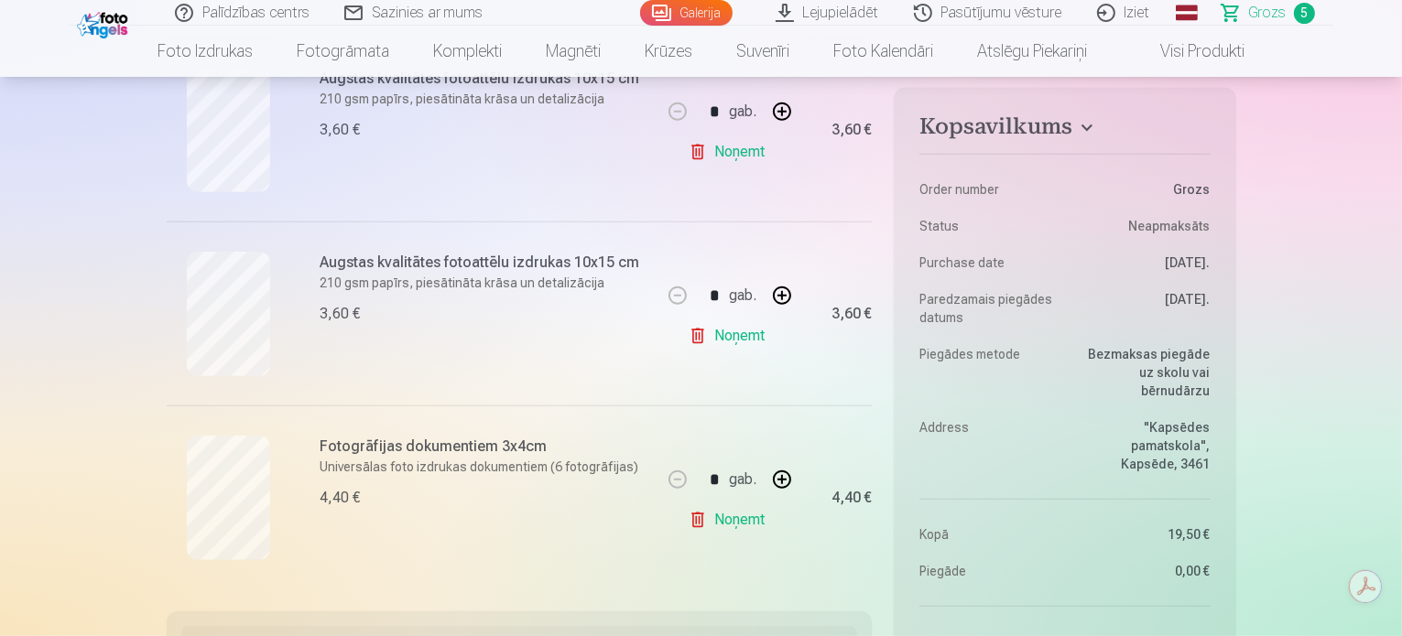
scroll to position [839, 0]
